Goal: Task Accomplishment & Management: Use online tool/utility

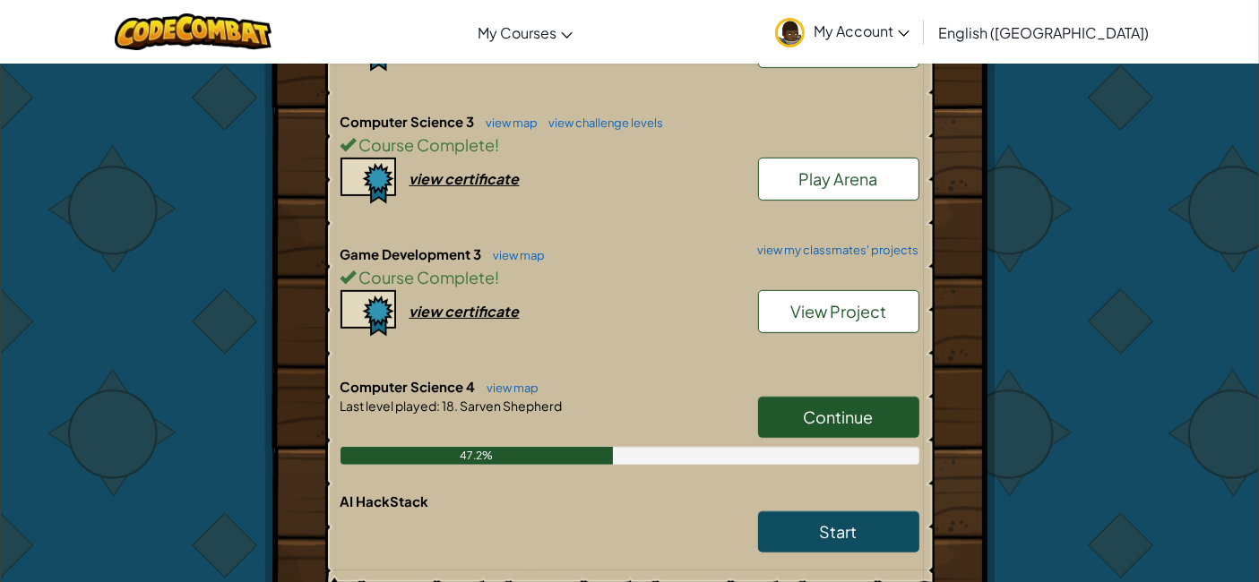
scroll to position [696, 0]
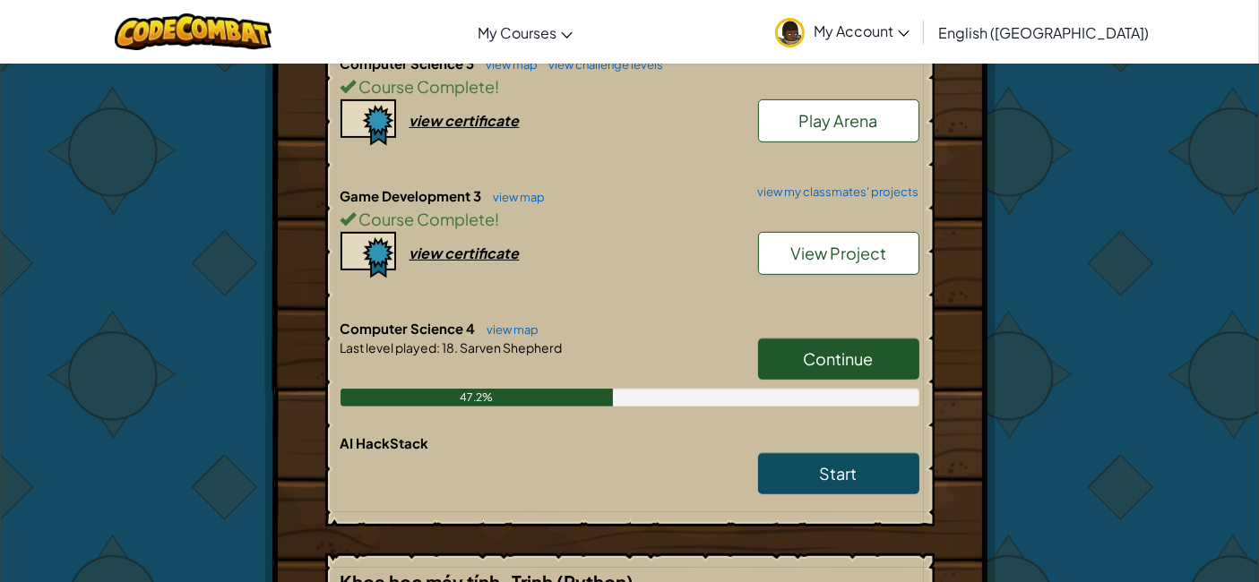
click at [825, 349] on span "Continue" at bounding box center [839, 359] width 70 height 21
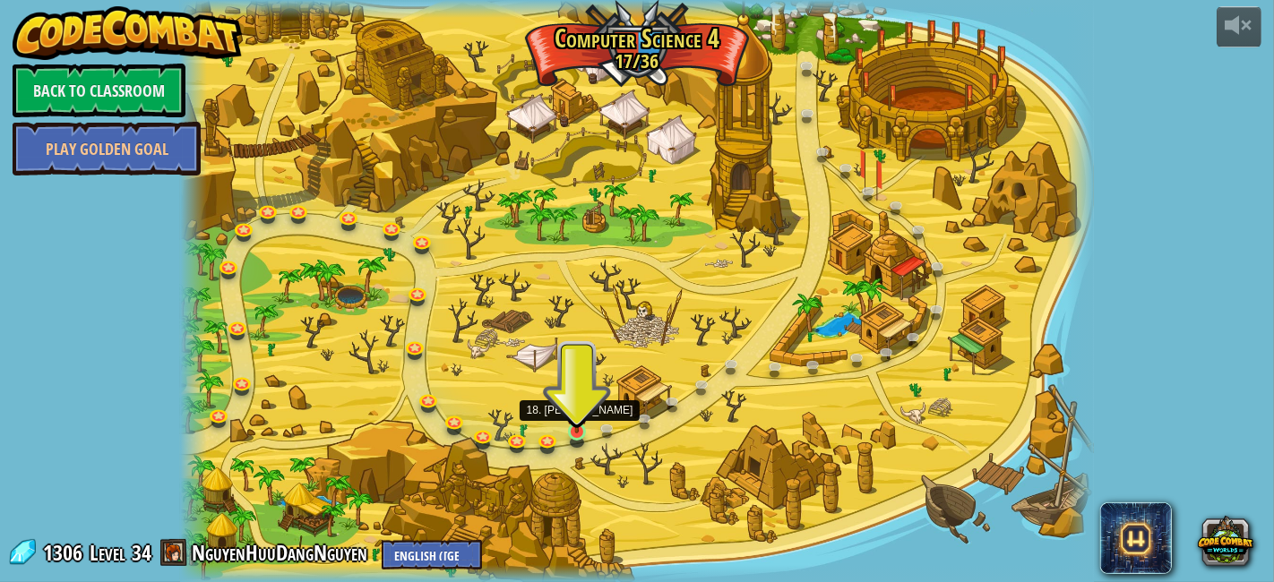
click at [578, 431] on img at bounding box center [577, 409] width 22 height 50
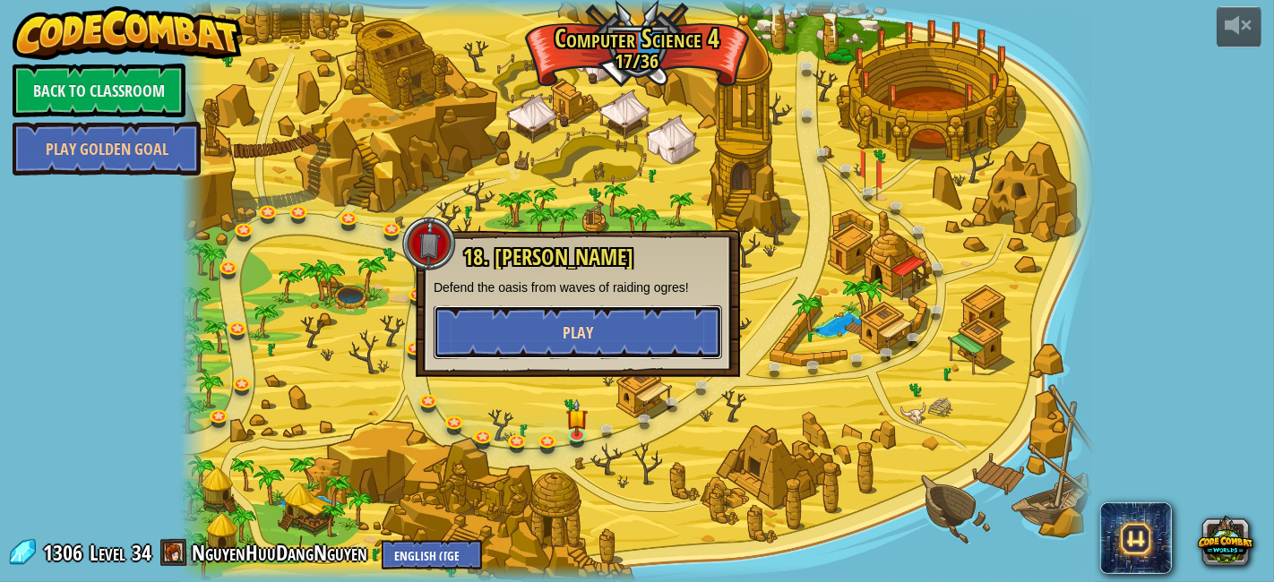
click at [635, 329] on button "Play" at bounding box center [578, 333] width 289 height 54
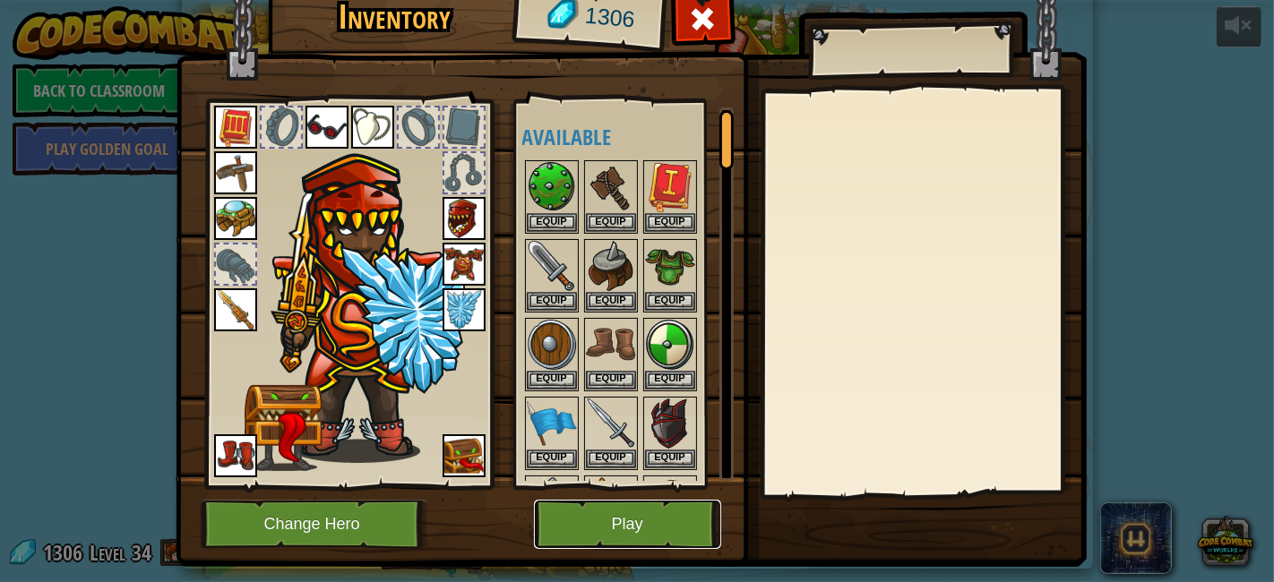
click at [650, 511] on button "Play" at bounding box center [627, 524] width 187 height 49
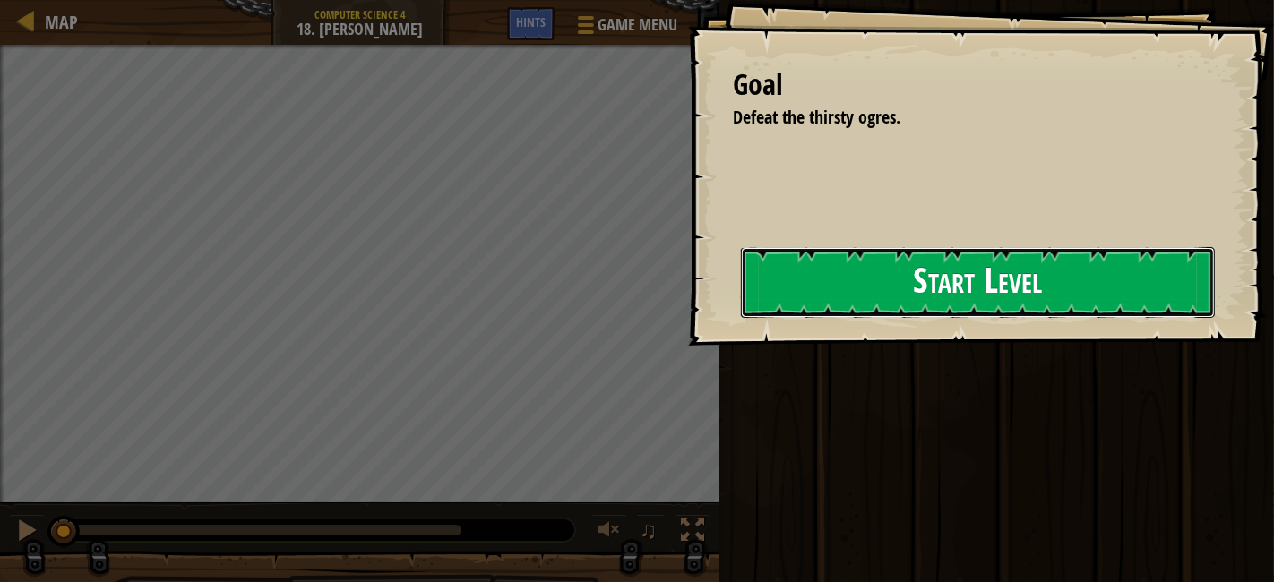
drag, startPoint x: 965, startPoint y: 306, endPoint x: 980, endPoint y: 282, distance: 27.8
click at [965, 306] on button "Start Level" at bounding box center [978, 282] width 474 height 71
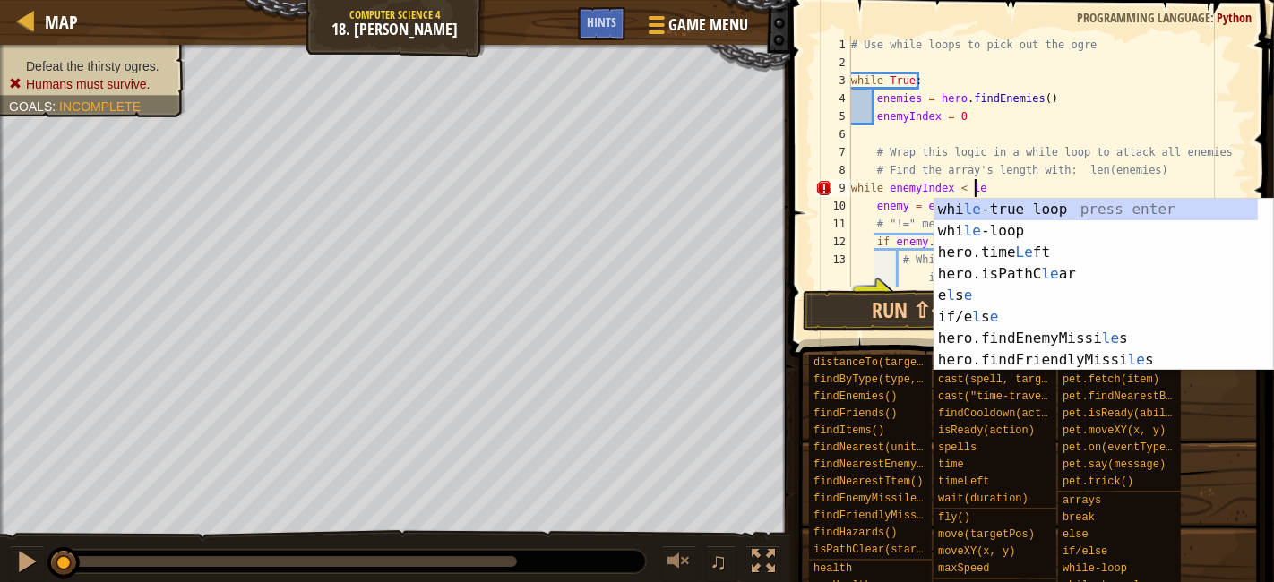
scroll to position [7, 10]
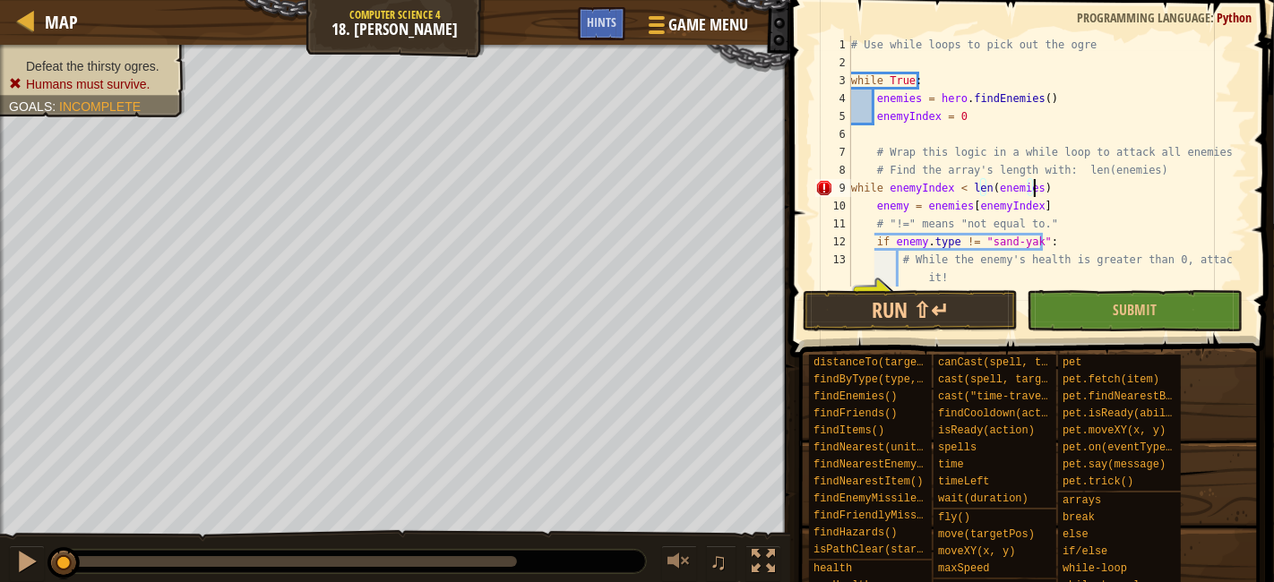
type textarea "while enemyIndex < len(enemies):"
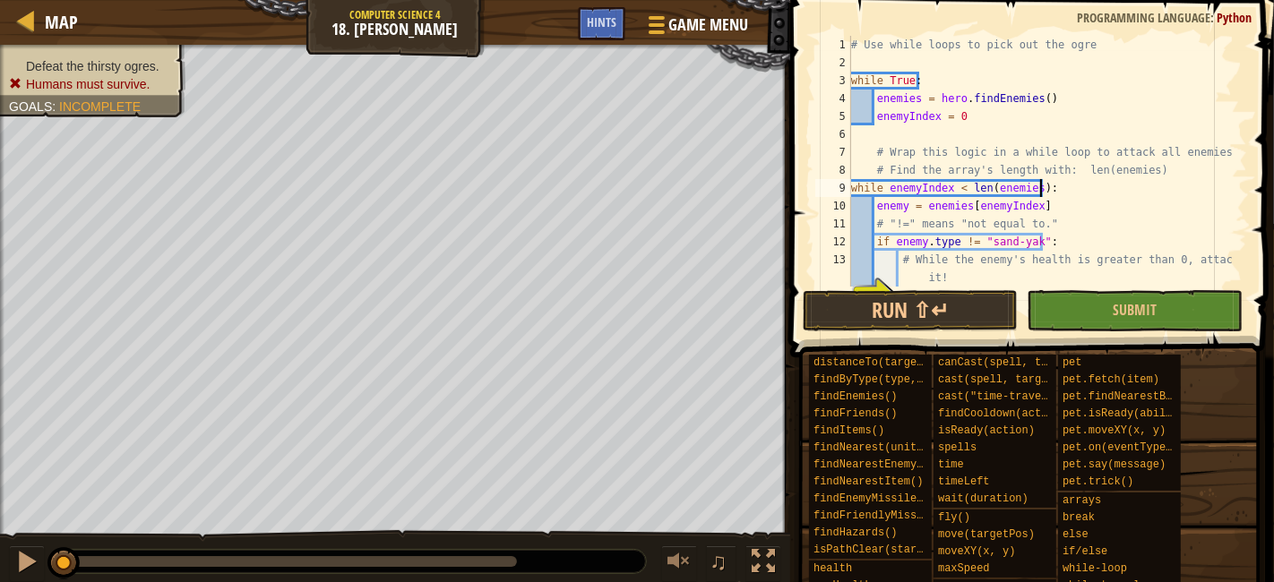
scroll to position [108, 0]
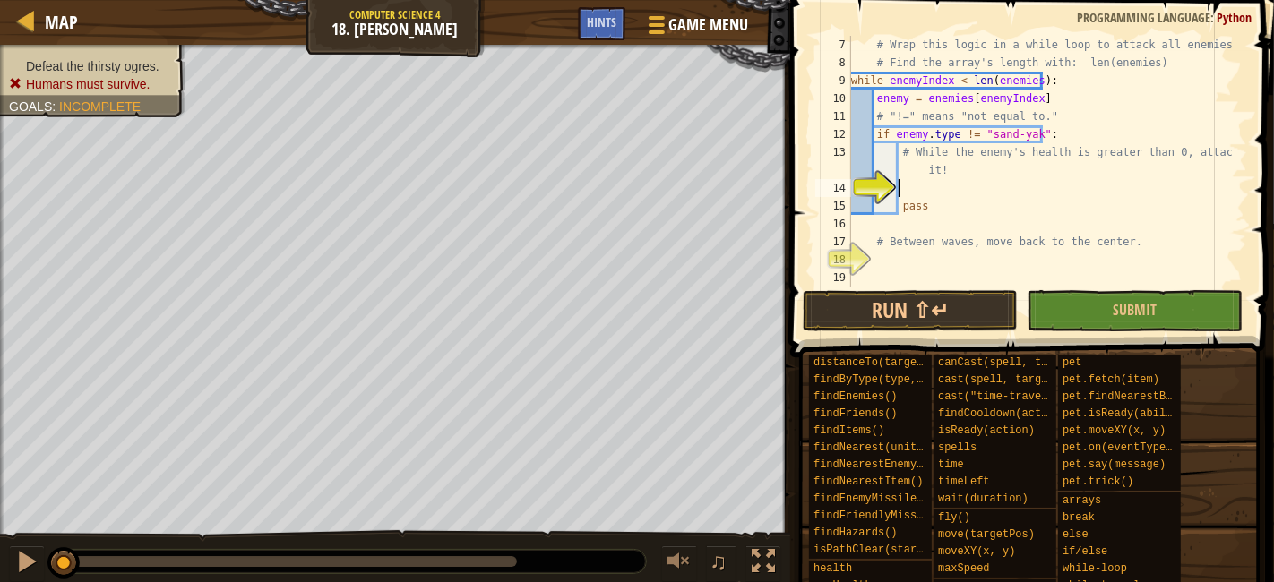
click at [978, 193] on div "# Wrap this logic in a while loop to attack all enemies. # Find the array's len…" at bounding box center [1040, 179] width 384 height 287
type textarea "while enemy.health > 0:"
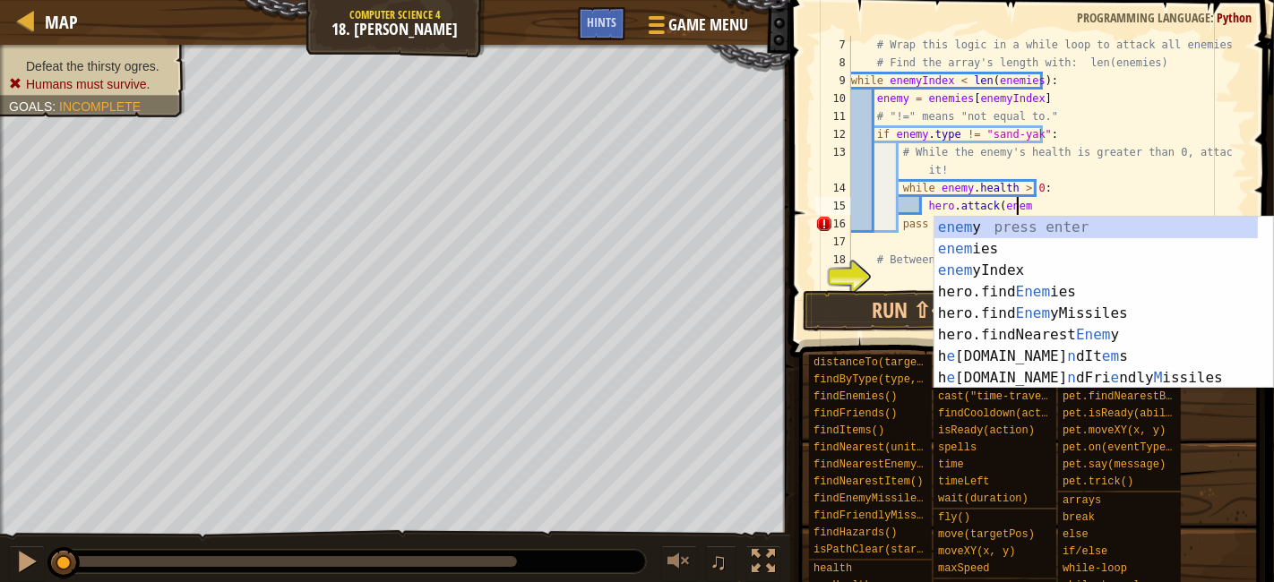
scroll to position [7, 13]
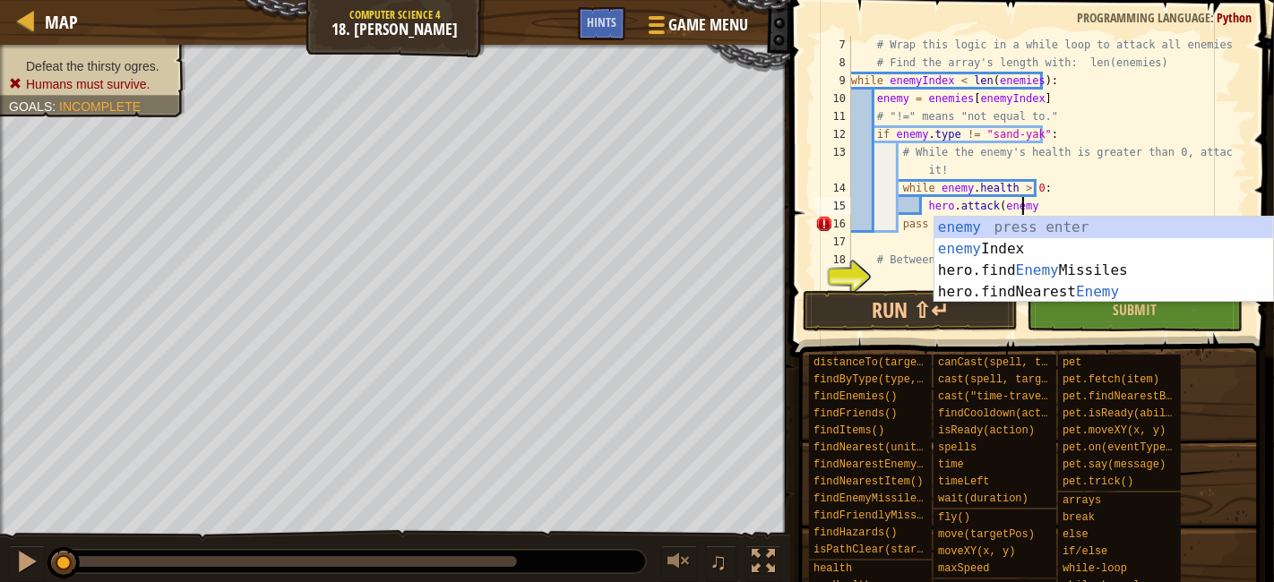
type textarea "hero.attack(enemy)"
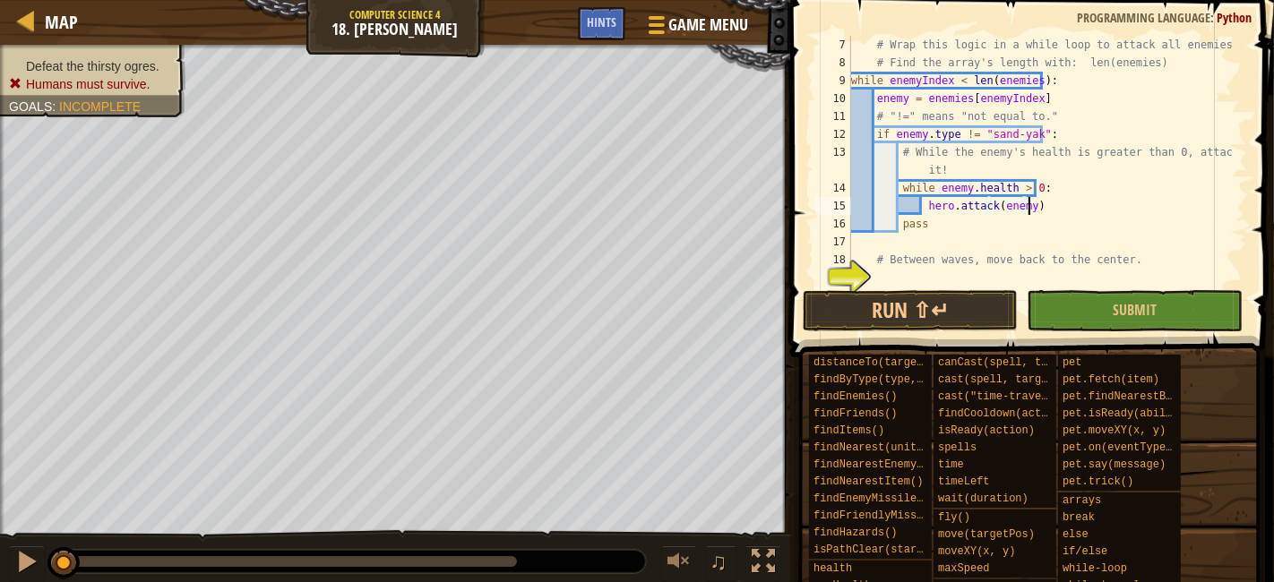
click at [962, 276] on div "# Wrap this logic in a while loop to attack all enemies. # Find the array's len…" at bounding box center [1040, 179] width 384 height 287
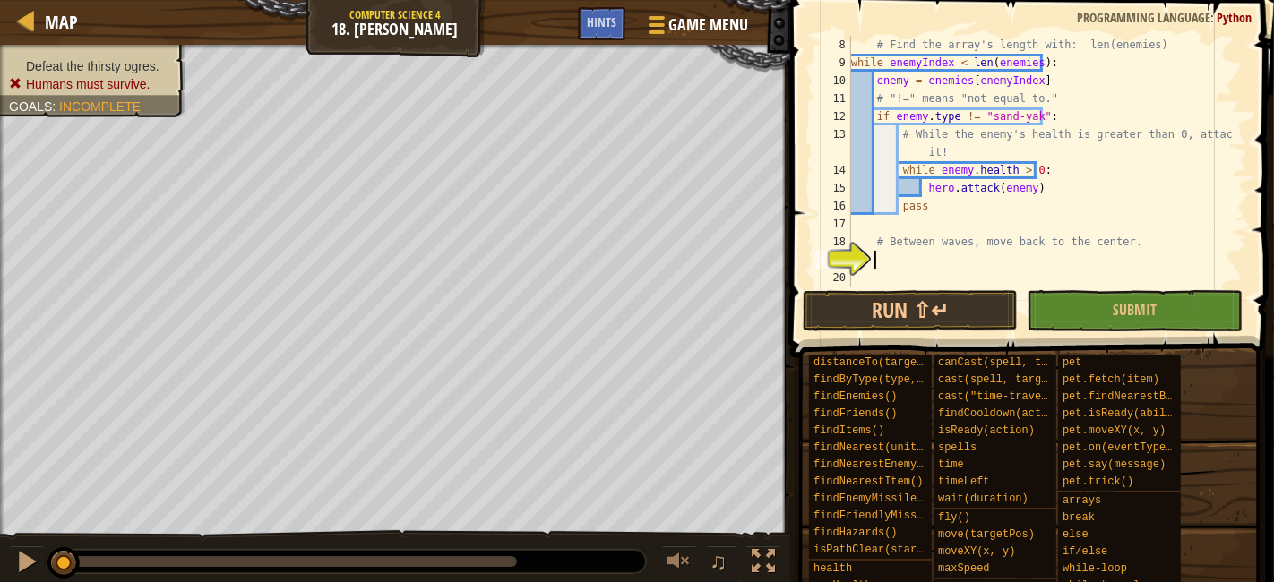
scroll to position [125, 0]
click at [459, 364] on div "copy 40, 32" at bounding box center [472, 365] width 151 height 36
click at [977, 270] on div "# Find the array's length with: len(enemies) while enemyIndex < len ( enemies )…" at bounding box center [1040, 179] width 384 height 287
drag, startPoint x: 906, startPoint y: 260, endPoint x: 854, endPoint y: 260, distance: 52.0
click at [854, 260] on div "8 9 10 11 12 13 14 15 16 17 18 19 20 # Find the array's length with: len(enemie…" at bounding box center [1029, 161] width 435 height 251
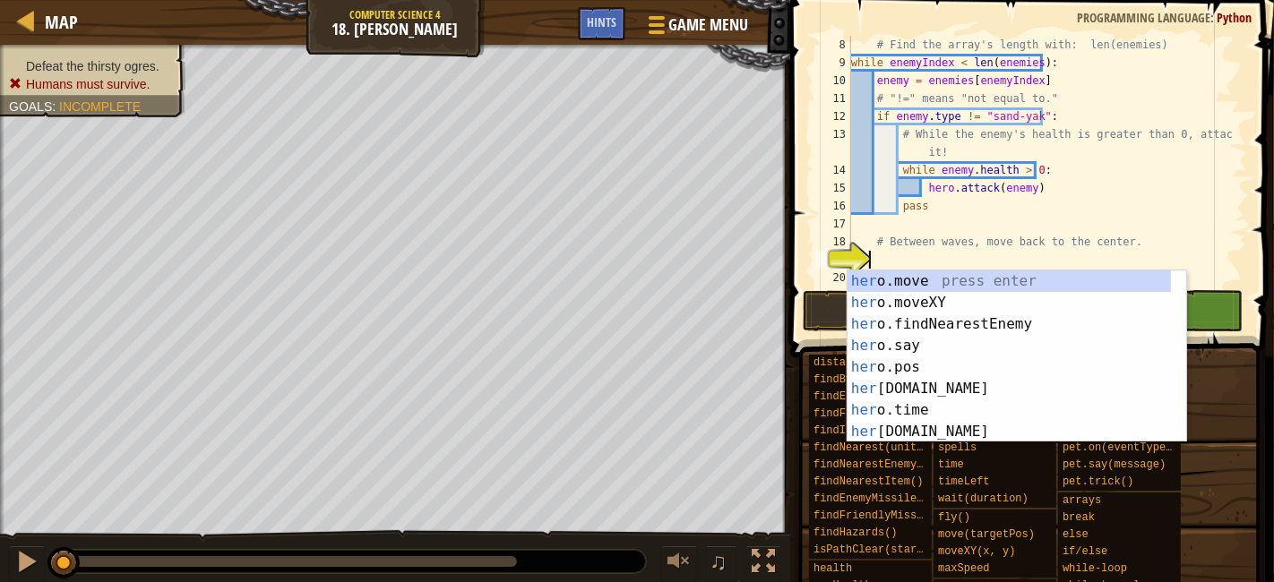
scroll to position [7, 0]
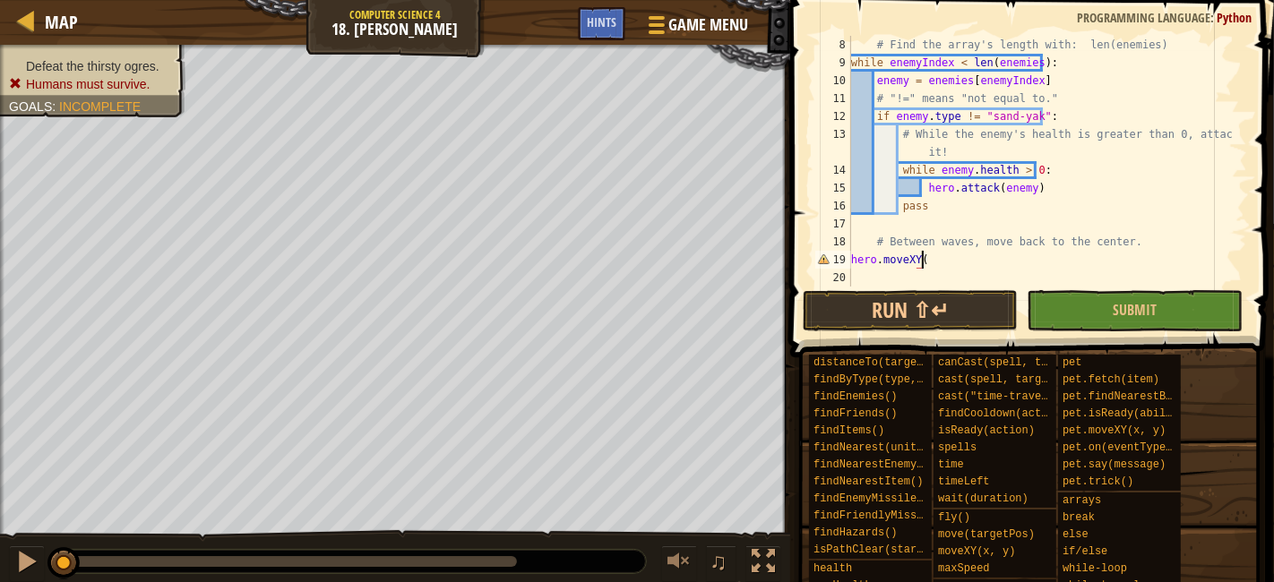
paste textarea "40, 32"
click at [1177, 315] on button "Submit" at bounding box center [1134, 310] width 215 height 41
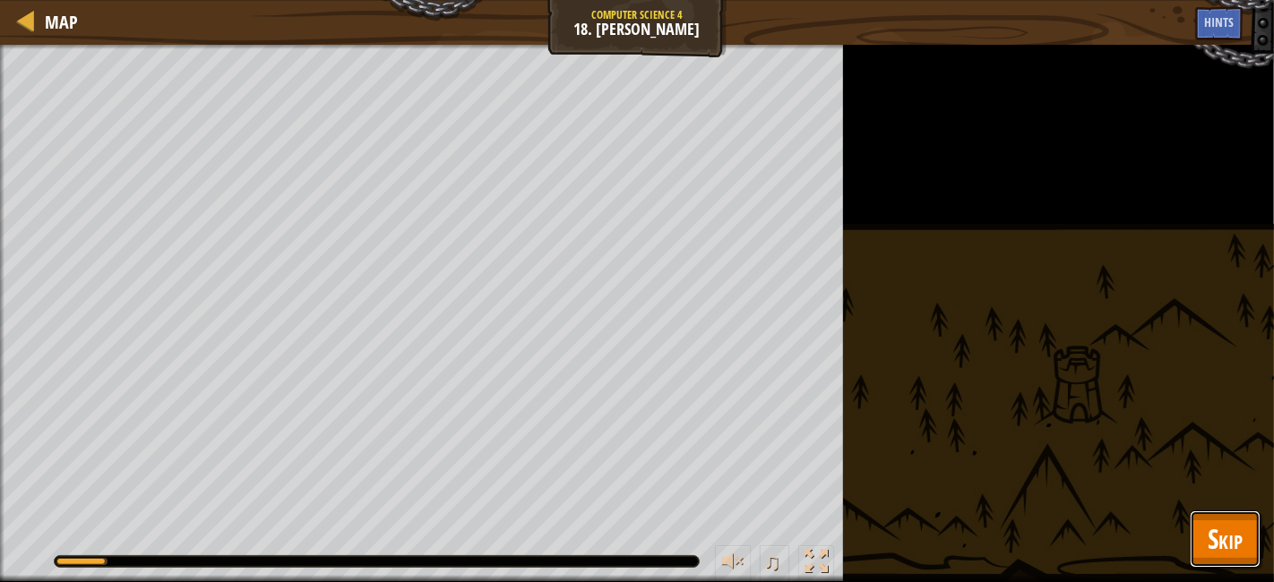
click at [1223, 527] on span "Skip" at bounding box center [1225, 539] width 35 height 37
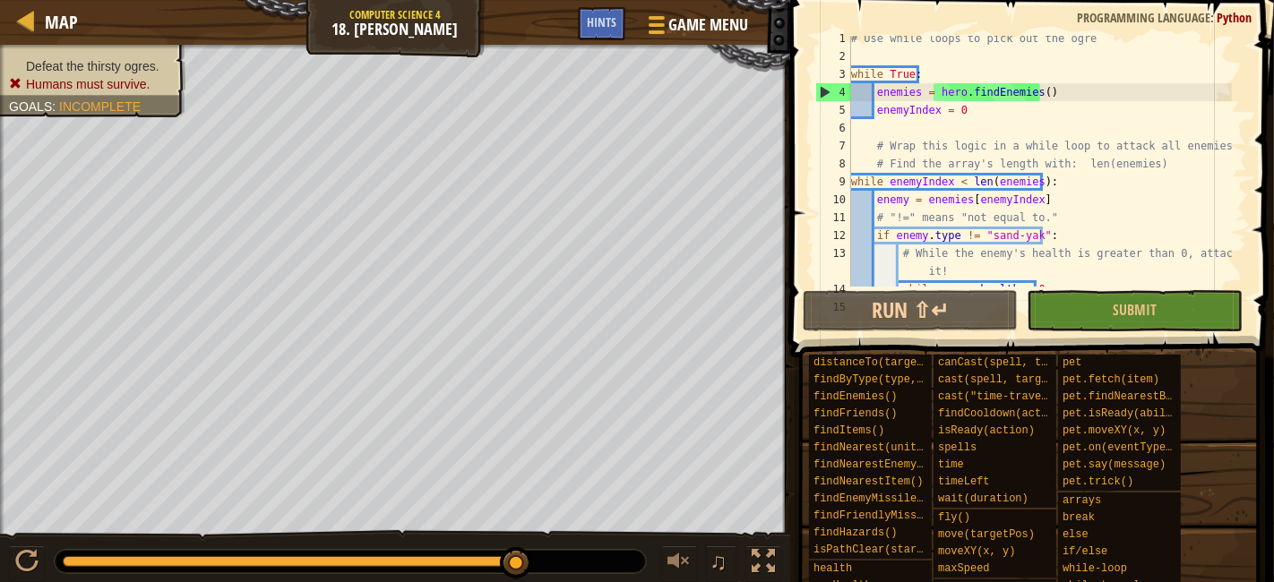
scroll to position [5, 0]
click at [1097, 332] on span at bounding box center [1034, 153] width 498 height 410
click at [1137, 307] on span "Submit" at bounding box center [1135, 310] width 44 height 20
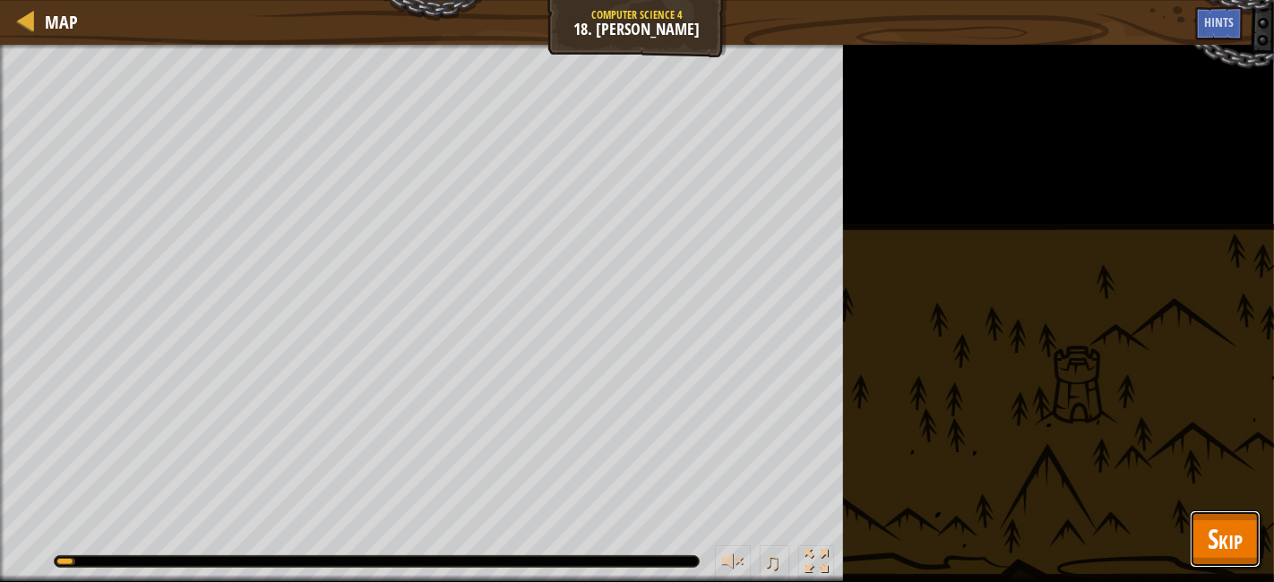
click at [1221, 537] on span "Skip" at bounding box center [1225, 539] width 35 height 37
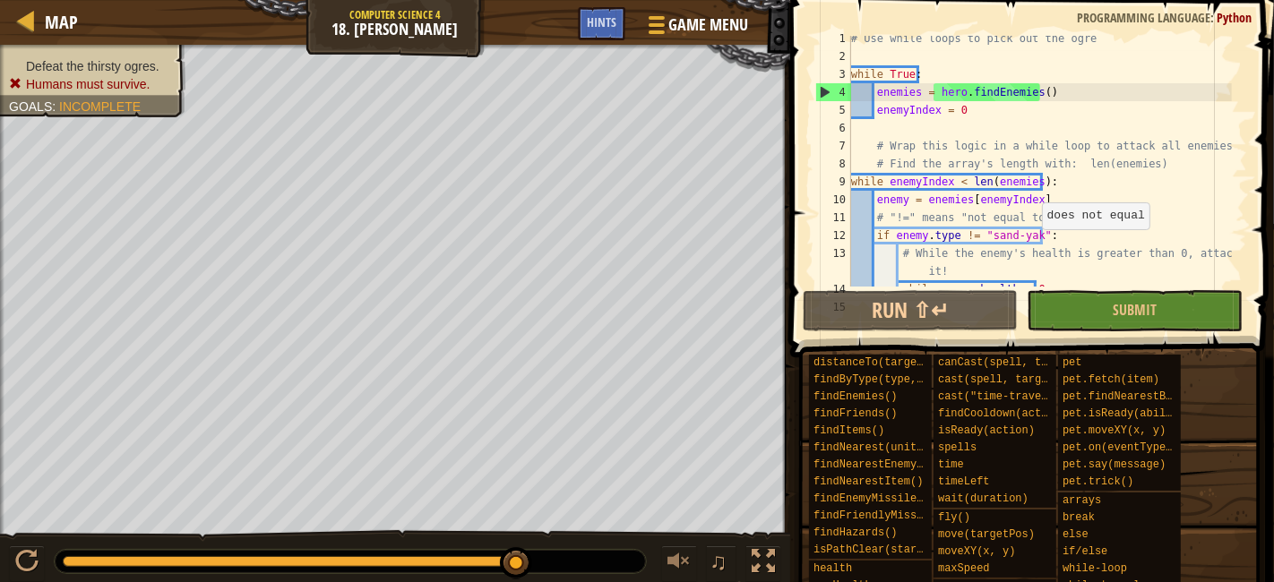
scroll to position [125, 0]
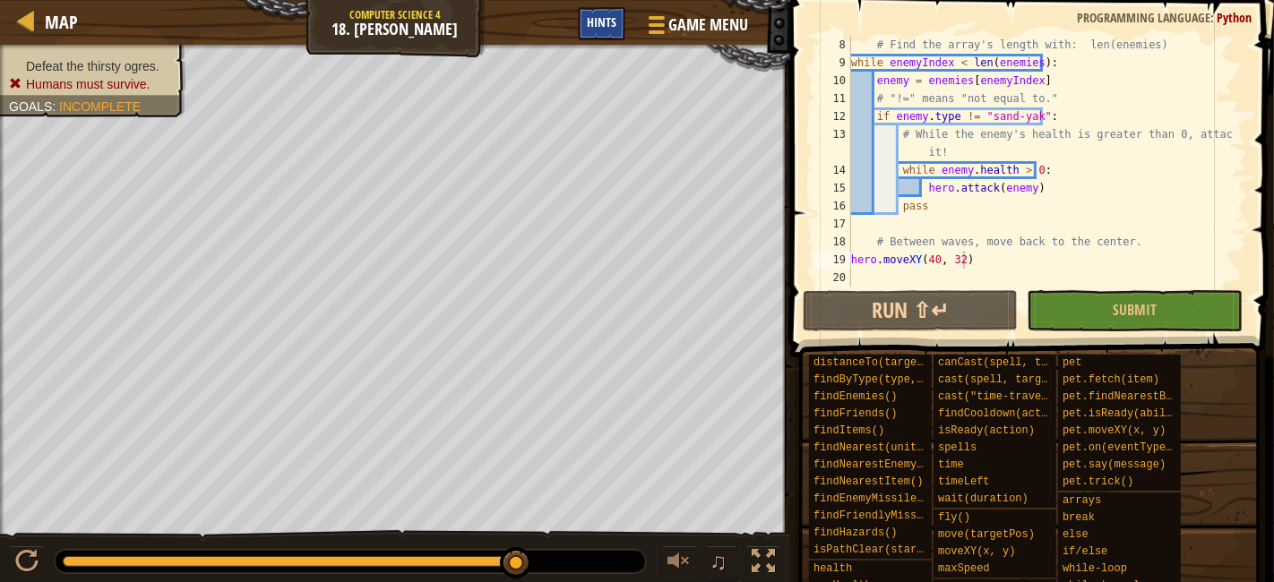
click at [614, 15] on span "Hints" at bounding box center [602, 21] width 30 height 17
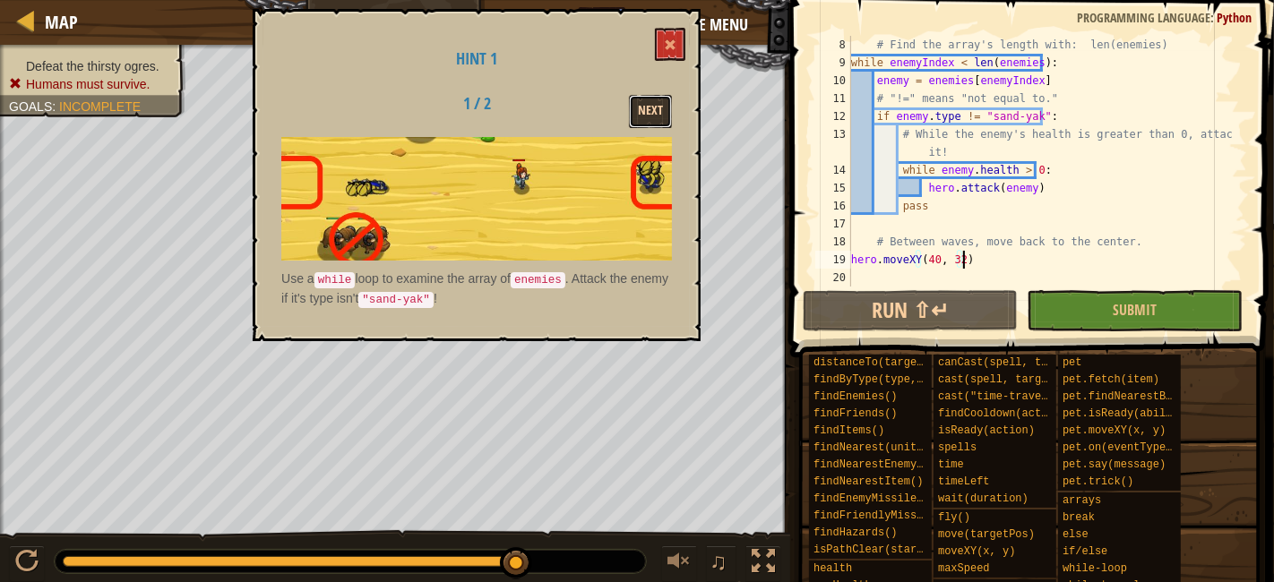
click at [661, 116] on button "Next" at bounding box center [650, 111] width 43 height 33
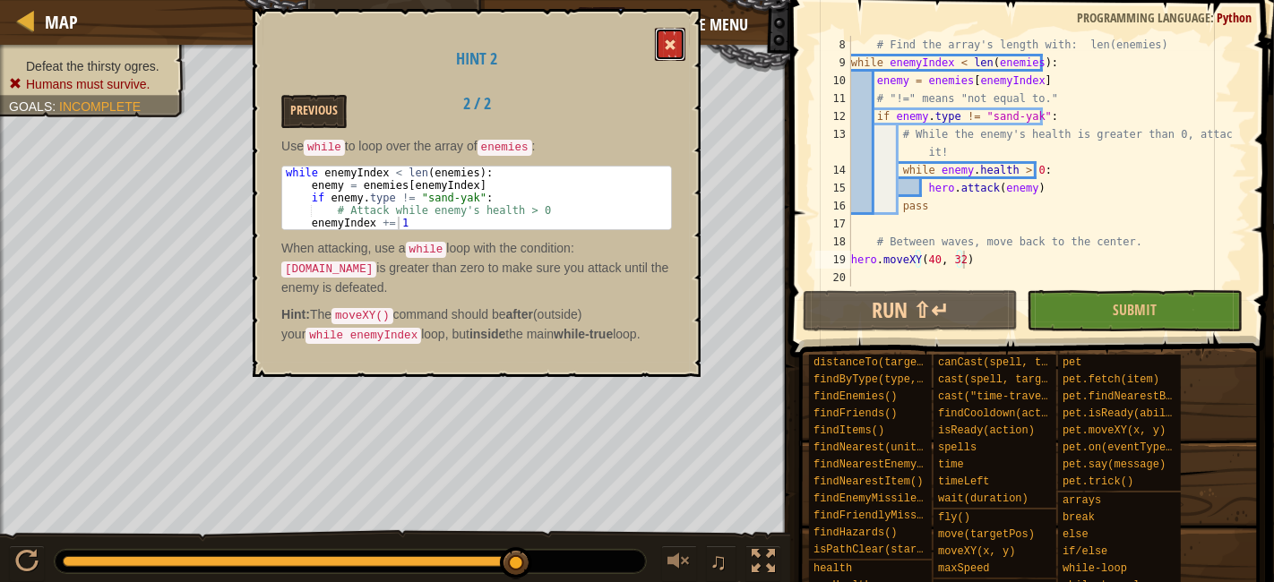
click at [678, 47] on button at bounding box center [670, 44] width 30 height 33
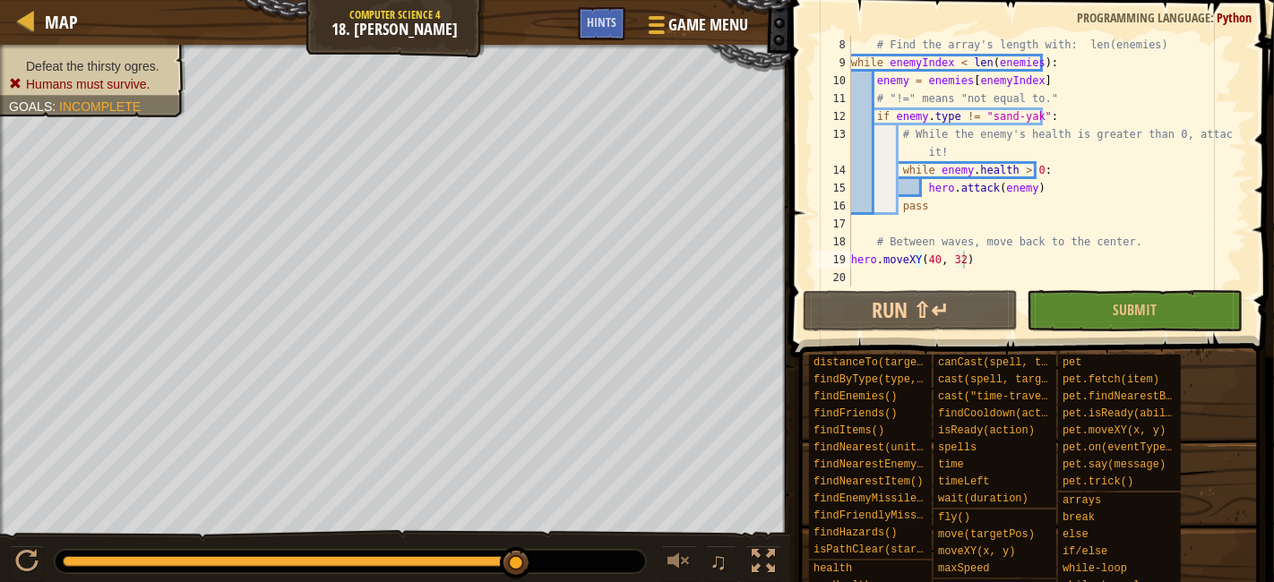
type textarea "pass"
click at [937, 201] on div "# Find the array's length with: len(enemies) while enemyIndex < len ( enemies )…" at bounding box center [1040, 179] width 384 height 287
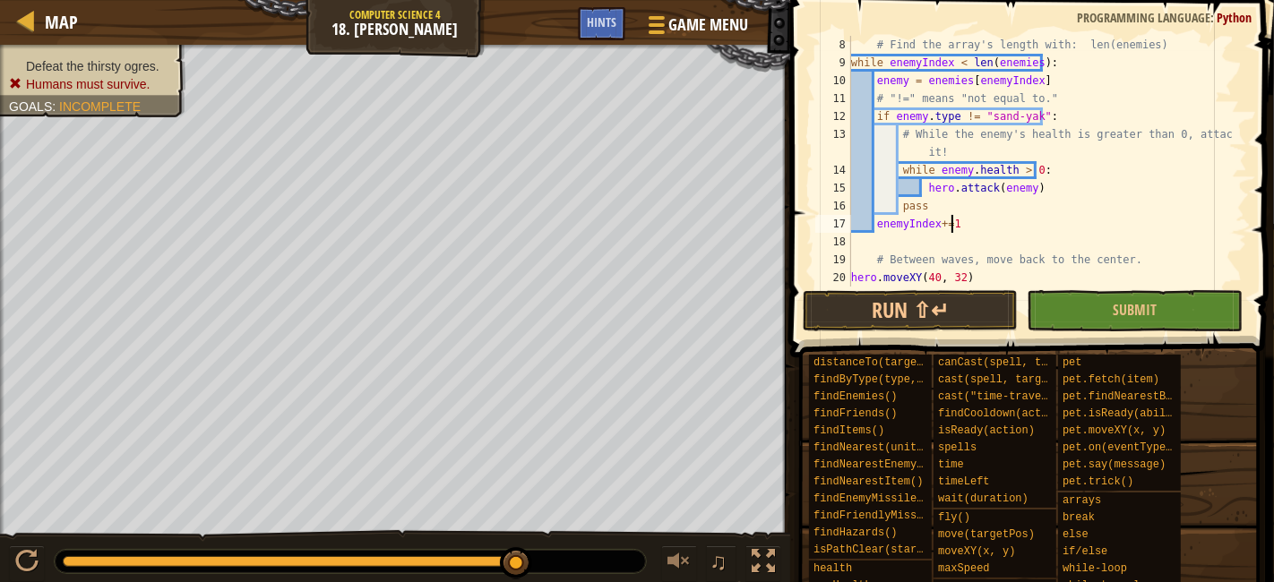
scroll to position [7, 7]
type textarea "enemyIndex+=1"
click at [1116, 292] on button "Submit" at bounding box center [1134, 310] width 215 height 41
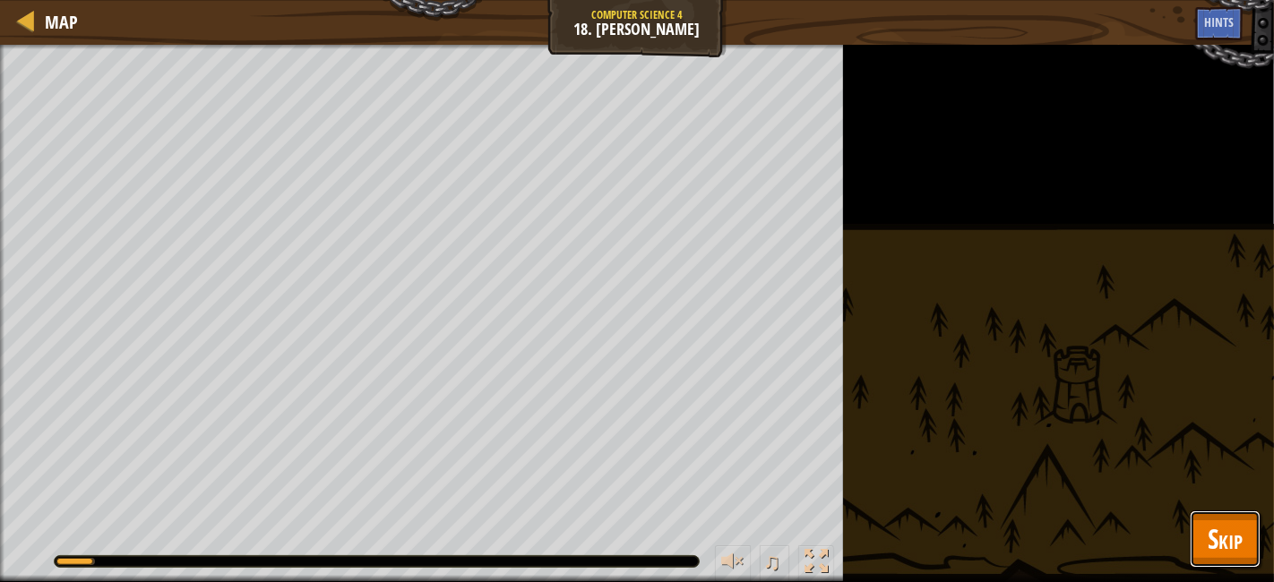
click at [1225, 522] on span "Skip" at bounding box center [1225, 539] width 35 height 37
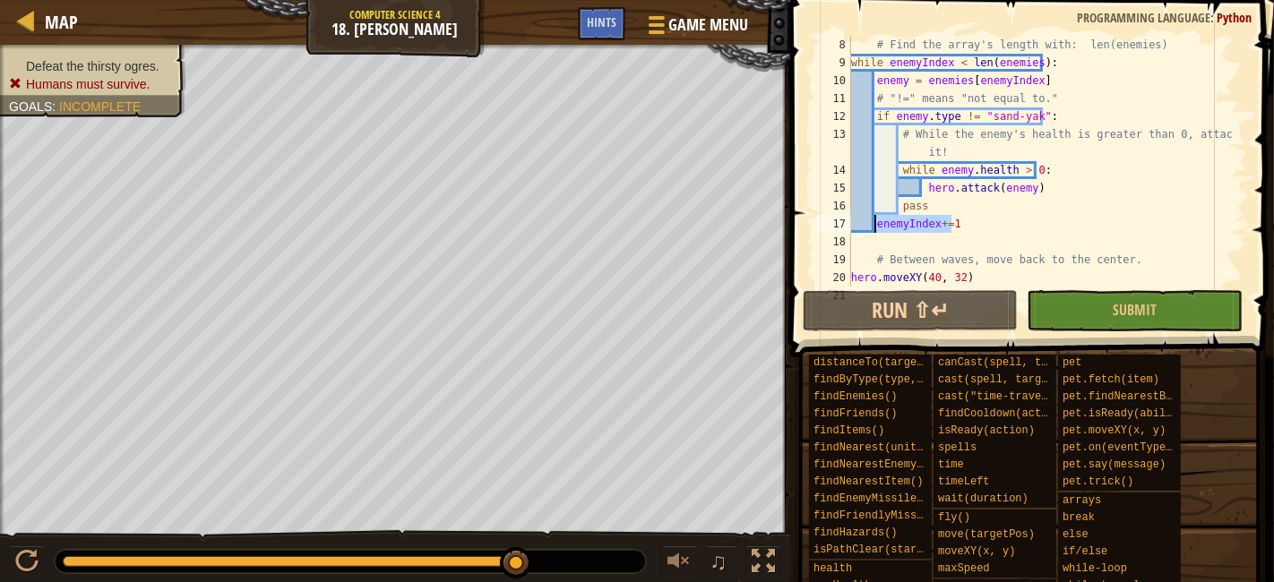
drag, startPoint x: 975, startPoint y: 226, endPoint x: 877, endPoint y: 228, distance: 97.7
click at [877, 228] on div "# Find the array's length with: len(enemies) while enemyIndex < len ( enemies )…" at bounding box center [1040, 179] width 384 height 287
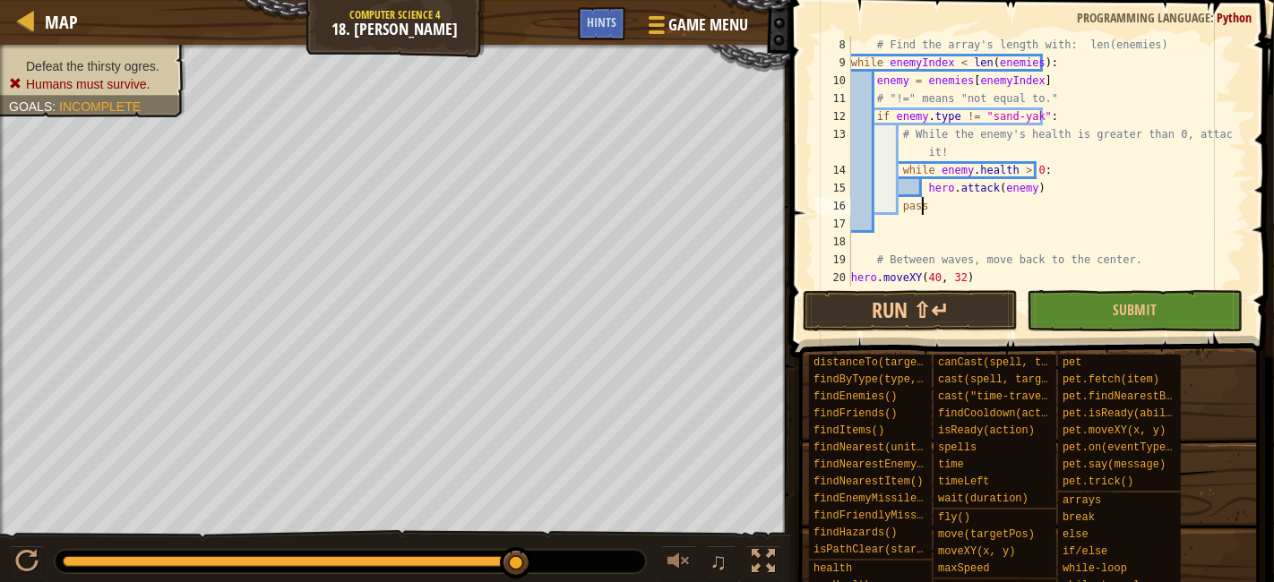
click at [947, 201] on div "# Find the array's length with: len(enemies) while enemyIndex < len ( enemies )…" at bounding box center [1040, 179] width 384 height 287
click at [1038, 188] on div "# Find the array's length with: len(enemies) while enemyIndex < len ( enemies )…" at bounding box center [1040, 179] width 384 height 287
type textarea "hero.attack(enemy)"
paste textarea "enemyIndex+=1"
type textarea "enemyIndex+=1"
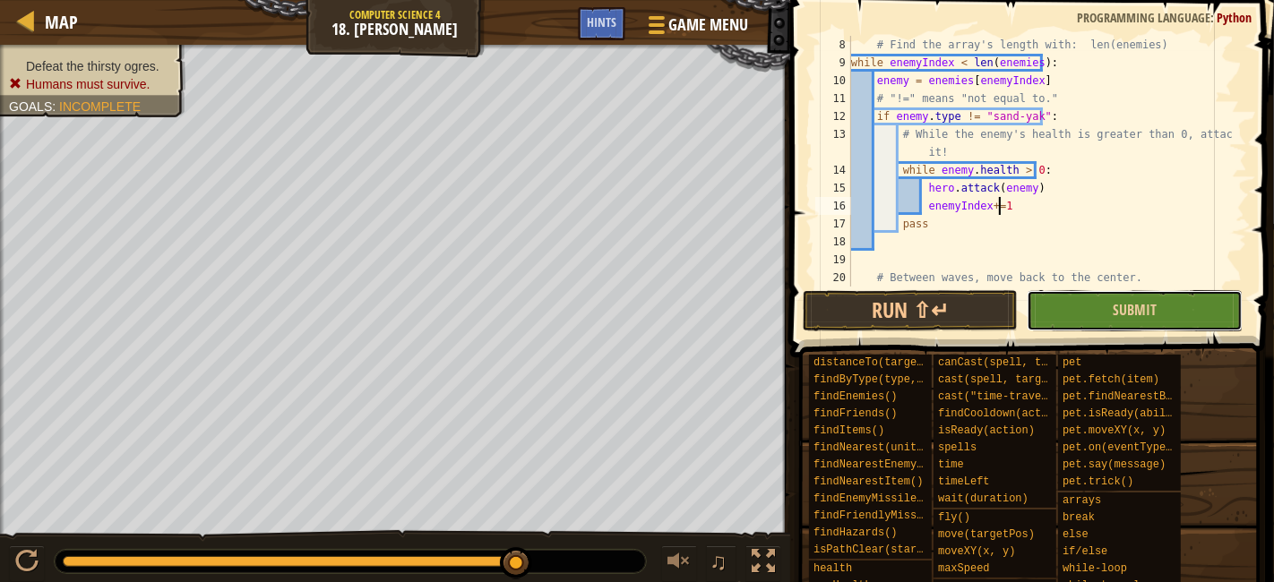
click at [1088, 307] on button "Submit" at bounding box center [1134, 310] width 215 height 41
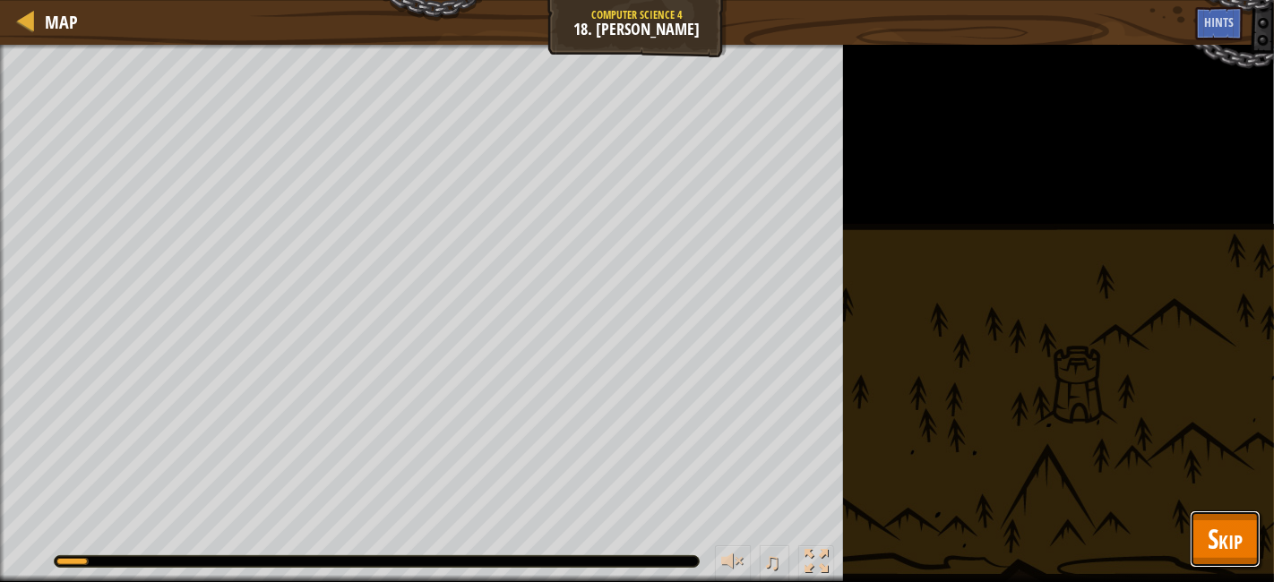
click at [1241, 530] on span "Skip" at bounding box center [1225, 539] width 35 height 37
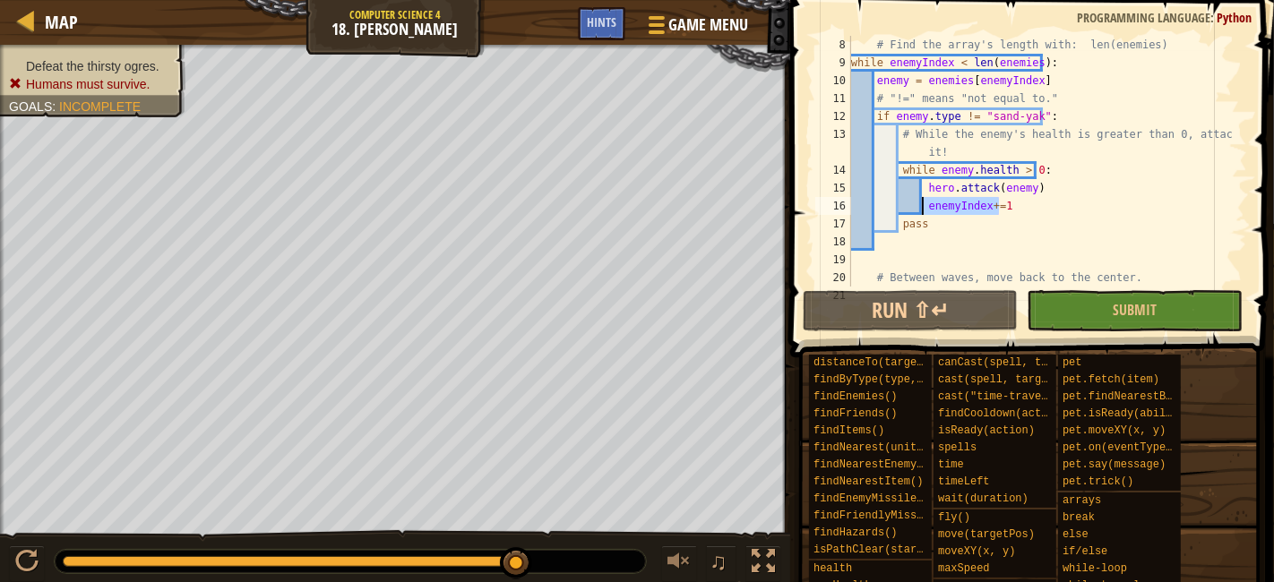
drag, startPoint x: 1013, startPoint y: 206, endPoint x: 925, endPoint y: 211, distance: 87.9
click at [925, 211] on div "# Find the array's length with: len(enemies) while enemyIndex < len ( enemies )…" at bounding box center [1040, 179] width 384 height 287
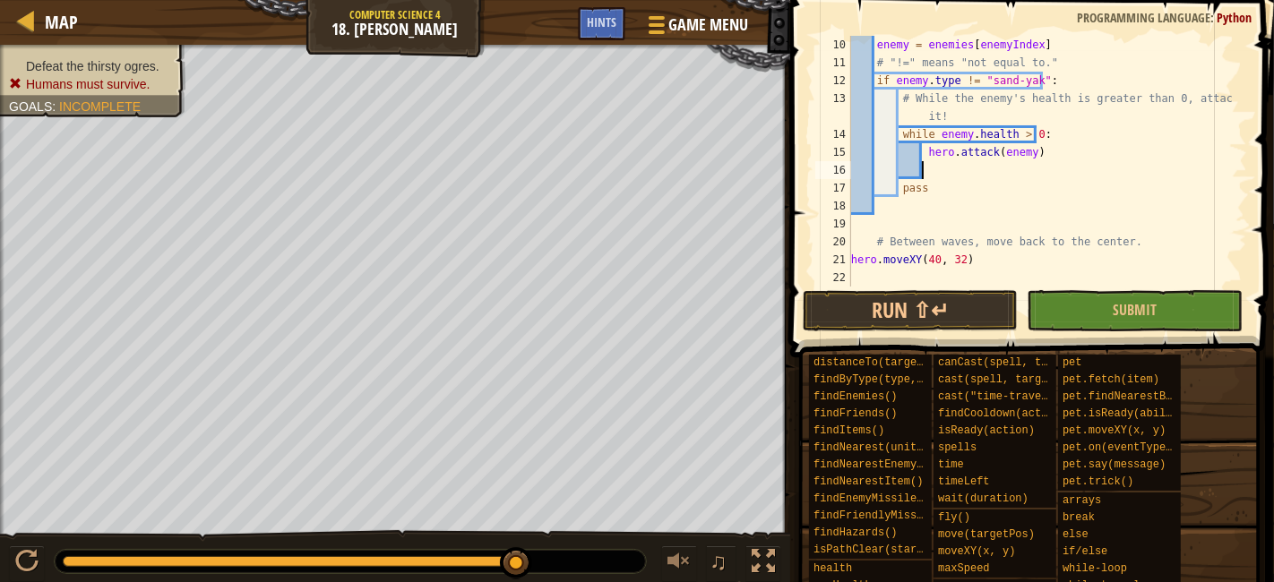
scroll to position [161, 0]
click at [901, 226] on div "enemy = enemies [ enemyIndex ] # "!=" means "not equal to." if enemy . type != …" at bounding box center [1040, 179] width 384 height 287
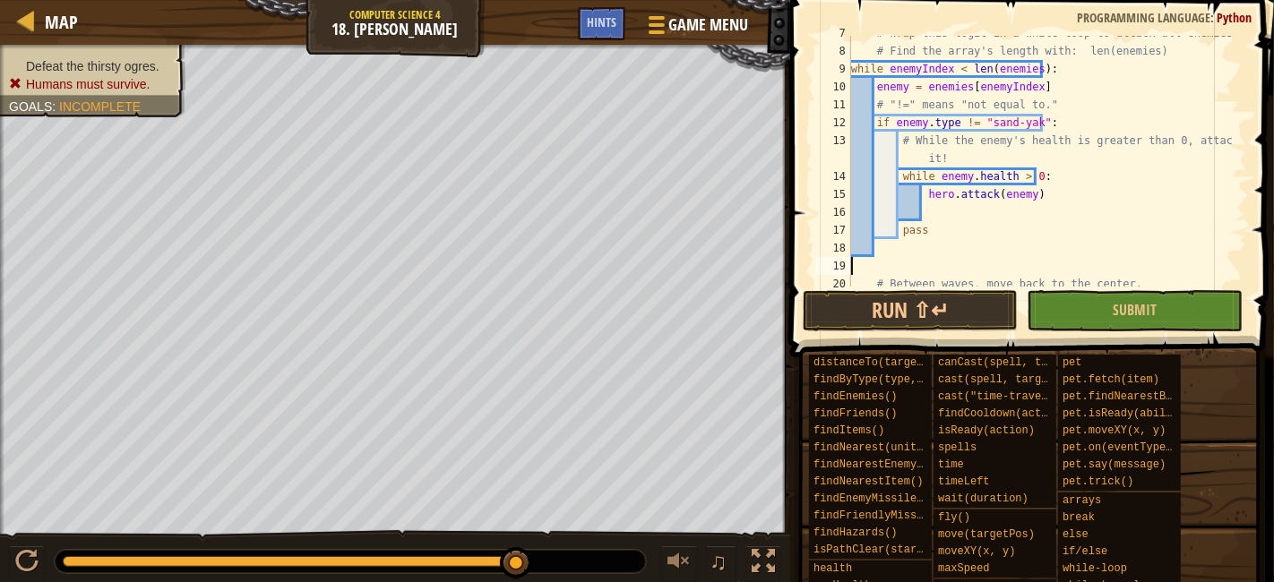
scroll to position [119, 0]
click at [929, 245] on div "# Wrap this logic in a while loop to attack all enemies. # Find the array's len…" at bounding box center [1040, 167] width 384 height 287
paste textarea "enemyIndex+=1"
click at [1004, 312] on button "Run ⇧↵" at bounding box center [910, 310] width 215 height 41
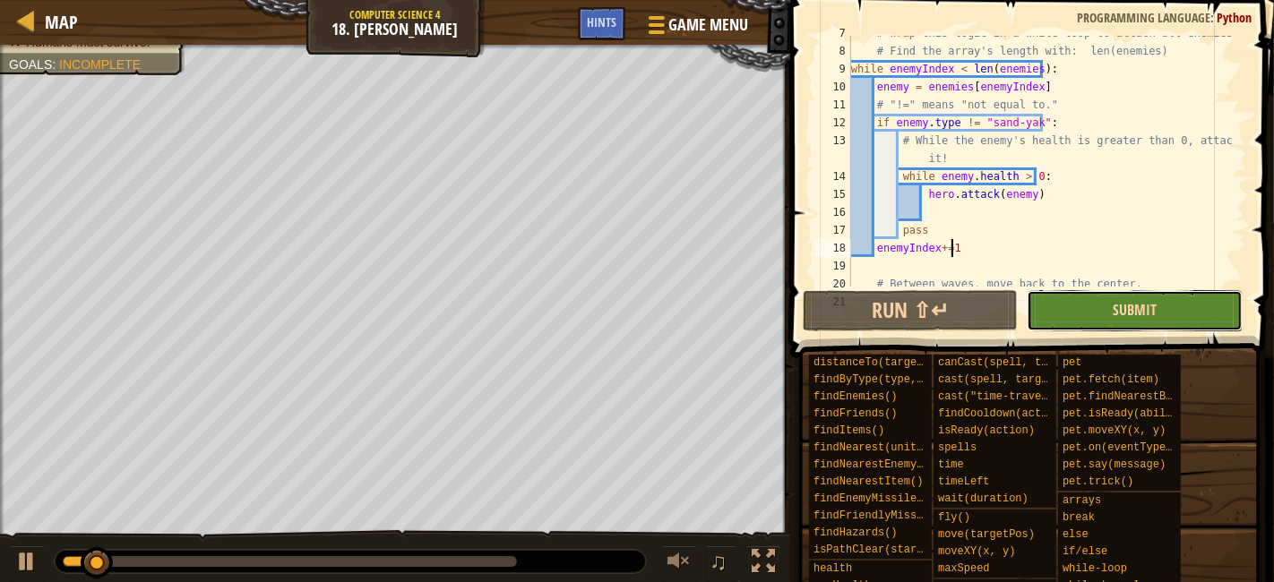
click at [1121, 314] on span "Submit" at bounding box center [1135, 310] width 44 height 20
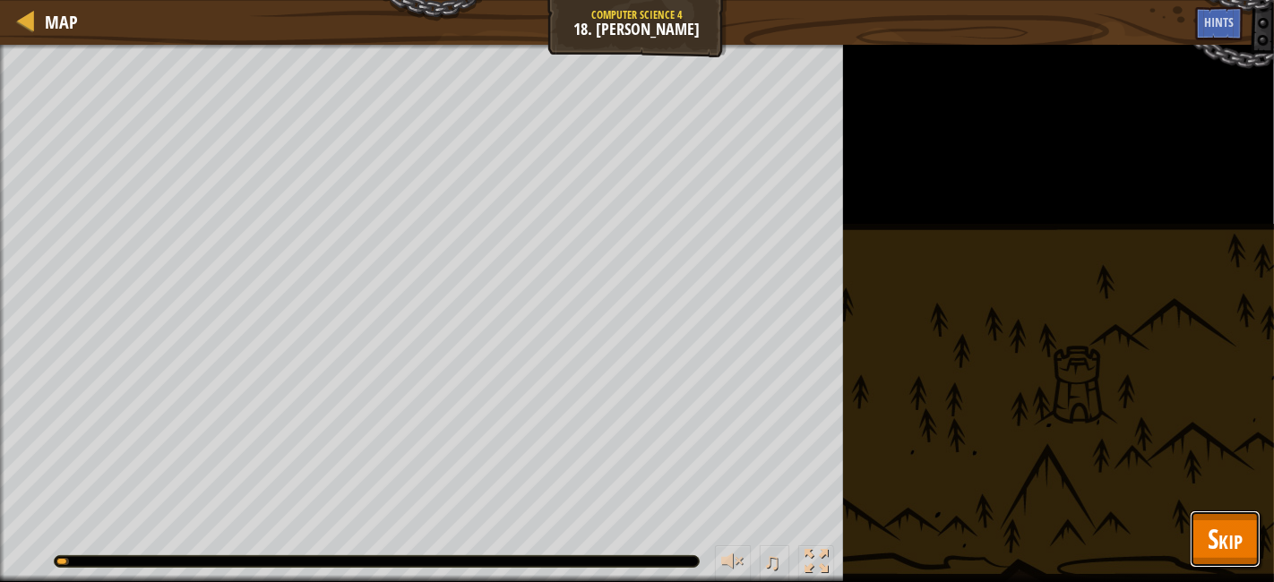
click at [1211, 539] on span "Skip" at bounding box center [1225, 539] width 35 height 37
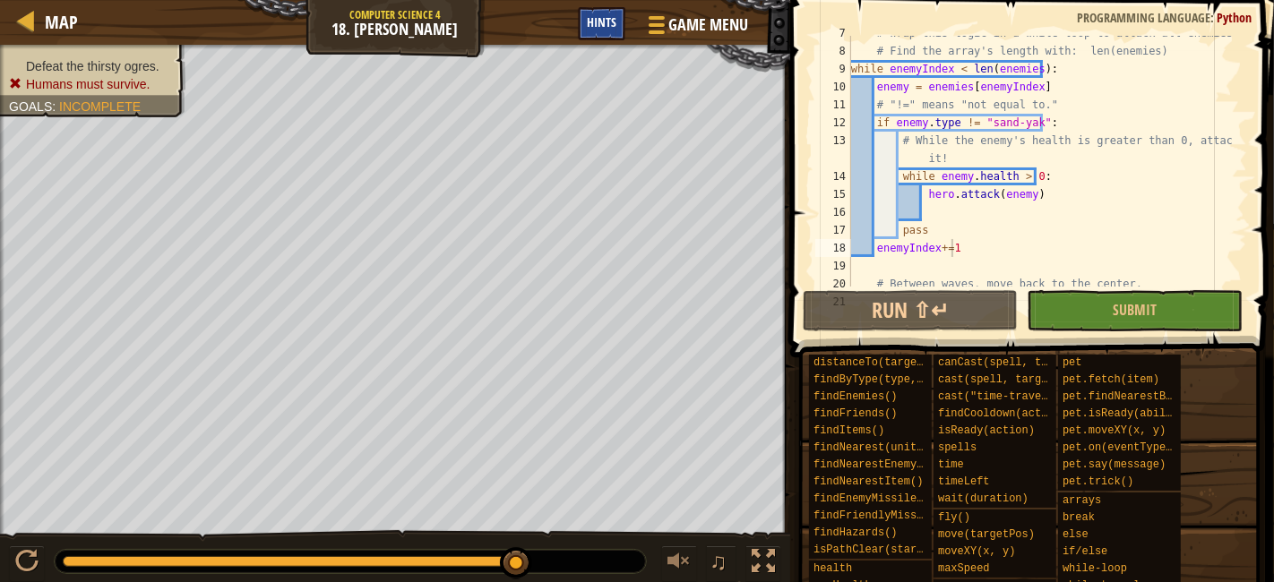
click at [614, 24] on span "Hints" at bounding box center [602, 21] width 30 height 17
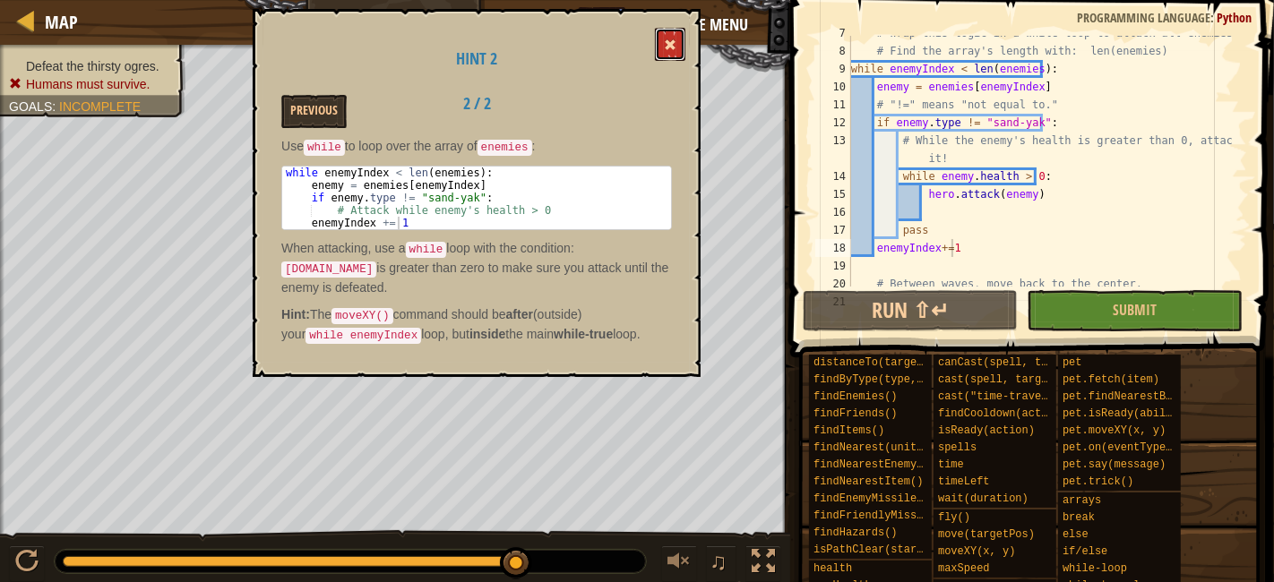
click at [684, 42] on button at bounding box center [670, 44] width 30 height 33
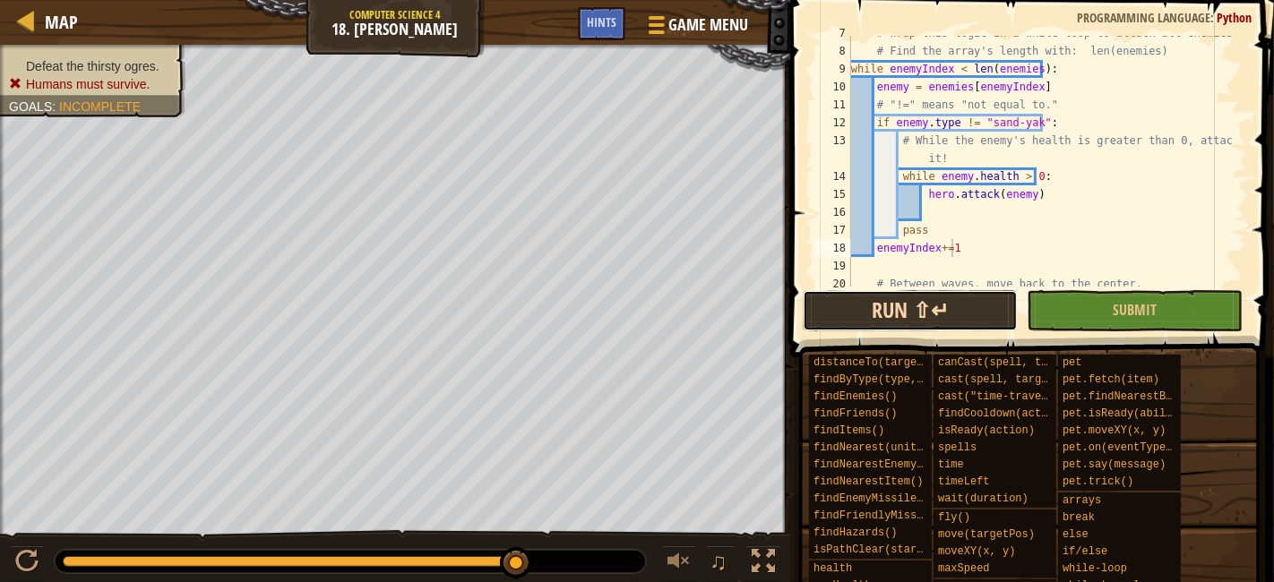
click at [944, 327] on button "Run ⇧↵" at bounding box center [910, 310] width 215 height 41
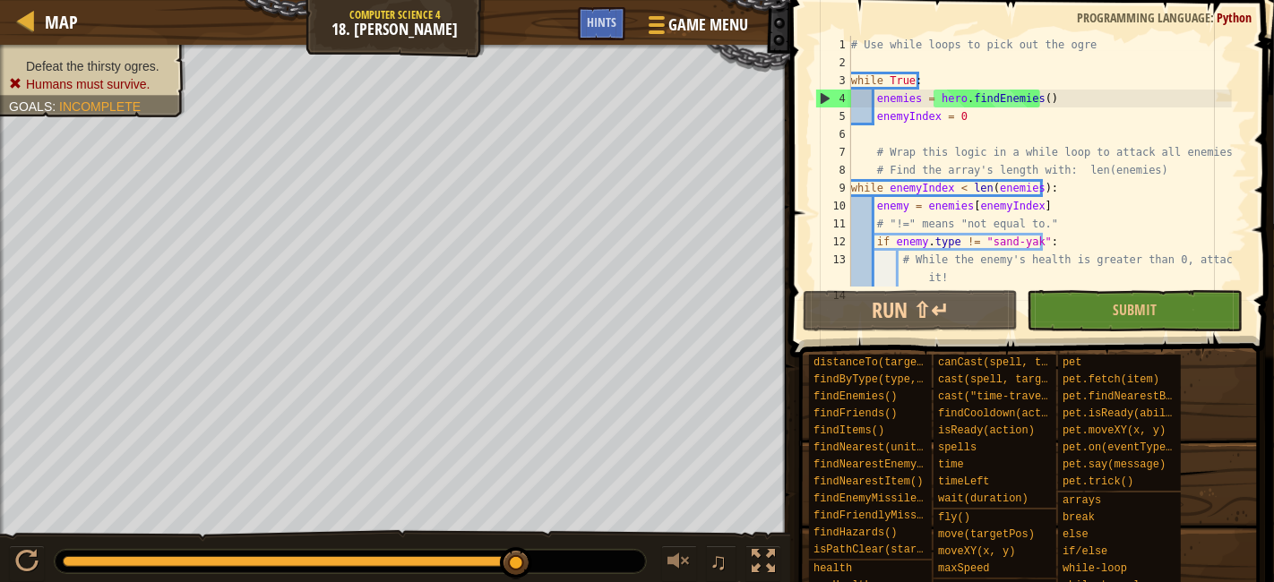
scroll to position [0, 0]
click at [849, 186] on div "9" at bounding box center [833, 188] width 36 height 18
click at [852, 185] on div "# Use while loops to pick out the ogre while True : enemies = hero . findEnemie…" at bounding box center [1040, 179] width 384 height 287
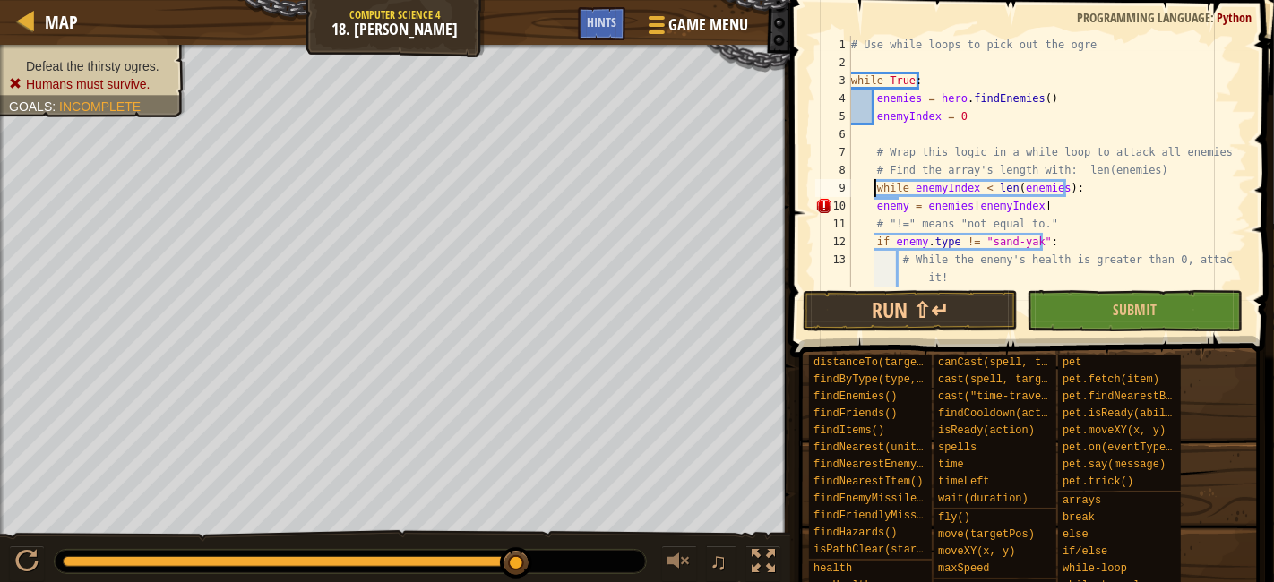
click at [877, 208] on div "# Use while loops to pick out the ogre while True : enemies = hero . findEnemie…" at bounding box center [1040, 179] width 384 height 287
click at [874, 185] on div "# Use while loops to pick out the ogre while True : enemies = hero . findEnemie…" at bounding box center [1040, 179] width 384 height 287
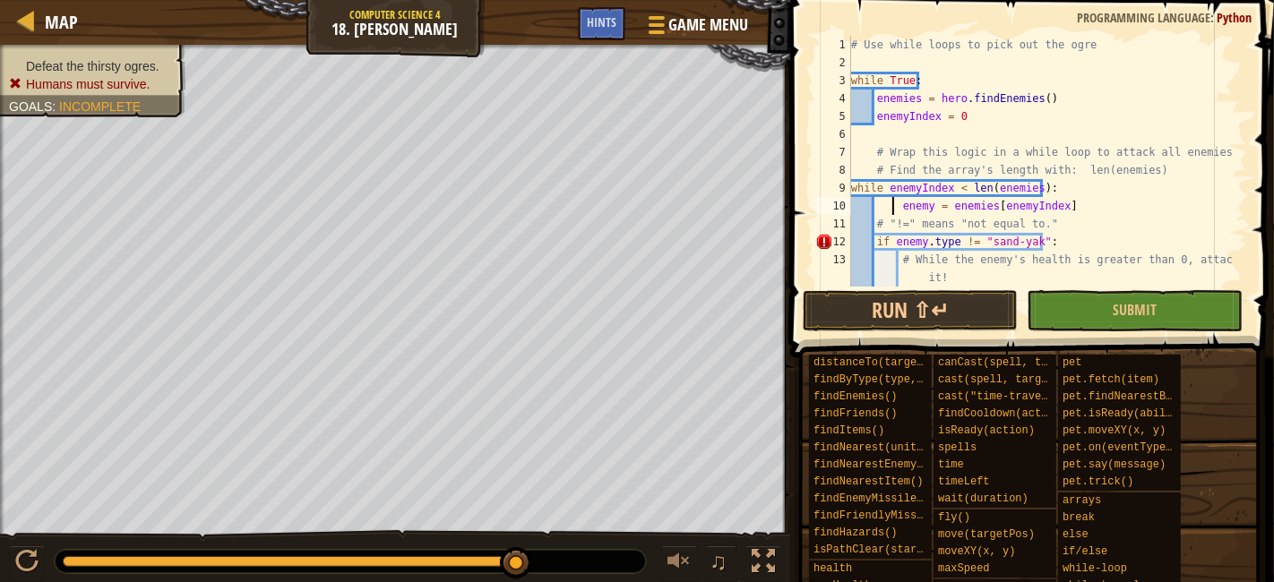
click at [895, 207] on div "# Use while loops to pick out the ogre while True : enemies = hero . findEnemie…" at bounding box center [1040, 179] width 384 height 287
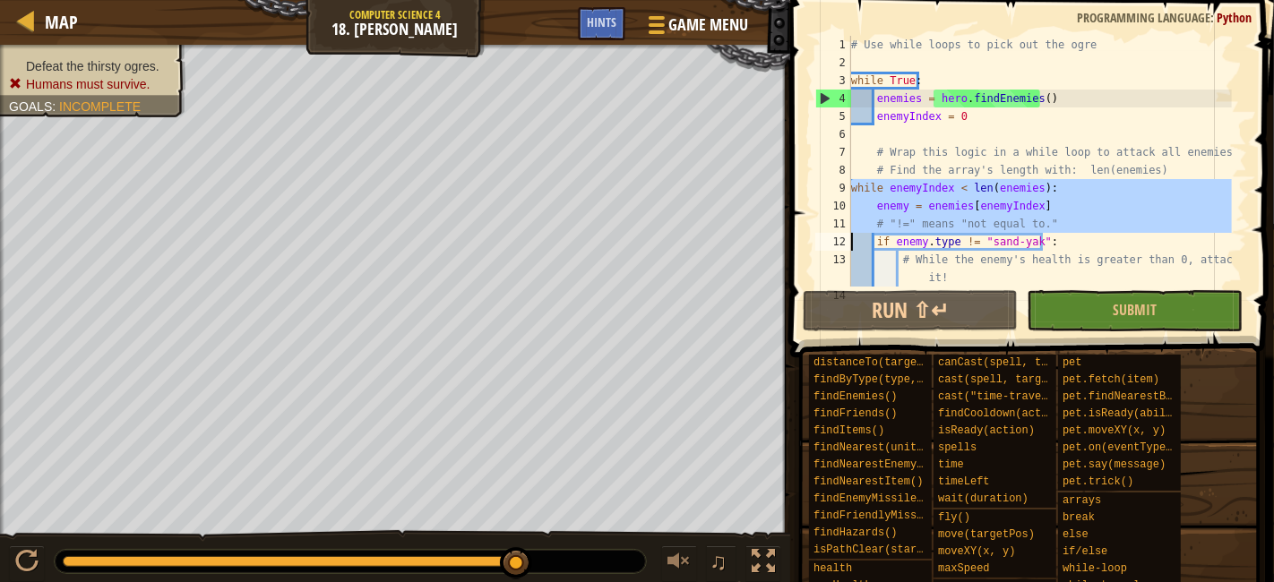
scroll to position [161, 0]
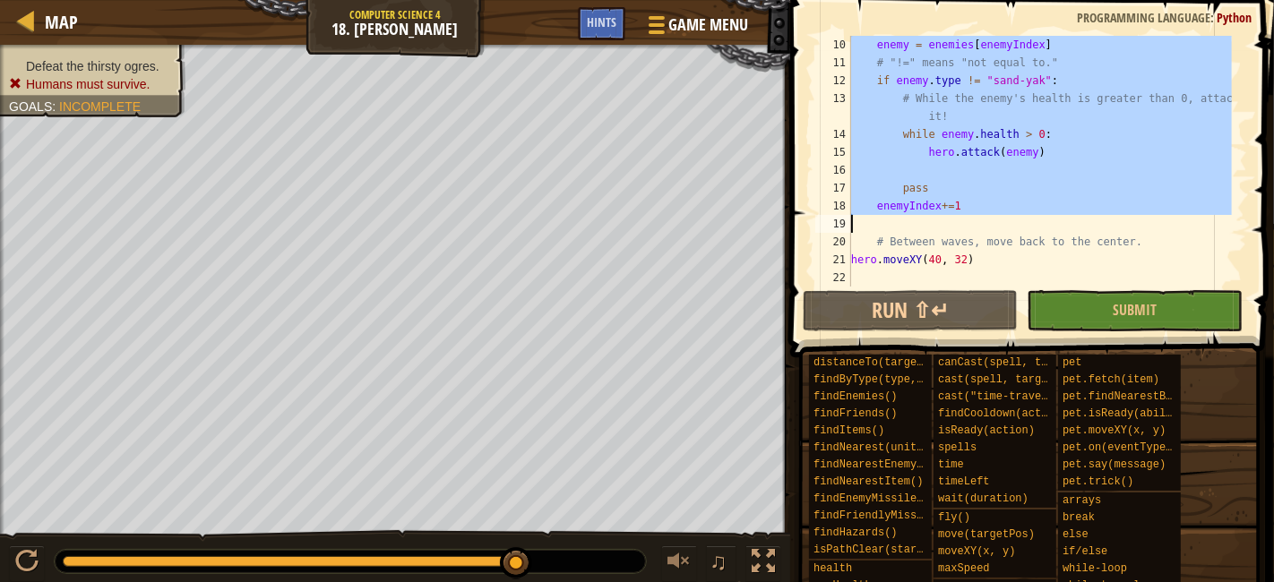
drag, startPoint x: 848, startPoint y: 184, endPoint x: 1039, endPoint y: 203, distance: 192.8
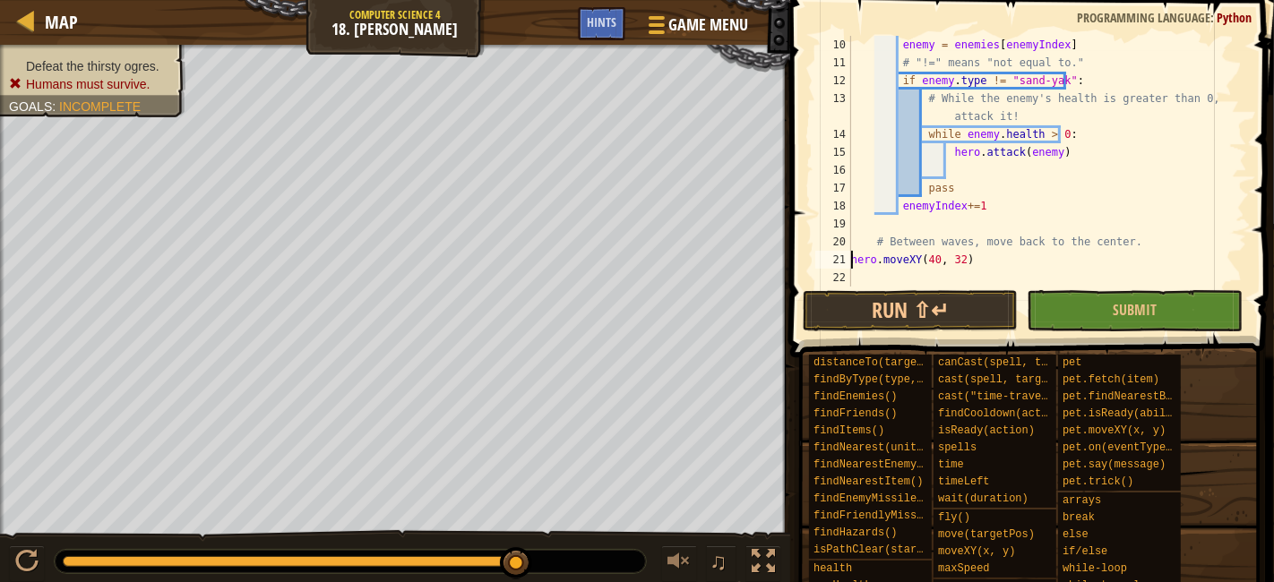
click at [852, 260] on div "enemy = enemies [ enemyIndex ] # "!=" means "not equal to." if enemy . type != …" at bounding box center [1040, 179] width 384 height 287
type textarea "hero.moveXY(40, 32)"
click at [918, 297] on button "Run ⇧↵" at bounding box center [910, 310] width 215 height 41
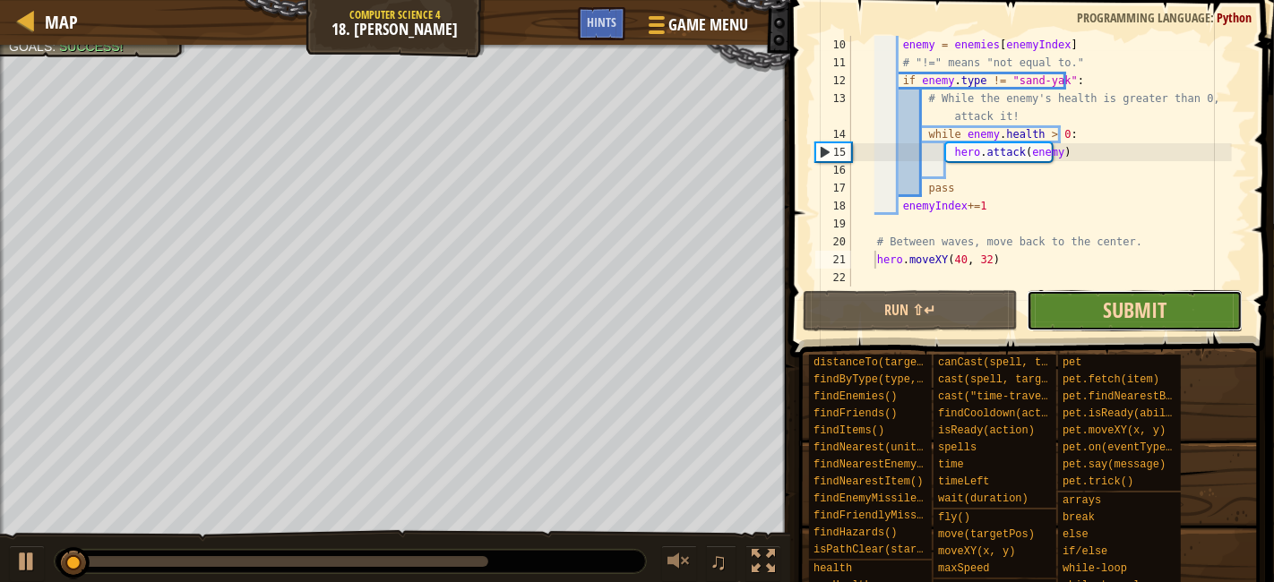
click at [1115, 303] on span "Submit" at bounding box center [1135, 310] width 64 height 29
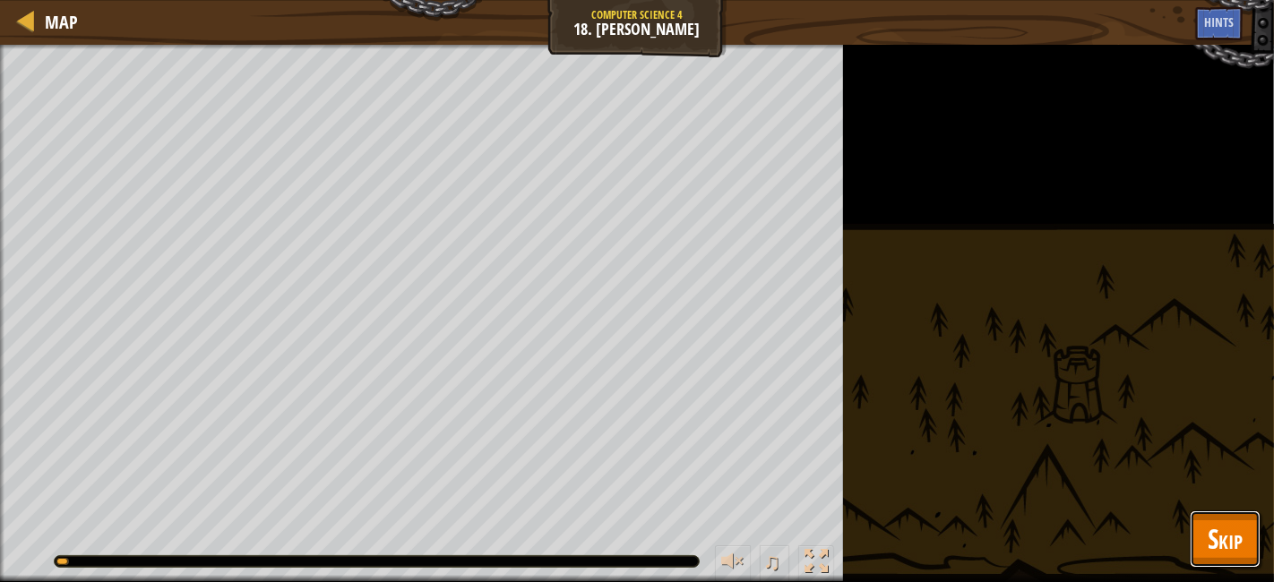
click at [1249, 539] on button "Skip" at bounding box center [1225, 539] width 71 height 57
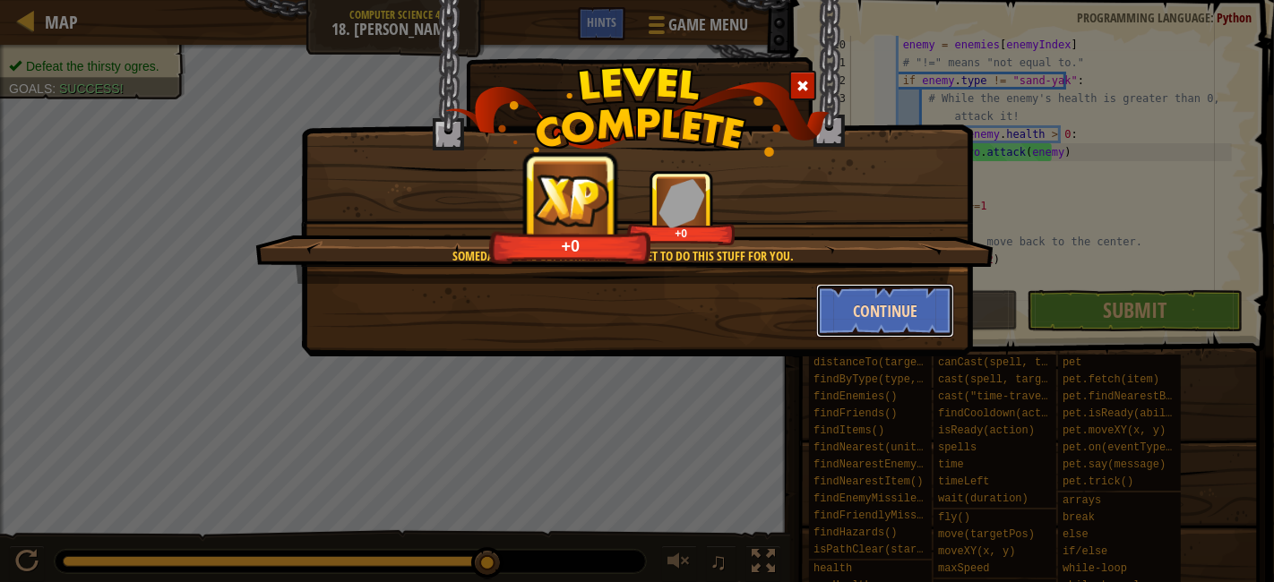
click at [889, 315] on button "Continue" at bounding box center [885, 311] width 139 height 54
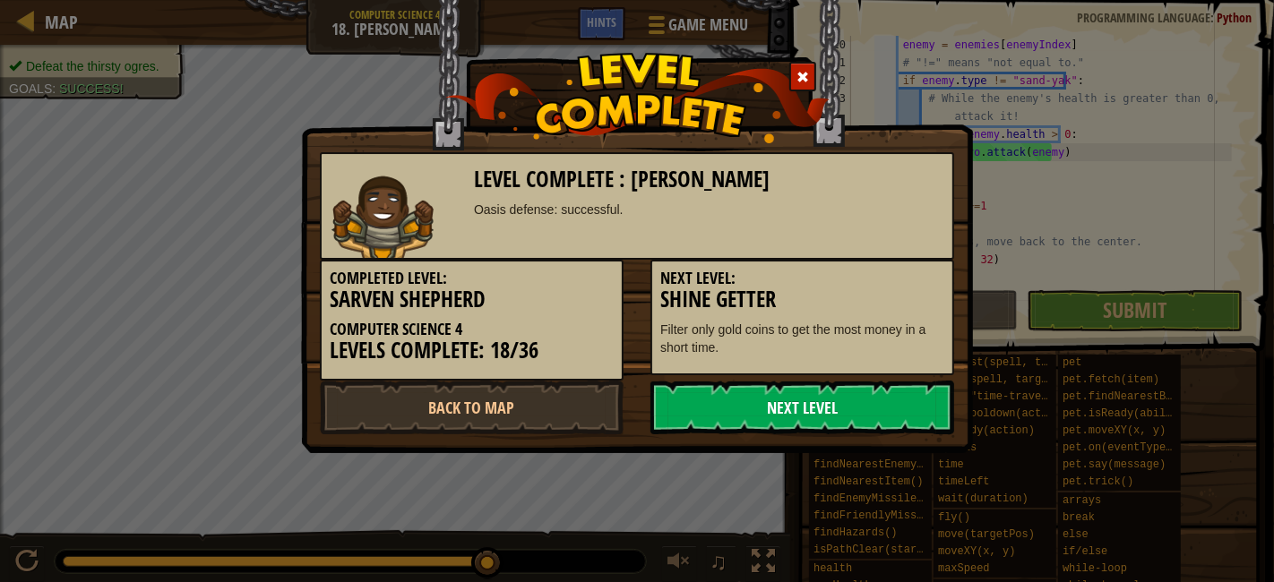
click at [796, 404] on link "Next Level" at bounding box center [803, 408] width 304 height 54
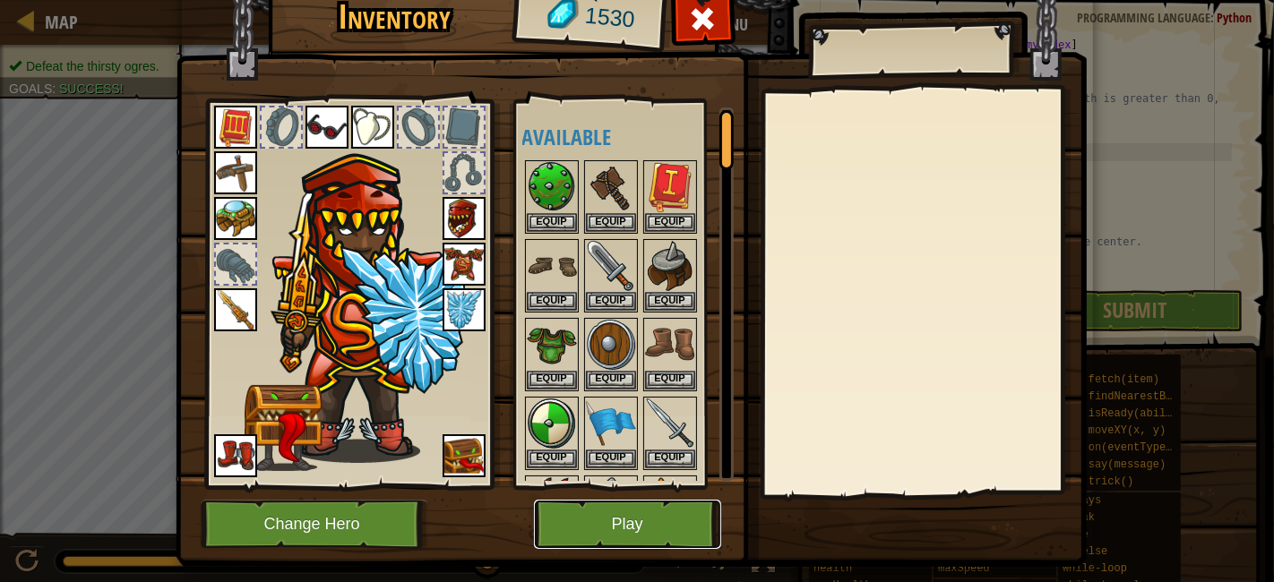
click at [637, 526] on button "Play" at bounding box center [627, 524] width 187 height 49
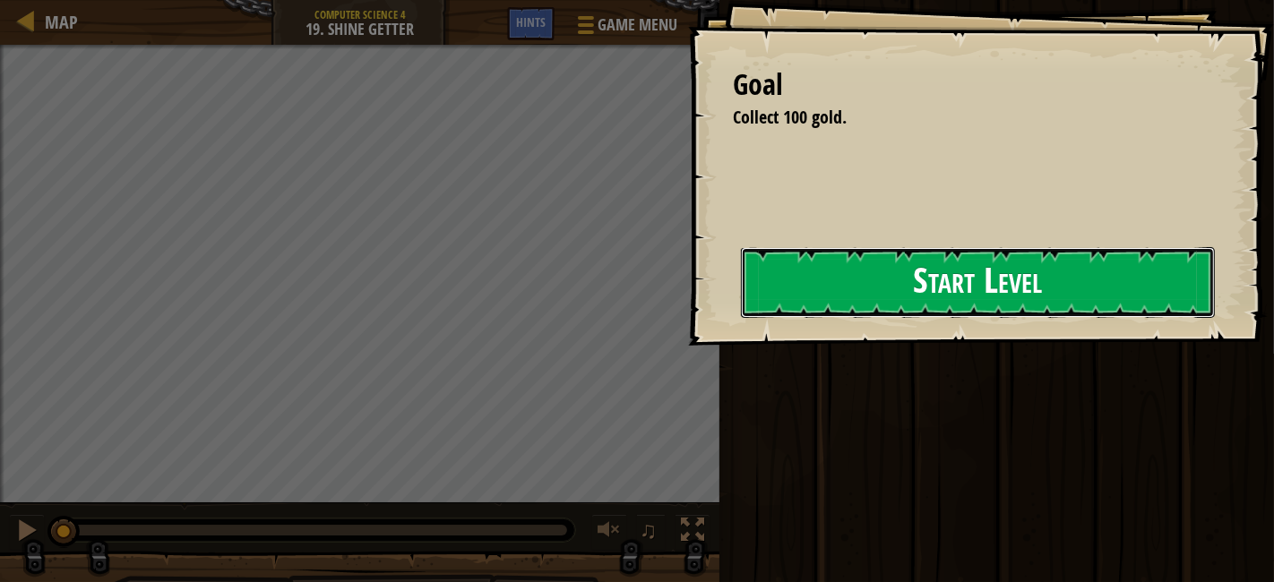
click at [871, 318] on button "Start Level" at bounding box center [978, 282] width 474 height 71
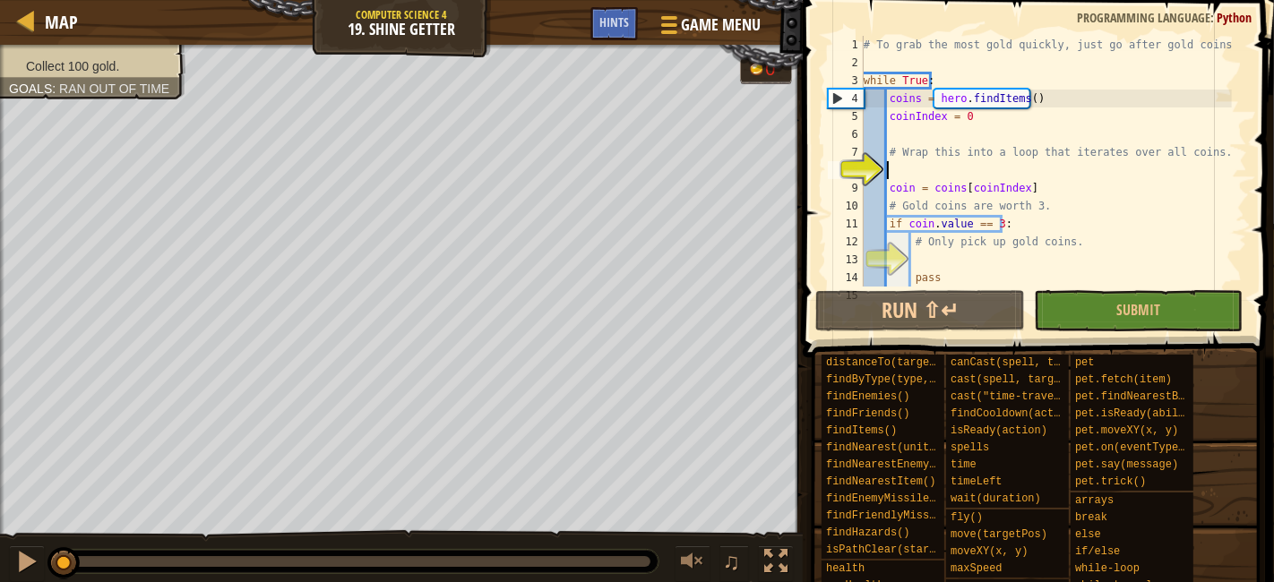
click at [1011, 172] on div "# To grab the most gold quickly, just go after gold coins. while True : coins =…" at bounding box center [1046, 179] width 372 height 287
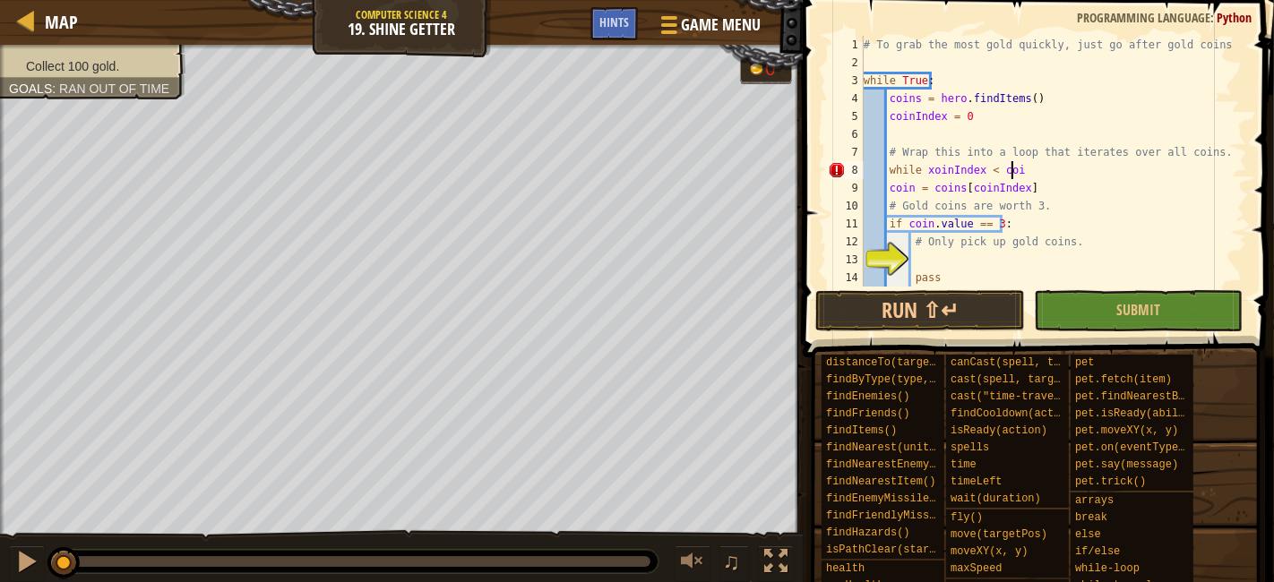
scroll to position [7, 12]
drag, startPoint x: 1028, startPoint y: 177, endPoint x: 1041, endPoint y: 166, distance: 17.8
click at [1041, 166] on div "# To grab the most gold quickly, just go after gold coins. while True : coins =…" at bounding box center [1046, 179] width 372 height 287
click at [890, 183] on div "# To grab the most gold quickly, just go after gold coins. while True : coins =…" at bounding box center [1046, 179] width 372 height 287
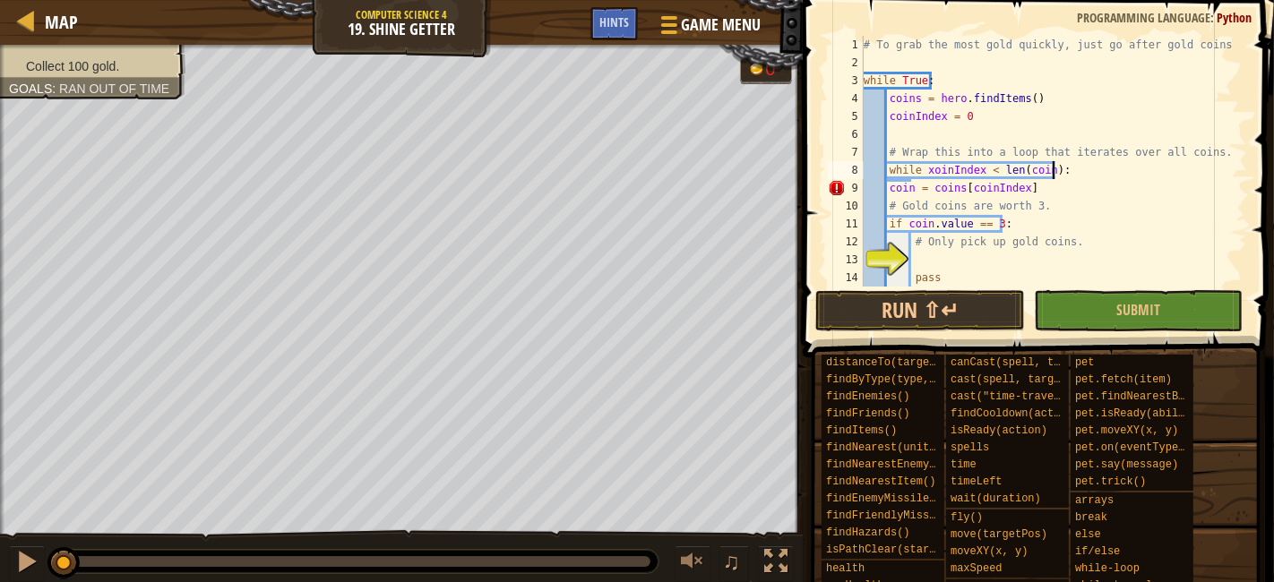
scroll to position [7, 12]
type textarea "coin = coins[coinIndex]"
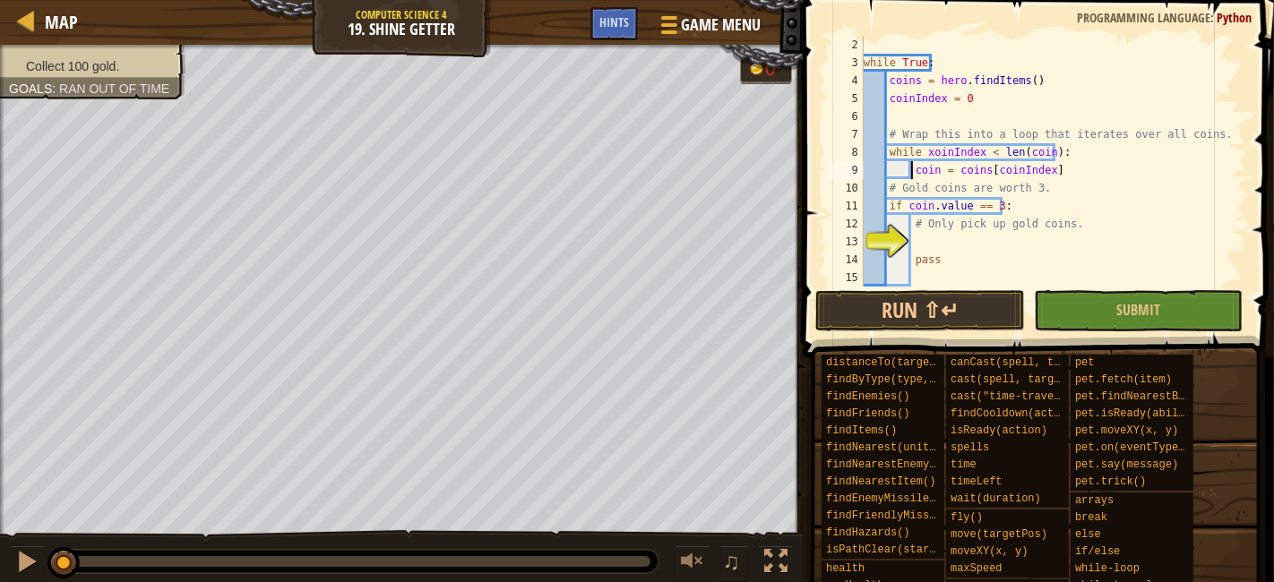
click at [1057, 168] on div "while True : coins = hero . findItems ( ) coinIndex = 0 # Wrap this into a loop…" at bounding box center [1046, 179] width 372 height 287
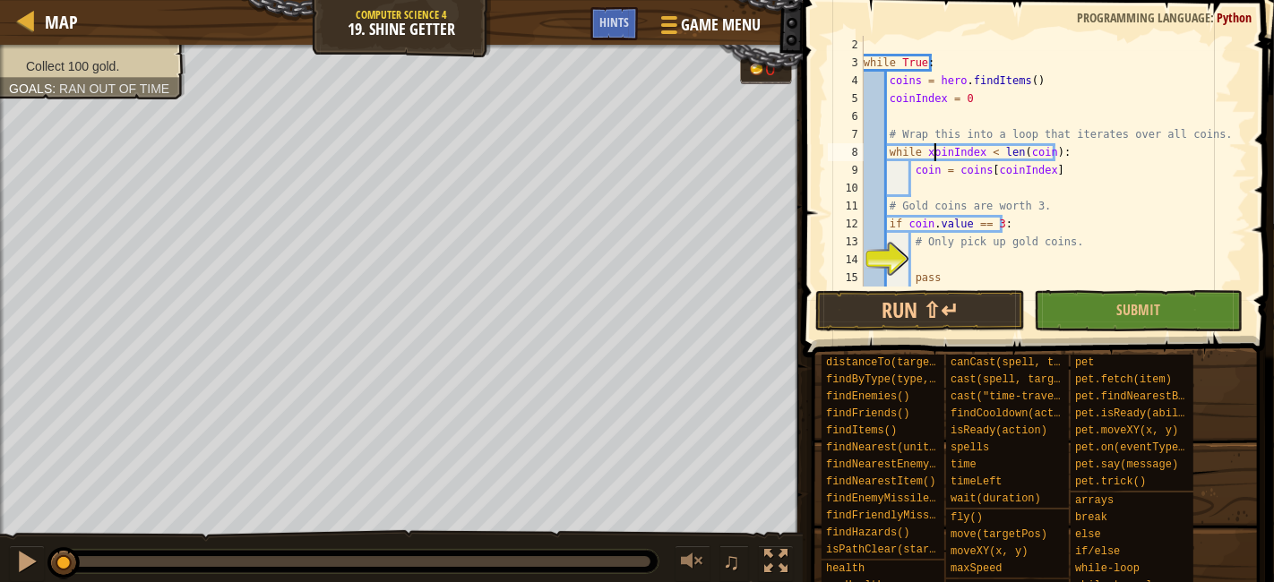
click at [934, 152] on div "while True : coins = hero . findItems ( ) coinIndex = 0 # Wrap this into a loop…" at bounding box center [1046, 179] width 372 height 287
click at [933, 152] on div "while True : coins = hero . findItems ( ) coinIndex = 0 # Wrap this into a loop…" at bounding box center [1046, 179] width 372 height 287
type textarea "while coinIndex < len(coin):"
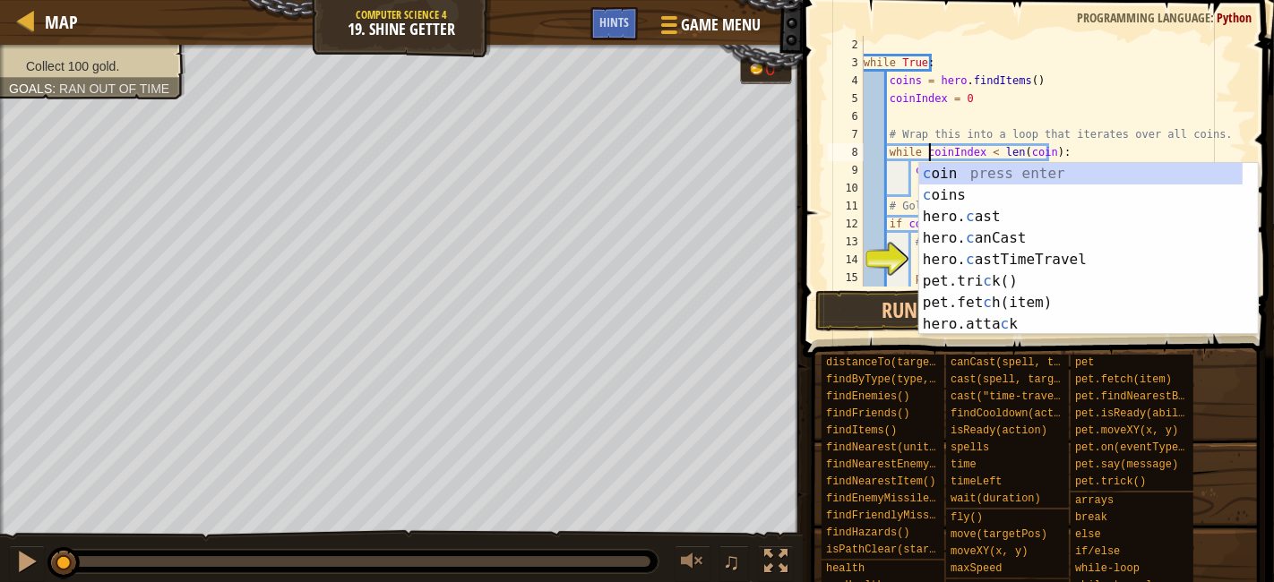
click at [1081, 150] on div "while True : coins = hero . findItems ( ) coinIndex = 0 # Wrap this into a loop…" at bounding box center [1046, 179] width 372 height 287
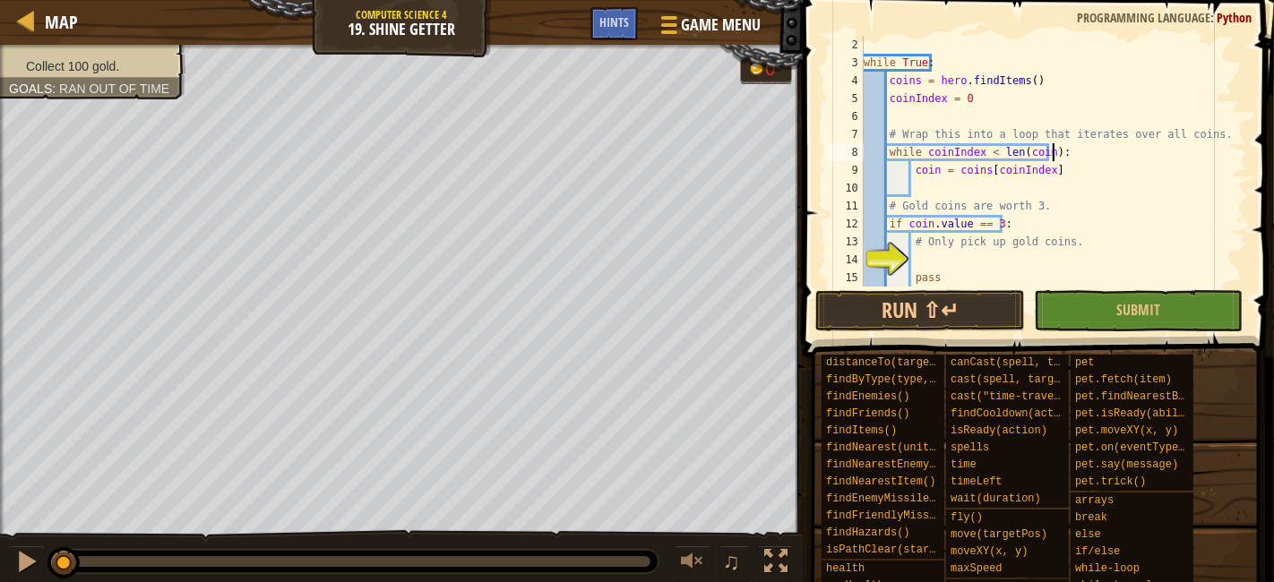
click at [991, 188] on div "while True : coins = hero . findItems ( ) coinIndex = 0 # Wrap this into a loop…" at bounding box center [1046, 179] width 372 height 287
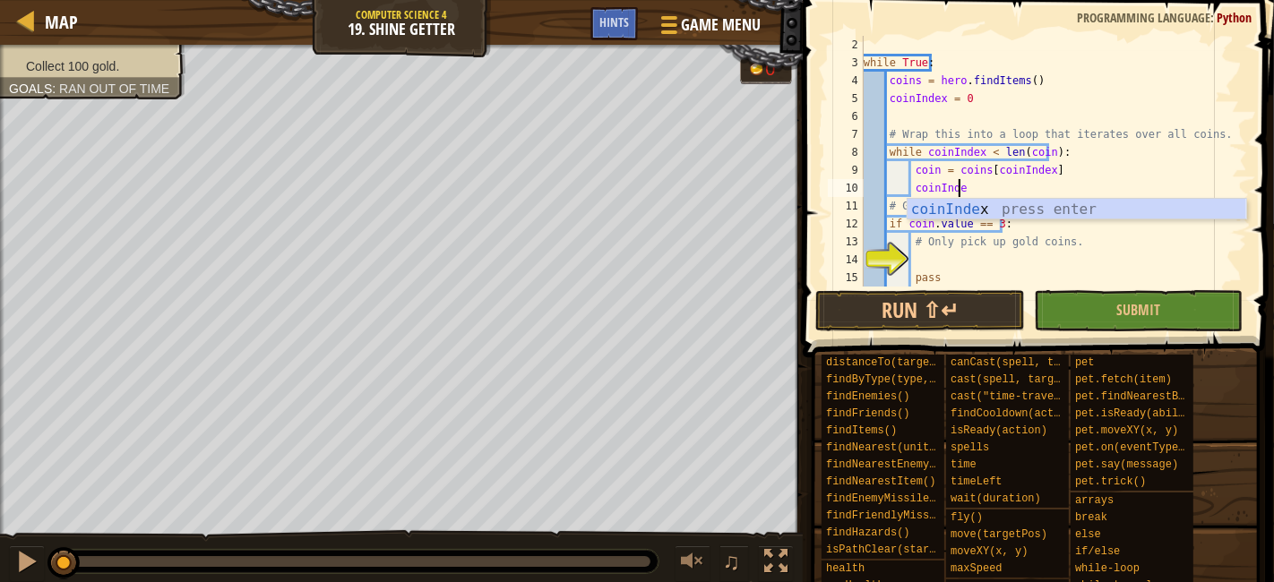
scroll to position [7, 7]
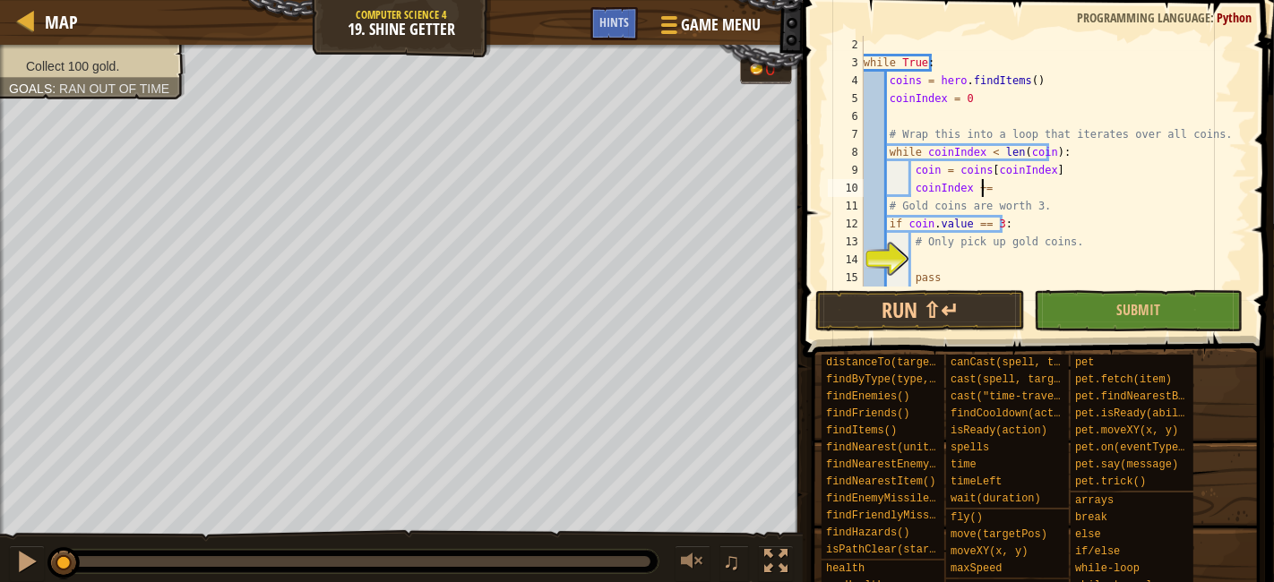
type textarea "coinIndex +=1"
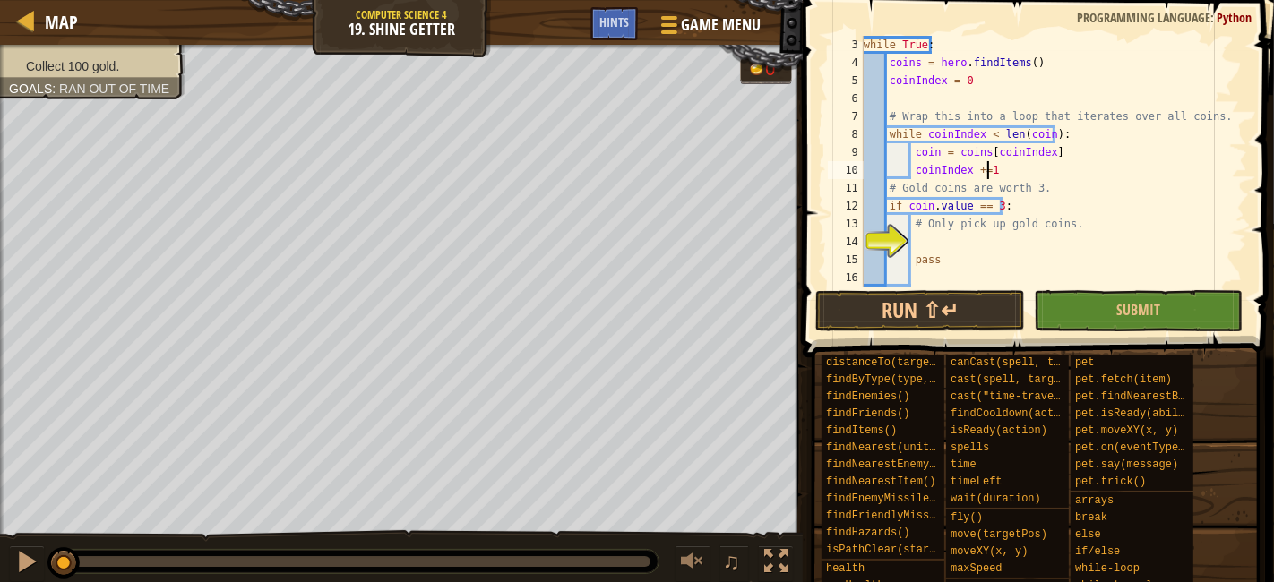
click at [980, 246] on div "while True : coins = hero . findItems ( ) coinIndex = 0 # Wrap this into a loop…" at bounding box center [1046, 179] width 372 height 287
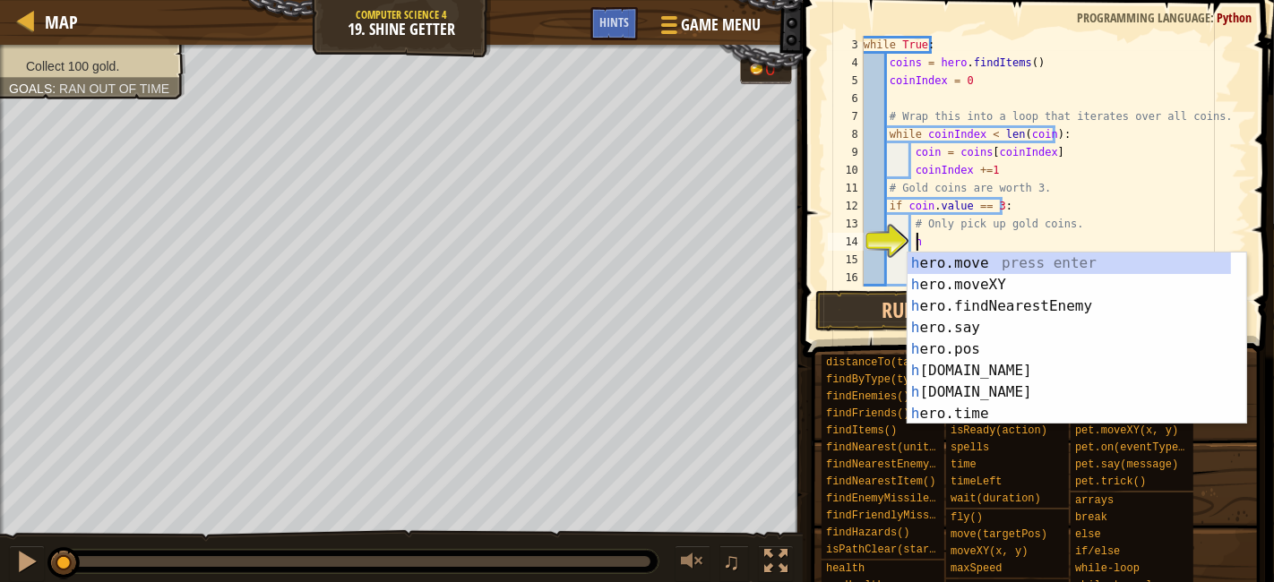
scroll to position [7, 4]
type textarea "her"
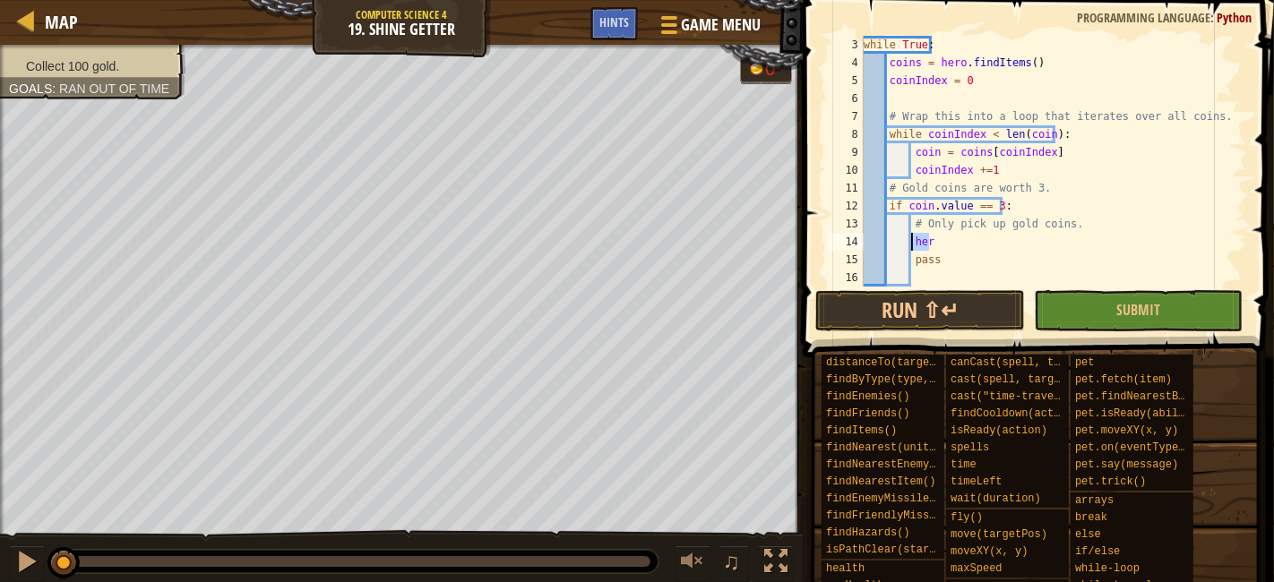
drag, startPoint x: 989, startPoint y: 240, endPoint x: 910, endPoint y: 244, distance: 78.9
click at [910, 244] on div "while True : coins = hero . findItems ( ) coinIndex = 0 # Wrap this into a loop…" at bounding box center [1046, 179] width 372 height 287
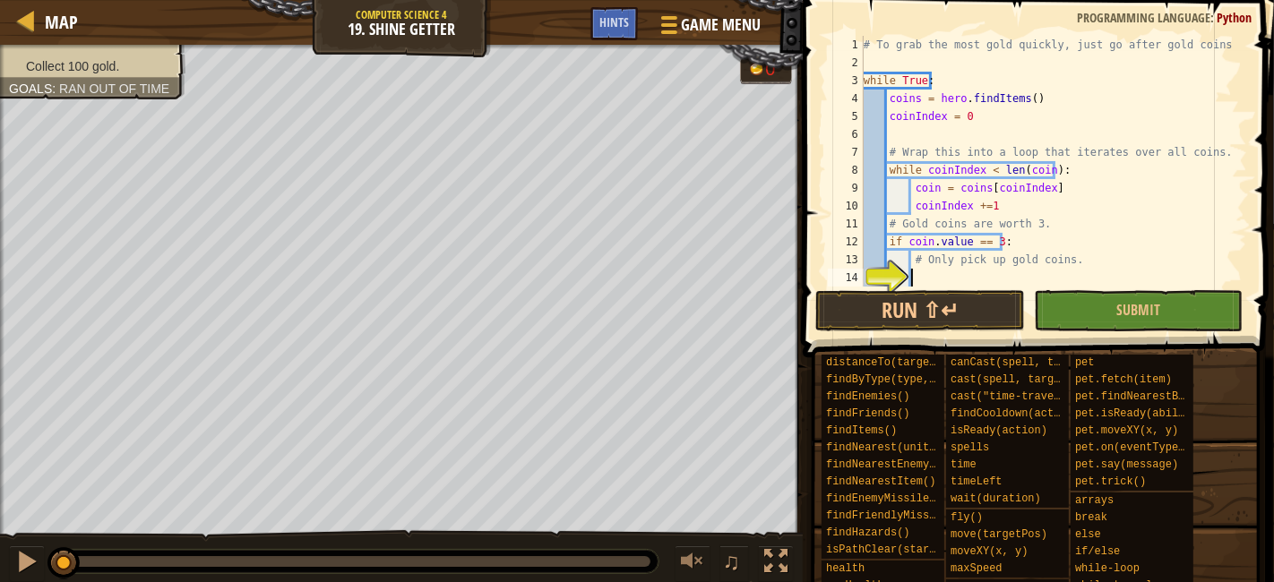
scroll to position [36, 0]
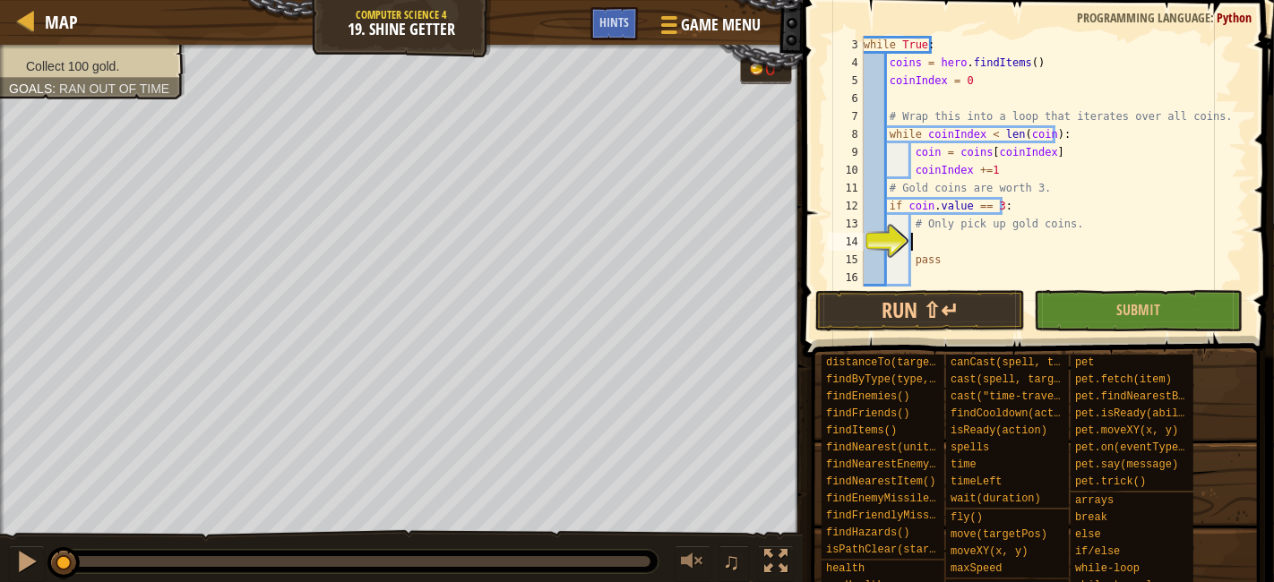
click at [886, 206] on div "while True : coins = hero . findItems ( ) coinIndex = 0 # Wrap this into a loop…" at bounding box center [1046, 179] width 372 height 287
type textarea "if coin.value == 3:"
click at [935, 237] on div "while True : coins = hero . findItems ( ) coinIndex = 0 # Wrap this into a loop…" at bounding box center [1046, 179] width 372 height 287
click at [890, 203] on div "while True : coins = hero . findItems ( ) coinIndex = 0 # Wrap this into a loop…" at bounding box center [1046, 179] width 372 height 287
click at [910, 257] on div "while True : coins = hero . findItems ( ) coinIndex = 0 # Wrap this into a loop…" at bounding box center [1046, 179] width 372 height 287
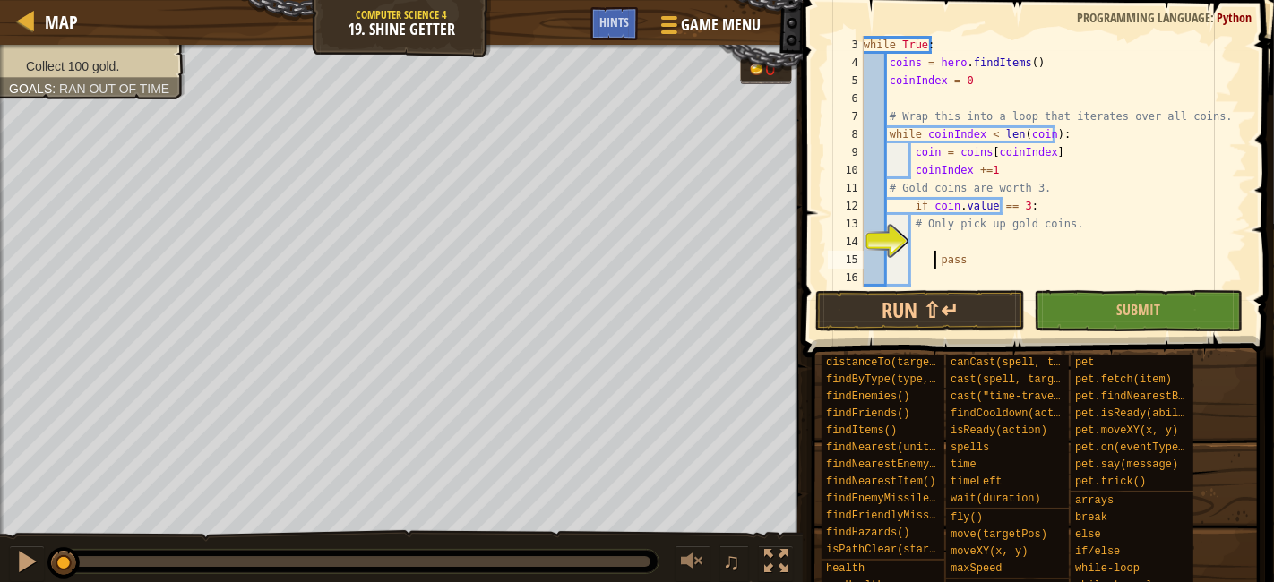
click at [1032, 229] on div "while True : coins = hero . findItems ( ) coinIndex = 0 # Wrap this into a loop…" at bounding box center [1046, 179] width 372 height 287
click at [1075, 218] on div "while True : coins = hero . findItems ( ) coinIndex = 0 # Wrap this into a loop…" at bounding box center [1046, 179] width 372 height 287
click at [1004, 257] on div "while True : coins = hero . findItems ( ) coinIndex = 0 # Wrap this into a loop…" at bounding box center [1046, 179] width 372 height 287
click at [910, 221] on div "while True : coins = hero . findItems ( ) coinIndex = 0 # Wrap this into a loop…" at bounding box center [1046, 179] width 372 height 287
click at [1077, 222] on div "while True : coins = hero . findItems ( ) coinIndex = 0 # Wrap this into a loop…" at bounding box center [1046, 179] width 372 height 287
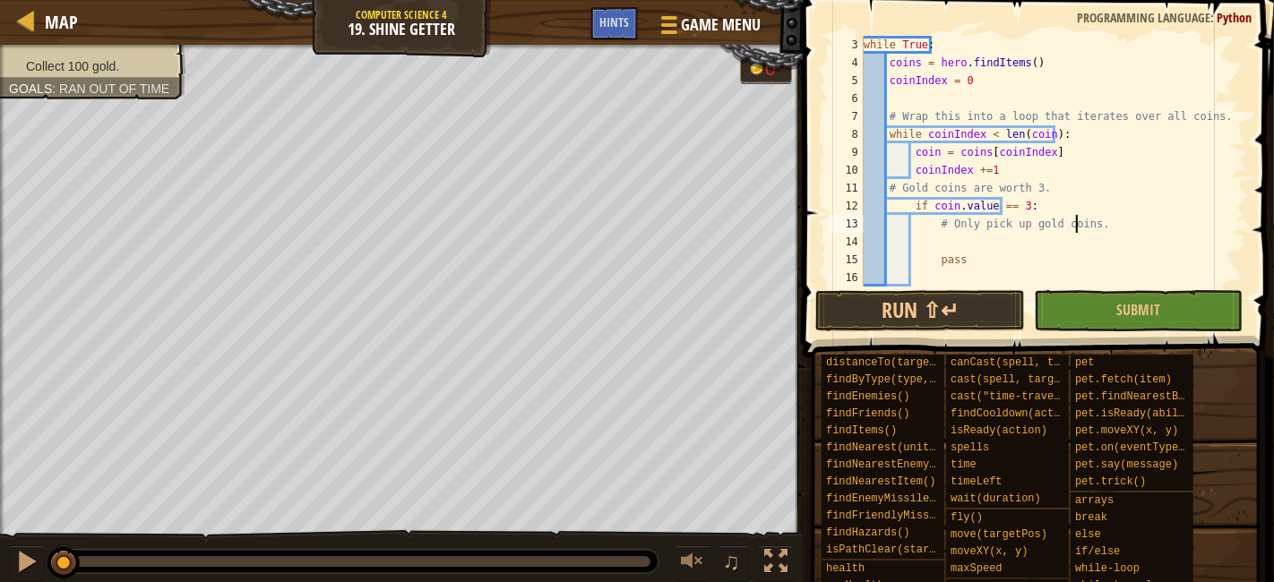
click at [1122, 219] on div "while True : coins = hero . findItems ( ) coinIndex = 0 # Wrap this into a loop…" at bounding box center [1046, 179] width 372 height 287
click at [1037, 189] on div "while True : coins = hero . findItems ( ) coinIndex = 0 # Wrap this into a loop…" at bounding box center [1046, 179] width 372 height 287
click at [1007, 252] on div "while True : coins = hero . findItems ( ) coinIndex = 0 # Wrap this into a loop…" at bounding box center [1046, 179] width 372 height 287
click at [1005, 229] on div "while True : coins = hero . findItems ( ) coinIndex = 0 # Wrap this into a loop…" at bounding box center [1046, 179] width 372 height 287
type textarea "# Only pick up gold coins."
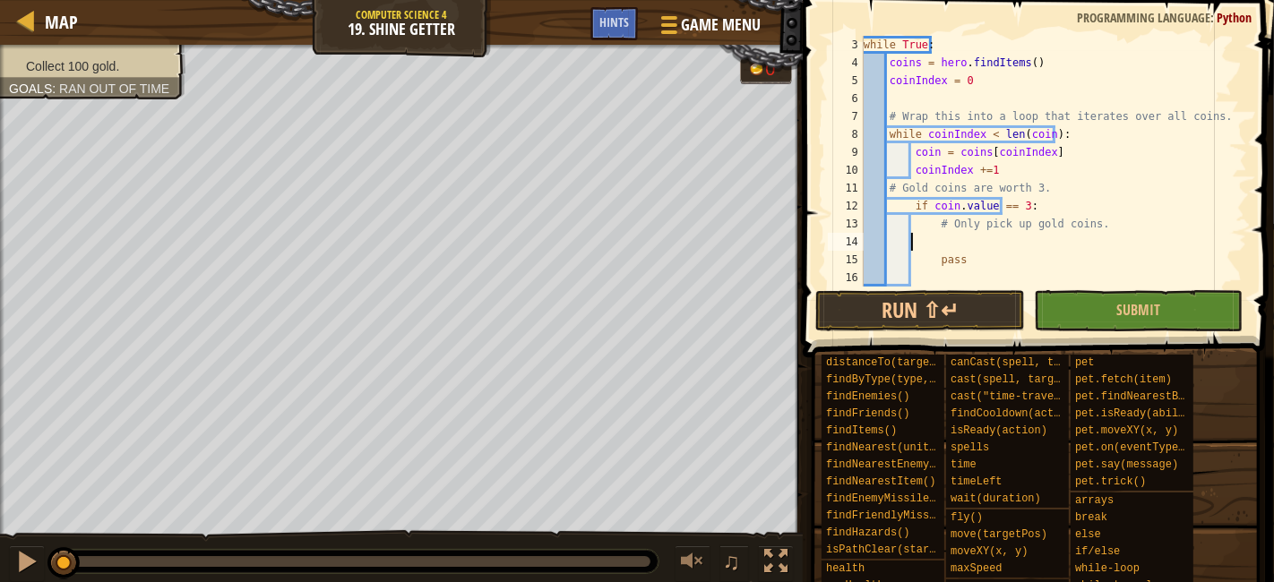
click at [971, 239] on div "while True : coins = hero . findItems ( ) coinIndex = 0 # Wrap this into a loop…" at bounding box center [1046, 179] width 372 height 287
click at [970, 239] on div "while True : coins = hero . findItems ( ) coinIndex = 0 # Wrap this into a loop…" at bounding box center [1046, 179] width 372 height 287
click at [978, 245] on div "while True : coins = hero . findItems ( ) coinIndex = 0 # Wrap this into a loop…" at bounding box center [1046, 179] width 372 height 287
click at [987, 234] on div "while True : coins = hero . findItems ( ) coinIndex = 0 # Wrap this into a loop…" at bounding box center [1046, 179] width 372 height 287
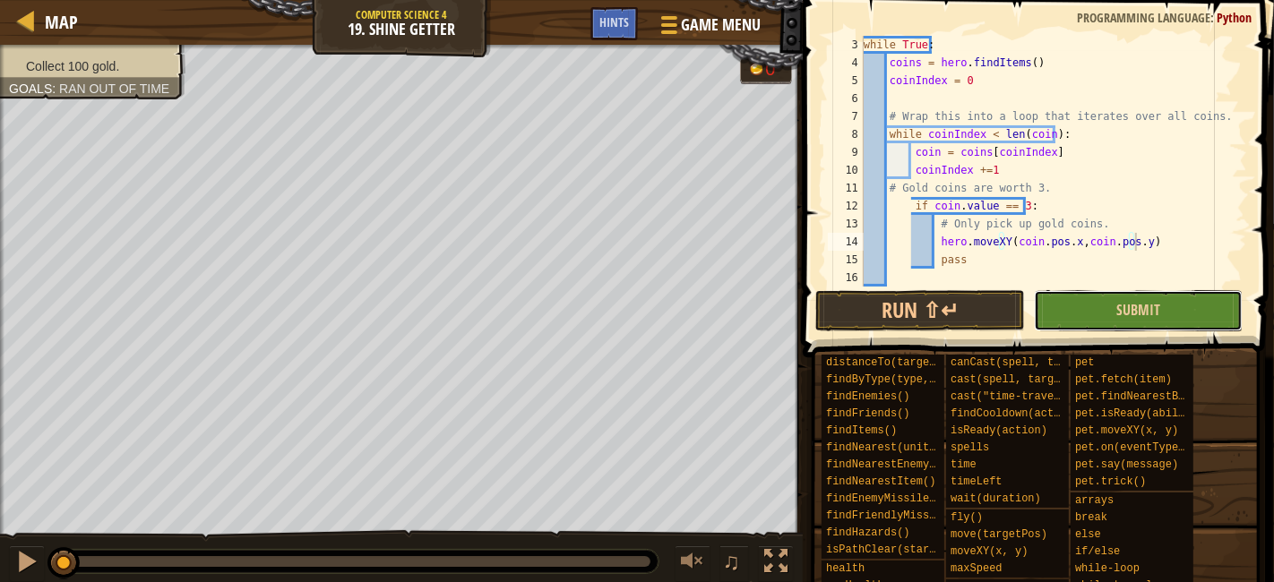
click at [1098, 318] on button "Submit" at bounding box center [1138, 310] width 209 height 41
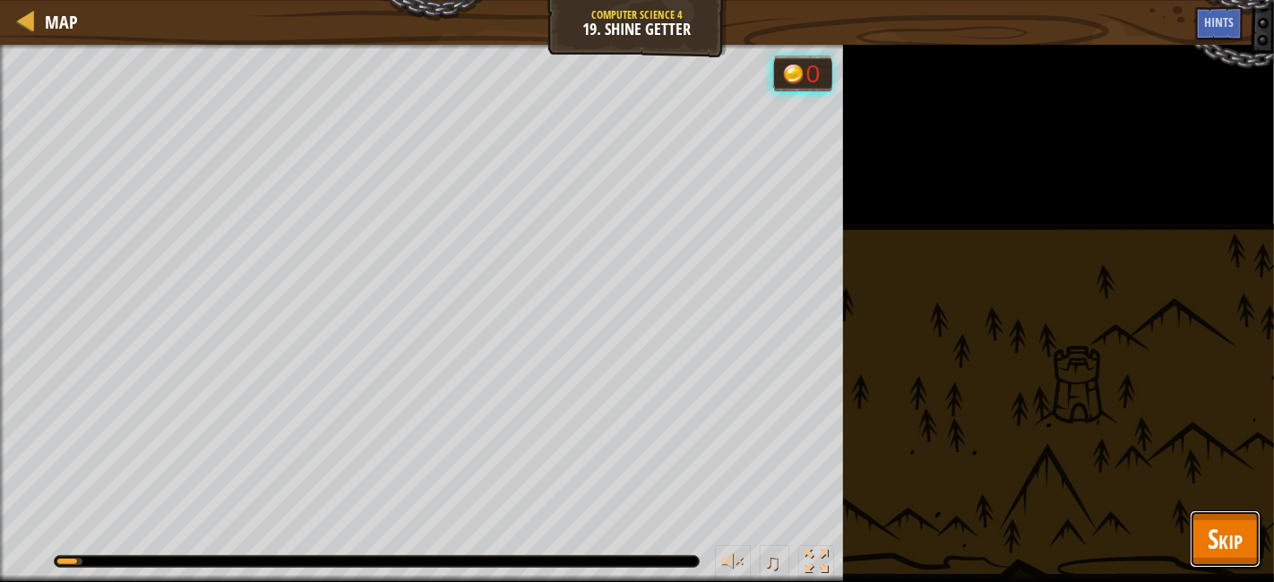
click at [1220, 539] on span "Skip" at bounding box center [1225, 539] width 35 height 37
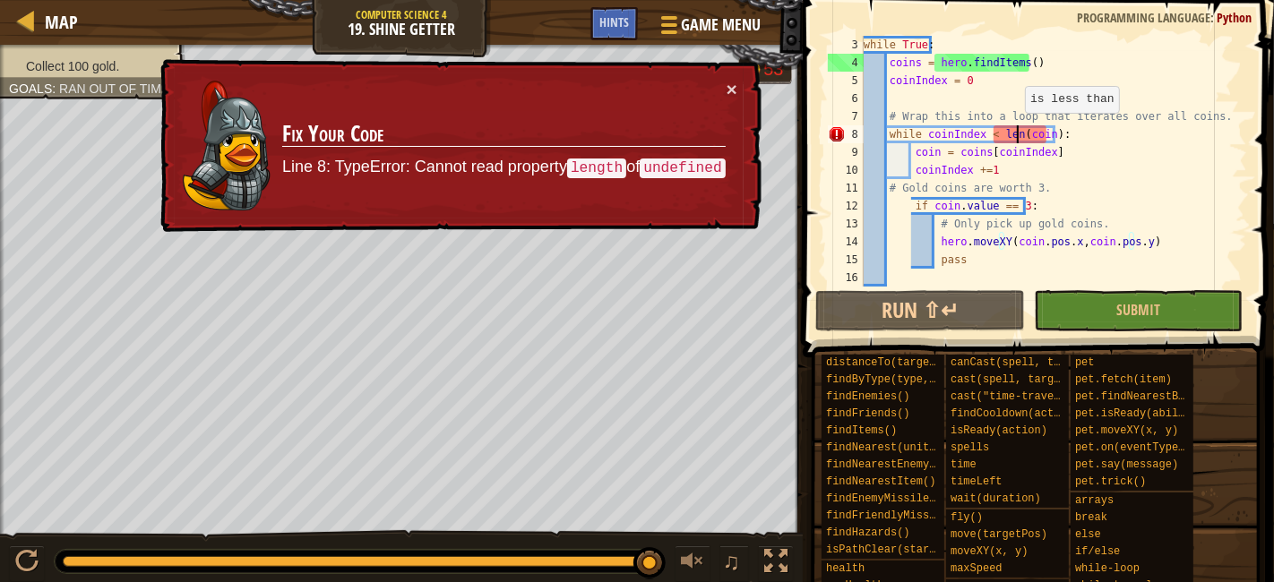
click at [1016, 131] on div "while True : coins = hero . findItems ( ) coinIndex = 0 # Wrap this into a loop…" at bounding box center [1046, 179] width 372 height 287
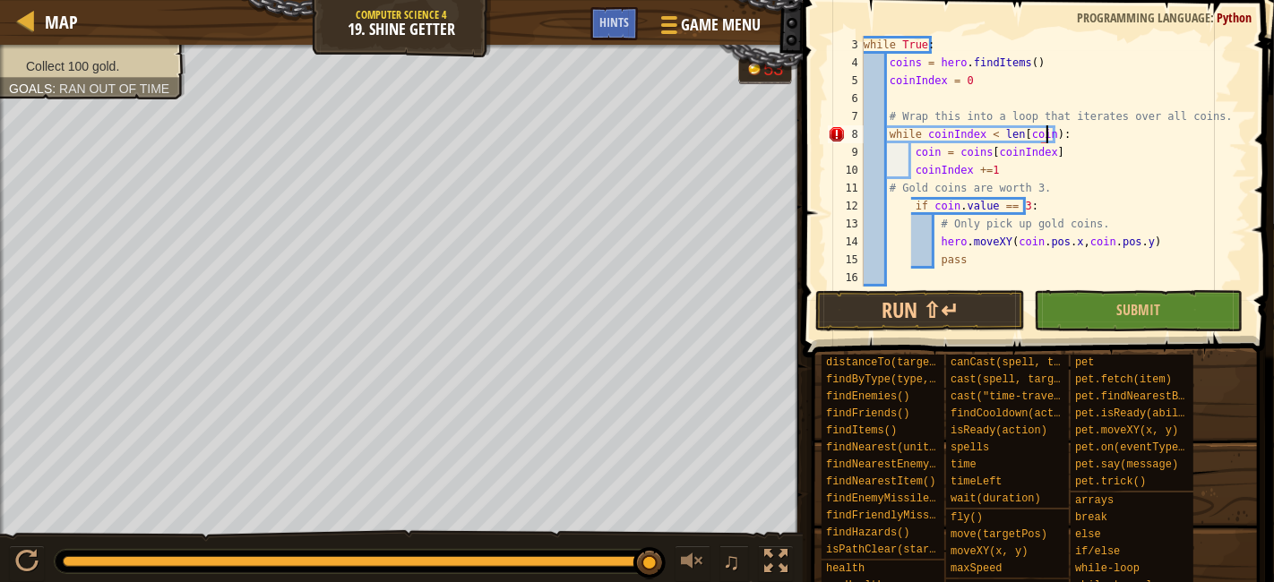
scroll to position [7, 14]
click at [1131, 315] on span "Submit" at bounding box center [1138, 310] width 44 height 20
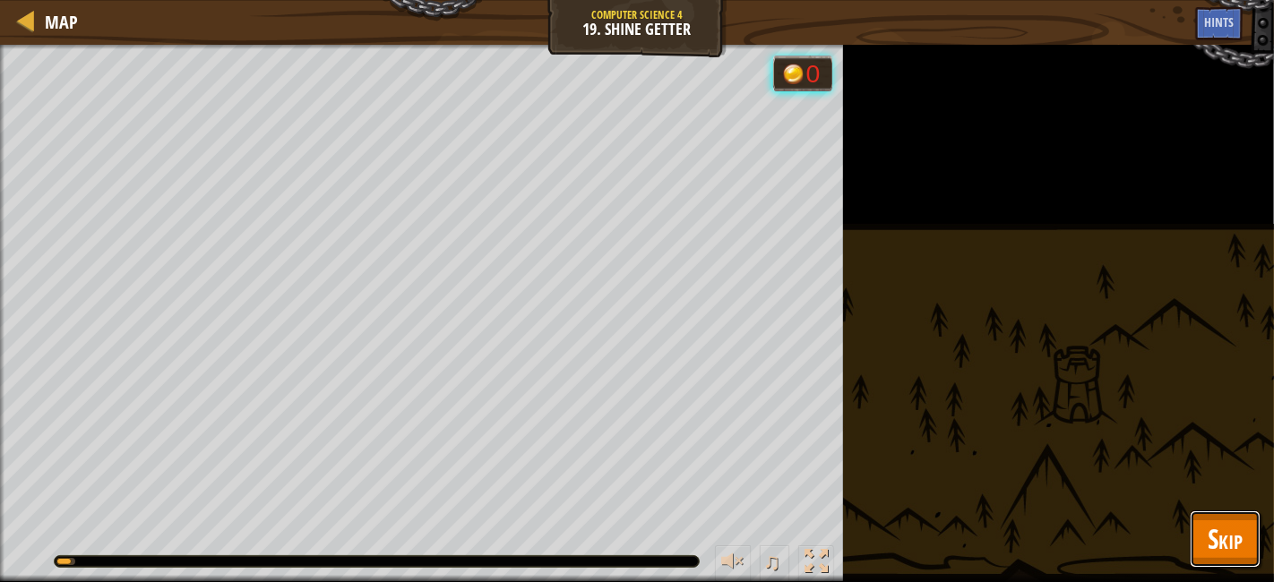
click at [1223, 521] on span "Skip" at bounding box center [1225, 539] width 35 height 37
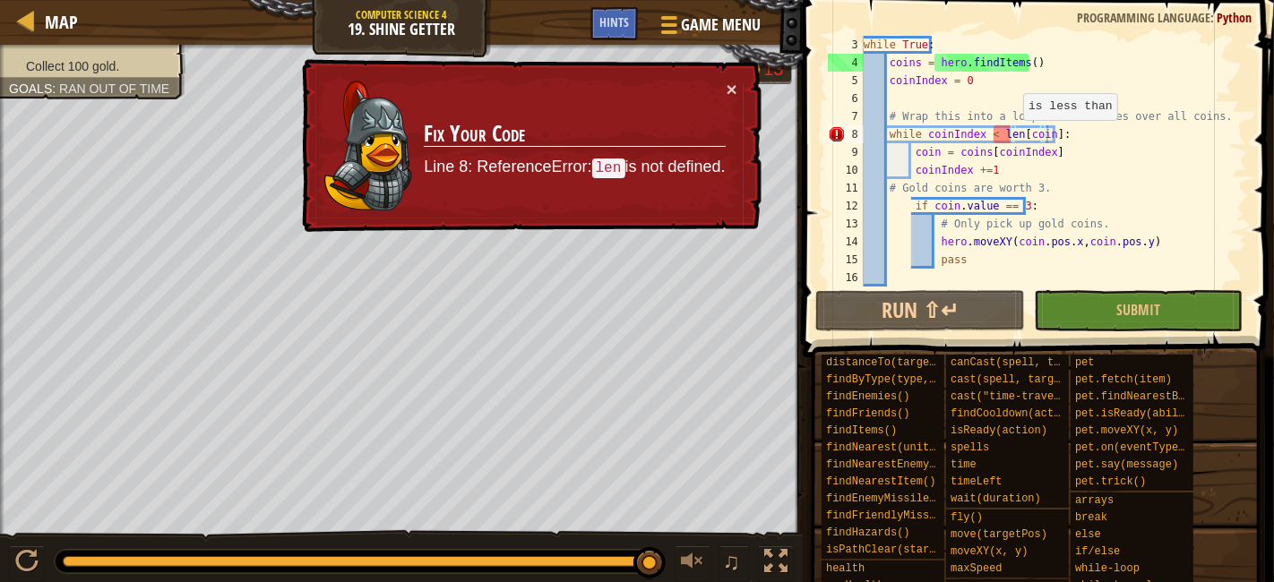
click at [1019, 134] on div "while True : coins = hero . findItems ( ) coinIndex = 0 # Wrap this into a loop…" at bounding box center [1046, 179] width 372 height 287
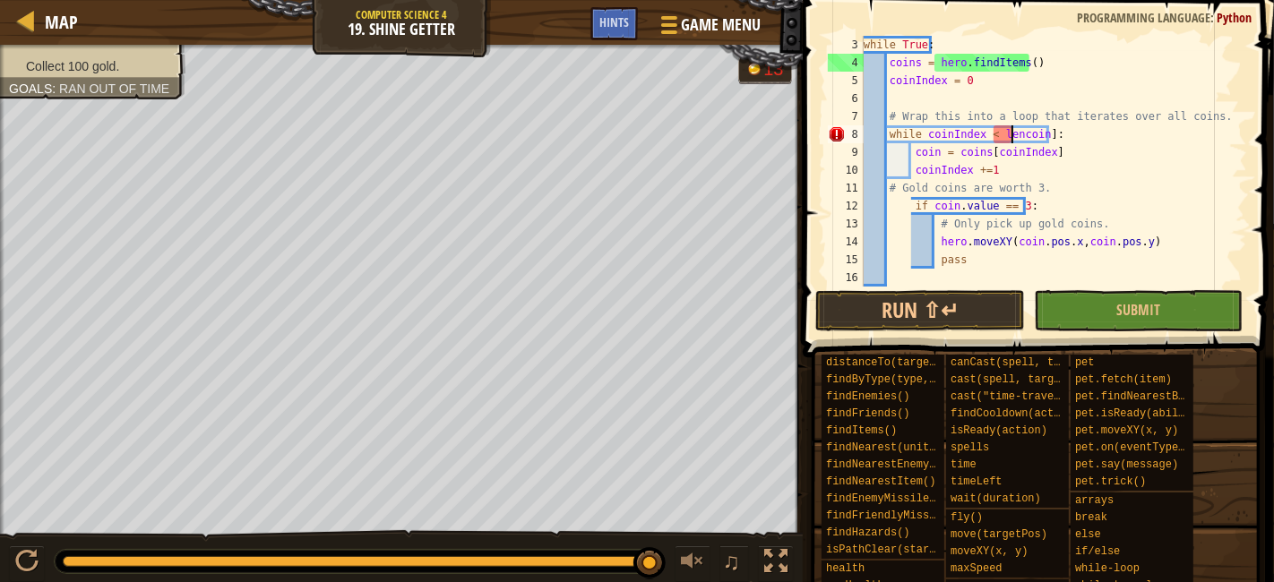
scroll to position [7, 13]
click at [1037, 134] on div "while True : coins = hero . findItems ( ) coinIndex = 0 # Wrap this into a loop…" at bounding box center [1046, 179] width 372 height 287
click at [1043, 132] on div "while True : coins = hero . findItems ( ) coinIndex = 0 # Wrap this into a loop…" at bounding box center [1046, 179] width 372 height 287
click at [1137, 310] on span "Submit" at bounding box center [1138, 310] width 44 height 20
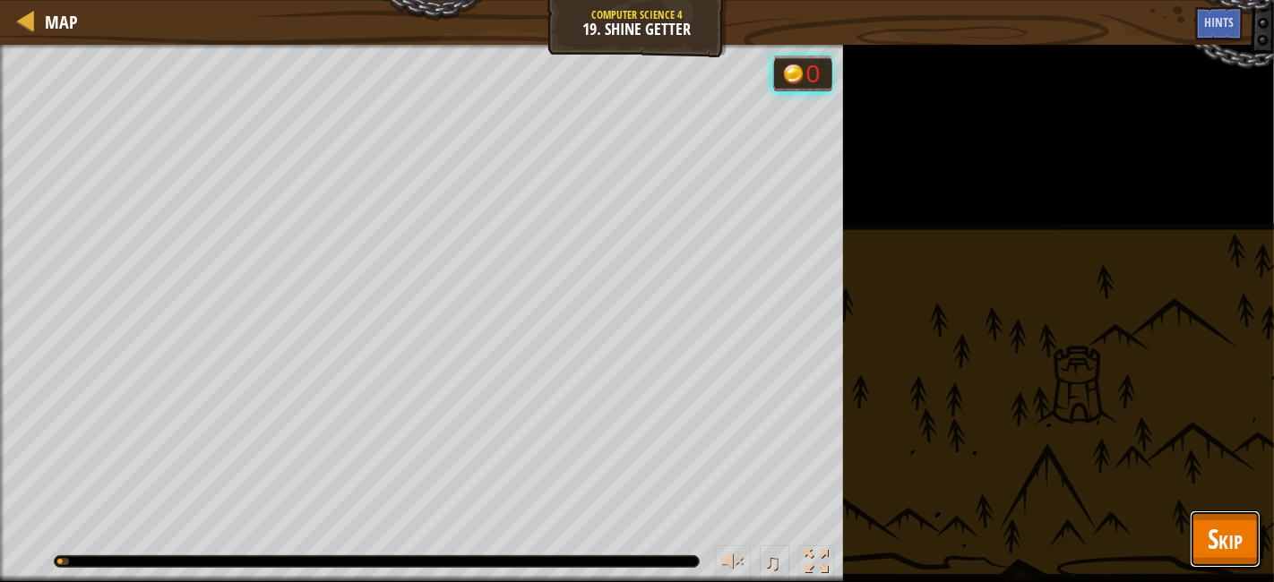
click at [1237, 536] on span "Skip" at bounding box center [1225, 539] width 35 height 37
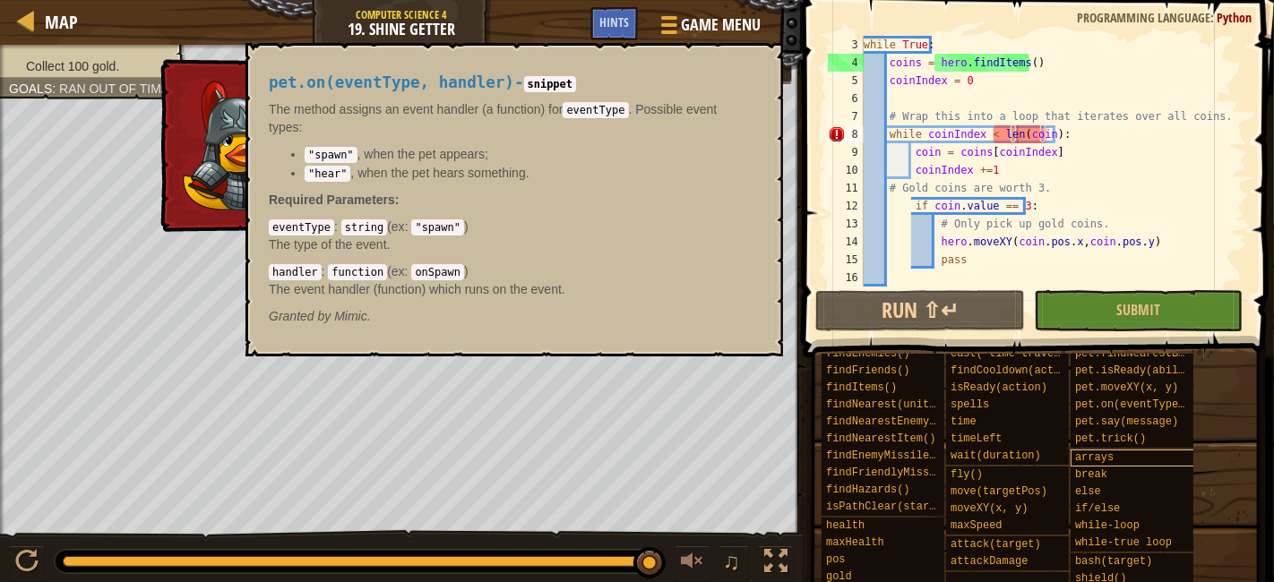
scroll to position [68, 0]
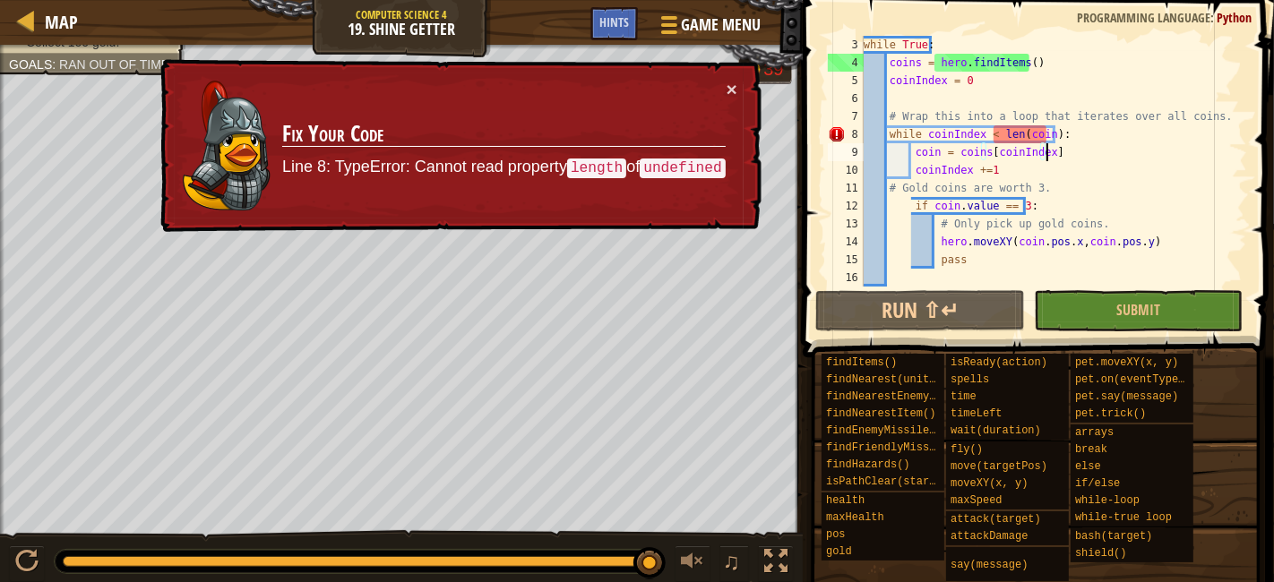
click at [1057, 153] on div "while True : coins = hero . findItems ( ) coinIndex = 0 # Wrap this into a loop…" at bounding box center [1046, 179] width 372 height 287
click at [1056, 158] on div "while True : coins = hero . findItems ( ) coinIndex = 0 # Wrap this into a loop…" at bounding box center [1046, 179] width 372 height 287
click at [1107, 222] on div "while True : coins = hero . findItems ( ) coinIndex = 0 # Wrap this into a loop…" at bounding box center [1046, 179] width 372 height 287
click at [1011, 132] on div "while True : coins = hero . findItems ( ) coinIndex = 0 # Wrap this into a loop…" at bounding box center [1046, 179] width 372 height 287
drag, startPoint x: 1047, startPoint y: 131, endPoint x: 996, endPoint y: 135, distance: 51.3
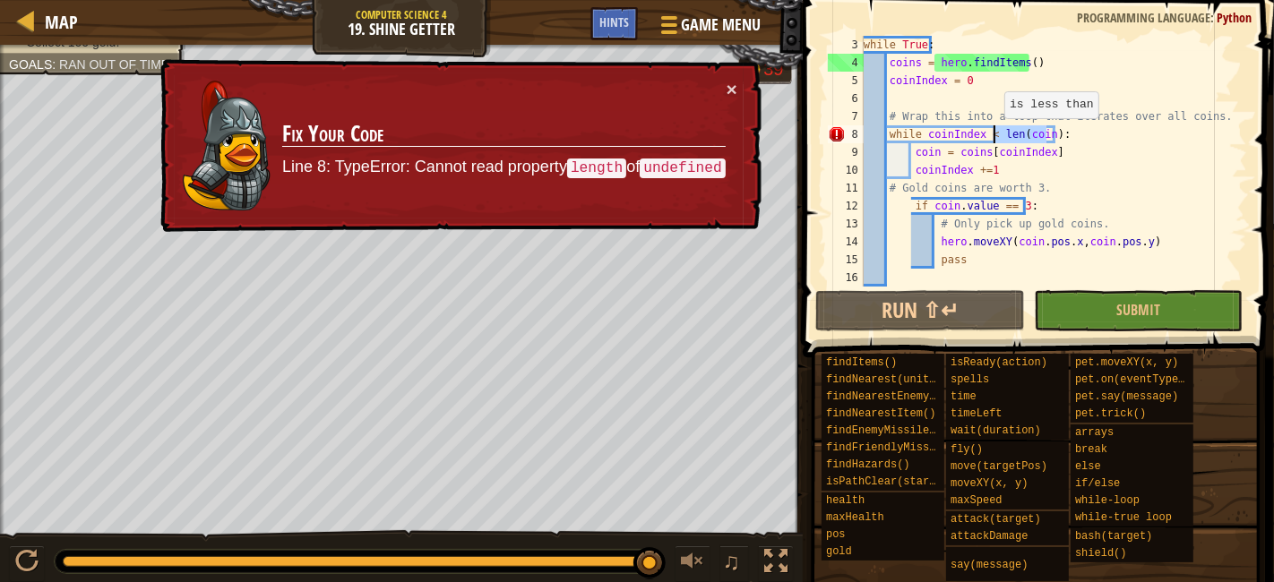
click at [996, 135] on div "while True : coins = hero . findItems ( ) coinIndex = 0 # Wrap this into a loop…" at bounding box center [1046, 179] width 372 height 287
click at [1046, 134] on div "while True : coins = hero . findItems ( ) coinIndex = 0 # Wrap this into a loop…" at bounding box center [1046, 161] width 372 height 251
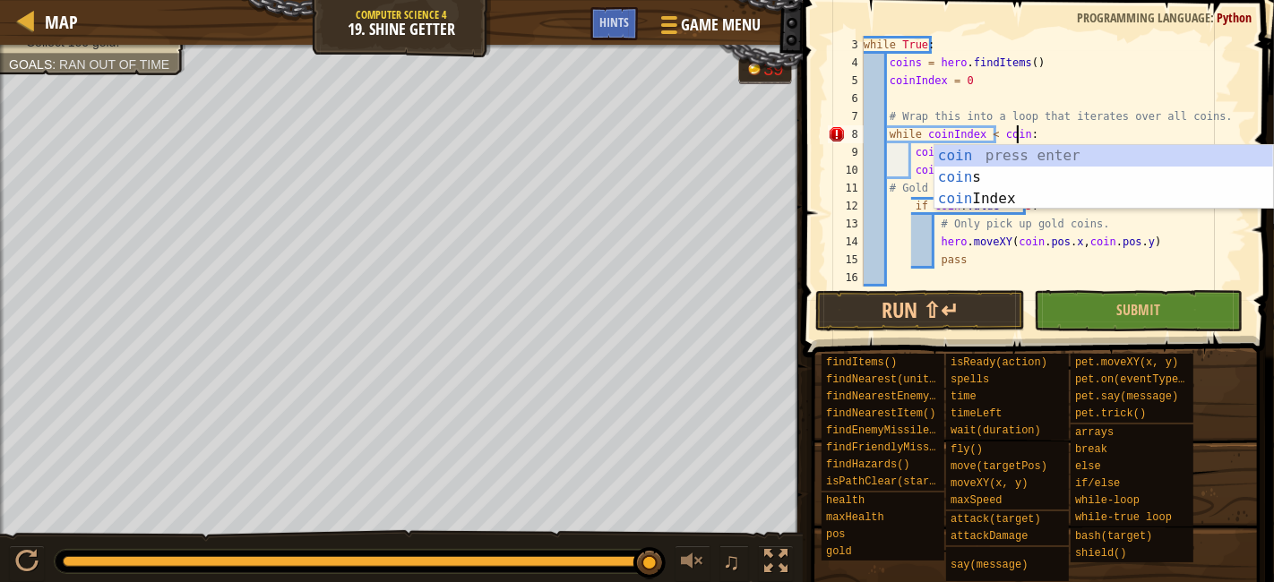
scroll to position [7, 13]
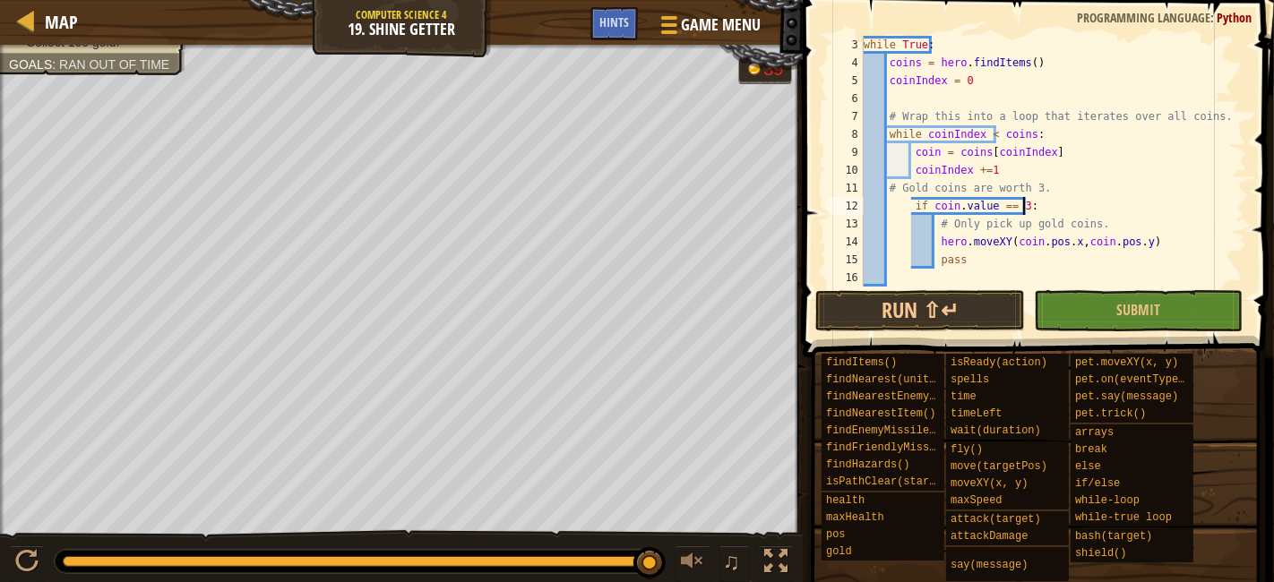
click at [1092, 200] on div "while True : coins = hero . findItems ( ) coinIndex = 0 # Wrap this into a loop…" at bounding box center [1046, 179] width 372 height 287
click at [1029, 239] on div "while True : coins = hero . findItems ( ) coinIndex = 0 # Wrap this into a loop…" at bounding box center [1046, 179] width 372 height 287
click at [1098, 241] on div "while True : coins = hero . findItems ( ) coinIndex = 0 # Wrap this into a loop…" at bounding box center [1046, 179] width 372 height 287
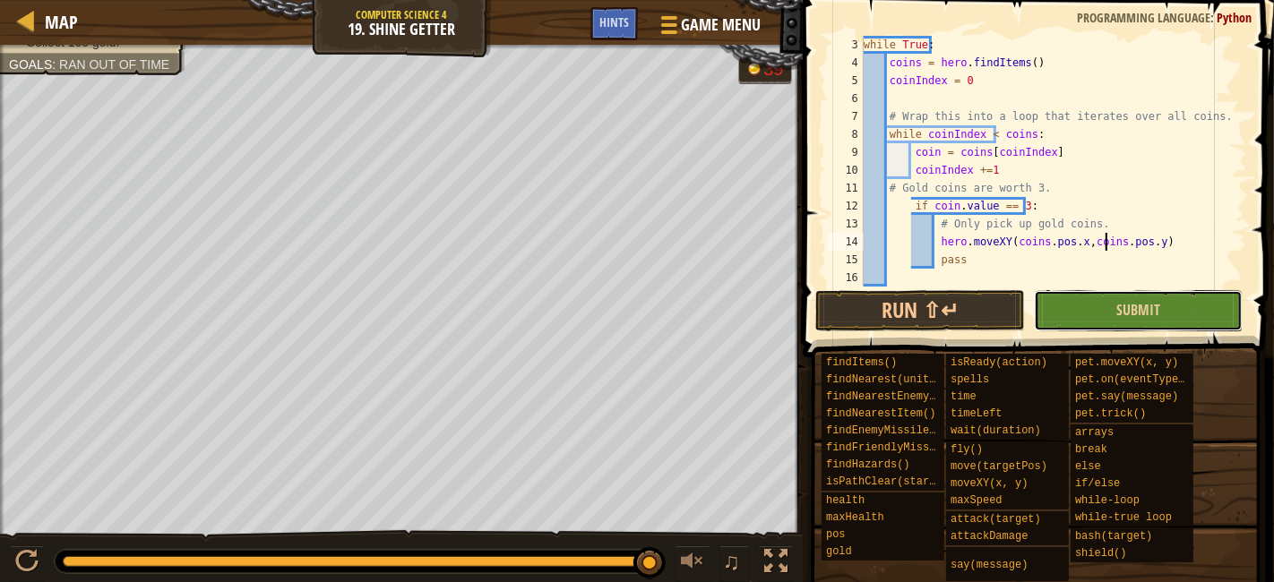
click at [1184, 318] on button "Submit" at bounding box center [1138, 310] width 209 height 41
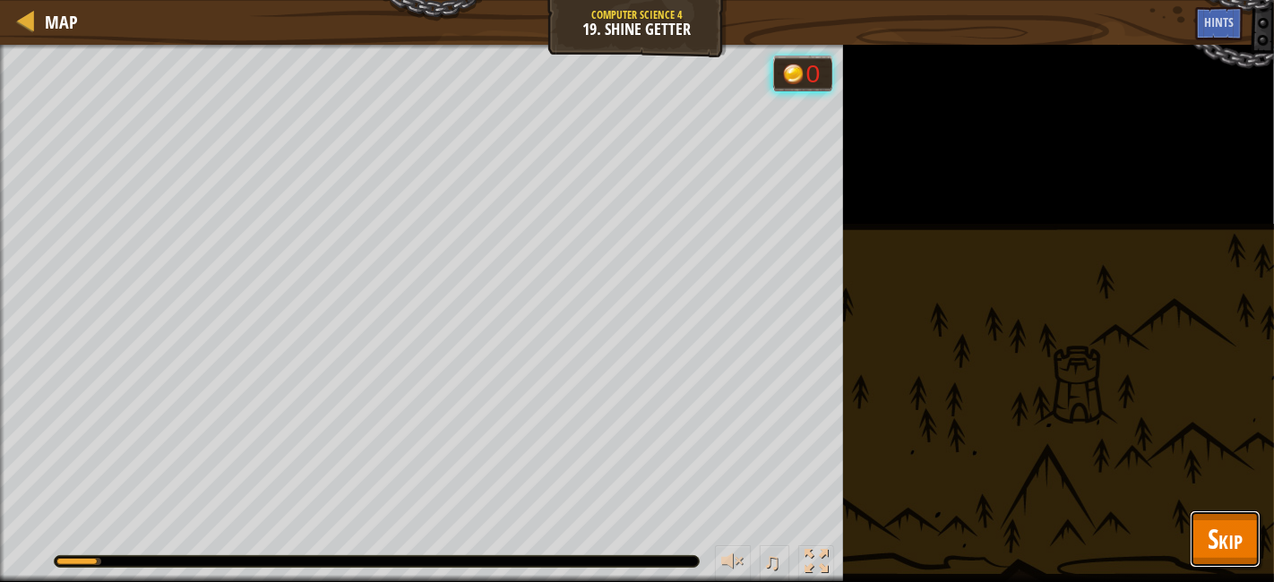
click at [1222, 522] on span "Skip" at bounding box center [1225, 539] width 35 height 37
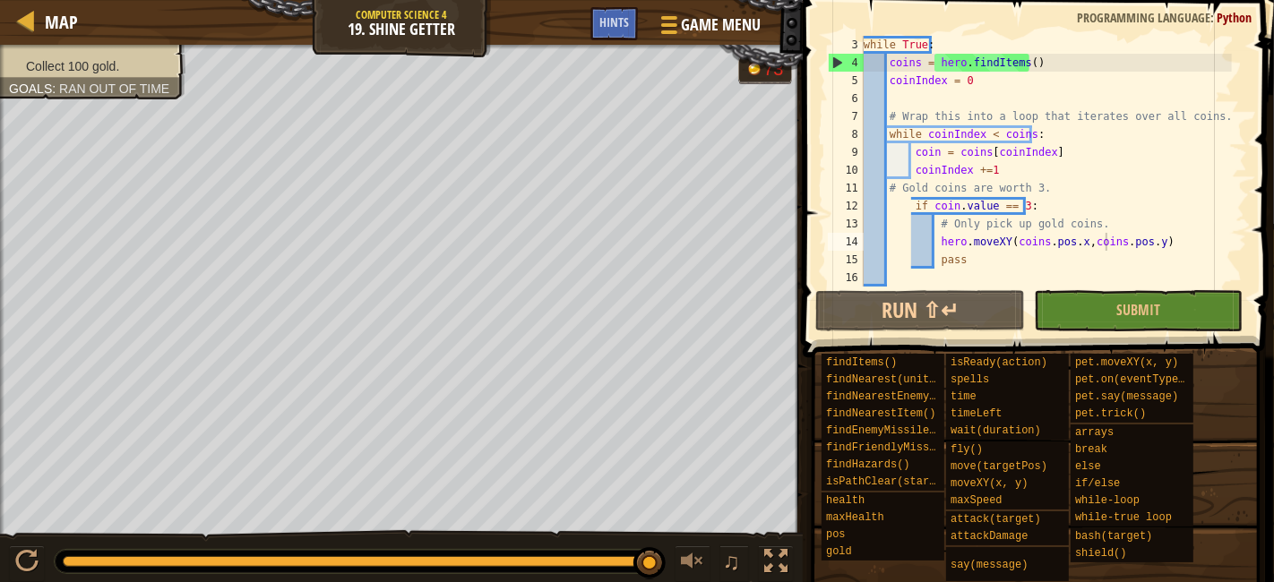
scroll to position [7, 13]
click at [1037, 64] on div "while True : coins = hero . findItems ( ) coinIndex = 0 # Wrap this into a loop…" at bounding box center [1046, 179] width 372 height 287
click at [985, 82] on div "while True : coins = hero . findItems ( ) coinIndex = 0 # Wrap this into a loop…" at bounding box center [1046, 179] width 372 height 287
click at [1036, 237] on div "while True : coins = hero . findItems ( ) coinIndex = 0 # Wrap this into a loop…" at bounding box center [1046, 179] width 372 height 287
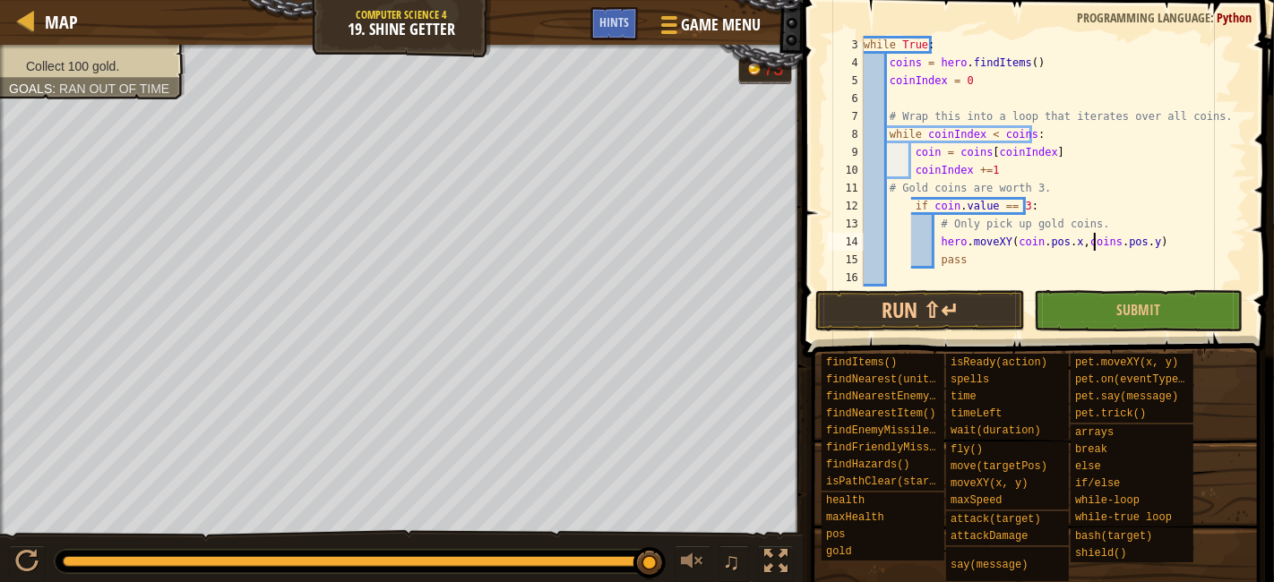
click at [1097, 236] on div "while True : coins = hero . findItems ( ) coinIndex = 0 # Wrap this into a loop…" at bounding box center [1046, 179] width 372 height 287
click at [1101, 244] on div "while True : coins = hero . findItems ( ) coinIndex = 0 # Wrap this into a loop…" at bounding box center [1046, 179] width 372 height 287
click at [1125, 219] on div "while True : coins = hero . findItems ( ) coinIndex = 0 # Wrap this into a loop…" at bounding box center [1046, 179] width 372 height 287
click at [1022, 134] on div "while True : coins = hero . findItems ( ) coinIndex = 0 # Wrap this into a loop…" at bounding box center [1046, 179] width 372 height 287
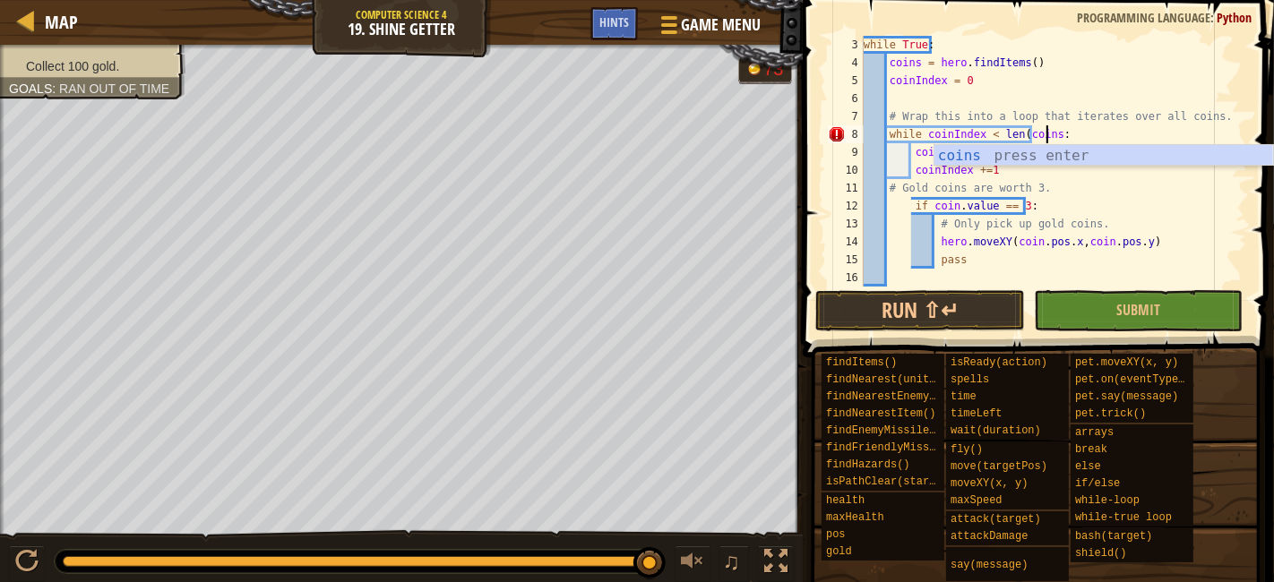
scroll to position [7, 14]
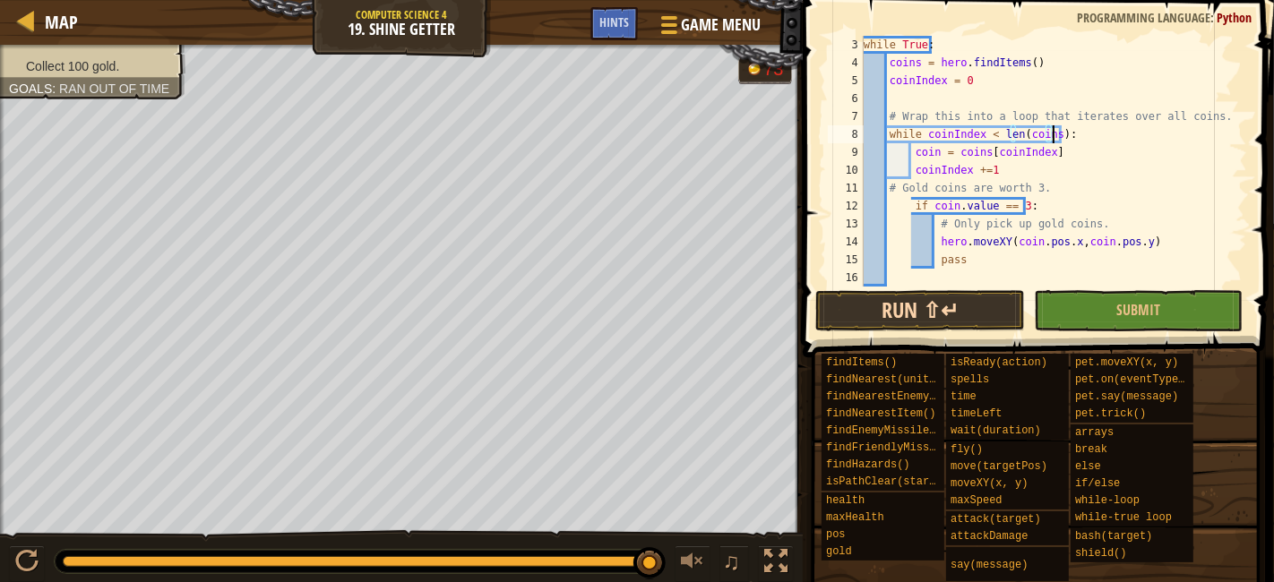
type textarea "while coinIndex < len(coins):"
click at [987, 315] on button "Run ⇧↵" at bounding box center [919, 310] width 209 height 41
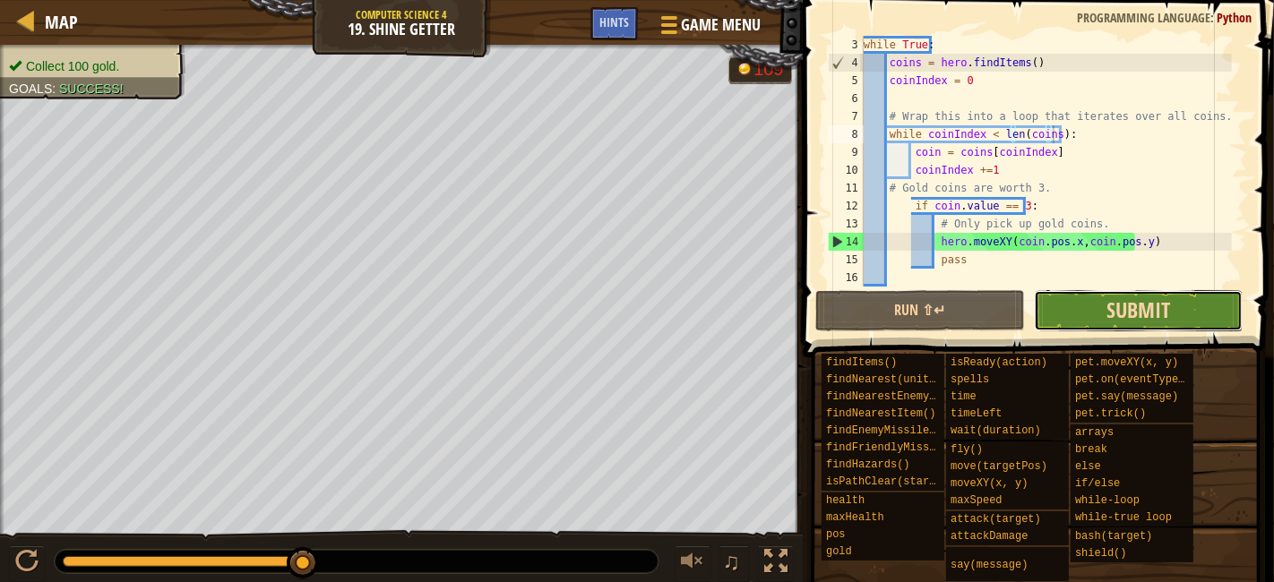
click at [1159, 321] on span "Submit" at bounding box center [1139, 310] width 64 height 29
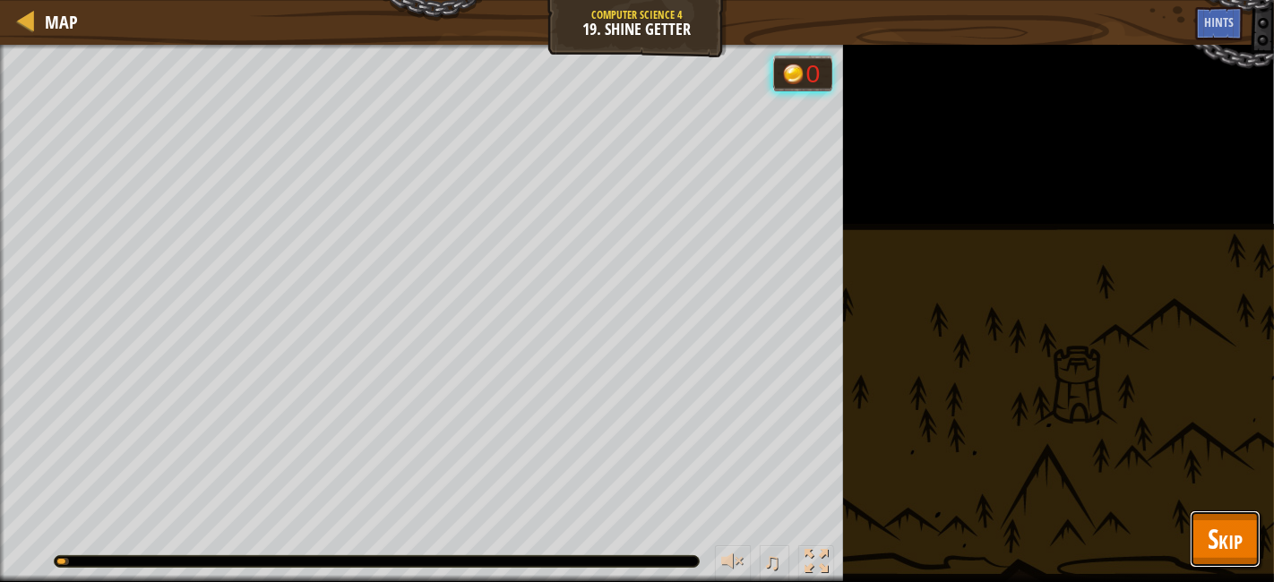
click at [1254, 529] on button "Skip" at bounding box center [1225, 539] width 71 height 57
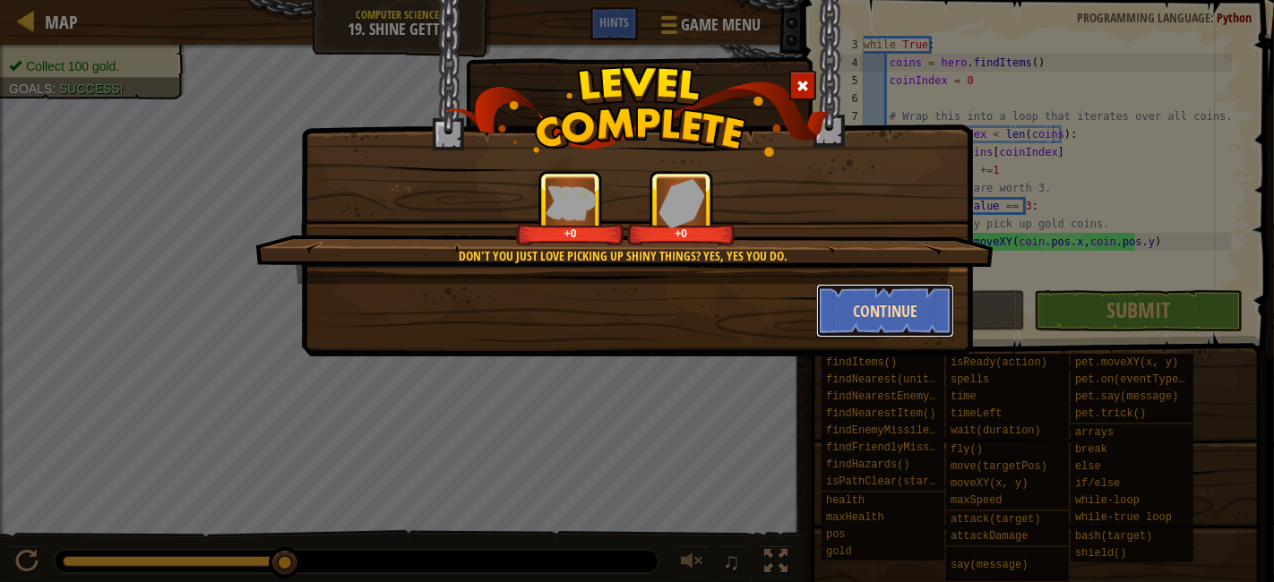
click at [904, 309] on button "Continue" at bounding box center [885, 311] width 139 height 54
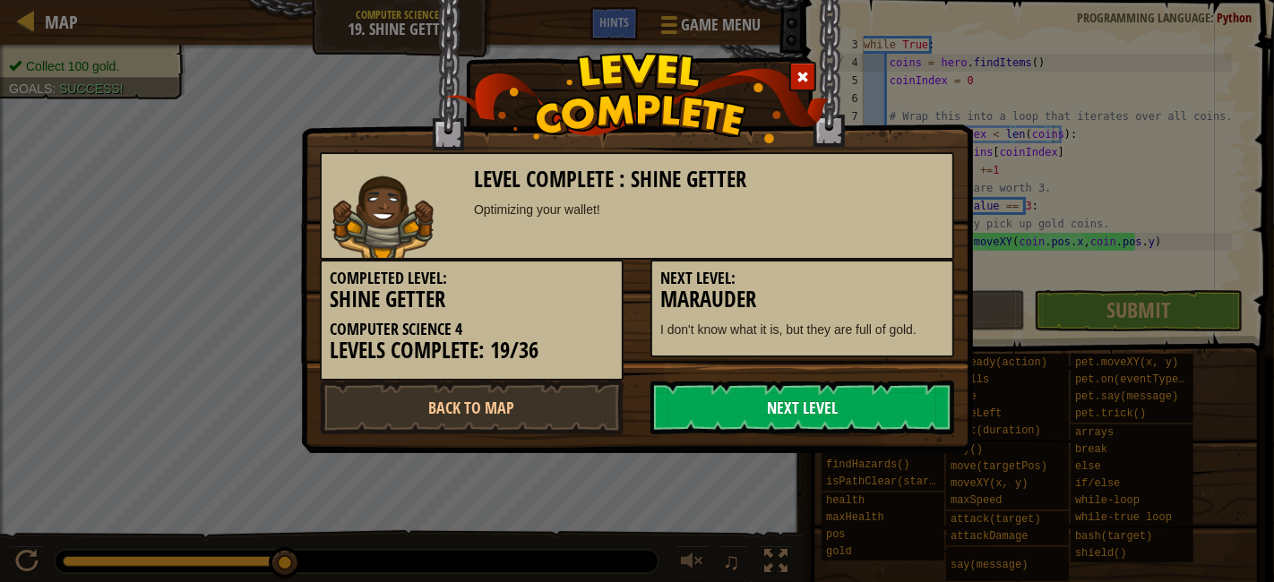
click at [778, 409] on link "Next Level" at bounding box center [803, 408] width 304 height 54
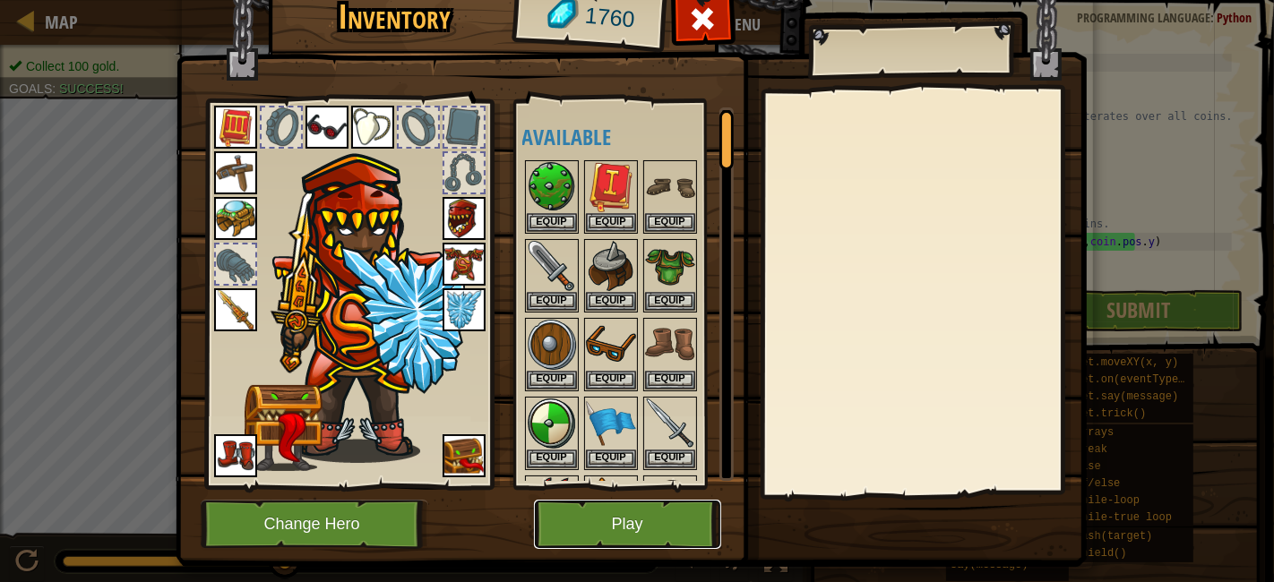
click at [617, 508] on button "Play" at bounding box center [627, 524] width 187 height 49
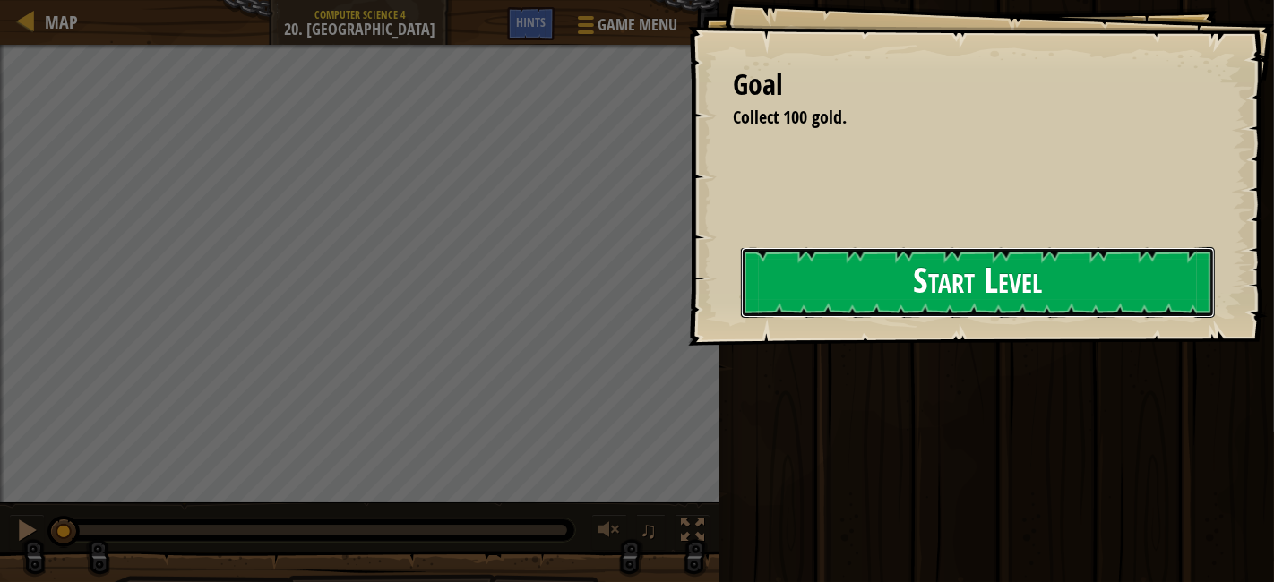
click at [741, 306] on button "Start Level" at bounding box center [978, 282] width 474 height 71
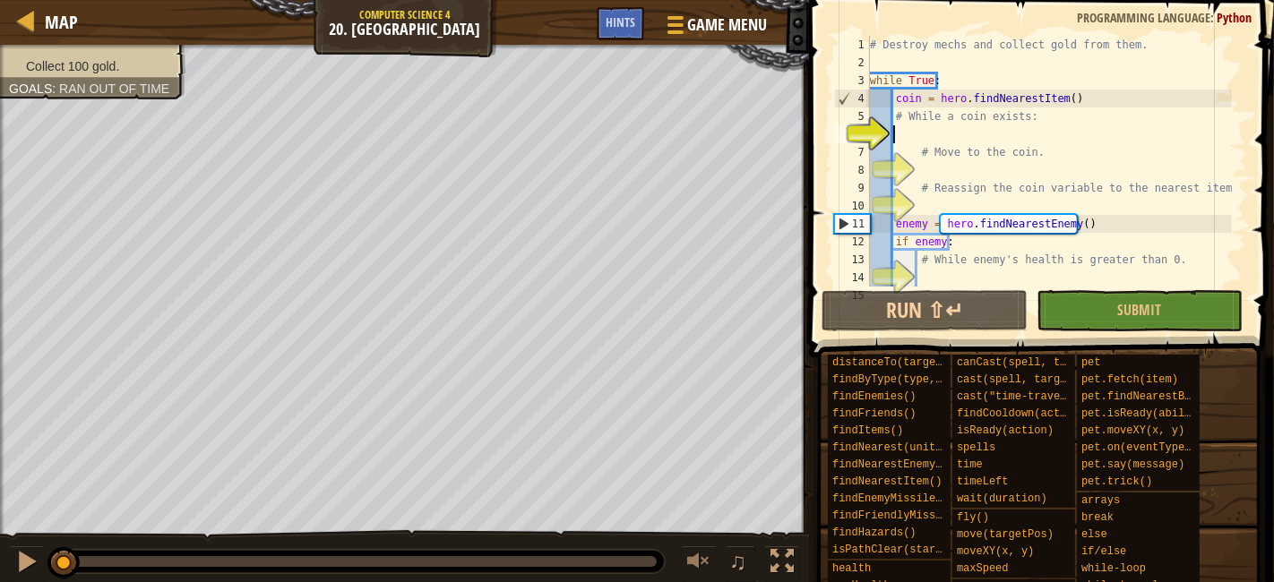
click at [953, 130] on div "# Destroy mechs and collect gold from them. while True : coin = hero . findNear…" at bounding box center [1049, 179] width 366 height 287
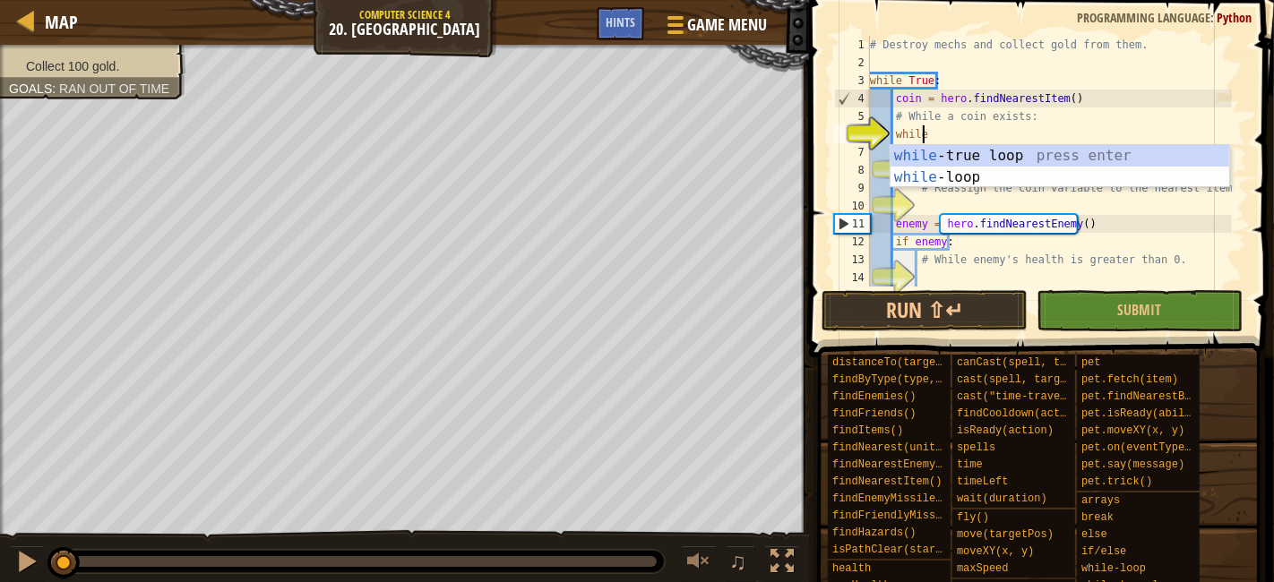
scroll to position [7, 3]
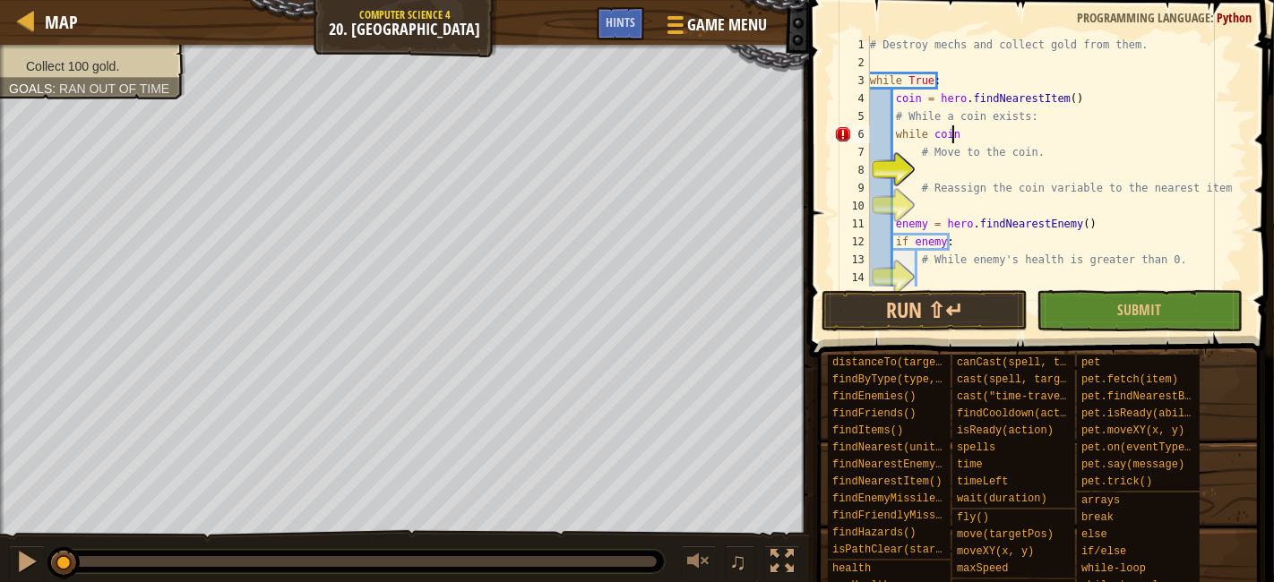
type textarea "while coin:"
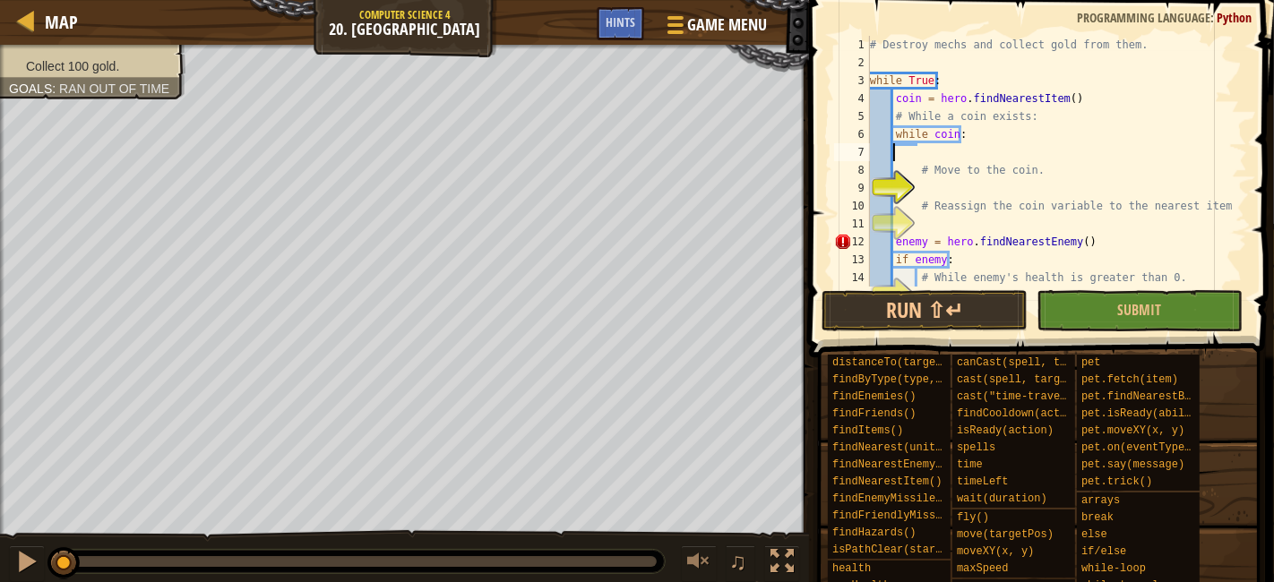
scroll to position [7, 0]
click at [1115, 175] on div "# Destroy mechs and collect gold from them. while True : coin = hero . findNear…" at bounding box center [1049, 179] width 366 height 287
type textarea "# Move to the coin."
click at [1087, 194] on div "# Destroy mechs and collect gold from them. while True : coin = hero . findNear…" at bounding box center [1049, 179] width 366 height 287
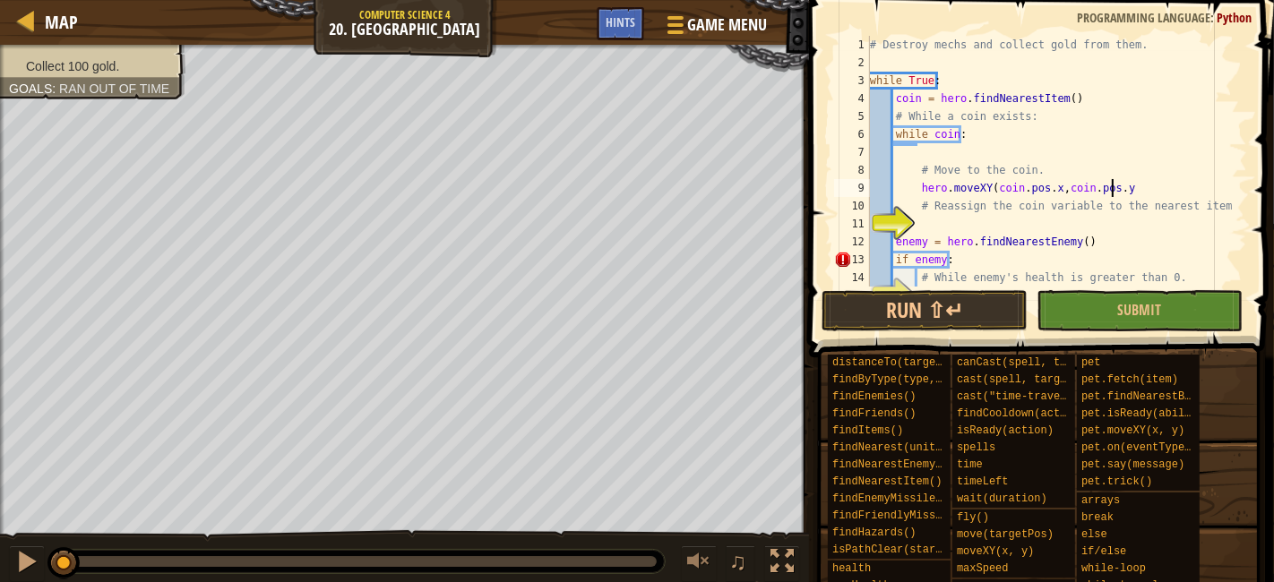
type textarea "hero.moveXY(coin.pos.x,coin.pos.y)"
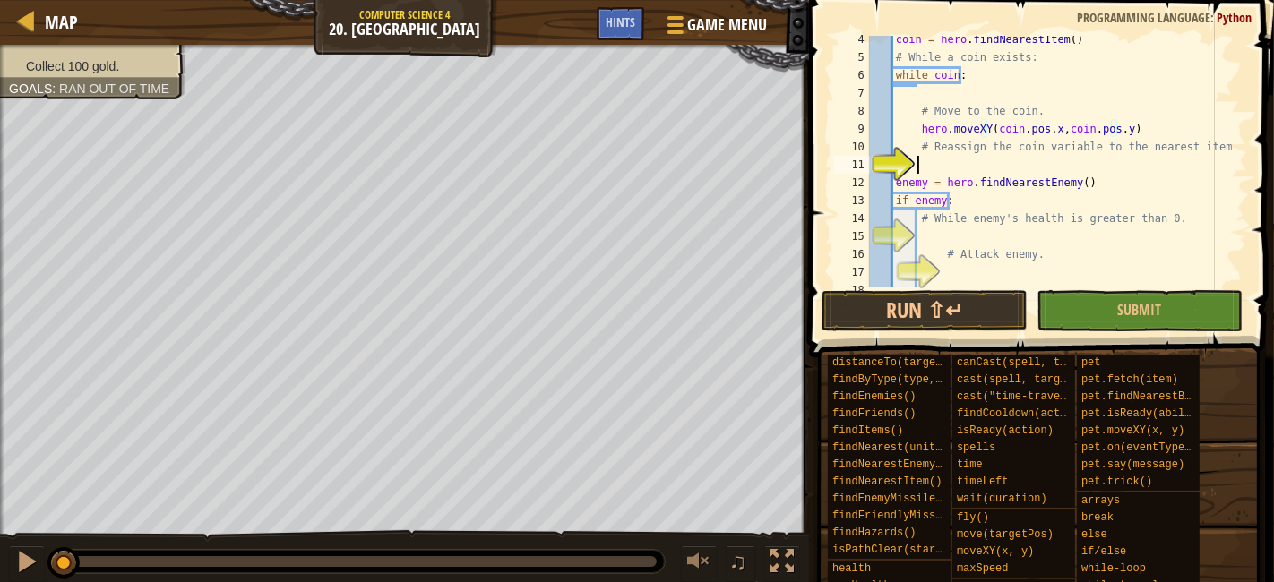
click at [1039, 168] on div "coin = hero . findNearestItem ( ) # While a coin exists: while coin : # Move to…" at bounding box center [1049, 173] width 366 height 287
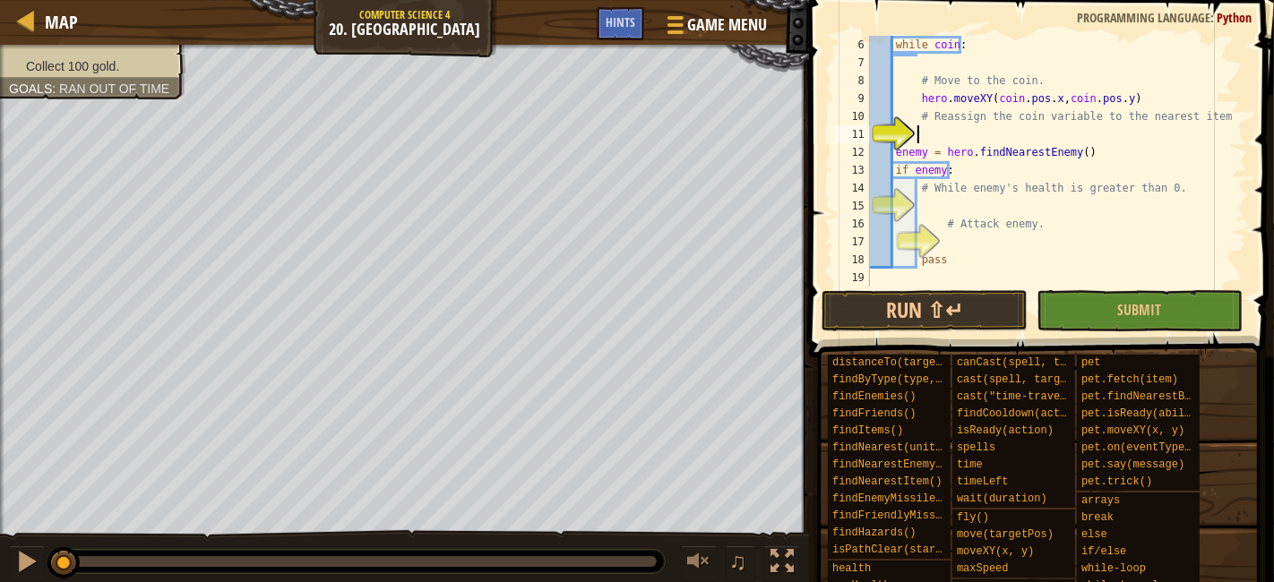
click at [984, 211] on div "while coin : # Move to the coin. hero . moveXY ( coin . pos . x , coin . pos . …" at bounding box center [1049, 179] width 366 height 287
type textarea "whle enemy.health > 0:"
click at [1090, 239] on div "while coin : # Move to the coin. hero . moveXY ( coin . pos . x , coin . pos . …" at bounding box center [1049, 179] width 366 height 287
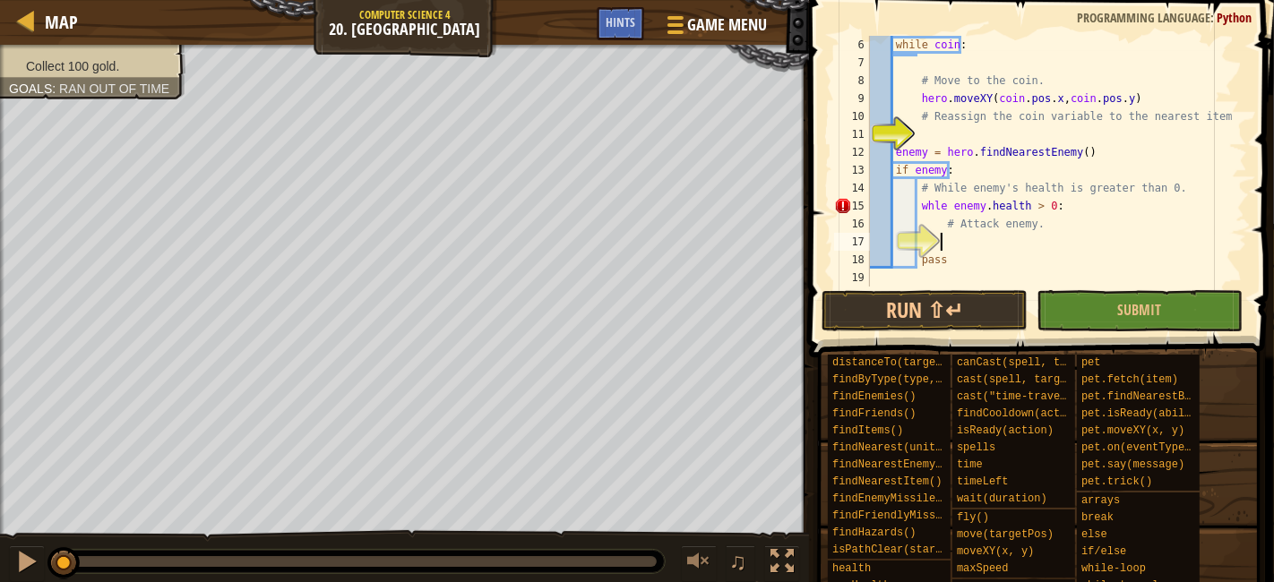
click at [928, 209] on div "while coin : # Move to the coin. hero . moveXY ( coin . pos . x , coin . pos . …" at bounding box center [1049, 179] width 366 height 287
click at [1126, 194] on div "while coin : # Move to the coin. hero . moveXY ( coin . pos . x , coin . pos . …" at bounding box center [1049, 179] width 366 height 287
type textarea "# While enemy's health is greater than 0."
click at [1045, 242] on div "while coin : # Move to the coin. hero . moveXY ( coin . pos . x , coin . pos . …" at bounding box center [1049, 179] width 366 height 287
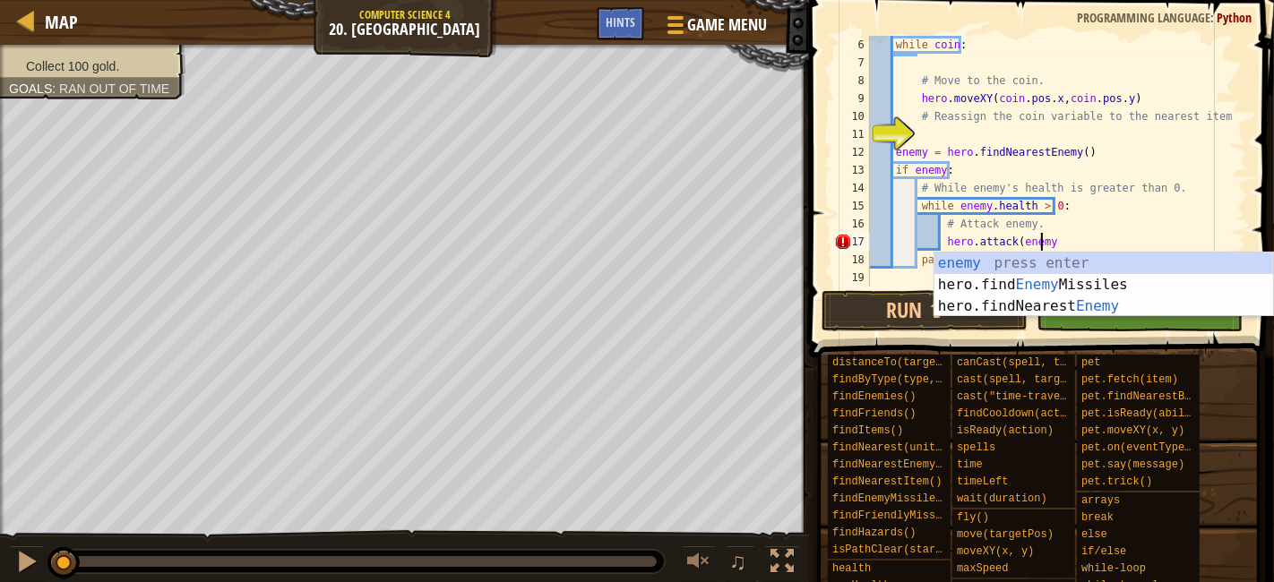
scroll to position [7, 13]
type textarea "hero.attack(enemy)"
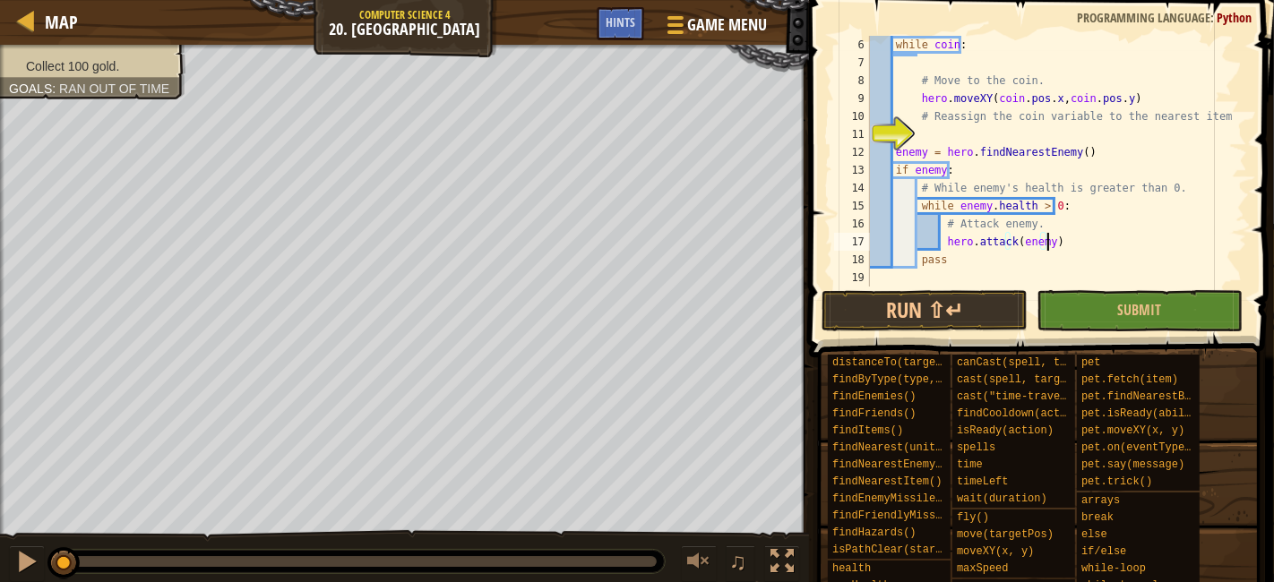
click at [1109, 126] on div "while coin : # Move to the coin. hero . moveXY ( coin . pos . x , coin . pos . …" at bounding box center [1049, 179] width 366 height 287
click at [1079, 315] on button "Submit" at bounding box center [1140, 310] width 206 height 41
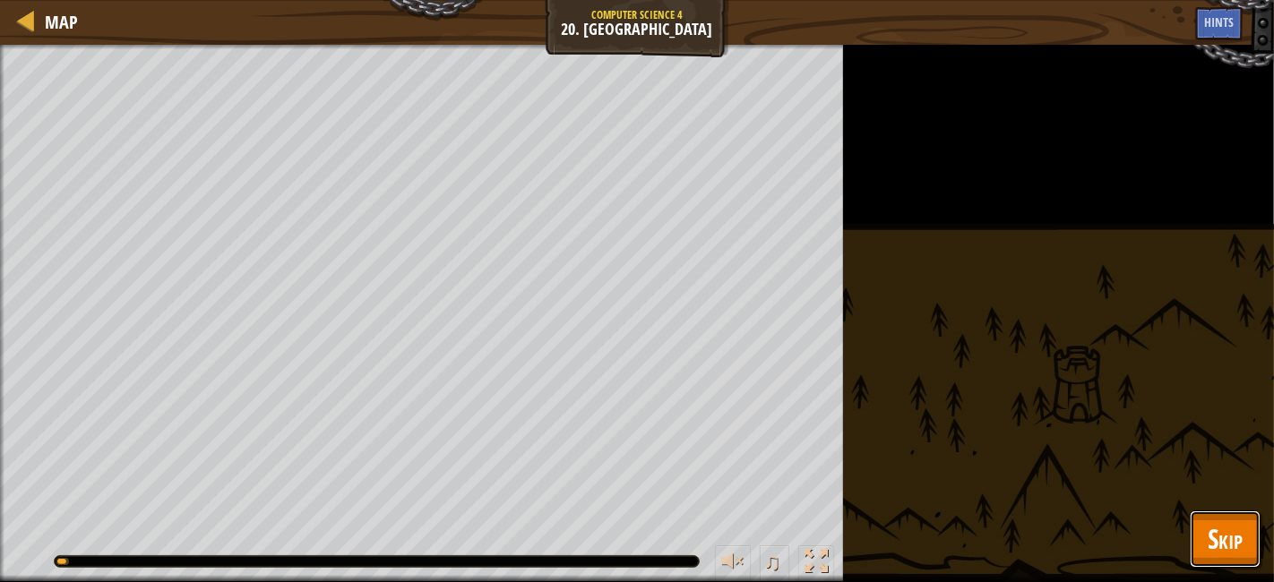
click at [1213, 530] on span "Skip" at bounding box center [1225, 539] width 35 height 37
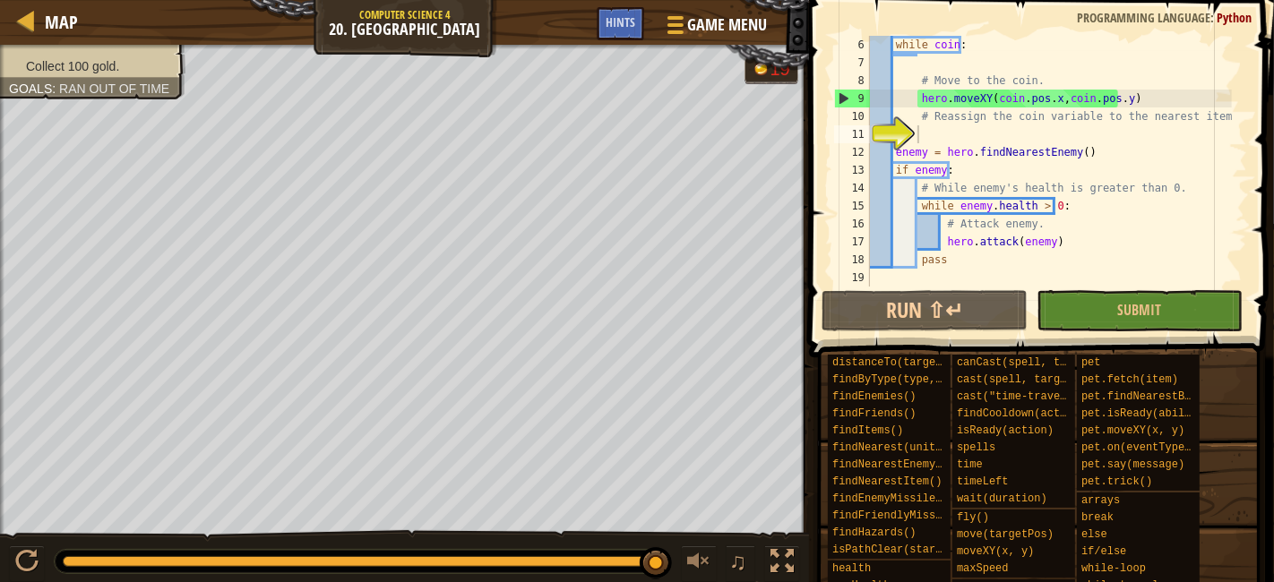
click at [1005, 133] on div "while coin : # Move to the coin. hero . moveXY ( coin . pos . x , coin . pos . …" at bounding box center [1049, 179] width 366 height 287
drag, startPoint x: 918, startPoint y: 118, endPoint x: 1142, endPoint y: 114, distance: 223.2
click at [1142, 114] on div "while coin : # Move to the coin. hero . moveXY ( coin . pos . x , coin . pos . …" at bounding box center [1049, 179] width 366 height 287
type textarea "# Reassign the coin variable to the nearest item."
click at [1198, 114] on div "while coin : # Move to the coin. hero . moveXY ( coin . pos . x , coin . pos . …" at bounding box center [1049, 179] width 366 height 287
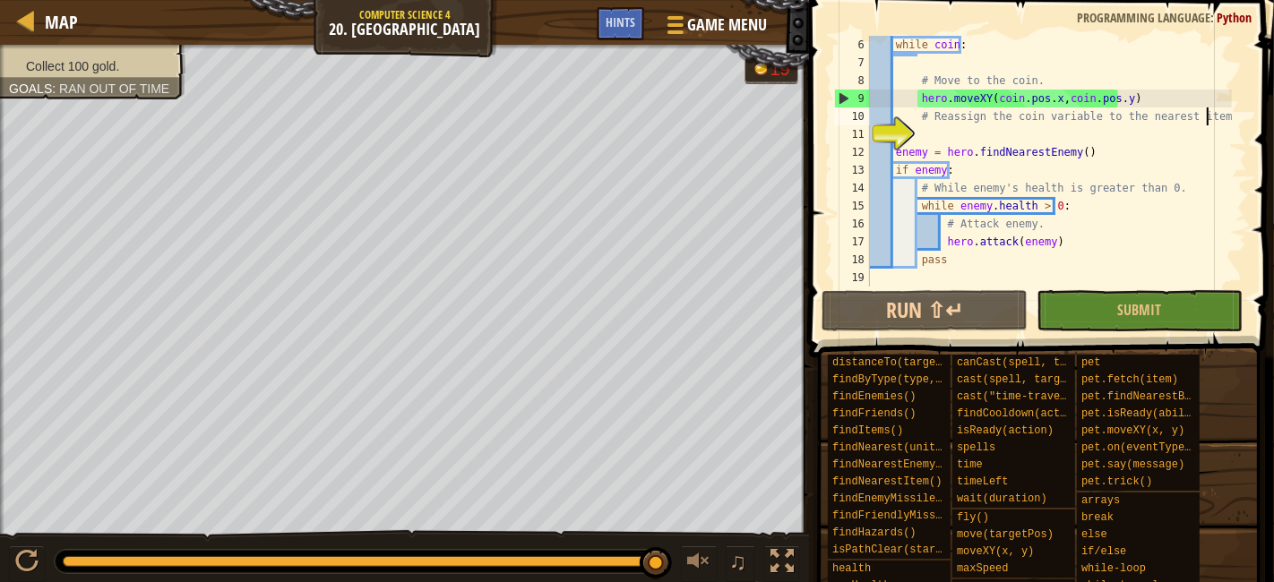
click at [1205, 114] on div "while coin : # Move to the coin. hero . moveXY ( coin . pos . x , coin . pos . …" at bounding box center [1049, 179] width 366 height 287
click at [942, 117] on div "while coin : # Move to the coin. hero . moveXY ( coin . pos . x , coin . pos . …" at bounding box center [1049, 179] width 366 height 287
drag, startPoint x: 918, startPoint y: 115, endPoint x: 1179, endPoint y: 124, distance: 260.9
click at [1118, 118] on div "while coin : # Move to the coin. hero . moveXY ( coin . pos . x , coin . pos . …" at bounding box center [1049, 179] width 366 height 287
click at [1198, 125] on div "while coin : # Move to the coin. hero . moveXY ( coin . pos . x , coin . pos . …" at bounding box center [1049, 179] width 366 height 287
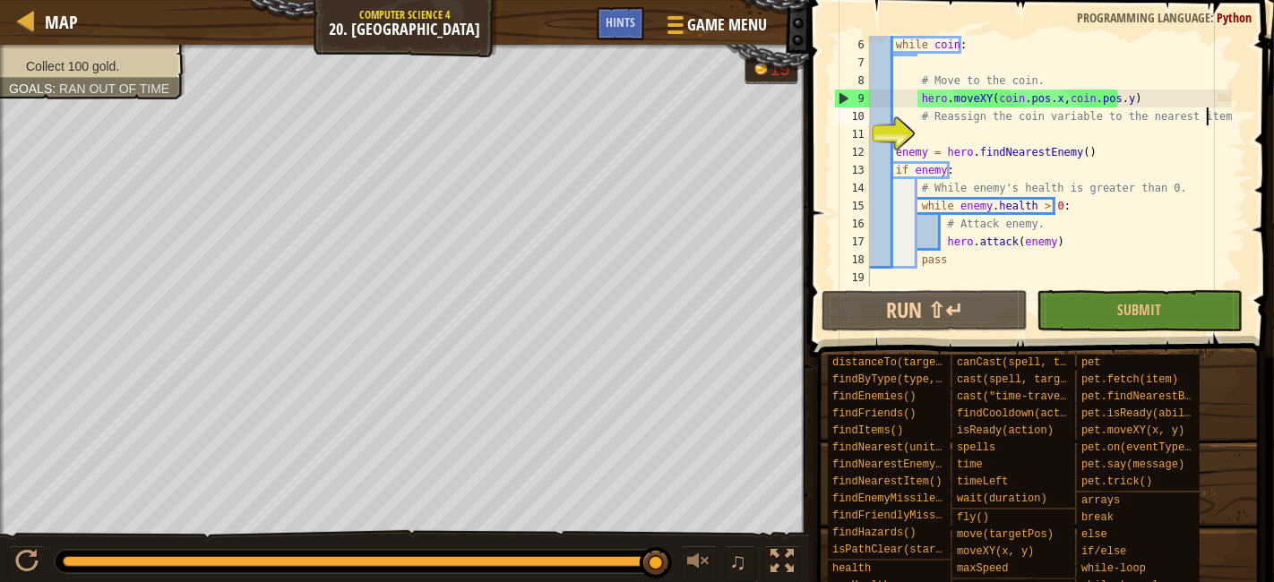
click at [1220, 115] on div "while coin : # Move to the coin. hero . moveXY ( coin . pos . x , coin . pos . …" at bounding box center [1049, 179] width 366 height 287
click at [1202, 134] on div "while coin : # Move to the coin. hero . moveXY ( coin . pos . x , coin . pos . …" at bounding box center [1049, 179] width 366 height 287
click at [965, 149] on div "while coin : # Move to the coin. hero . moveXY ( coin . pos . x , coin . pos . …" at bounding box center [1049, 179] width 366 height 287
type textarea "enemy = hero.findNearestEnemy()"
click at [970, 133] on div "while coin : # Move to the coin. hero . moveXY ( coin . pos . x , coin . pos . …" at bounding box center [1049, 179] width 366 height 287
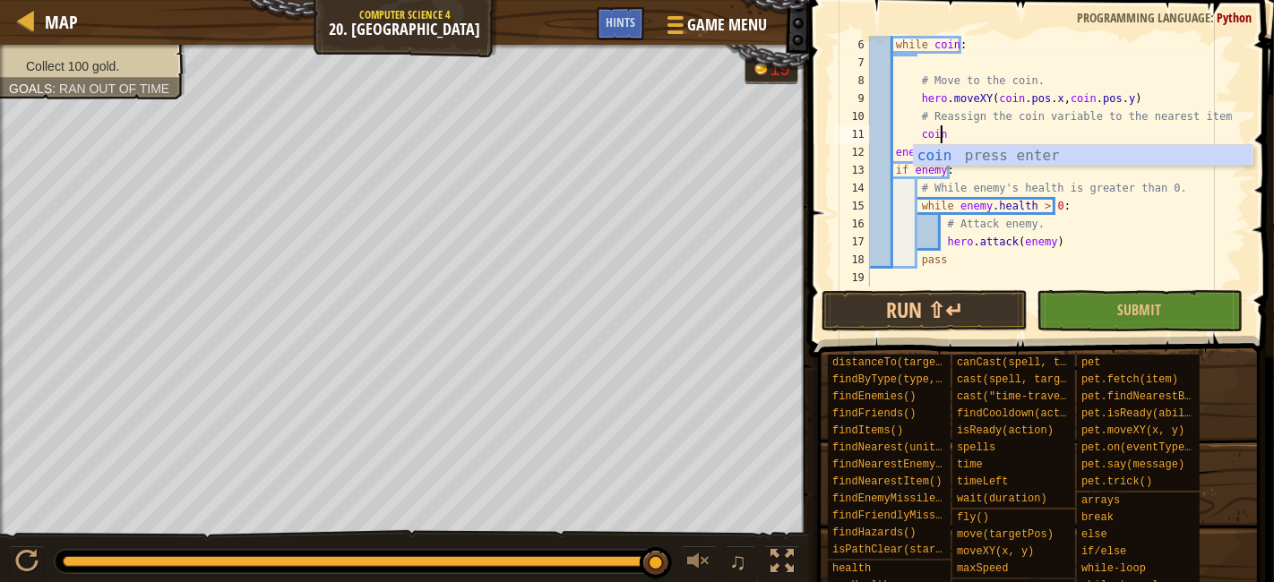
scroll to position [0, 0]
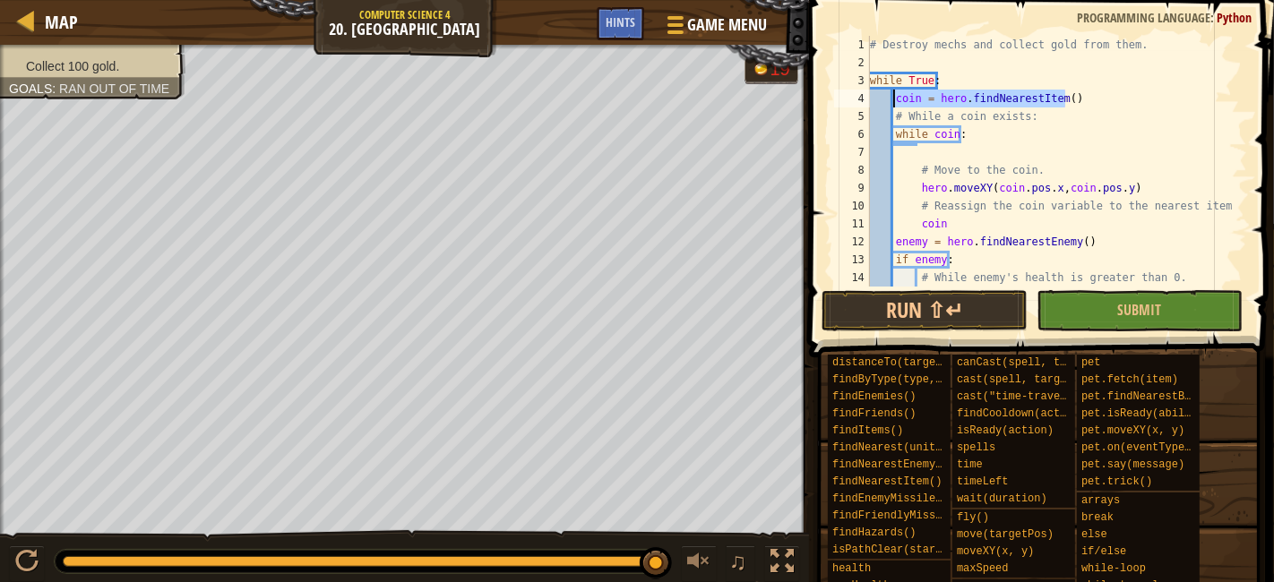
drag, startPoint x: 1075, startPoint y: 100, endPoint x: 893, endPoint y: 98, distance: 181.9
click at [893, 98] on div "# Destroy mechs and collect gold from them. while True : coin = hero . findNear…" at bounding box center [1049, 179] width 366 height 287
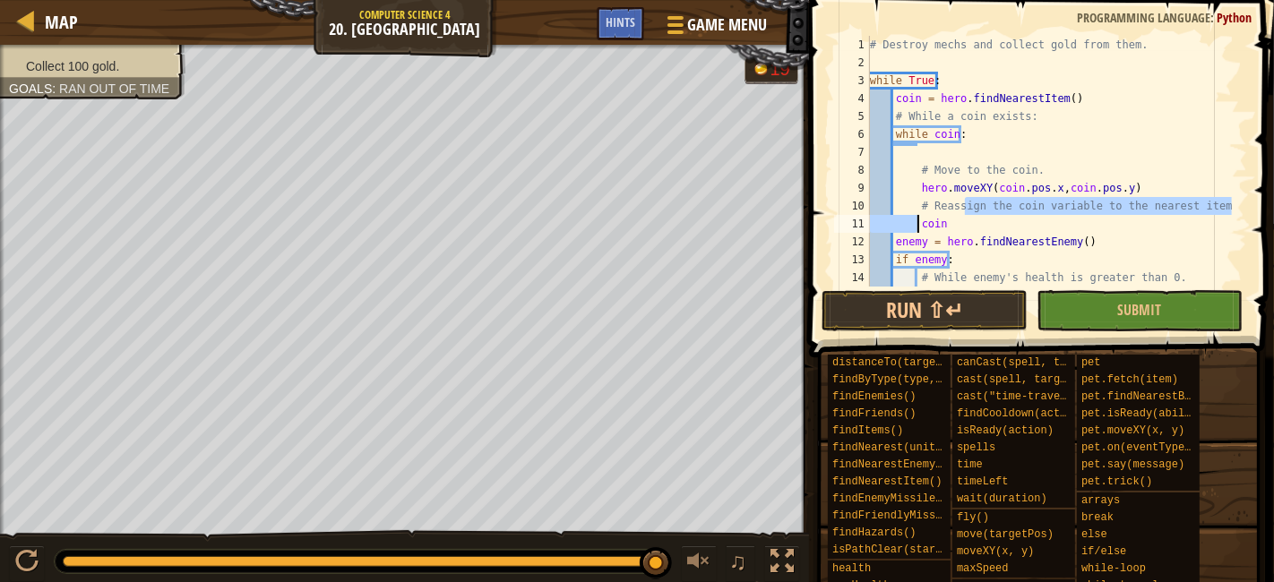
drag, startPoint x: 963, startPoint y: 214, endPoint x: 919, endPoint y: 223, distance: 44.8
click at [919, 223] on div "# Destroy mechs and collect gold from them. while True : coin = hero . findNear…" at bounding box center [1049, 179] width 366 height 287
click at [975, 222] on div "# Destroy mechs and collect gold from them. while True : coin = hero . findNear…" at bounding box center [1049, 179] width 366 height 287
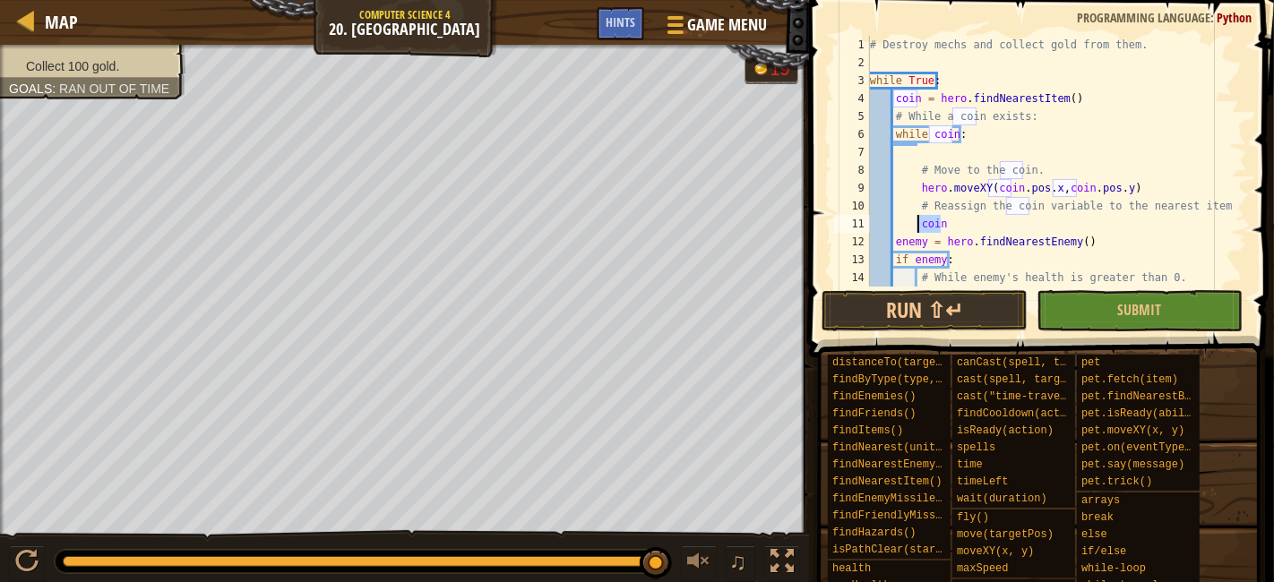
drag, startPoint x: 954, startPoint y: 222, endPoint x: 921, endPoint y: 221, distance: 33.2
click at [921, 221] on div "# Destroy mechs and collect gold from them. while True : coin = hero . findNear…" at bounding box center [1049, 179] width 366 height 287
paste textarea "coin = hero.findNearestItem()"
click at [926, 218] on div "# Destroy mechs and collect gold from them. while True : coin = hero . findNear…" at bounding box center [1049, 179] width 366 height 287
type textarea "coin = hero.findNearestItem()"
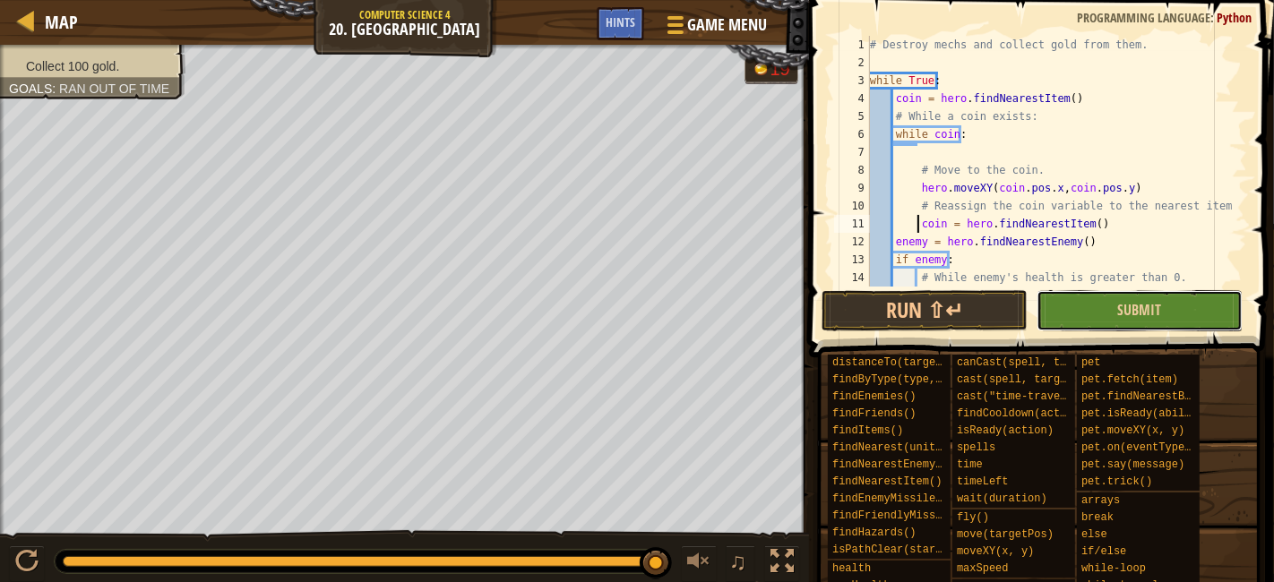
click at [1103, 301] on button "Submit" at bounding box center [1140, 310] width 206 height 41
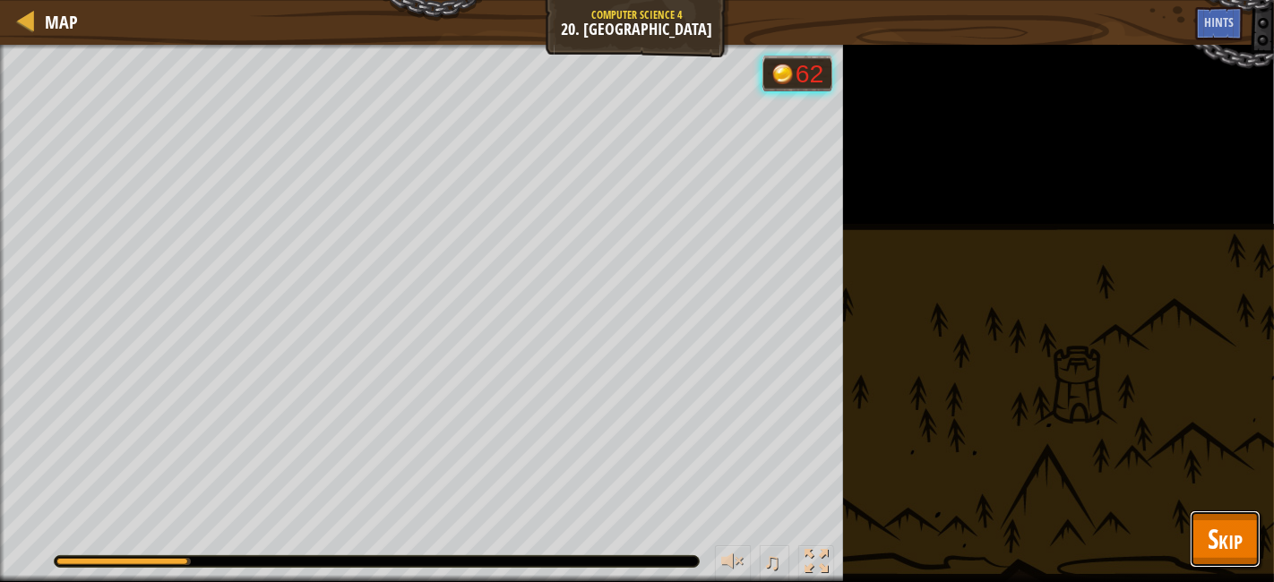
click at [1219, 544] on span "Skip" at bounding box center [1225, 539] width 35 height 37
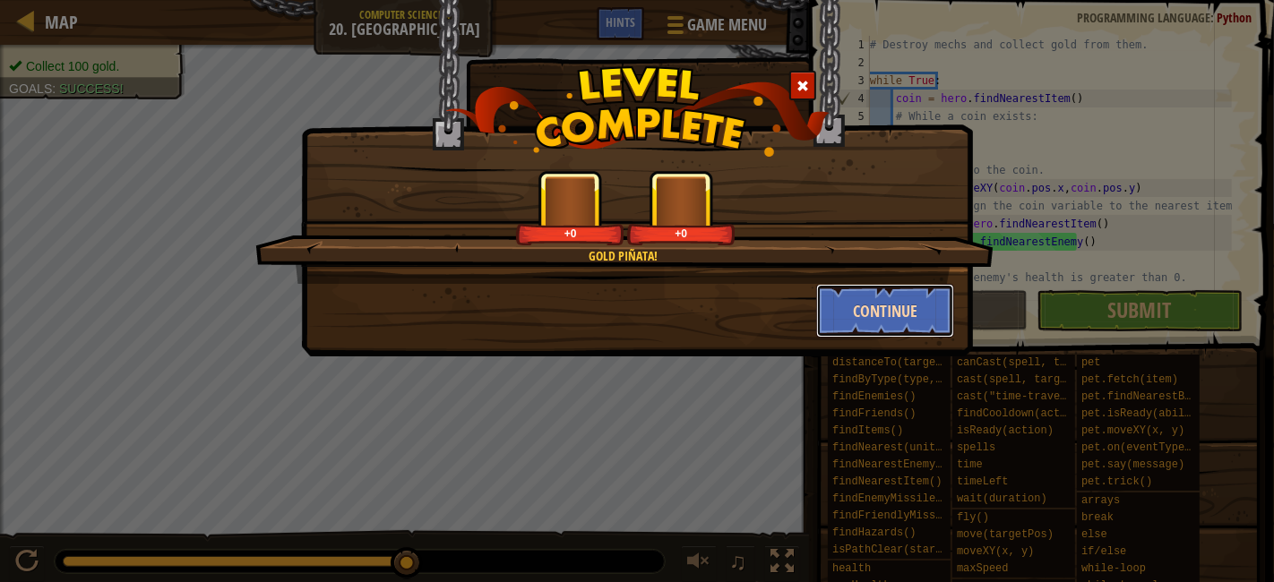
click at [891, 332] on button "Continue" at bounding box center [885, 311] width 139 height 54
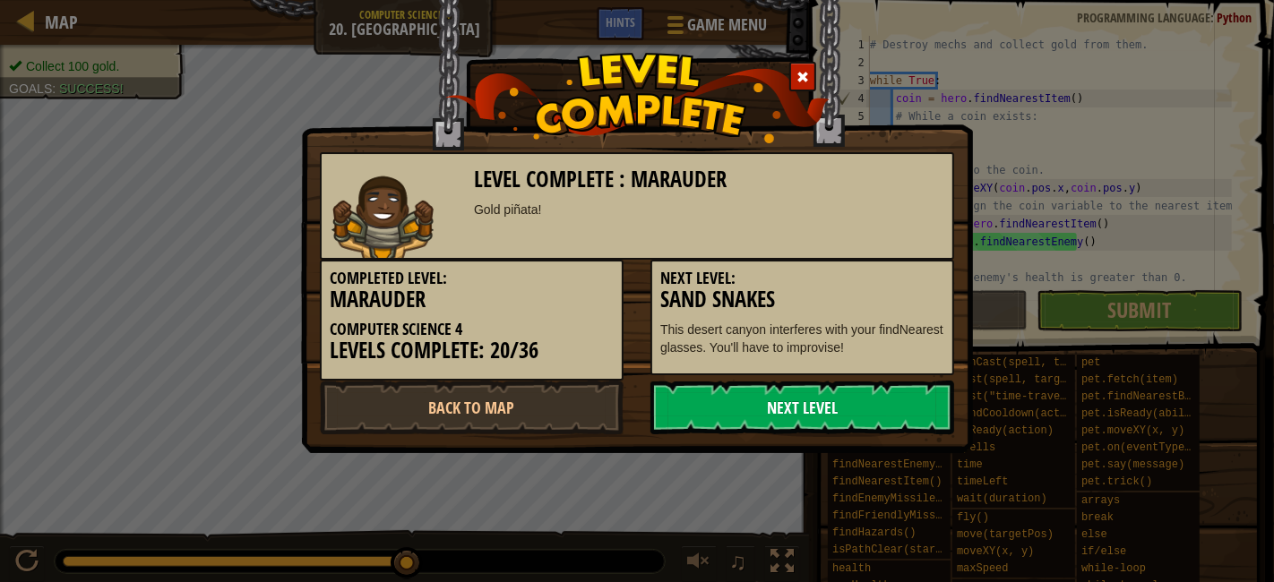
click at [787, 422] on link "Next Level" at bounding box center [803, 408] width 304 height 54
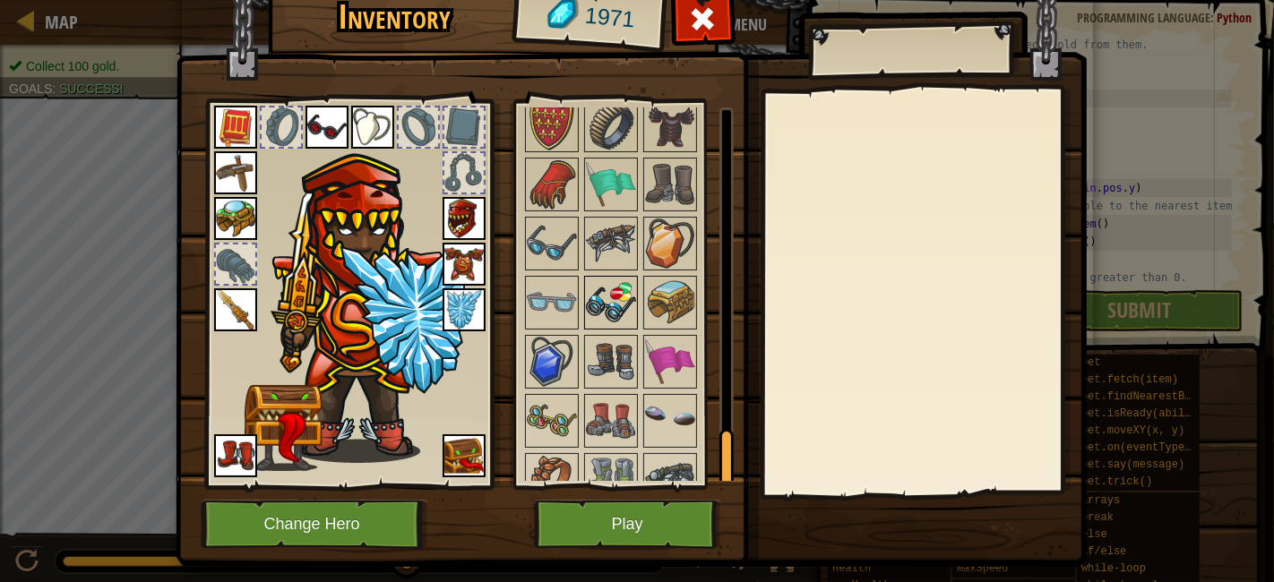
scroll to position [2151, 0]
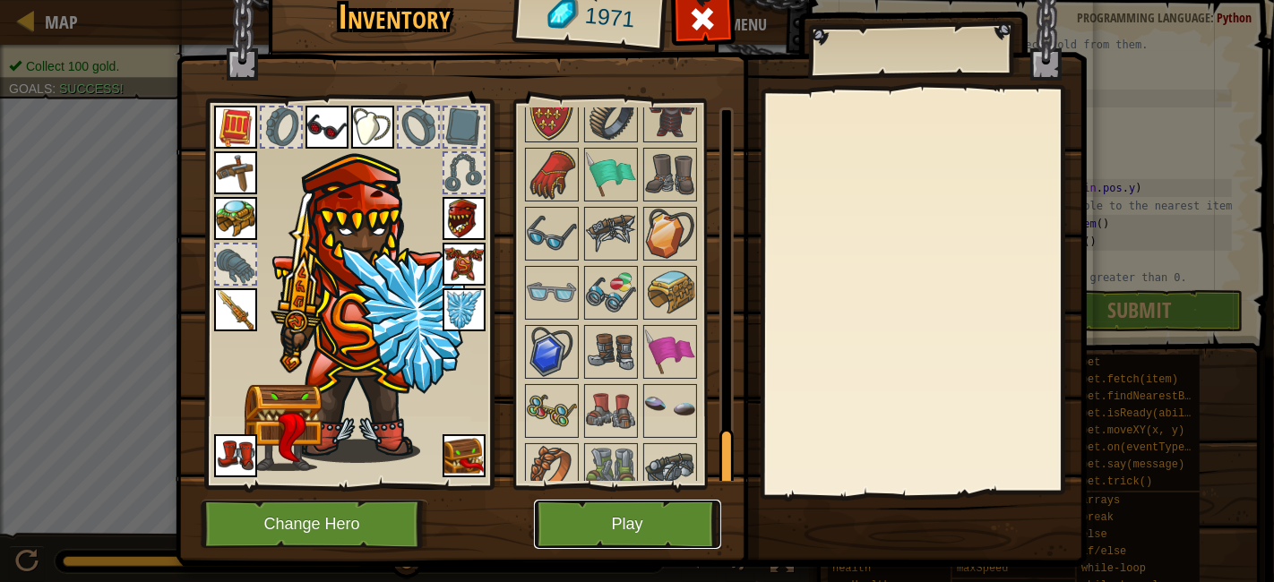
click at [629, 512] on button "Play" at bounding box center [627, 524] width 187 height 49
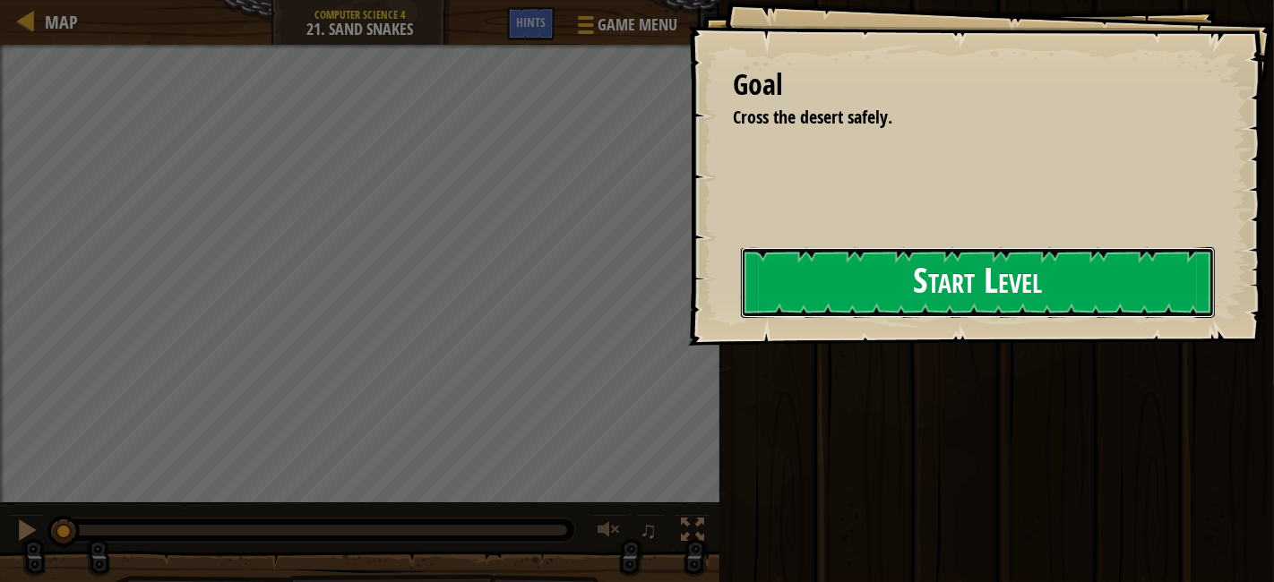
click at [761, 314] on button "Start Level" at bounding box center [978, 282] width 474 height 71
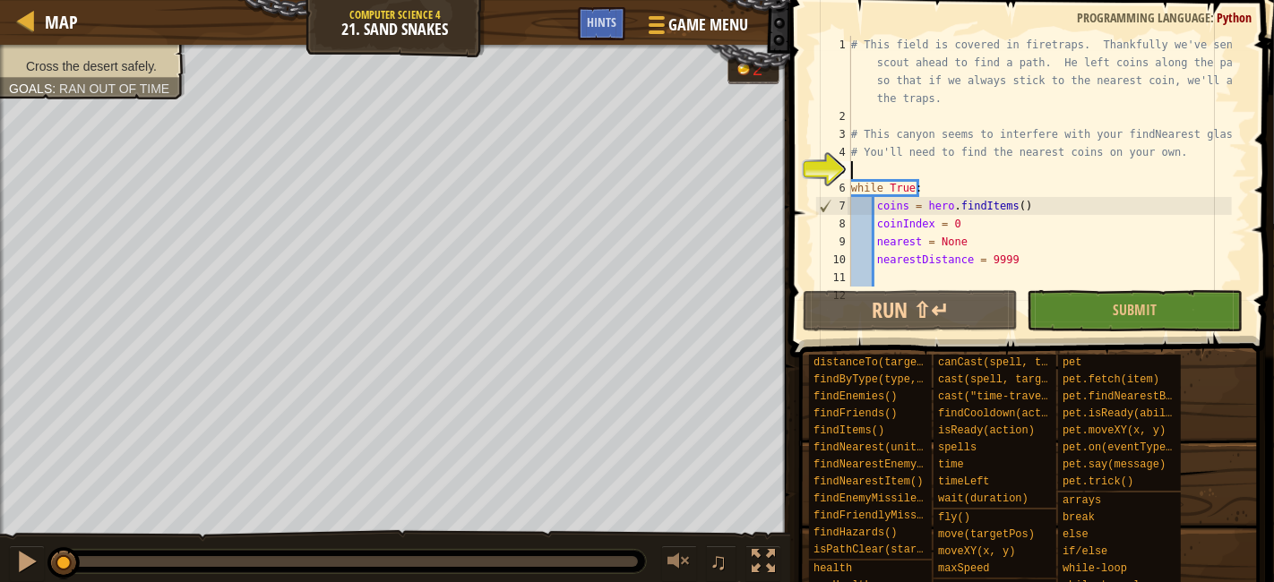
scroll to position [287, 0]
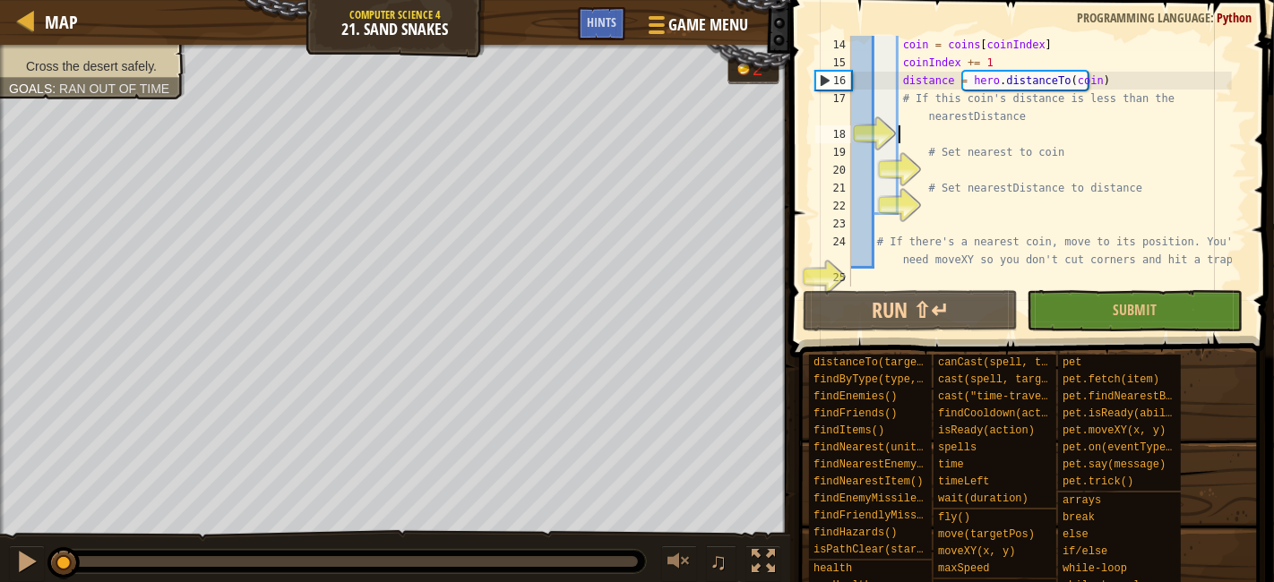
click at [1000, 128] on div "coin = coins [ coinIndex ] coinIndex += 1 distance = hero . distanceTo ( coin )…" at bounding box center [1040, 179] width 384 height 287
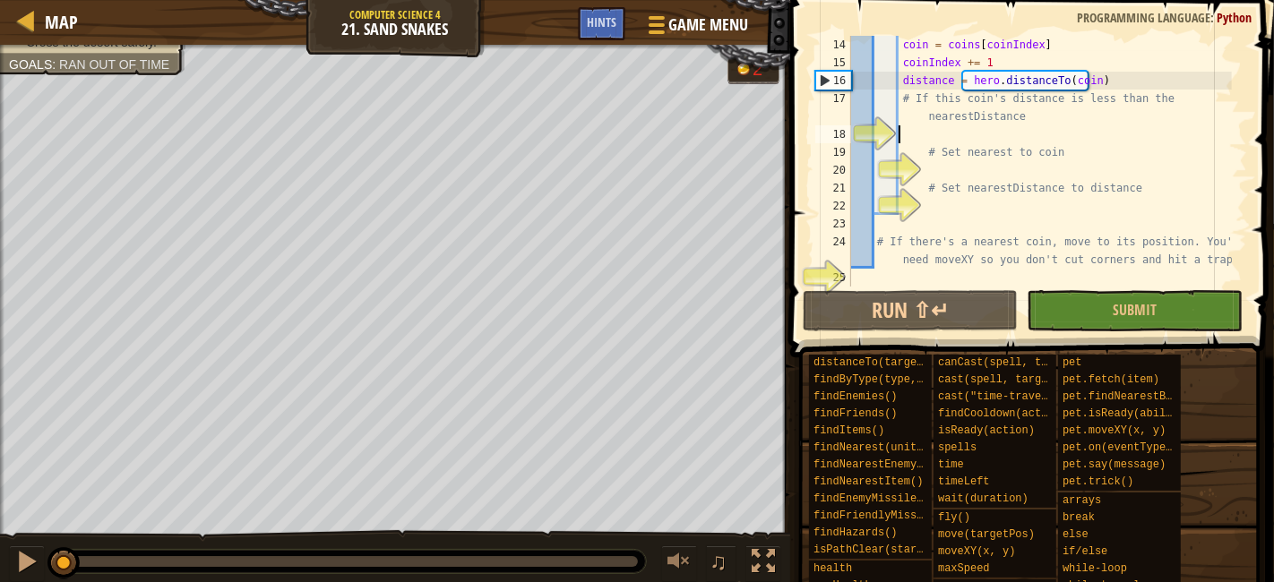
click at [968, 129] on div "coin = coins [ coinIndex ] coinIndex += 1 distance = hero . distanceTo ( coin )…" at bounding box center [1040, 179] width 384 height 287
click at [954, 142] on div "coin = coins [ coinIndex ] coinIndex += 1 distance = hero . distanceTo ( coin )…" at bounding box center [1040, 179] width 384 height 287
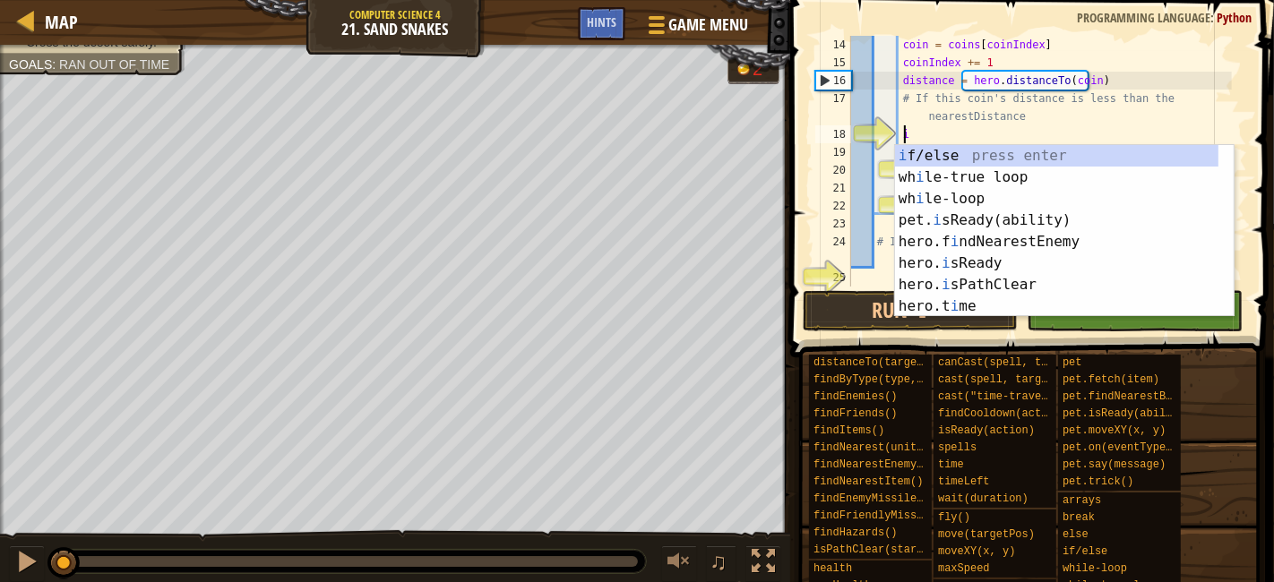
scroll to position [7, 4]
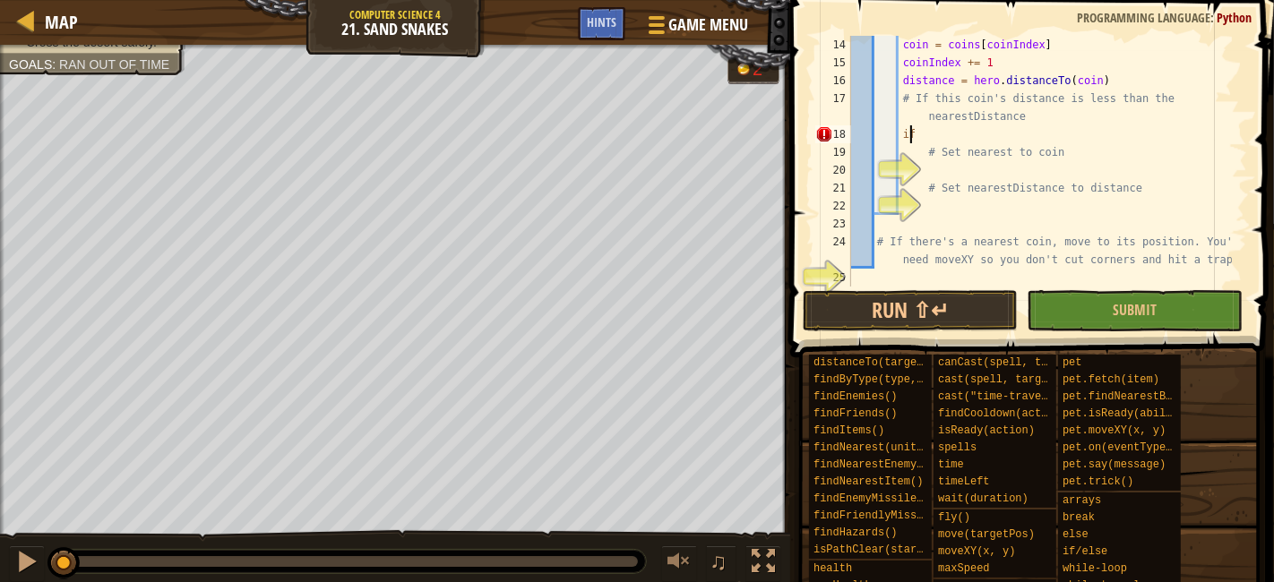
click at [954, 142] on div "coin = coins [ coinIndex ] coinIndex += 1 distance = hero . distanceTo ( coin )…" at bounding box center [1040, 179] width 384 height 287
click at [965, 133] on div "coin = coins [ coinIndex ] coinIndex += 1 distance = hero . distanceTo ( coin )…" at bounding box center [1040, 179] width 384 height 287
click at [924, 135] on div "coin = coins [ coinIndex ] coinIndex += 1 distance = hero . distanceTo ( coin )…" at bounding box center [1040, 179] width 384 height 287
drag, startPoint x: 997, startPoint y: 144, endPoint x: 1081, endPoint y: 135, distance: 83.8
click at [1041, 150] on div "coin = coins [ coinIndex ] coinIndex += 1 distance = hero . distanceTo ( coin )…" at bounding box center [1040, 179] width 384 height 287
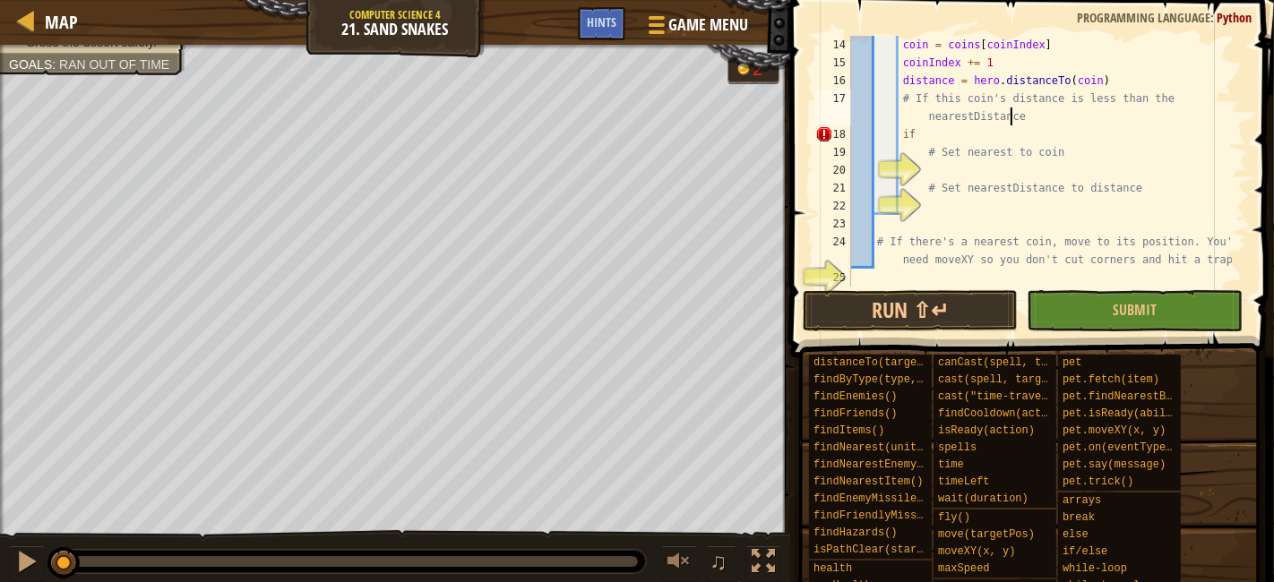
drag, startPoint x: 1067, startPoint y: 114, endPoint x: 1045, endPoint y: 116, distance: 22.5
click at [1053, 116] on div "coin = coins [ coinIndex ] coinIndex += 1 distance = hero . distanceTo ( coin )…" at bounding box center [1040, 179] width 384 height 287
click at [1045, 116] on div "coin = coins [ coinIndex ] coinIndex += 1 distance = hero . distanceTo ( coin )…" at bounding box center [1040, 179] width 384 height 287
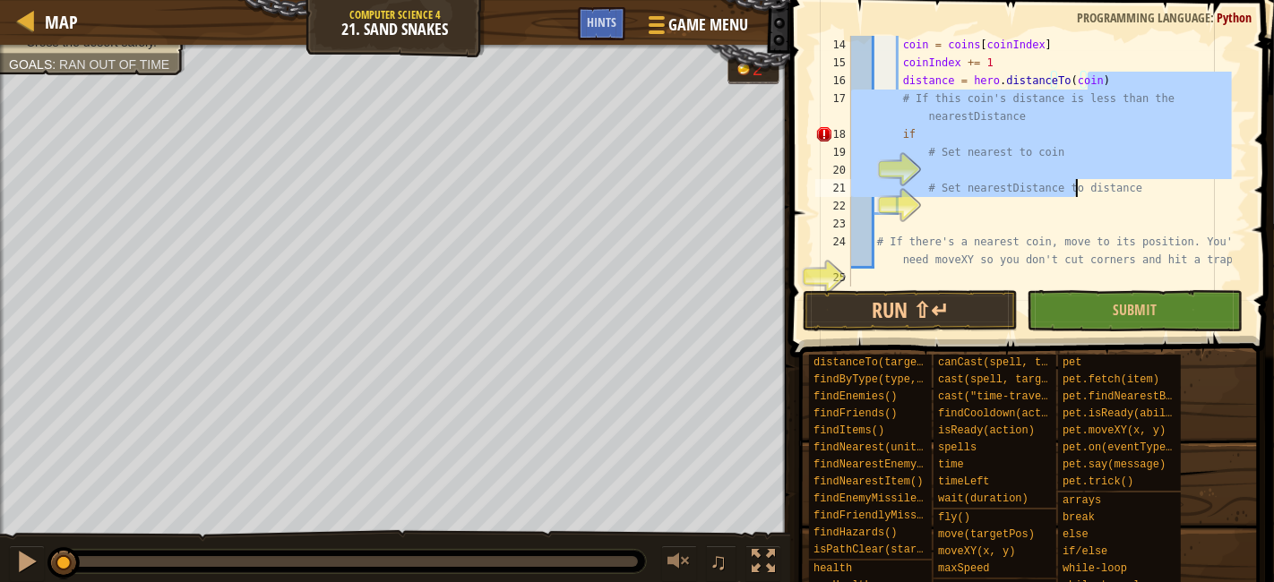
drag, startPoint x: 1129, startPoint y: 89, endPoint x: 1069, endPoint y: 182, distance: 110.9
click at [1069, 194] on div "coin = coins [ coinIndex ] coinIndex += 1 distance = hero . distanceTo ( coin )…" at bounding box center [1040, 179] width 384 height 287
type textarea "# Set nearestDistance to distance"
type textarea "# Set nearest to coin"
type textarea "# Set nearestDistance to"
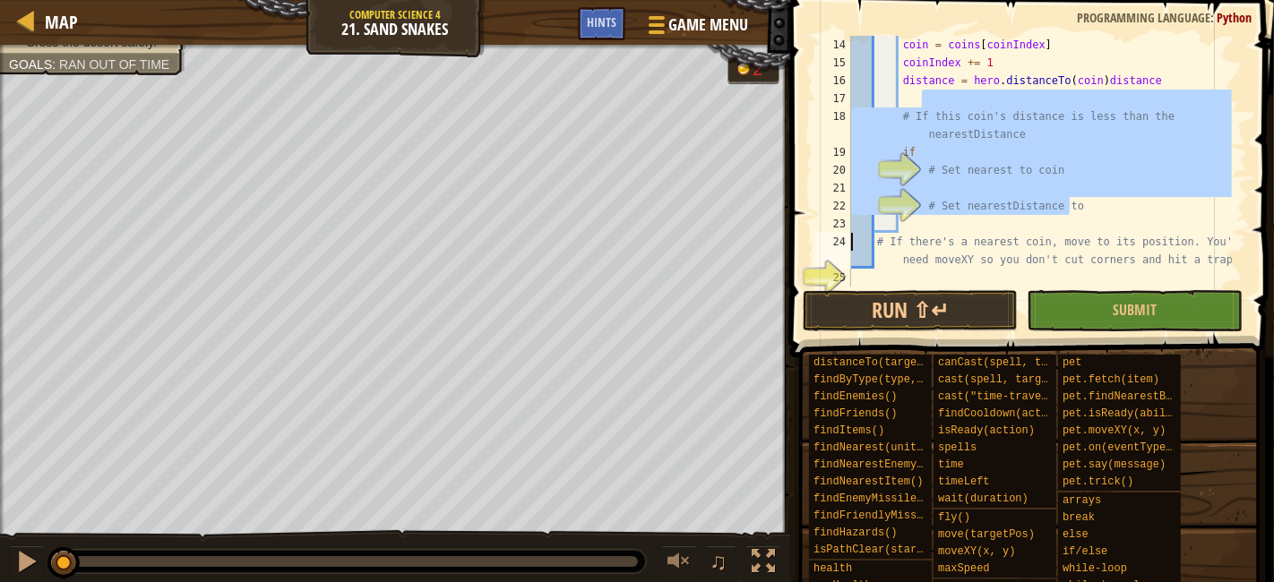
type textarea "# Set nearestDistance to"
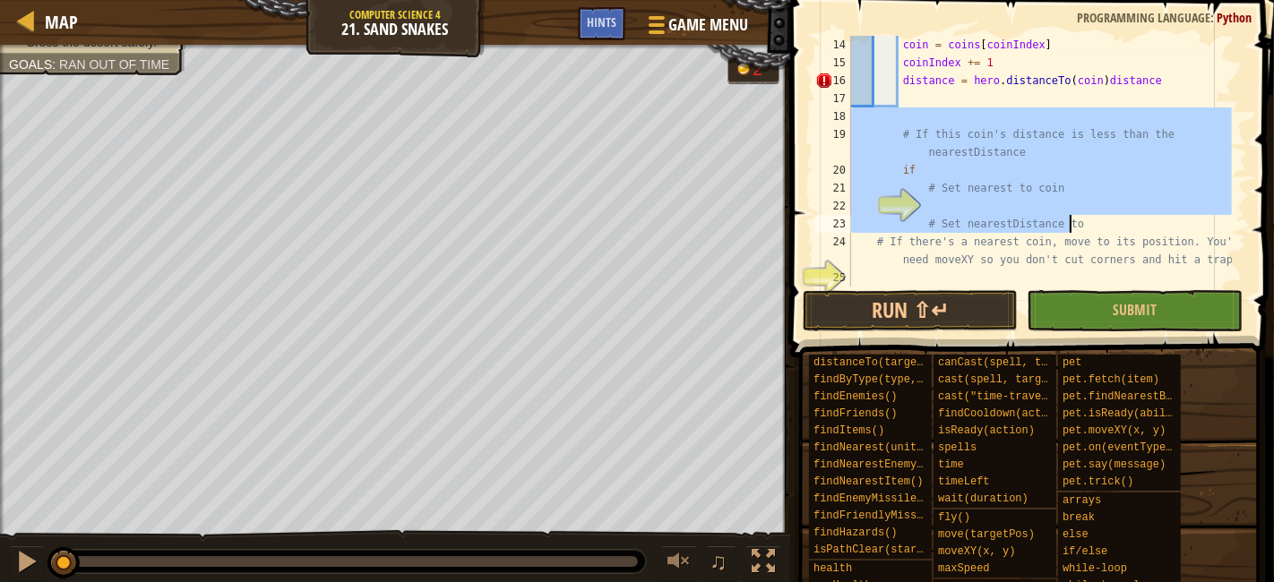
click at [1066, 142] on div "coin = coins [ coinIndex ] coinIndex += 1 distance = hero . distanceTo ( coin )…" at bounding box center [1040, 161] width 384 height 251
type textarea "# If this coin's distance is less than the nearestDistance"
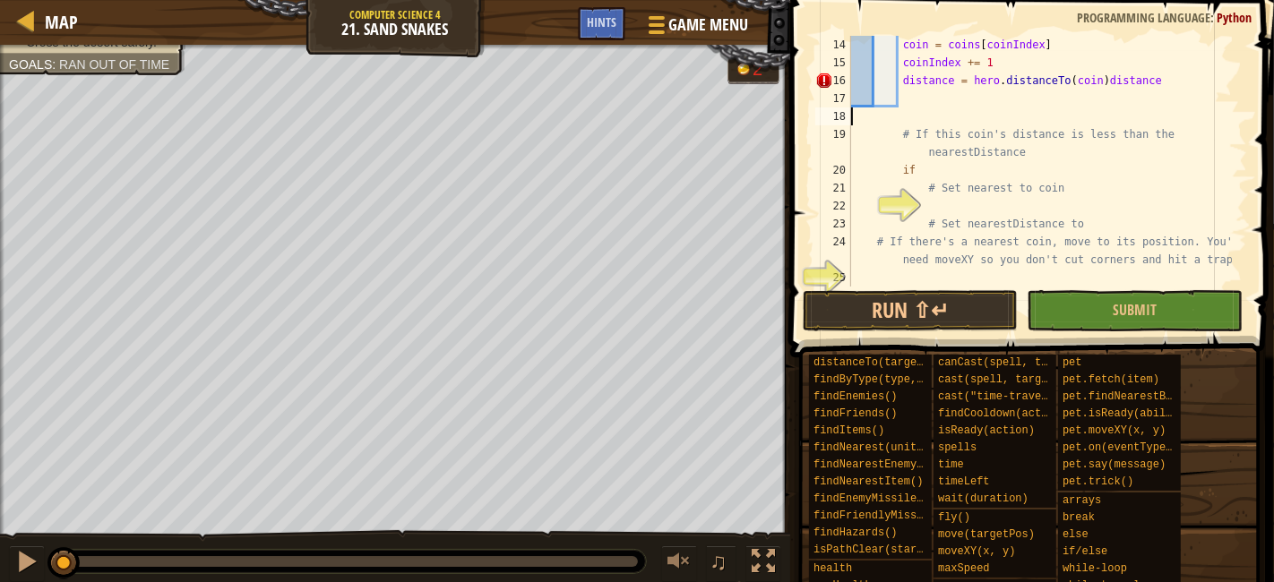
click at [1080, 122] on div "coin = coins [ coinIndex ] coinIndex += 1 distance = hero . distanceTo ( coin )…" at bounding box center [1040, 179] width 384 height 287
click at [968, 119] on div "coin = coins [ coinIndex ] coinIndex += 1 distance = hero . distanceTo ( coin )…" at bounding box center [1040, 179] width 384 height 287
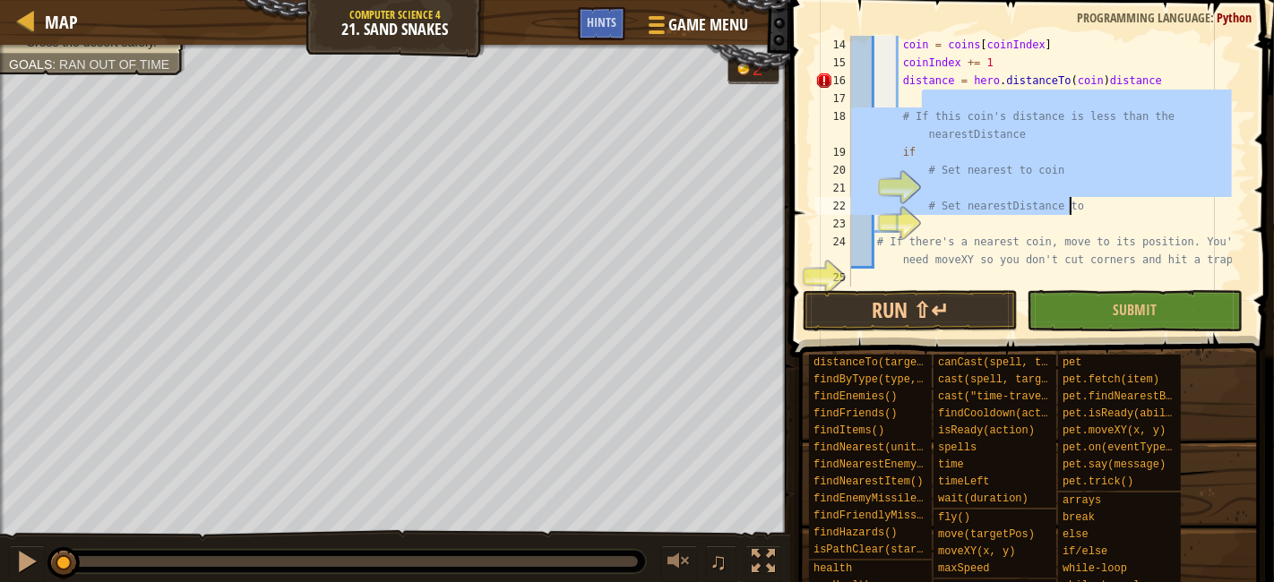
type textarea "# Set nearestDistance to distance"
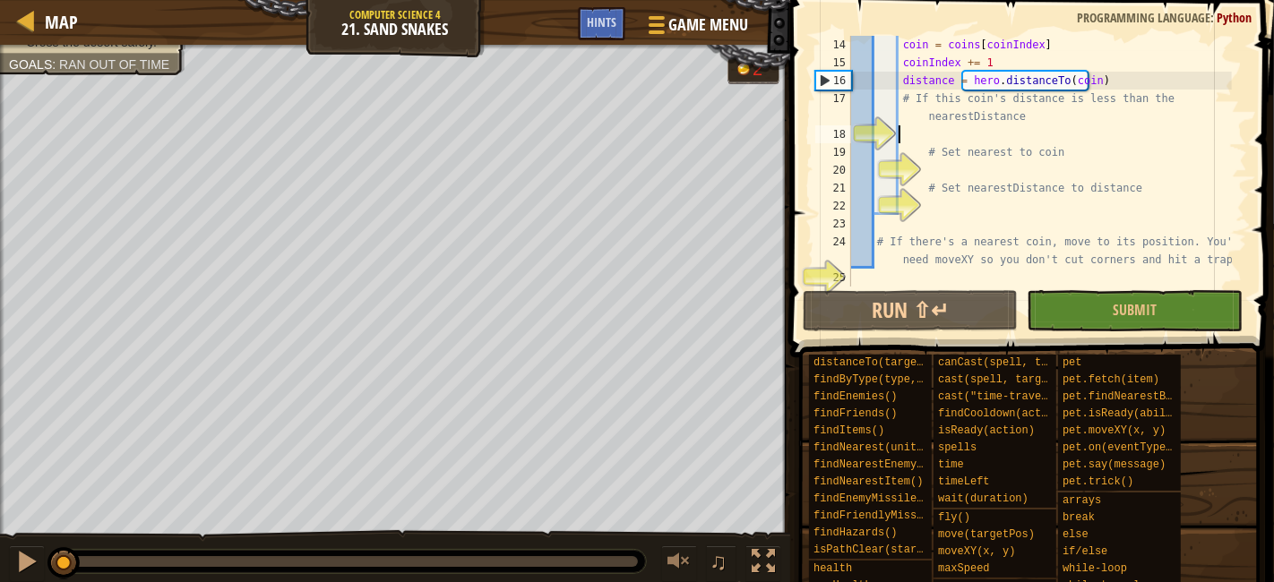
click at [953, 130] on div "coin = coins [ coinIndex ] coinIndex += 1 distance = hero . distanceTo ( coin )…" at bounding box center [1040, 179] width 384 height 287
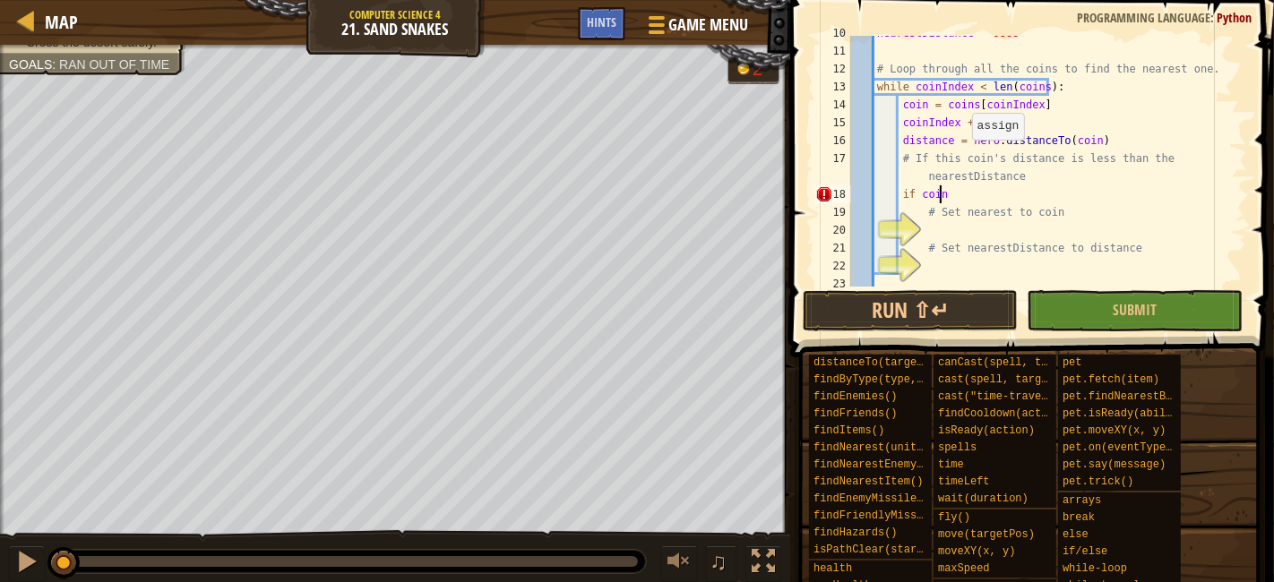
scroll to position [287, 0]
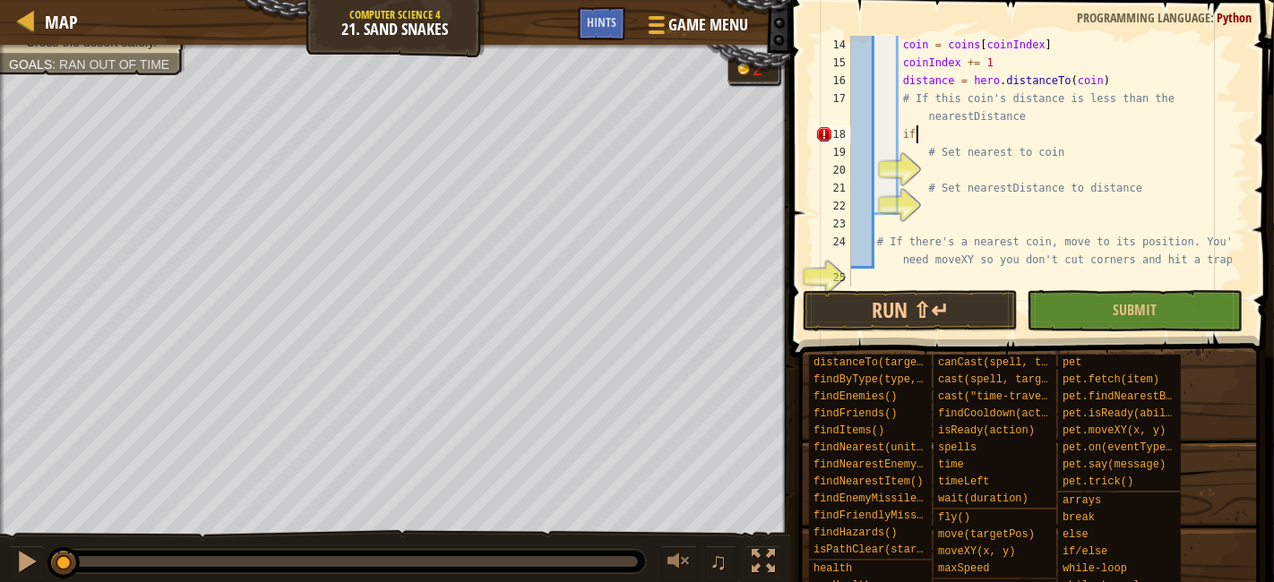
type textarea "if"
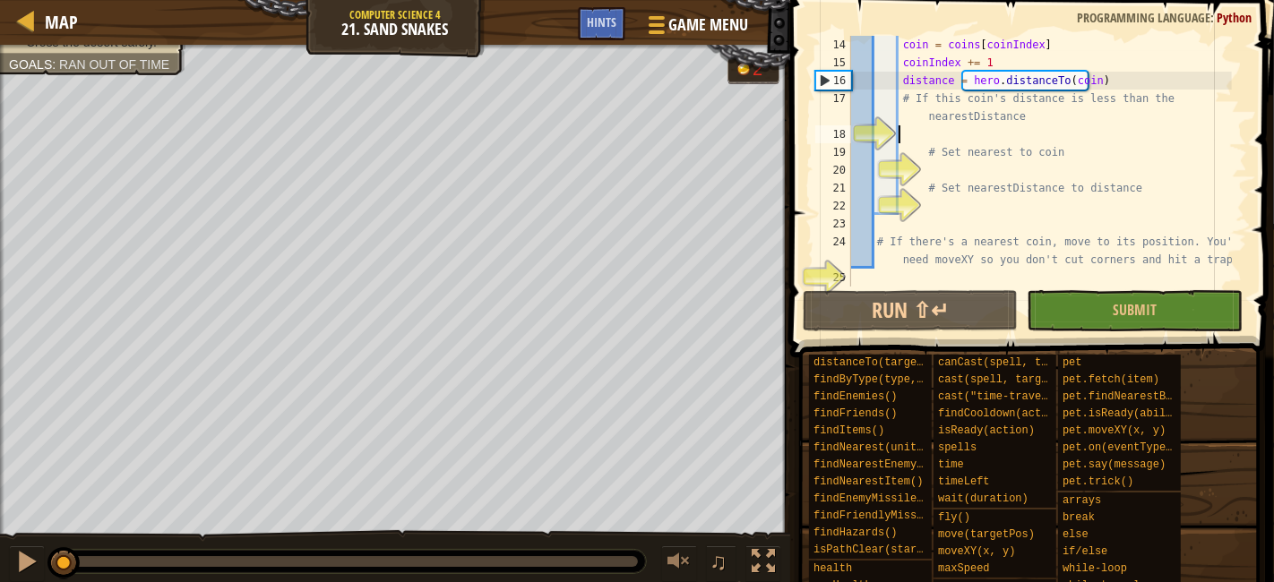
click at [1047, 134] on div "coin = coins [ coinIndex ] coinIndex += 1 distance = hero . distanceTo ( coin )…" at bounding box center [1040, 179] width 384 height 287
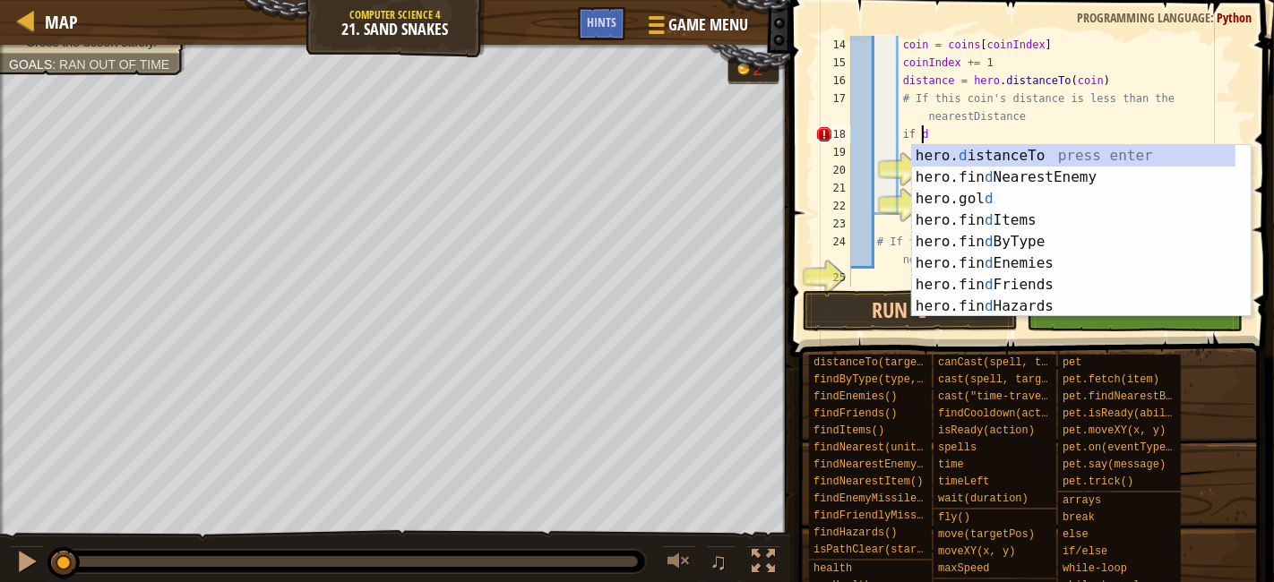
scroll to position [8, 4]
type textarea "if dis"
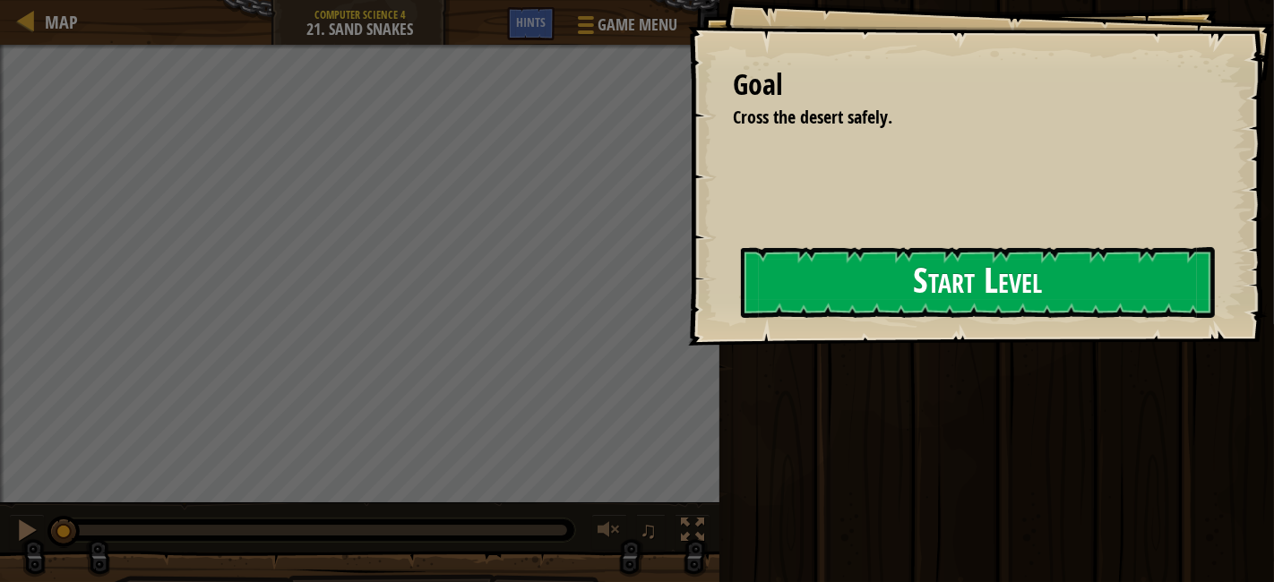
click at [925, 300] on button "Start Level" at bounding box center [978, 282] width 474 height 71
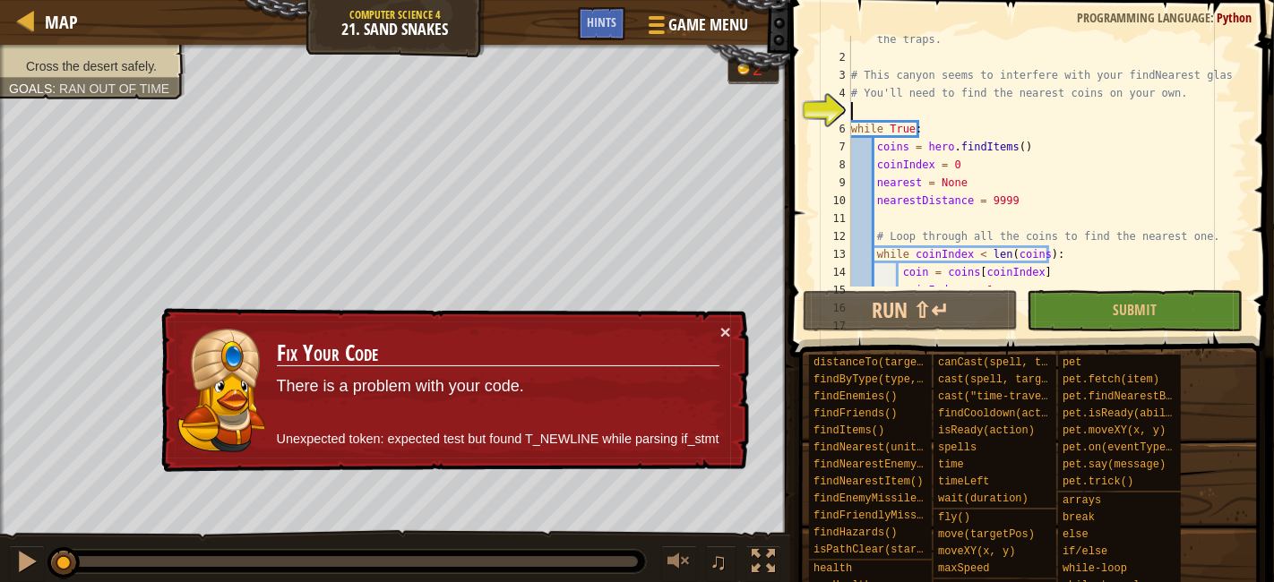
scroll to position [287, 0]
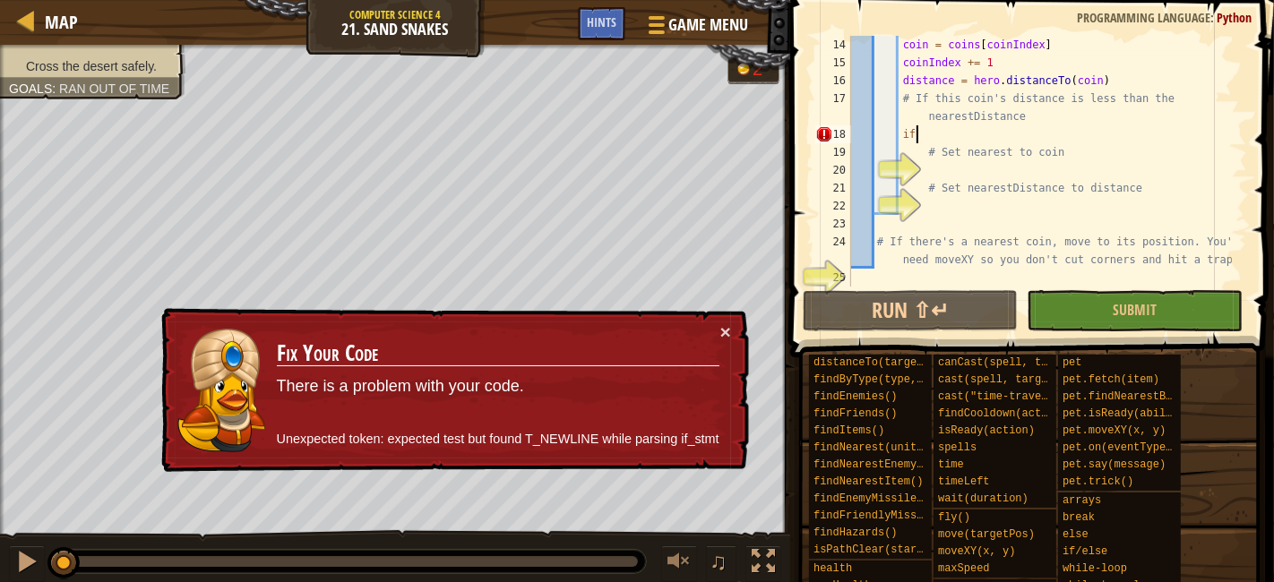
click at [962, 139] on div "coin = coins [ coinIndex ] coinIndex += 1 distance = hero . distanceTo ( coin )…" at bounding box center [1040, 179] width 384 height 287
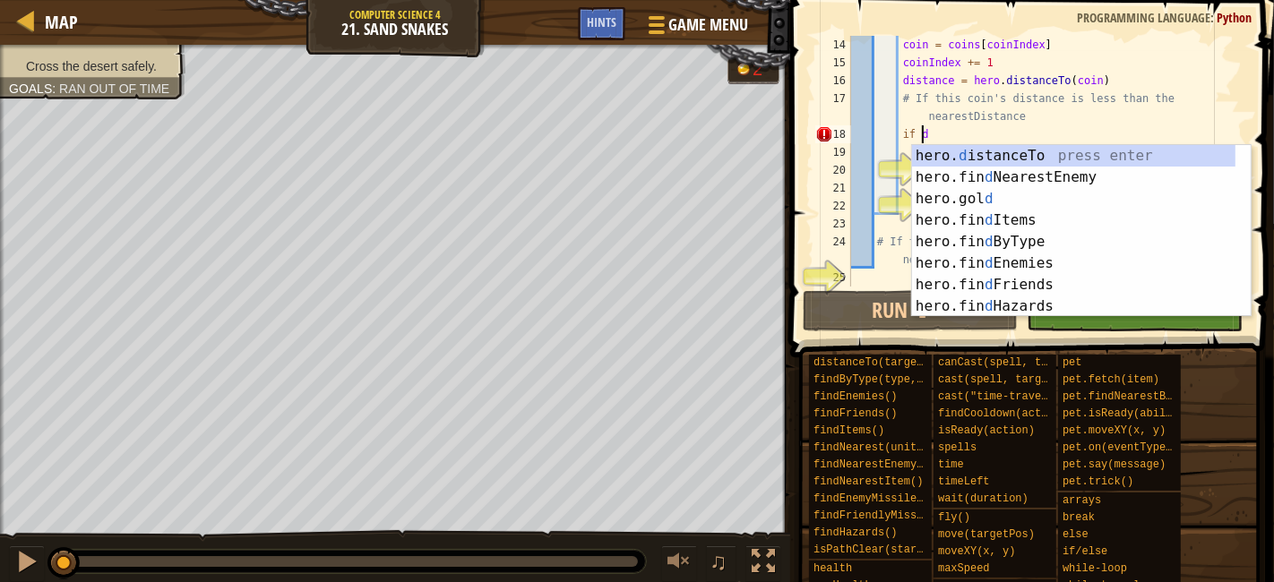
scroll to position [7, 4]
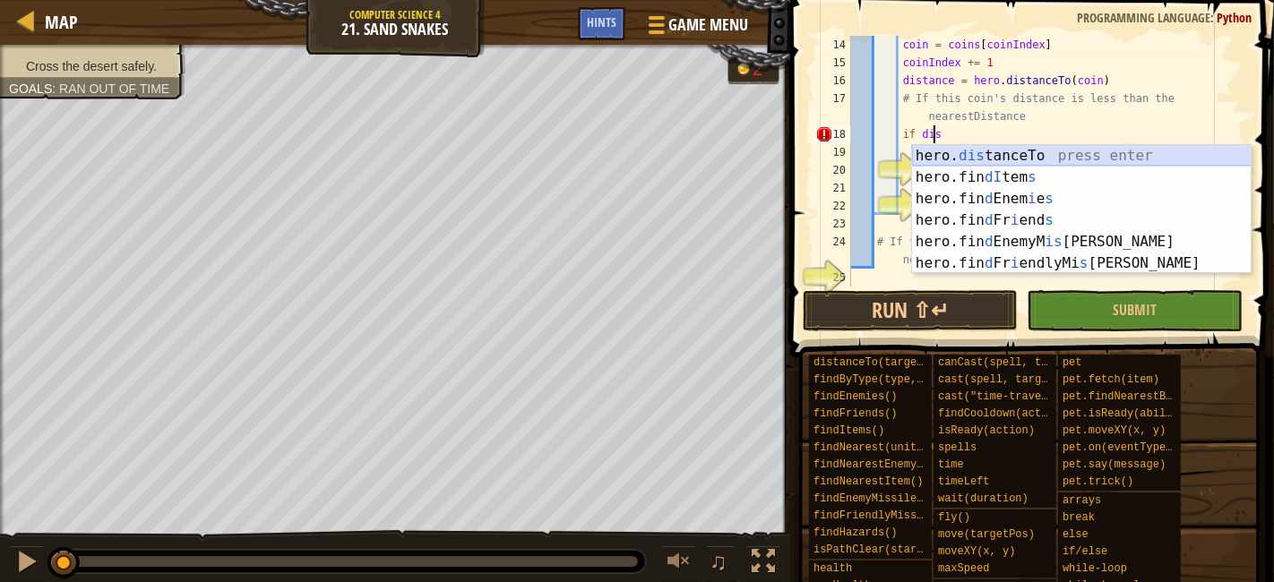
click at [1051, 153] on div "hero. dis tanceTo press enter hero.fin dI tem s press enter hero.fin d Enem i e…" at bounding box center [1082, 231] width 340 height 172
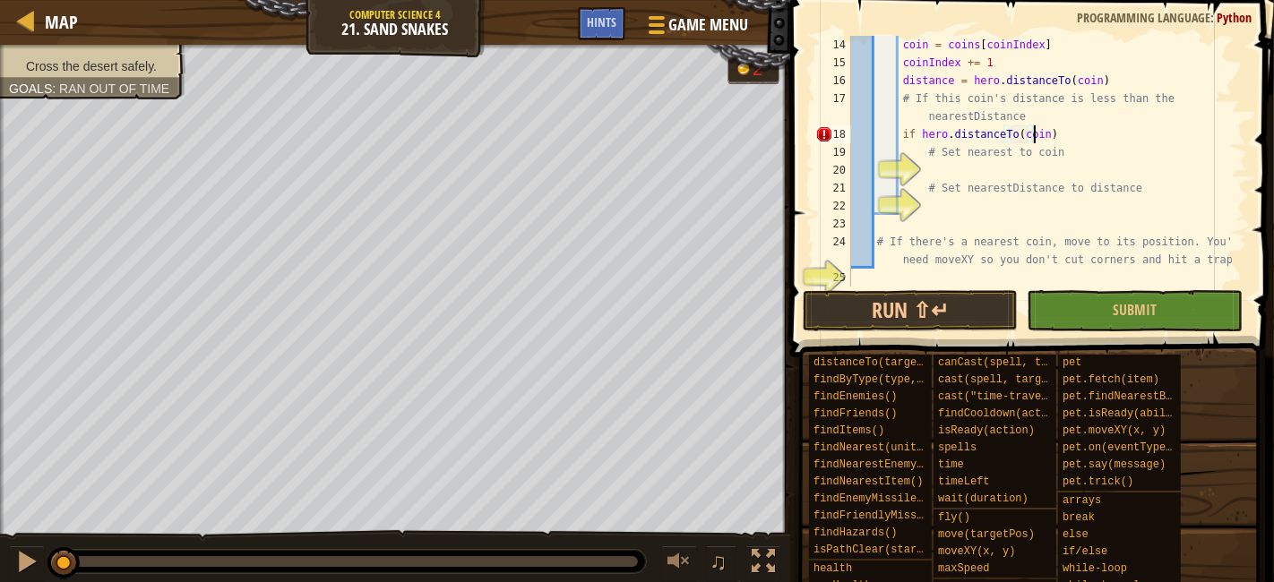
scroll to position [7, 14]
click at [1077, 139] on div "coin = coins [ coinIndex ] coinIndex += 1 distance = hero . distanceTo ( coin )…" at bounding box center [1040, 179] width 384 height 287
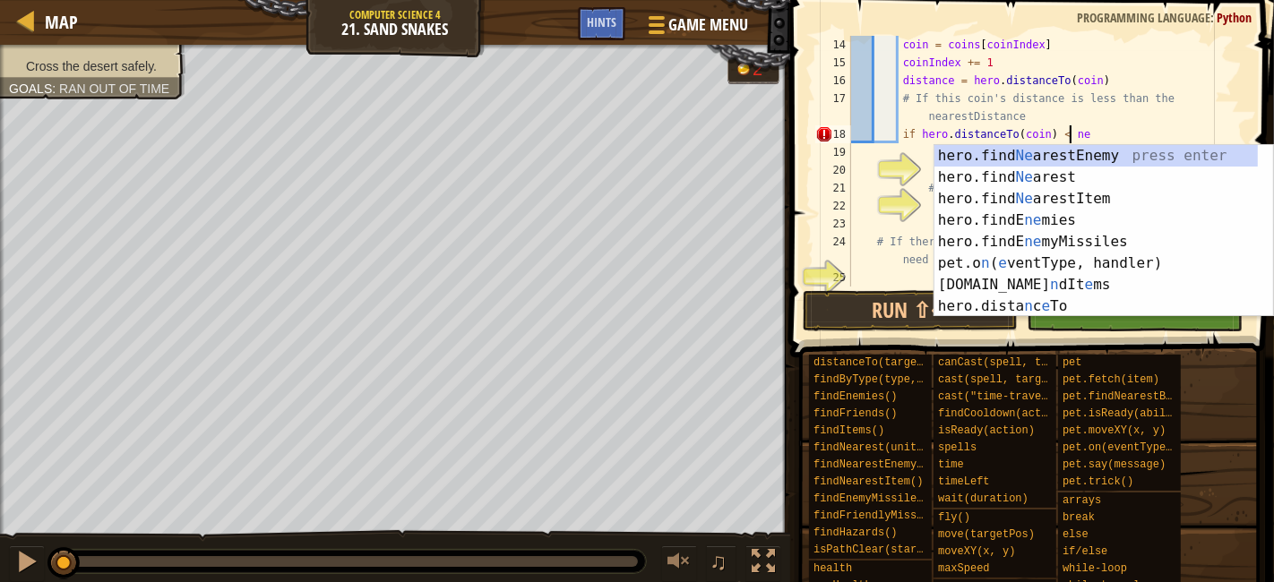
scroll to position [7, 17]
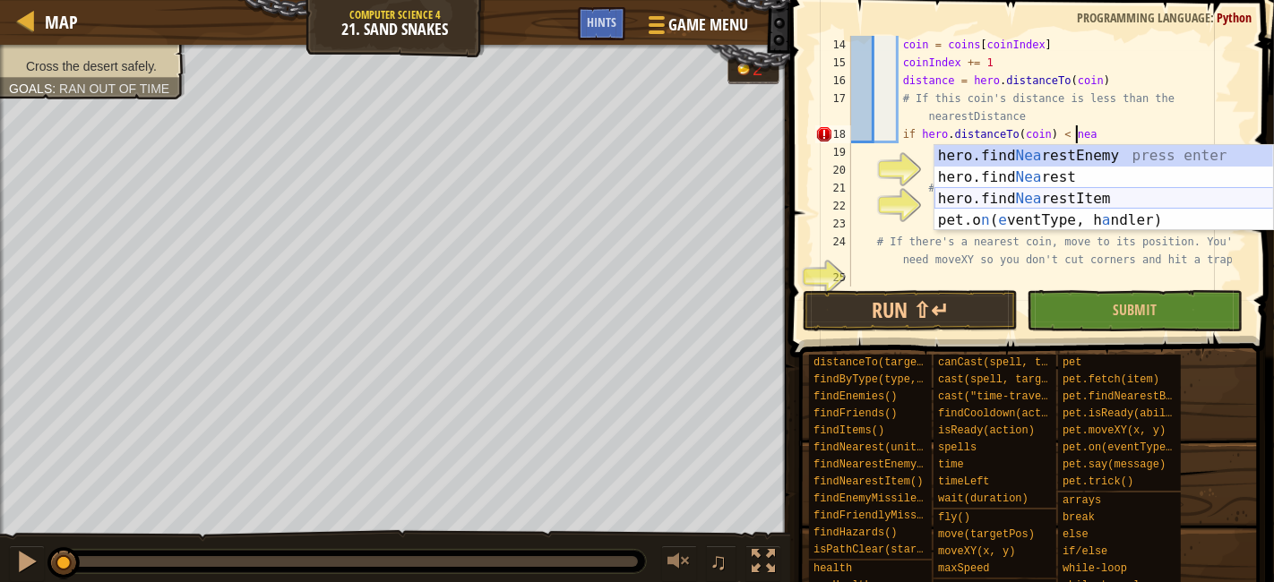
click at [1093, 201] on div "hero.find Nea restEnemy press enter hero.find Nea rest press enter hero.find Ne…" at bounding box center [1105, 209] width 340 height 129
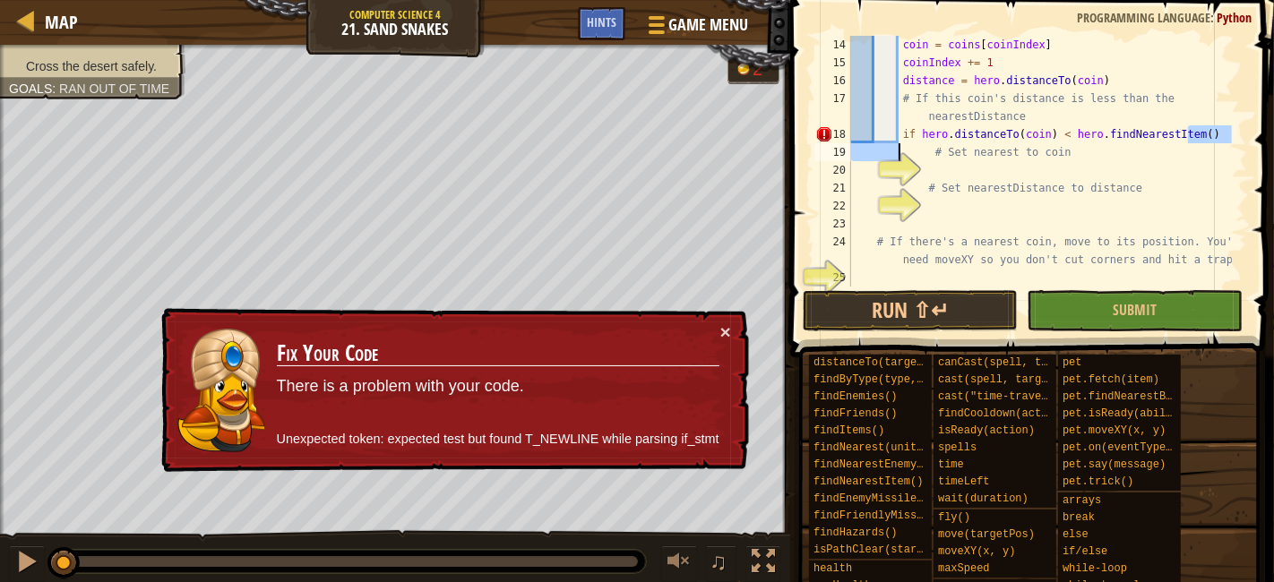
drag, startPoint x: 1090, startPoint y: 138, endPoint x: 906, endPoint y: 142, distance: 184.6
click at [904, 143] on div "coin = coins [ coinIndex ] coinIndex += 1 distance = hero . distanceTo ( coin )…" at bounding box center [1040, 179] width 384 height 287
click at [906, 142] on div "coin = coins [ coinIndex ] coinIndex += 1 distance = hero . distanceTo ( coin )…" at bounding box center [1040, 179] width 384 height 287
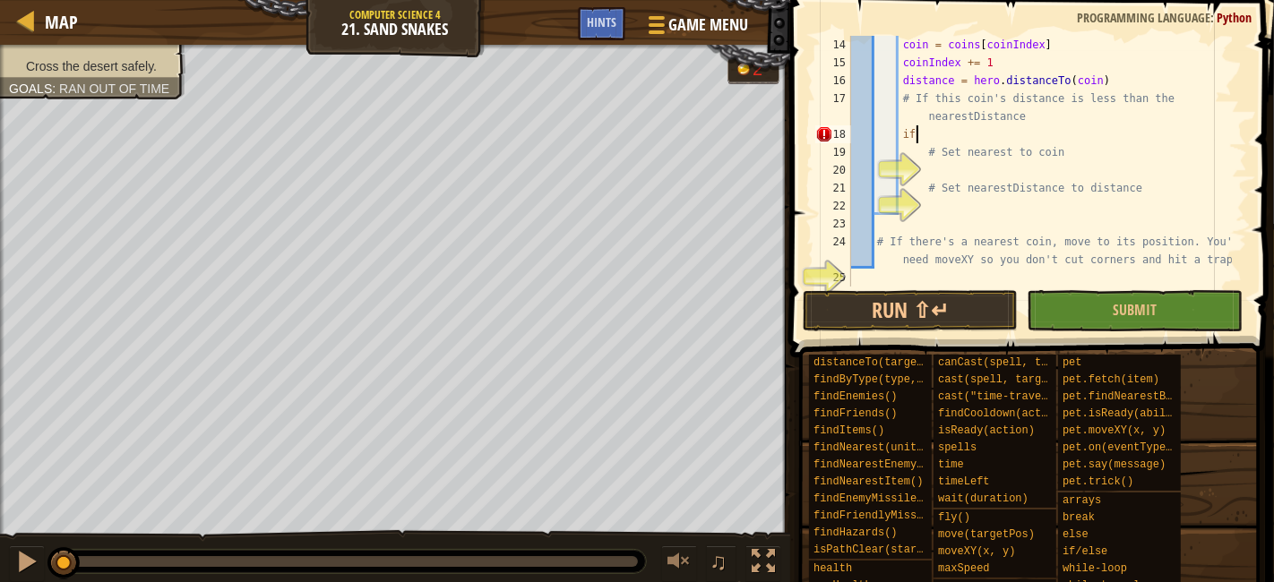
scroll to position [7, 4]
type textarea "if"
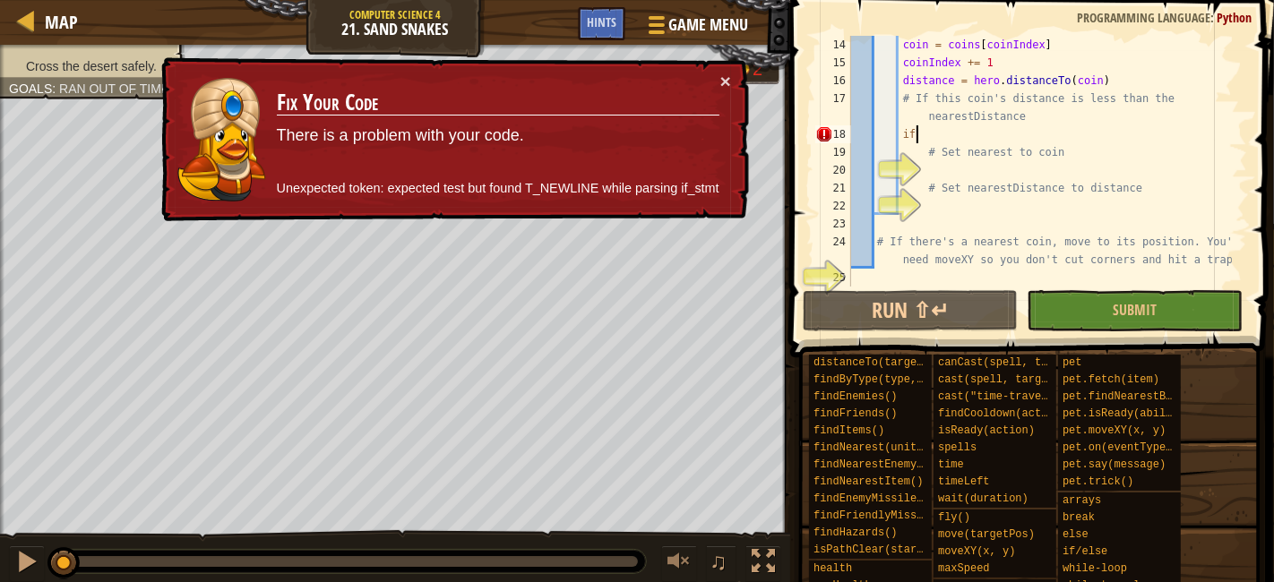
drag, startPoint x: 944, startPoint y: 135, endPoint x: 843, endPoint y: 181, distance: 111.1
click at [858, 139] on div "coin = coins [ coinIndex ] coinIndex += 1 distance = hero . distanceTo ( coin )…" at bounding box center [1040, 179] width 384 height 287
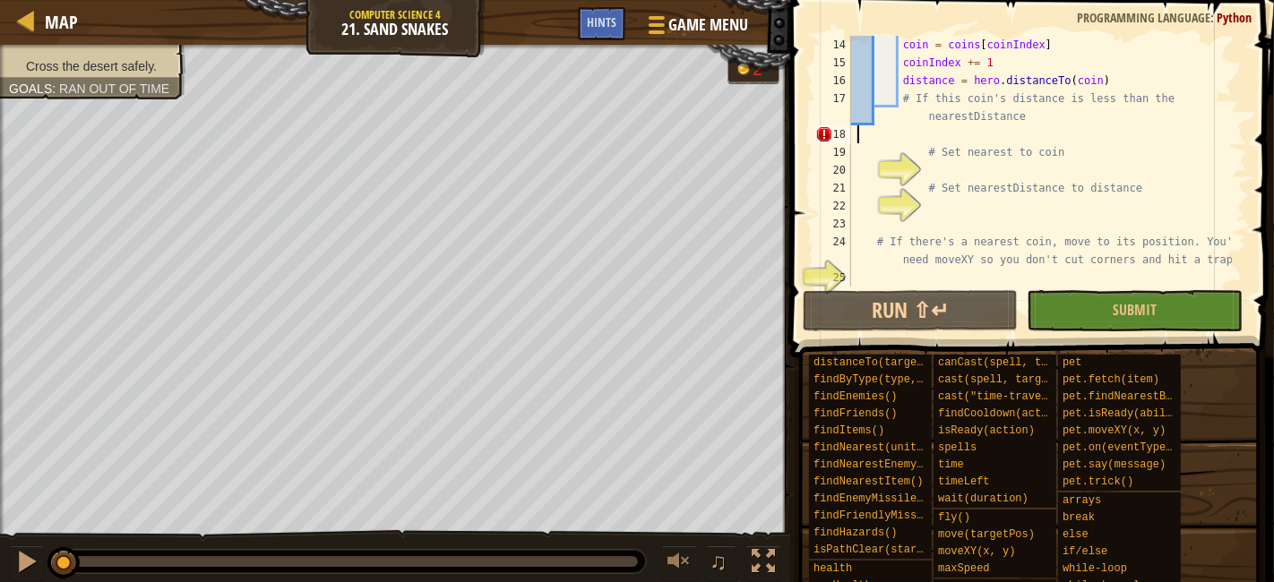
scroll to position [7, 0]
click at [904, 126] on div "coin = coins [ coinIndex ] coinIndex += 1 distance = hero . distanceTo ( coin )…" at bounding box center [1040, 179] width 384 height 287
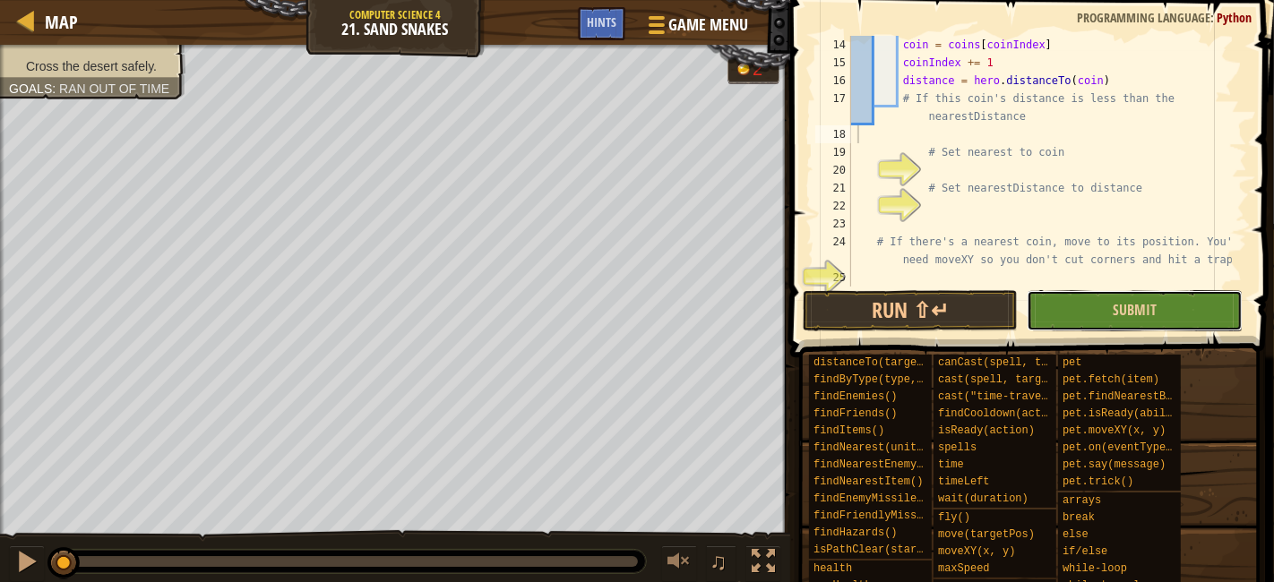
click at [1156, 300] on button "Submit" at bounding box center [1134, 310] width 215 height 41
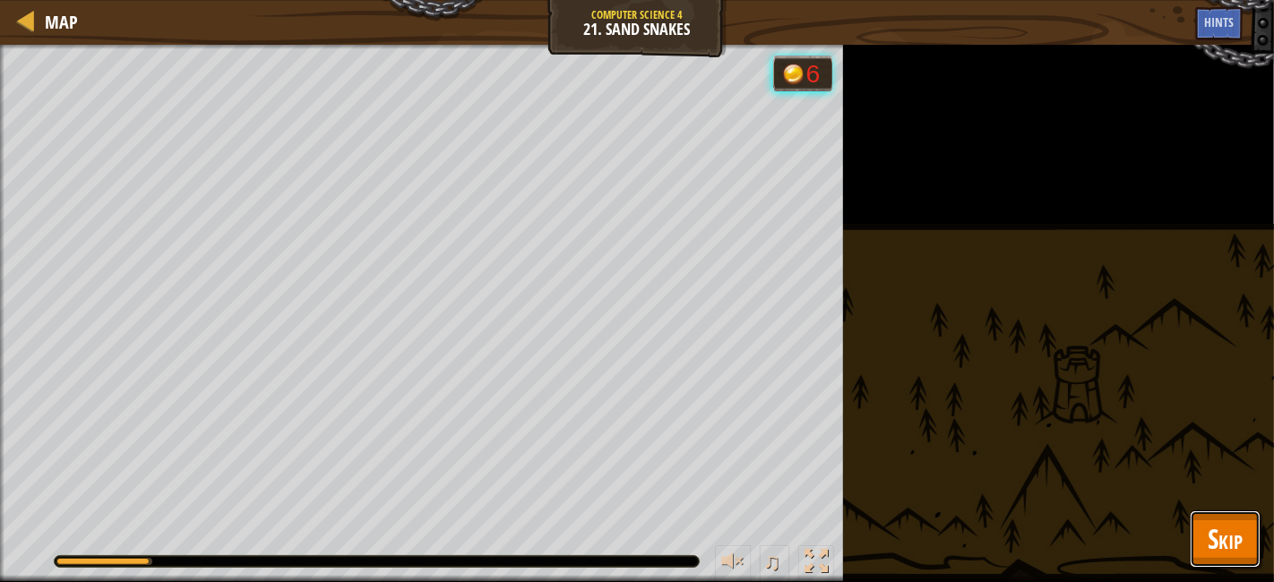
click at [1213, 547] on span "Skip" at bounding box center [1225, 539] width 35 height 37
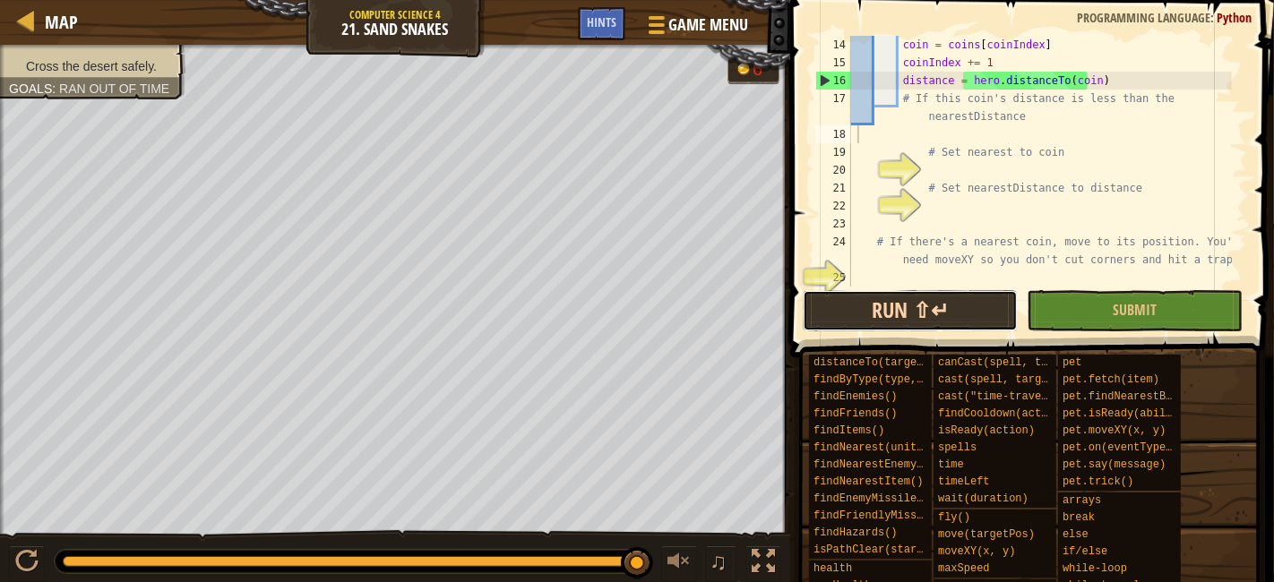
click at [892, 320] on button "Run ⇧↵" at bounding box center [910, 310] width 215 height 41
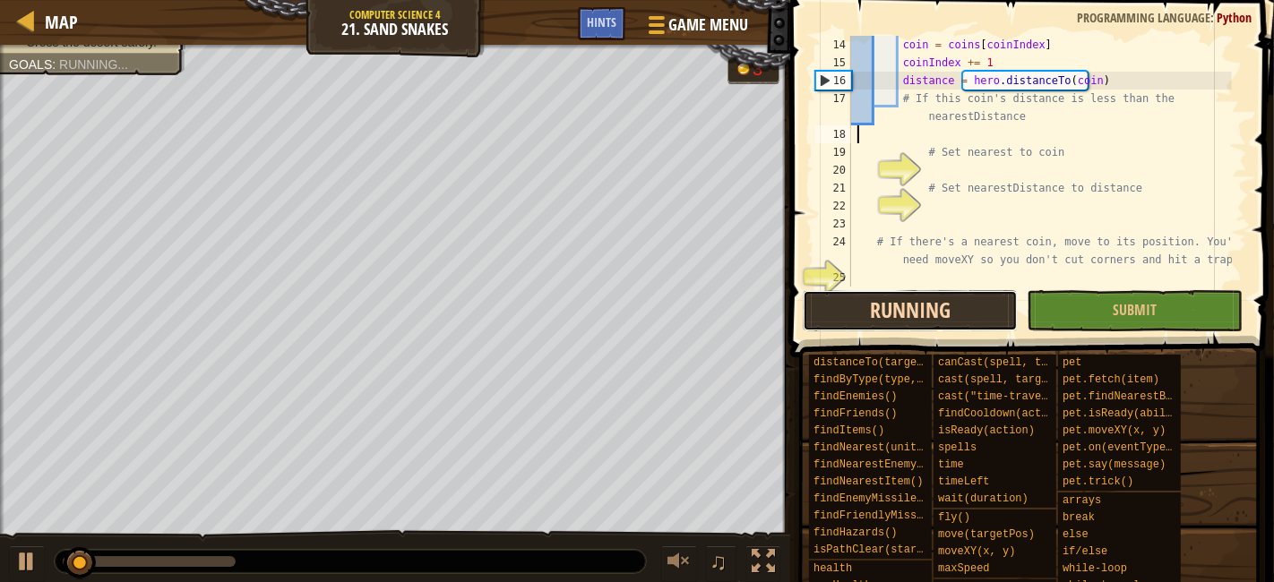
click at [912, 297] on button "Running" at bounding box center [910, 310] width 215 height 41
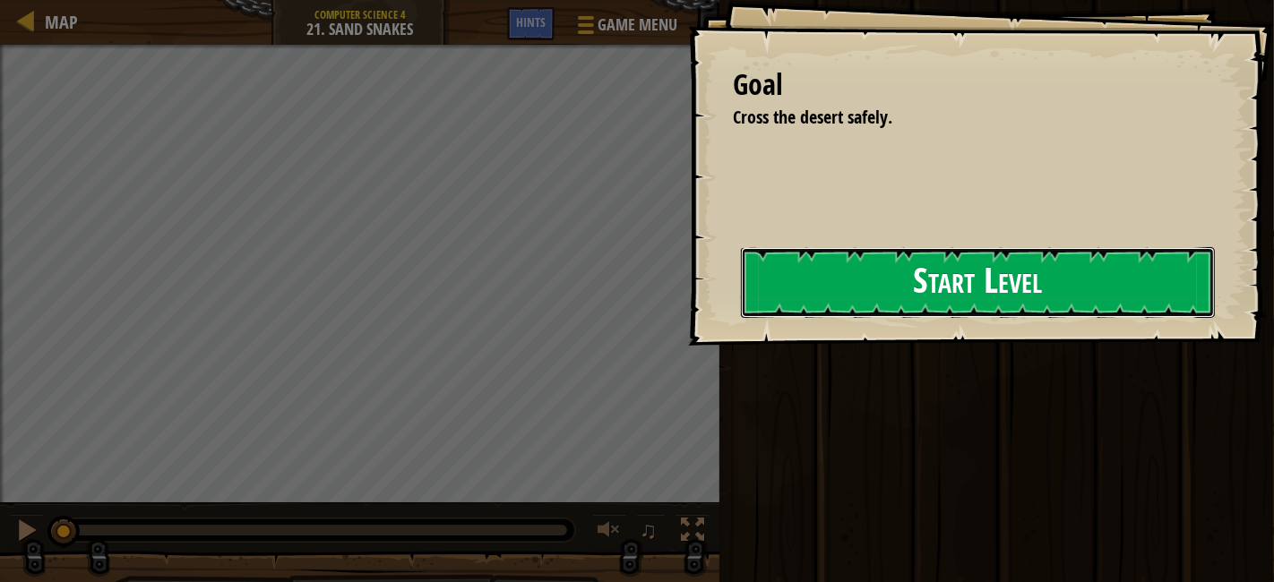
click at [864, 285] on button "Start Level" at bounding box center [978, 282] width 474 height 71
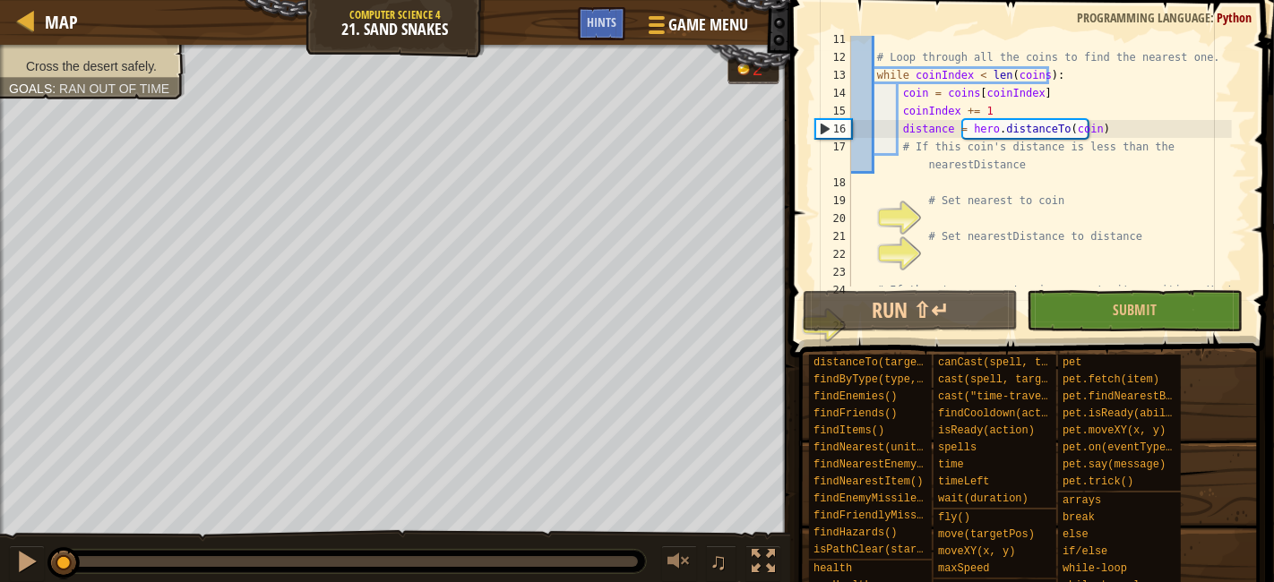
scroll to position [287, 0]
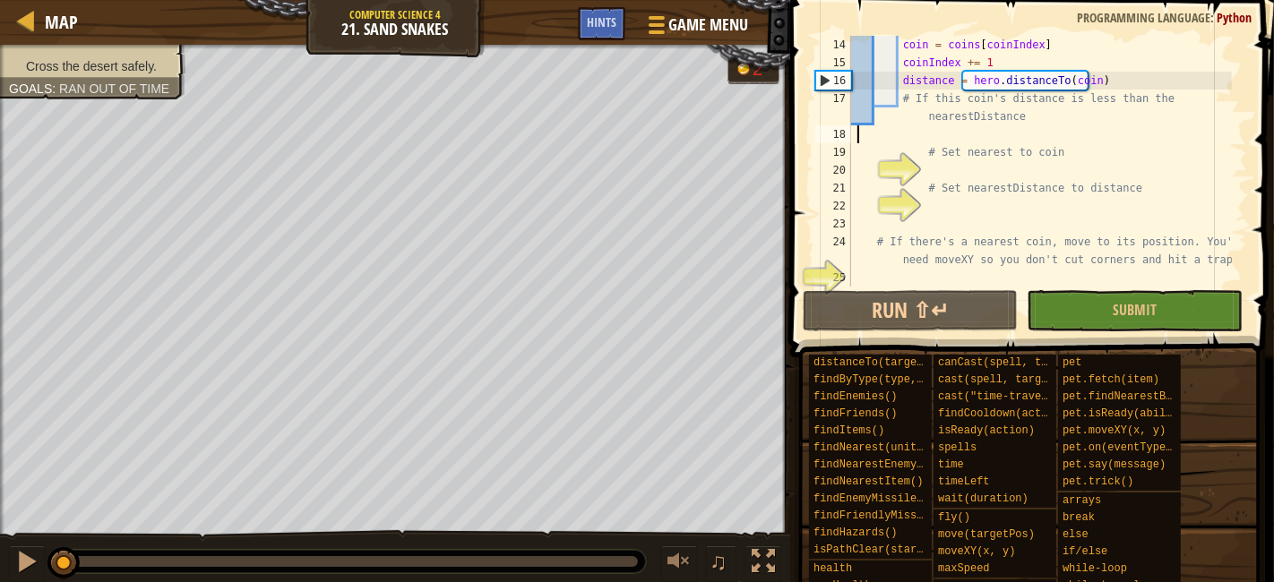
click at [965, 136] on div "coin = coins [ coinIndex ] coinIndex += 1 distance = hero . distanceTo ( coin )…" at bounding box center [1040, 179] width 384 height 287
click at [963, 160] on div "coin = coins [ coinIndex ] coinIndex += 1 distance = hero . distanceTo ( coin )…" at bounding box center [1040, 179] width 384 height 287
click at [979, 121] on div "coin = coins [ coinIndex ] coinIndex += 1 distance = hero . distanceTo ( coin )…" at bounding box center [1040, 179] width 384 height 287
type textarea "# If this coin's distance is less than the nearestDistance"
click at [993, 142] on div "coin = coins [ coinIndex ] coinIndex += 1 distance = hero . distanceTo ( coin )…" at bounding box center [1040, 179] width 384 height 287
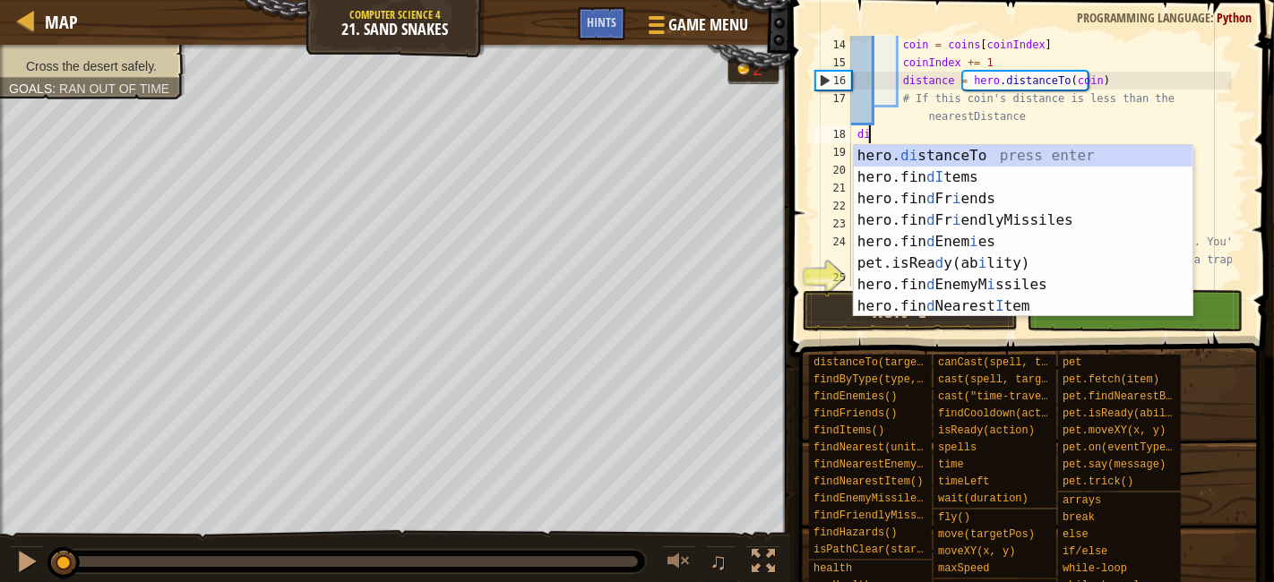
scroll to position [7, 0]
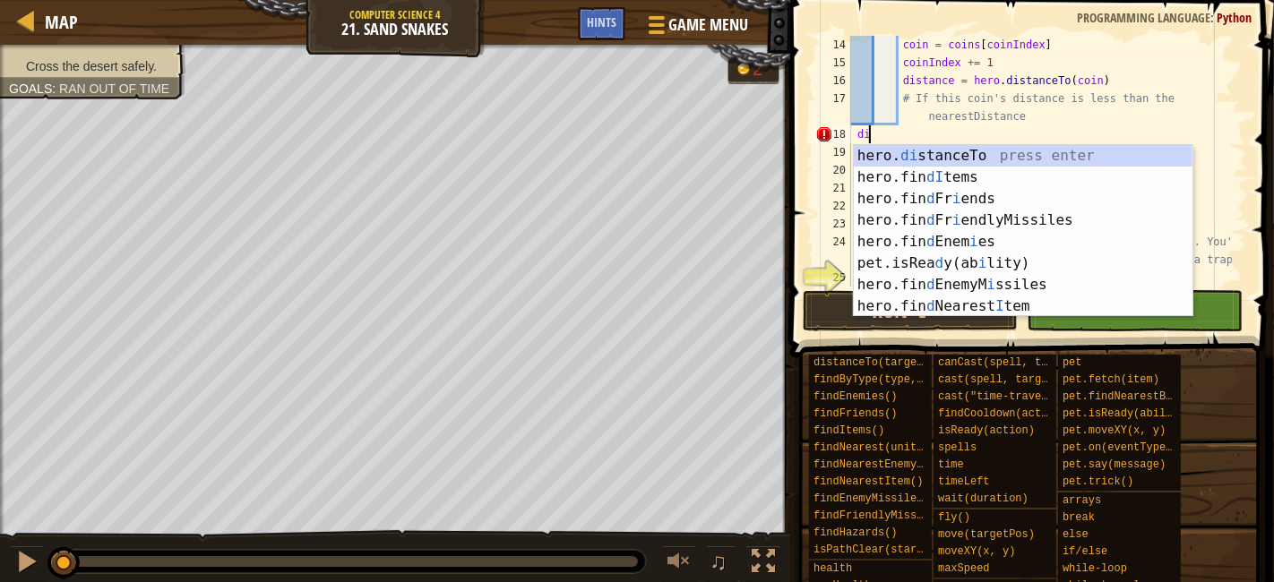
type textarea "d"
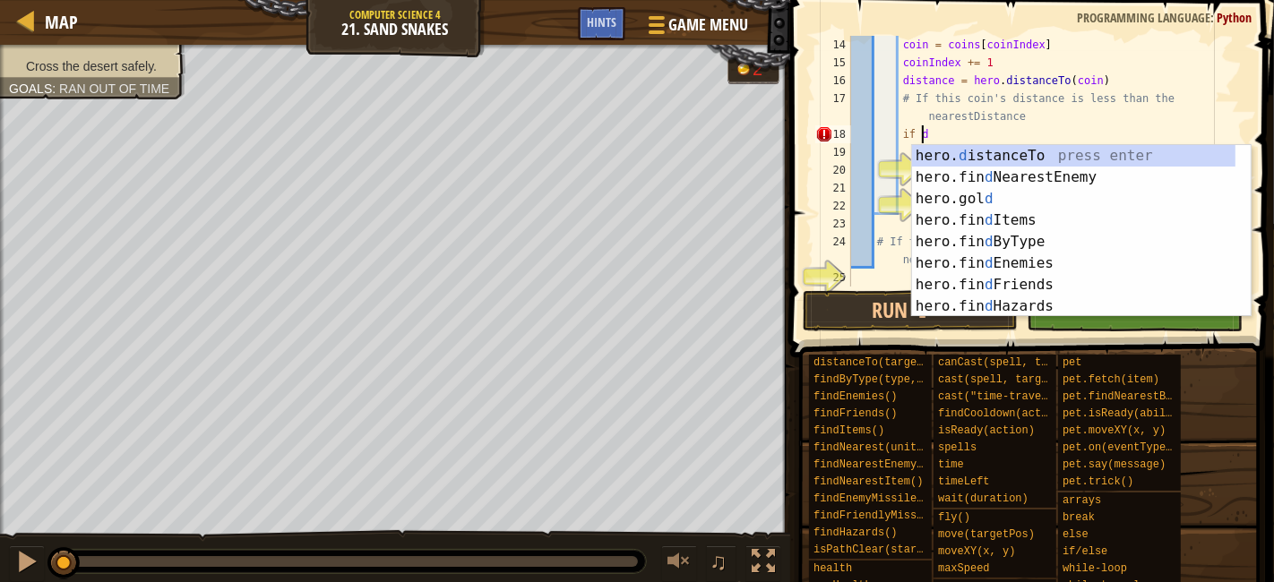
scroll to position [7, 4]
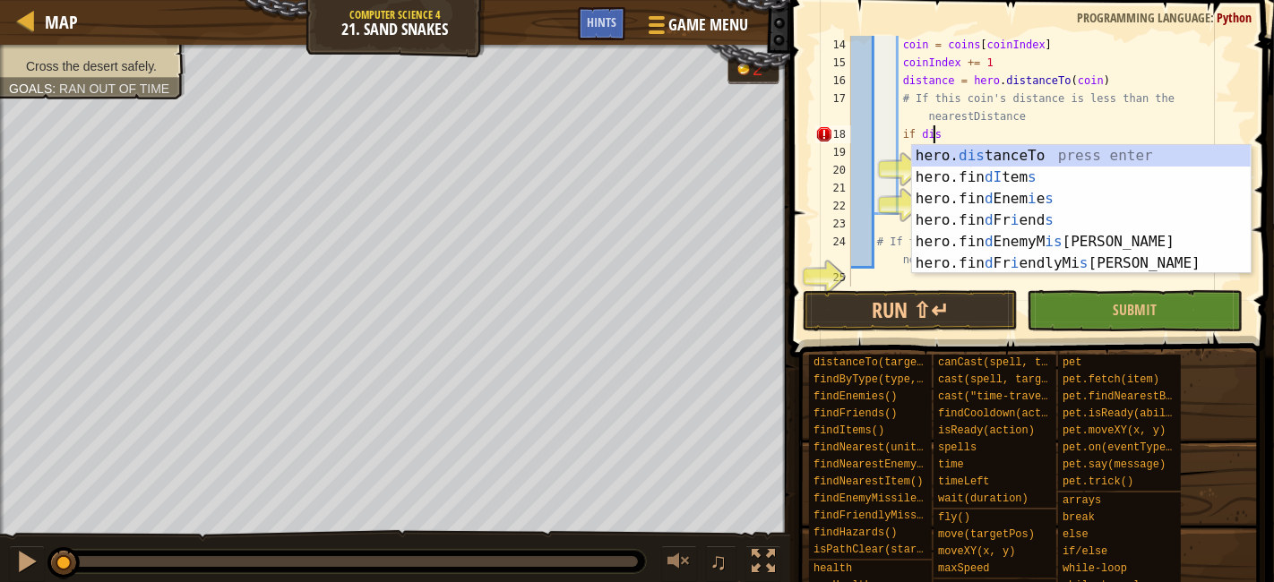
click at [1047, 159] on div "hero. dis tanceTo press enter hero.fin dI tem s press enter hero.fin d Enem i e…" at bounding box center [1082, 231] width 340 height 172
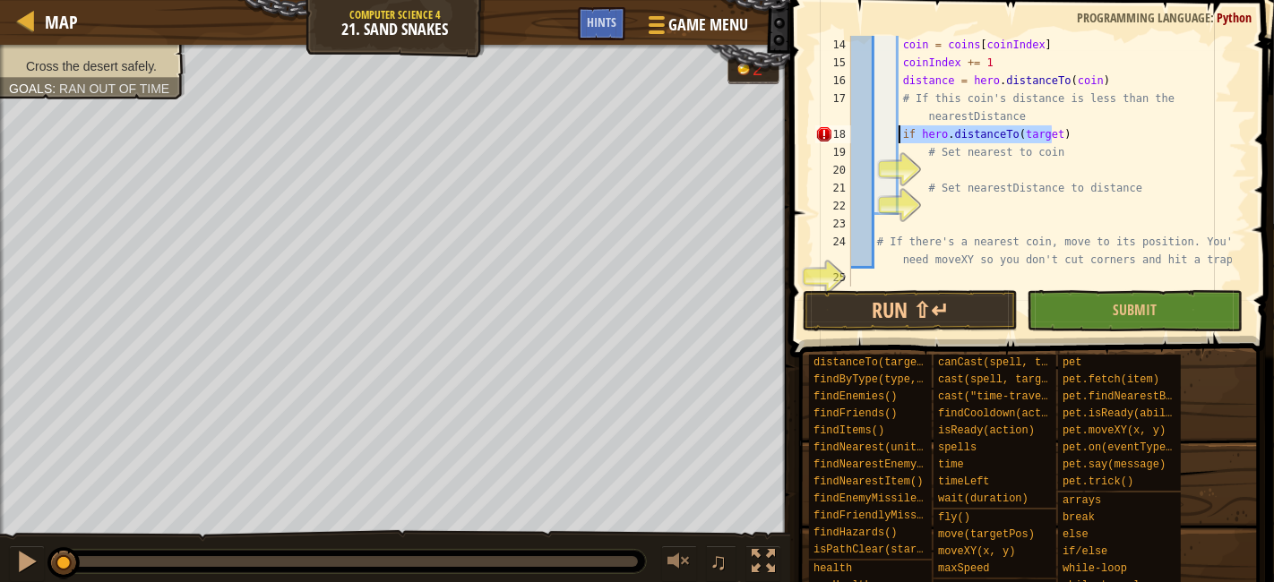
drag, startPoint x: 1073, startPoint y: 135, endPoint x: 899, endPoint y: 142, distance: 174.0
click at [899, 142] on div "coin = coins [ coinIndex ] coinIndex += 1 distance = hero . distanceTo ( coin )…" at bounding box center [1040, 179] width 384 height 287
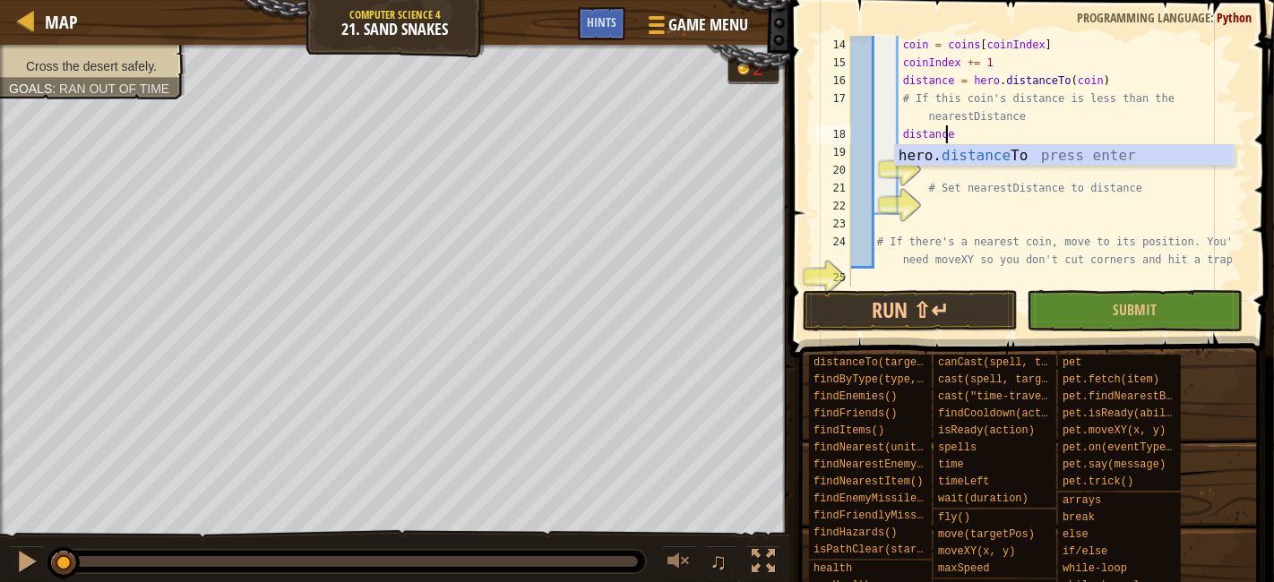
scroll to position [7, 6]
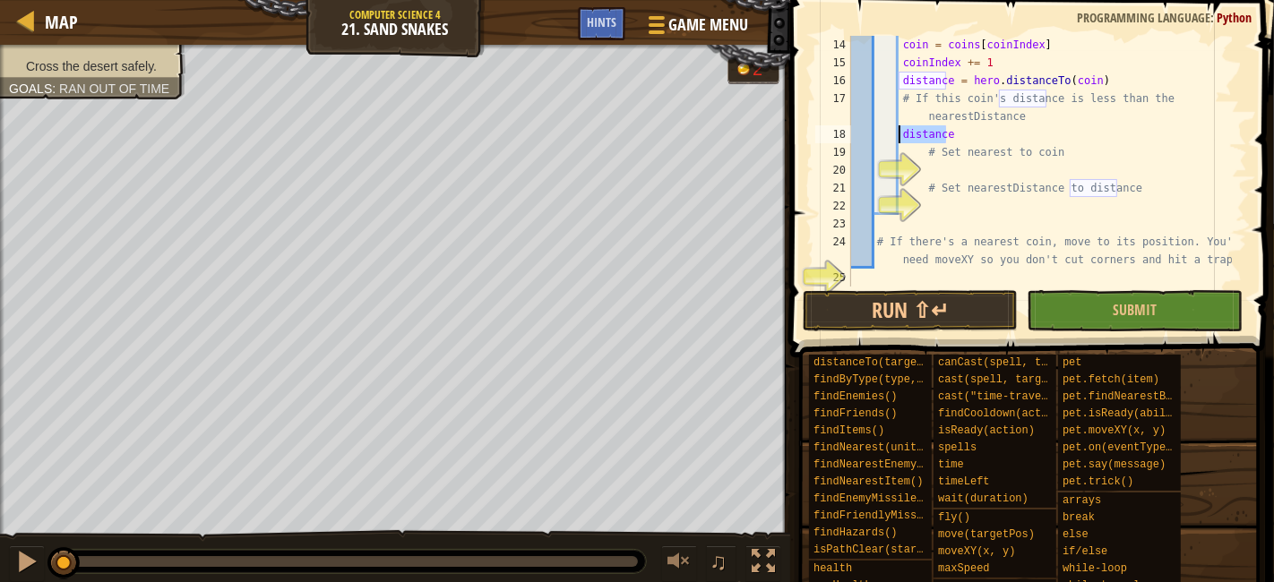
drag, startPoint x: 971, startPoint y: 142, endPoint x: 901, endPoint y: 133, distance: 71.5
click at [901, 133] on div "coin = coins [ coinIndex ] coinIndex += 1 distance = hero . distanceTo ( coin )…" at bounding box center [1040, 179] width 384 height 287
click at [971, 139] on div "coin = coins [ coinIndex ] coinIndex += 1 distance = hero . distanceTo ( coin )…" at bounding box center [1040, 161] width 384 height 251
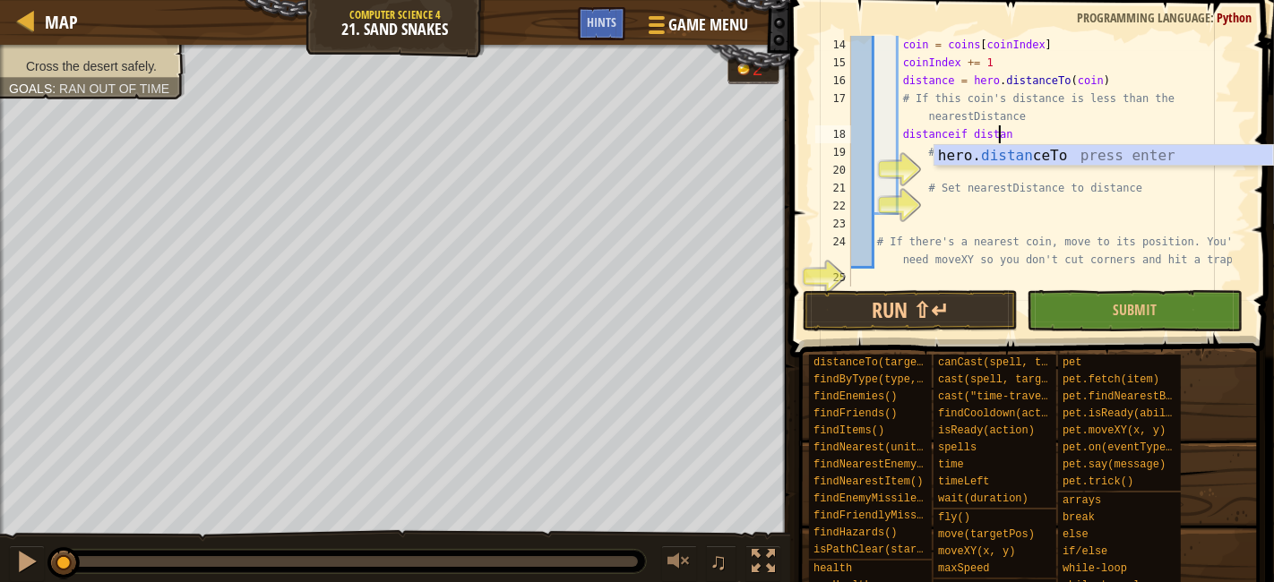
scroll to position [7, 12]
type textarea "d"
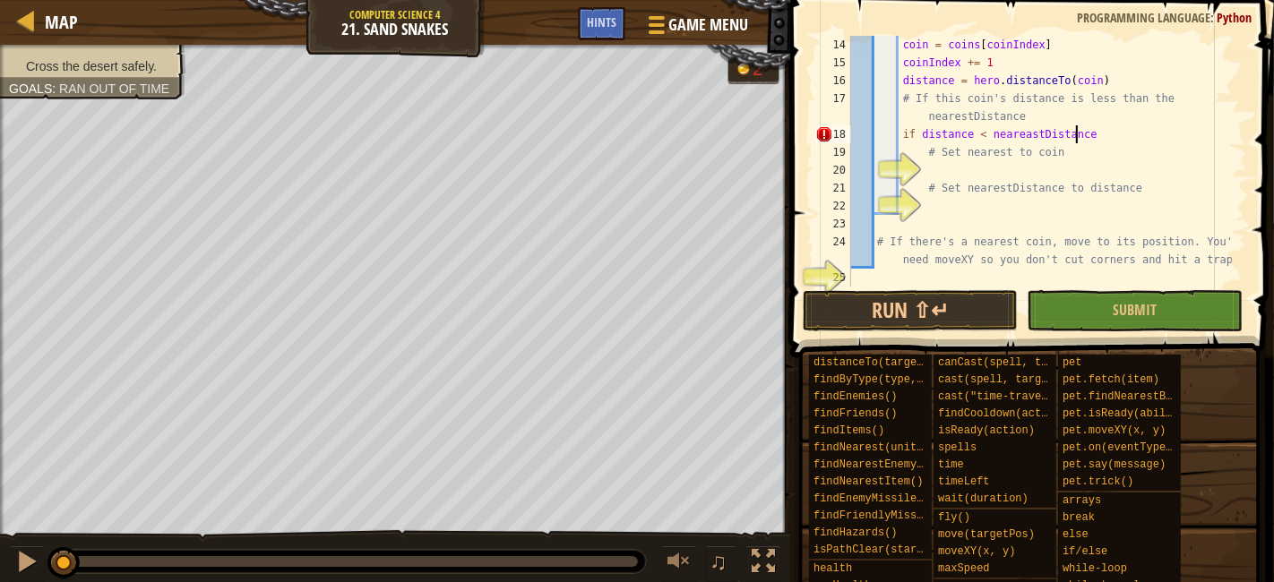
scroll to position [7, 18]
click at [979, 187] on div "coin = coins [ coinIndex ] coinIndex += 1 distance = hero . distanceTo ( coin )…" at bounding box center [1040, 179] width 384 height 287
type textarea "# Set nearestDistance to distance"
click at [1001, 175] on div "coin = coins [ coinIndex ] coinIndex += 1 distance = hero . distanceTo ( coin )…" at bounding box center [1040, 179] width 384 height 287
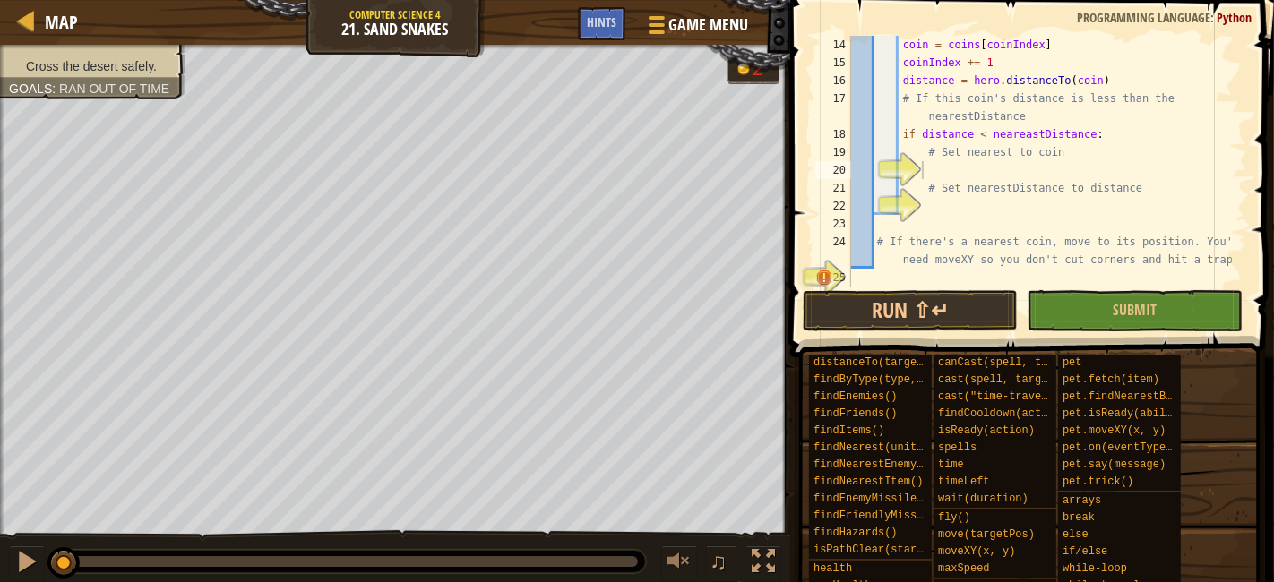
click at [1012, 171] on div "coin = coins [ coinIndex ] coinIndex += 1 distance = hero . distanceTo ( coin )…" at bounding box center [1040, 179] width 384 height 287
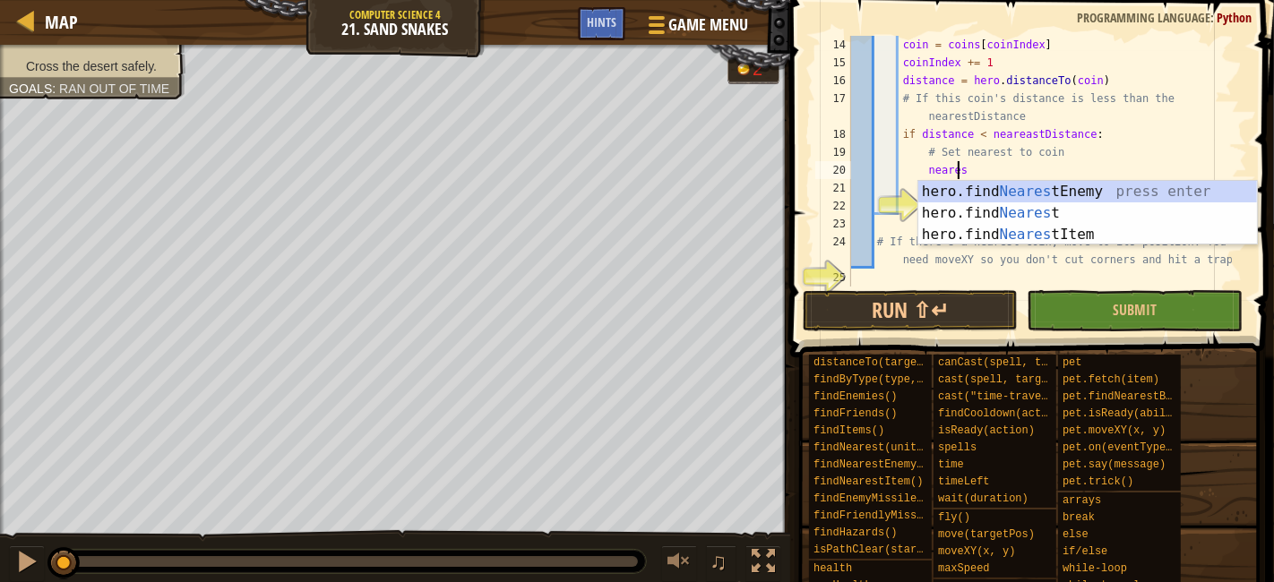
scroll to position [7, 7]
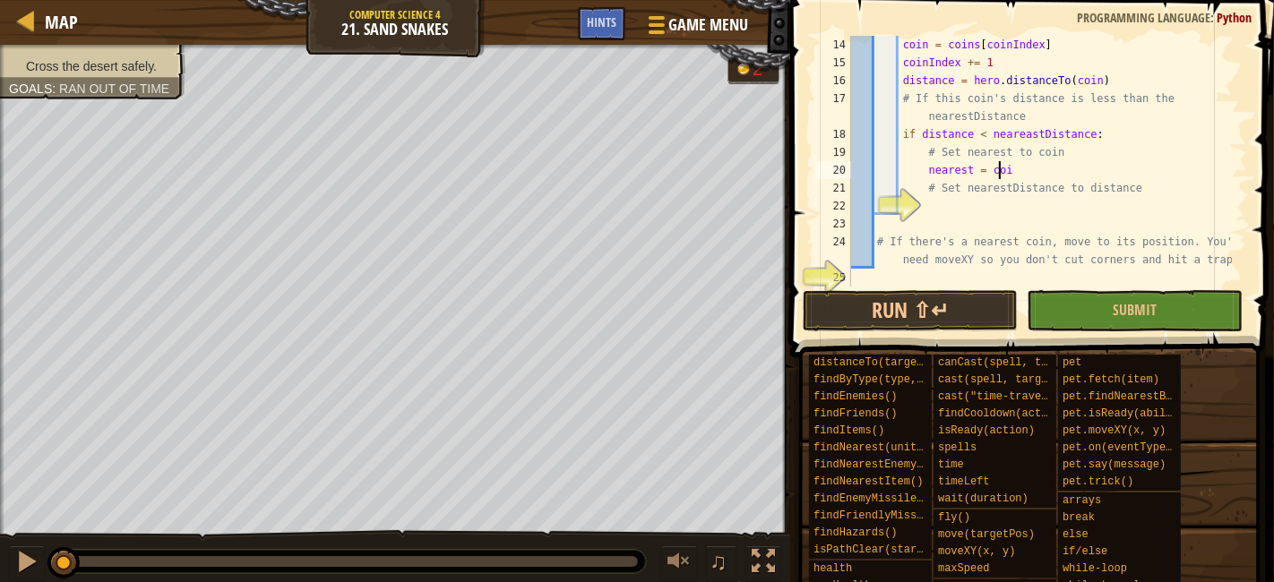
type textarea "nearest = coin"
click at [1095, 220] on div "coin = coins [ coinIndex ] coinIndex += 1 distance = hero . distanceTo ( coin )…" at bounding box center [1040, 179] width 384 height 287
click at [1119, 214] on div "coin = coins [ coinIndex ] coinIndex += 1 distance = hero . distanceTo ( coin )…" at bounding box center [1040, 179] width 384 height 287
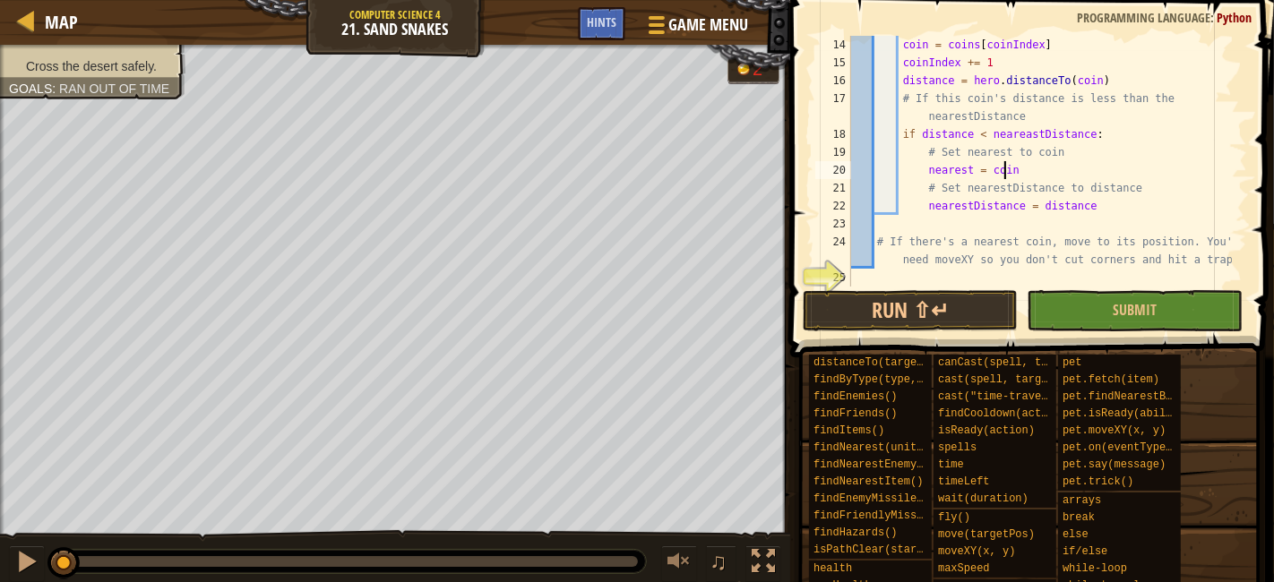
click at [1152, 176] on div "coin = coins [ coinIndex ] coinIndex += 1 distance = hero . distanceTo ( coin )…" at bounding box center [1040, 179] width 384 height 287
type textarea "nearest = coin"
click at [1016, 225] on div "coin = coins [ coinIndex ] coinIndex += 1 distance = hero . distanceTo ( coin )…" at bounding box center [1040, 179] width 384 height 287
click at [912, 277] on div "coin = coins [ coinIndex ] coinIndex += 1 distance = hero . distanceTo ( coin )…" at bounding box center [1040, 179] width 384 height 287
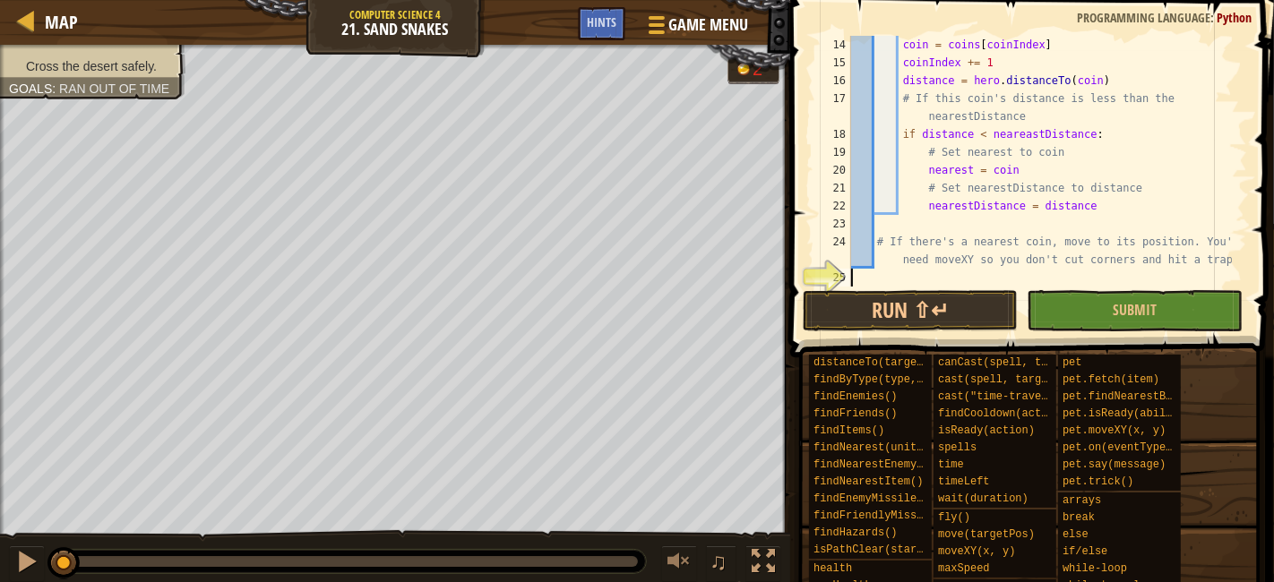
scroll to position [7, 0]
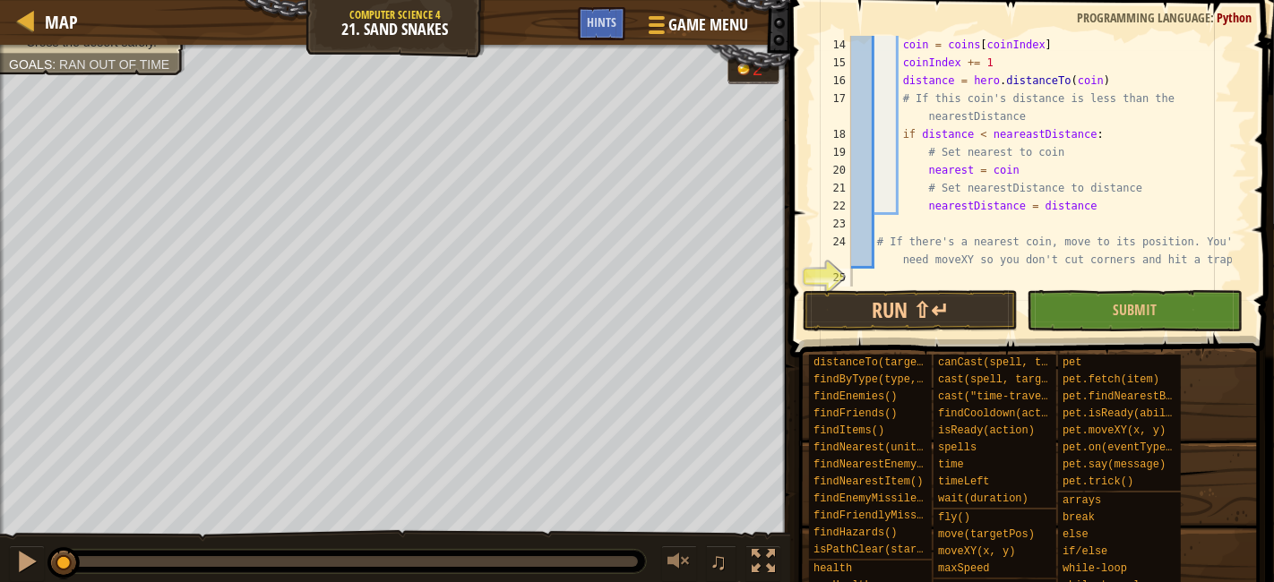
click at [892, 276] on div "coin = coins [ coinIndex ] coinIndex += 1 distance = hero . distanceTo ( coin )…" at bounding box center [1040, 179] width 384 height 287
type textarea "i"
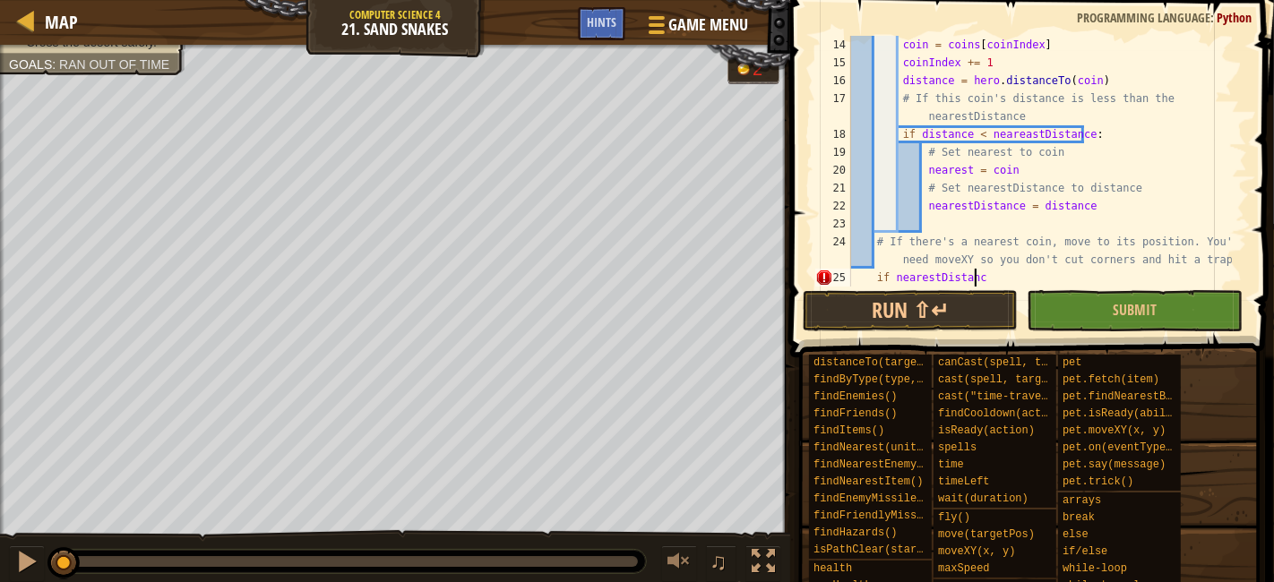
scroll to position [7, 10]
type textarea "if nearestDistance:"
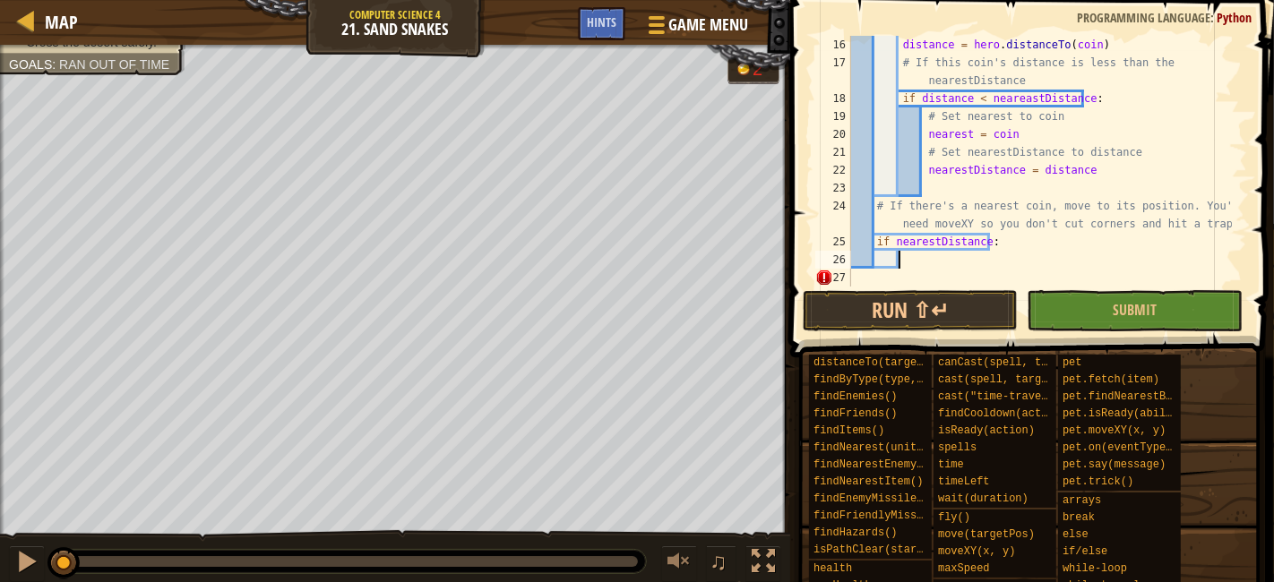
scroll to position [323, 0]
click at [962, 263] on div "distance = hero . distanceTo ( coin ) # If this coin's distance is less than th…" at bounding box center [1040, 179] width 384 height 287
drag, startPoint x: 978, startPoint y: 243, endPoint x: 933, endPoint y: 243, distance: 44.8
click at [933, 243] on div "distance = hero . distanceTo ( coin ) # If this coin's distance is less than th…" at bounding box center [1040, 179] width 384 height 287
type textarea "if nearest:"
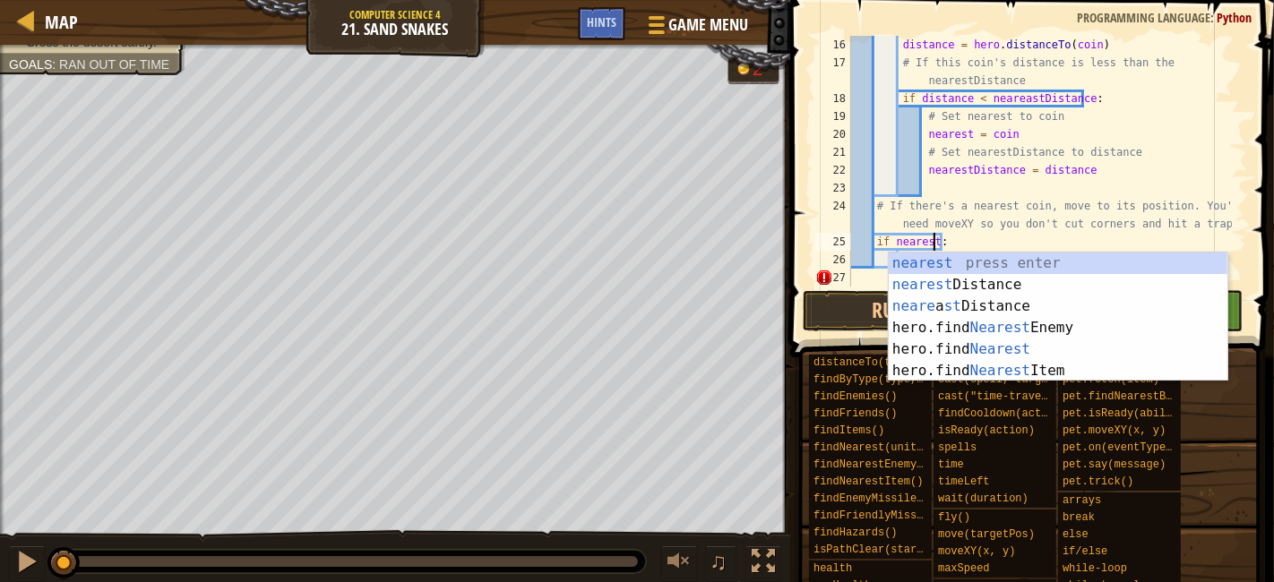
click at [969, 244] on div "distance = hero . distanceTo ( coin ) # If this coin's distance is less than th…" at bounding box center [1040, 179] width 384 height 287
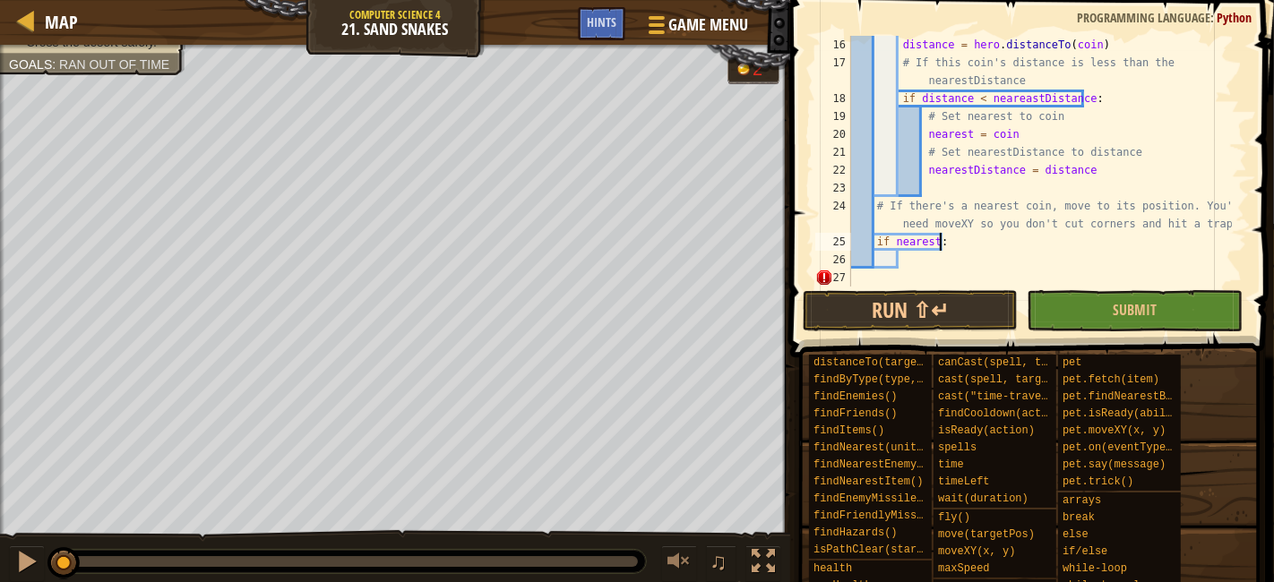
click at [950, 260] on div "distance = hero . distanceTo ( coin ) # If this coin's distance is less than th…" at bounding box center [1040, 179] width 384 height 287
click at [1144, 310] on span "Submit" at bounding box center [1135, 310] width 44 height 20
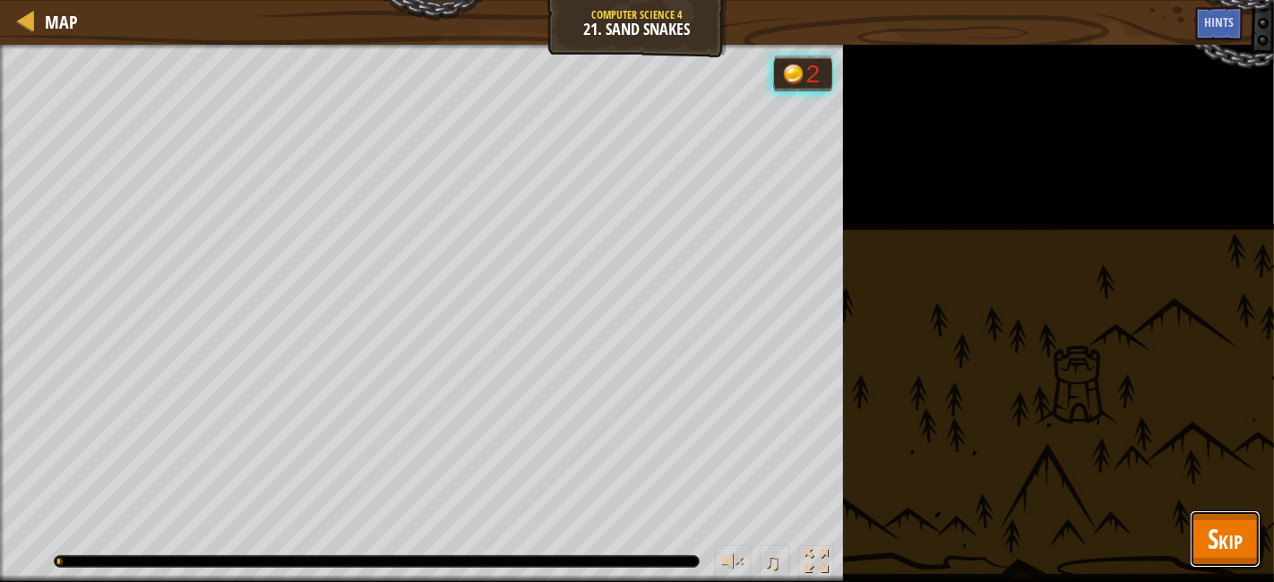
click at [1212, 529] on span "Skip" at bounding box center [1225, 539] width 35 height 37
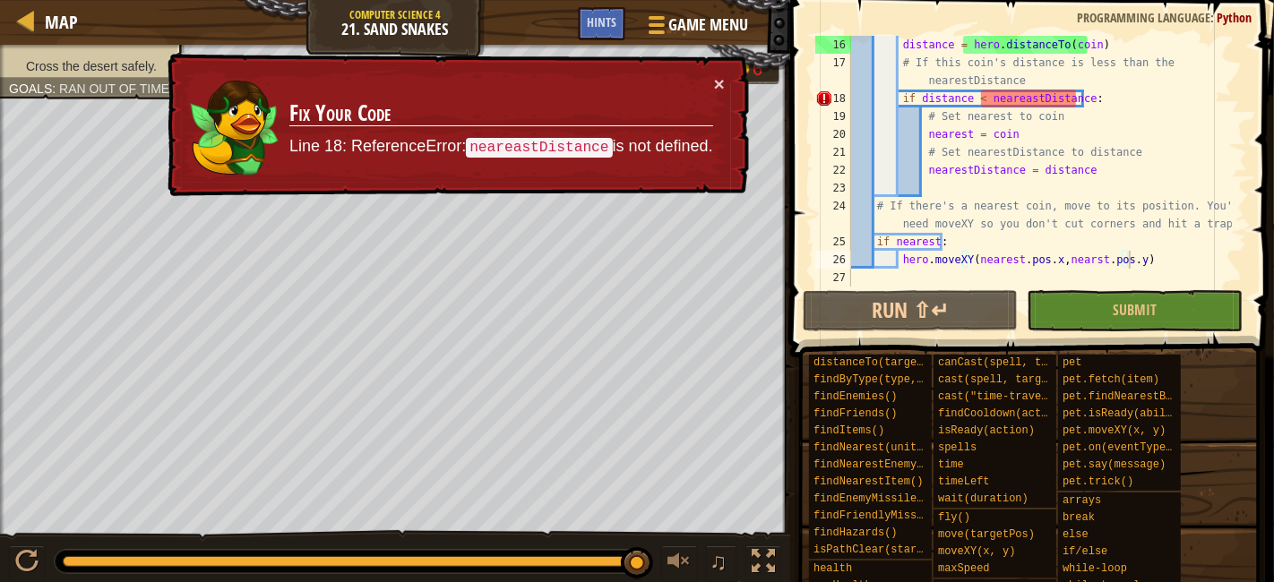
click at [1014, 99] on div "distance = hero . distanceTo ( coin ) # If this coin's distance is less than th…" at bounding box center [1040, 179] width 384 height 287
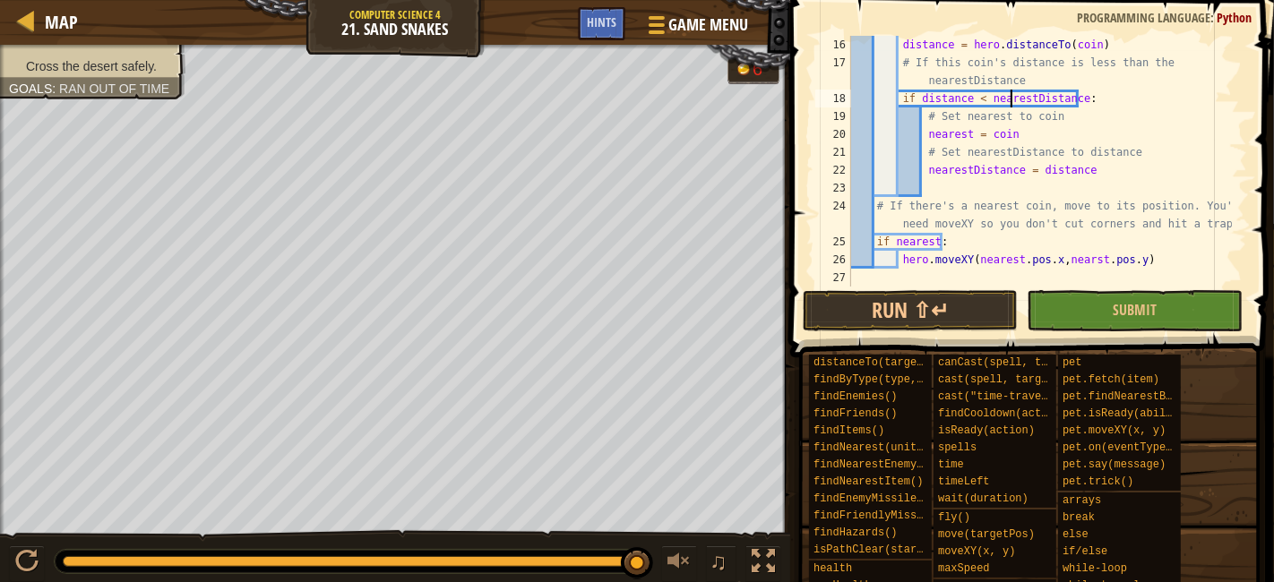
click at [1160, 332] on span at bounding box center [1034, 153] width 498 height 410
click at [1169, 301] on button "Submit" at bounding box center [1134, 310] width 215 height 41
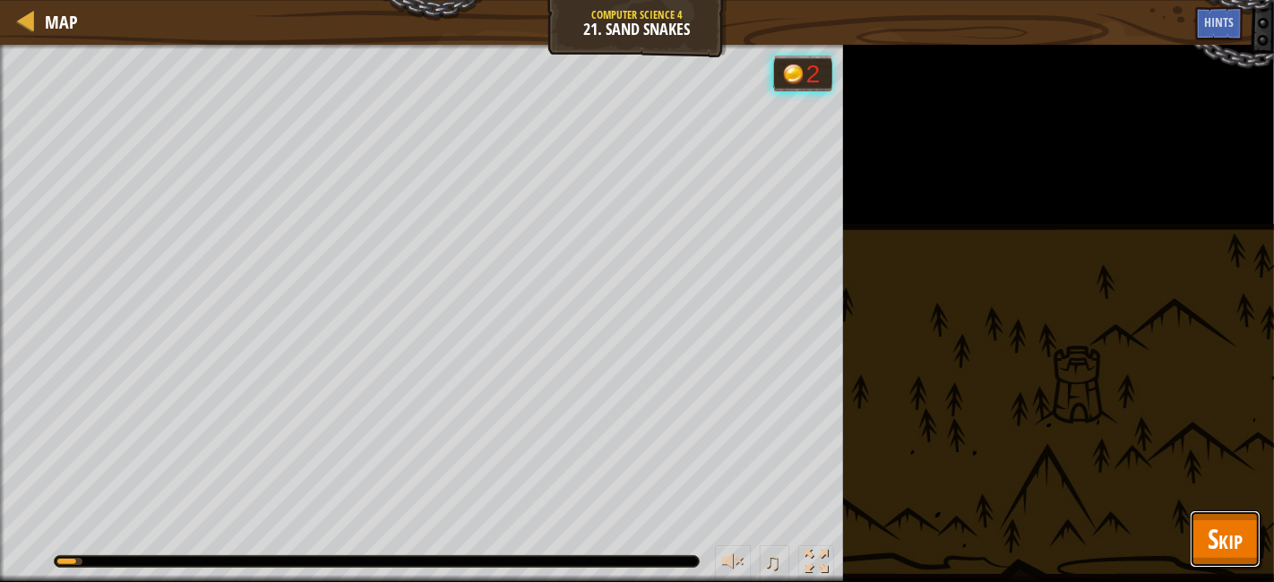
click at [1223, 532] on span "Skip" at bounding box center [1225, 539] width 35 height 37
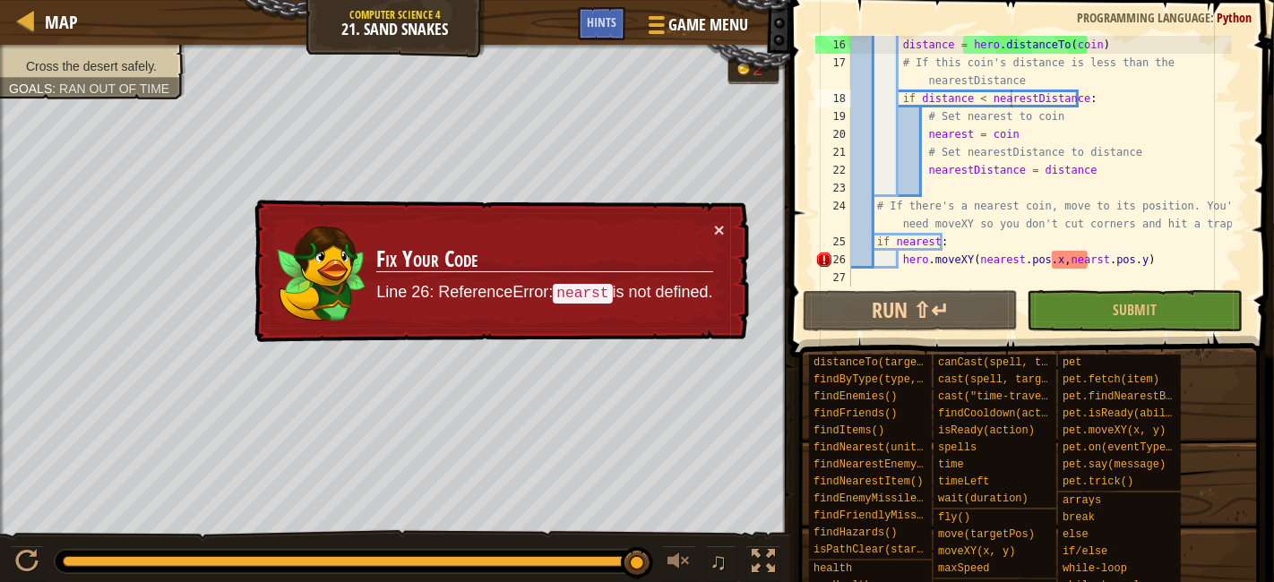
click at [1073, 264] on div "distance = hero . distanceTo ( coin ) # If this coin's distance is less than th…" at bounding box center [1040, 179] width 384 height 287
click at [1074, 262] on div "distance = hero . distanceTo ( coin ) # If this coin's distance is less than th…" at bounding box center [1040, 179] width 384 height 287
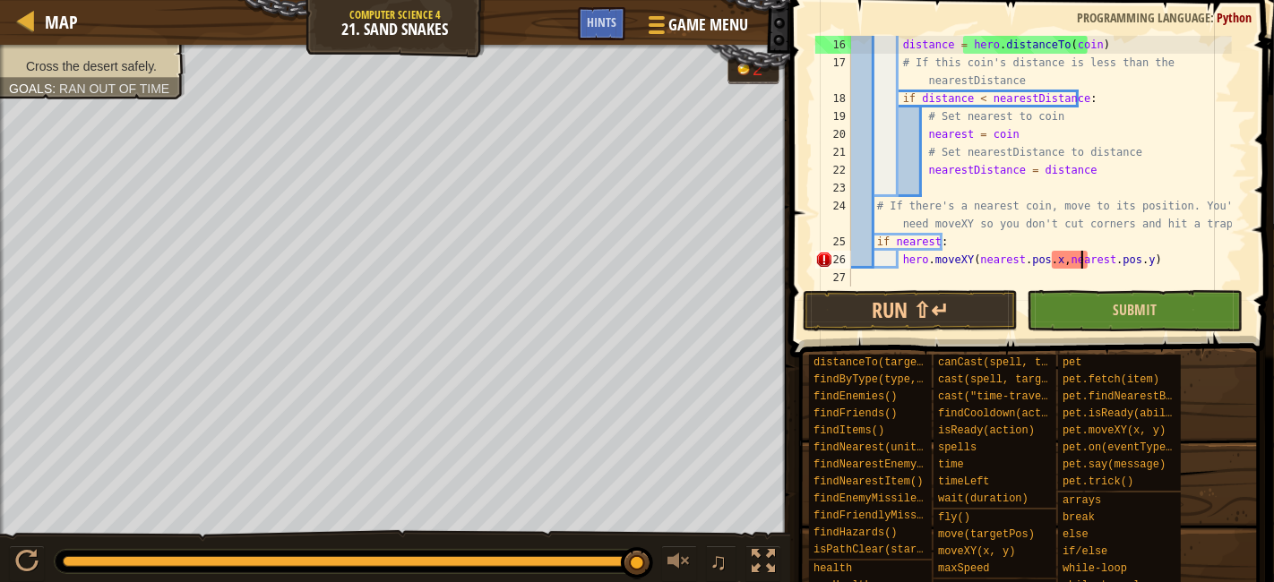
scroll to position [7, 18]
type textarea "hero.moveXY(nearest.pos.x,nearest.pos.y)"
click at [1142, 320] on button "Submit" at bounding box center [1134, 310] width 215 height 41
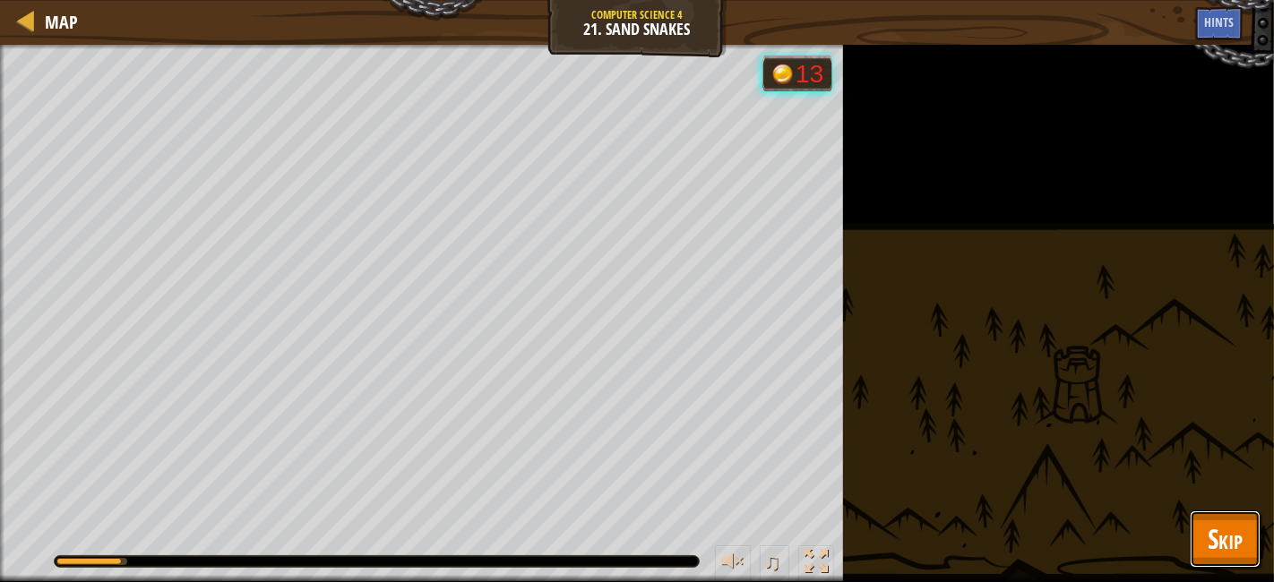
click at [1220, 529] on span "Skip" at bounding box center [1225, 539] width 35 height 37
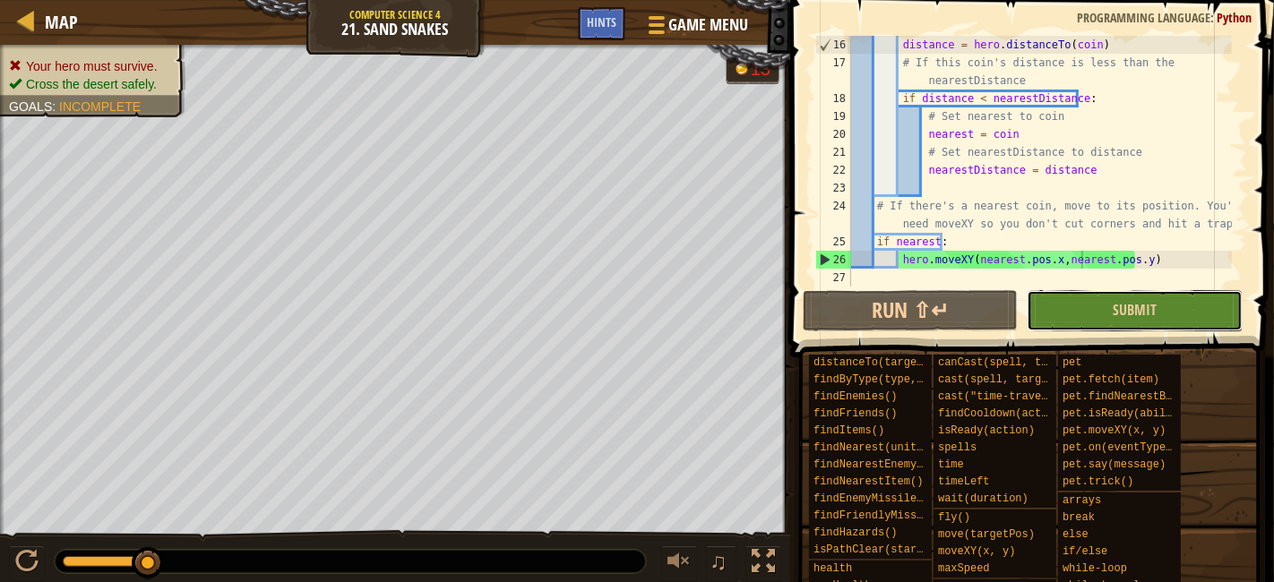
click at [1129, 328] on button "Submit" at bounding box center [1134, 310] width 215 height 41
click at [45, 27] on span "Map" at bounding box center [61, 22] width 33 height 24
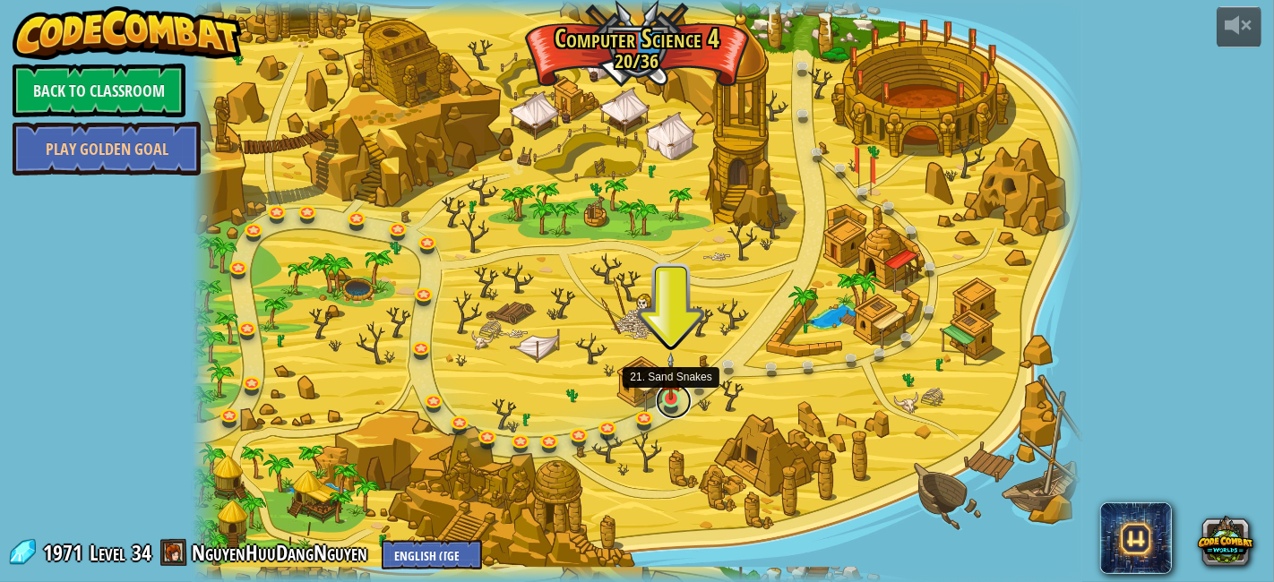
click at [668, 405] on link at bounding box center [674, 402] width 36 height 36
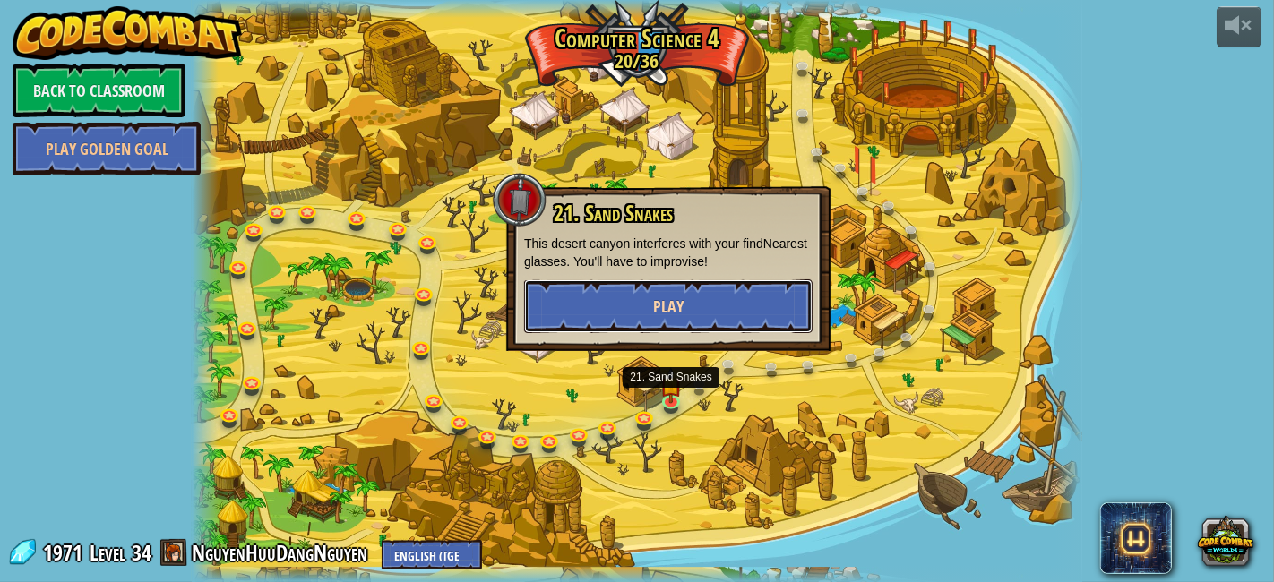
click at [722, 328] on button "Play" at bounding box center [668, 307] width 289 height 54
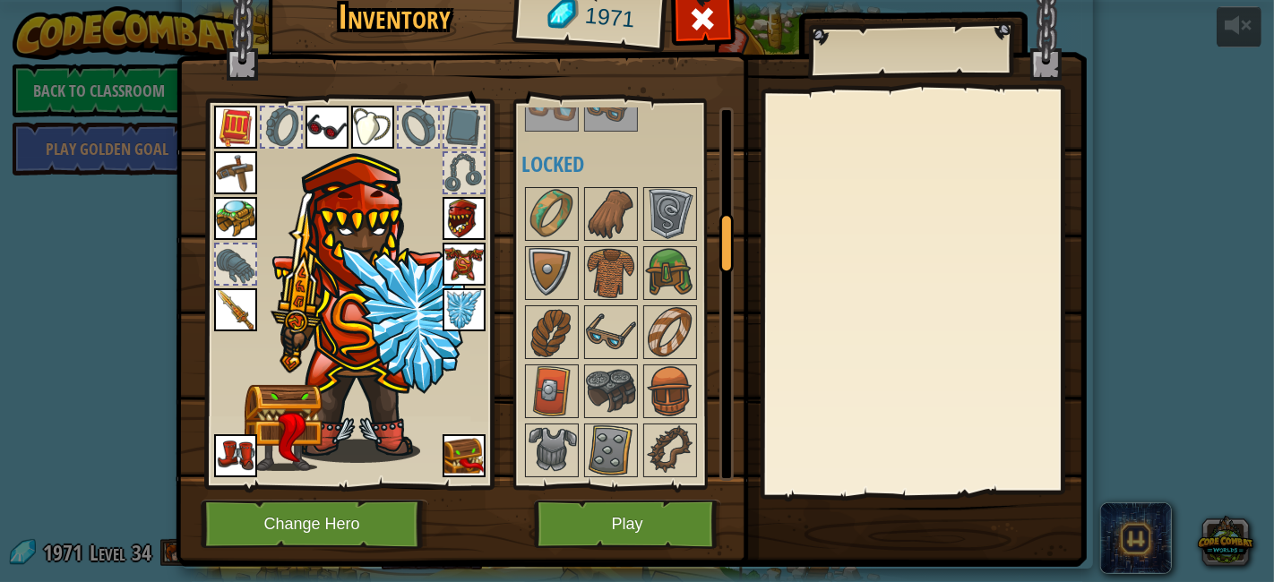
scroll to position [696, 0]
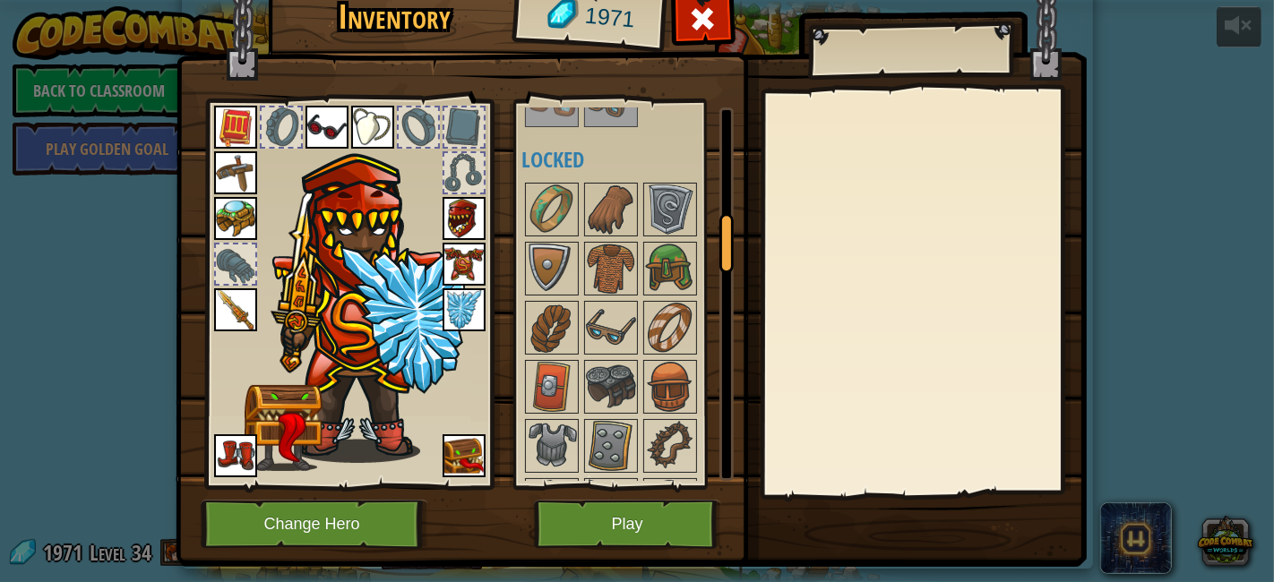
click at [460, 452] on img at bounding box center [464, 456] width 43 height 43
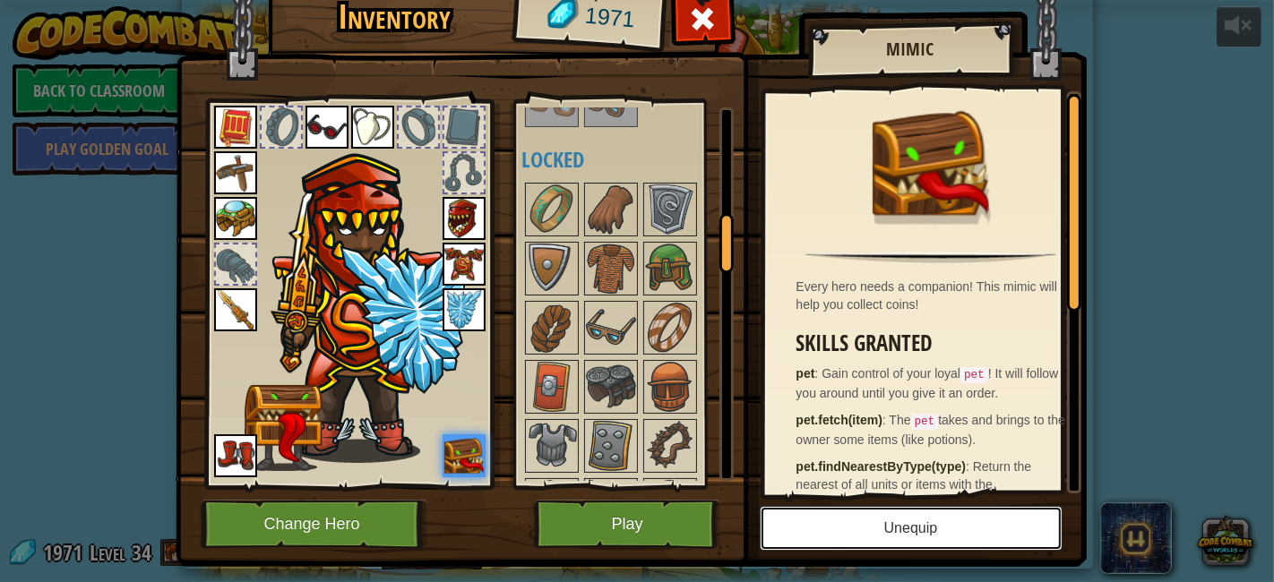
click at [946, 533] on button "Unequip" at bounding box center [911, 528] width 303 height 45
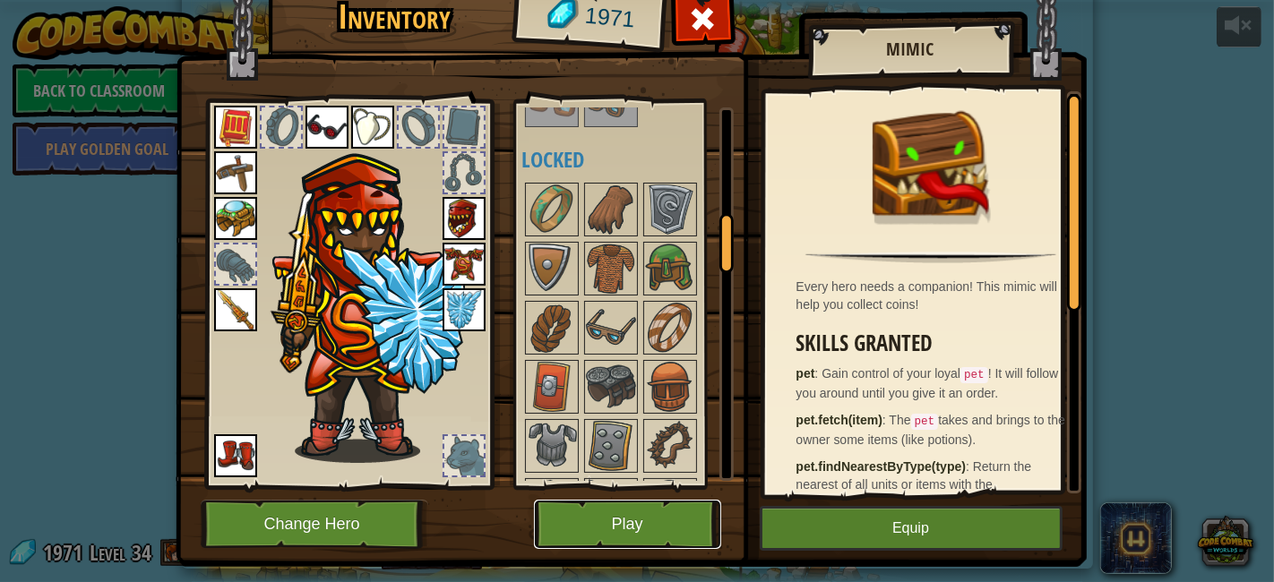
click at [650, 527] on button "Play" at bounding box center [627, 524] width 187 height 49
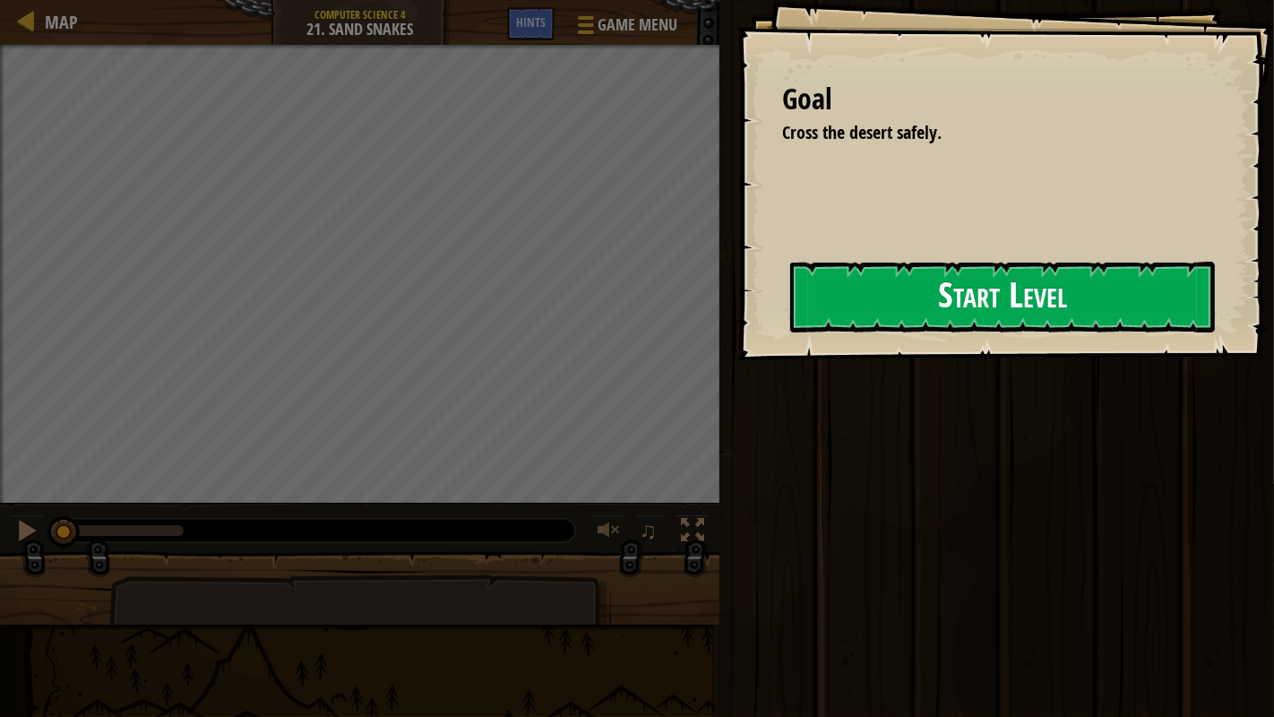
click at [850, 317] on button "Start Level" at bounding box center [1002, 297] width 425 height 71
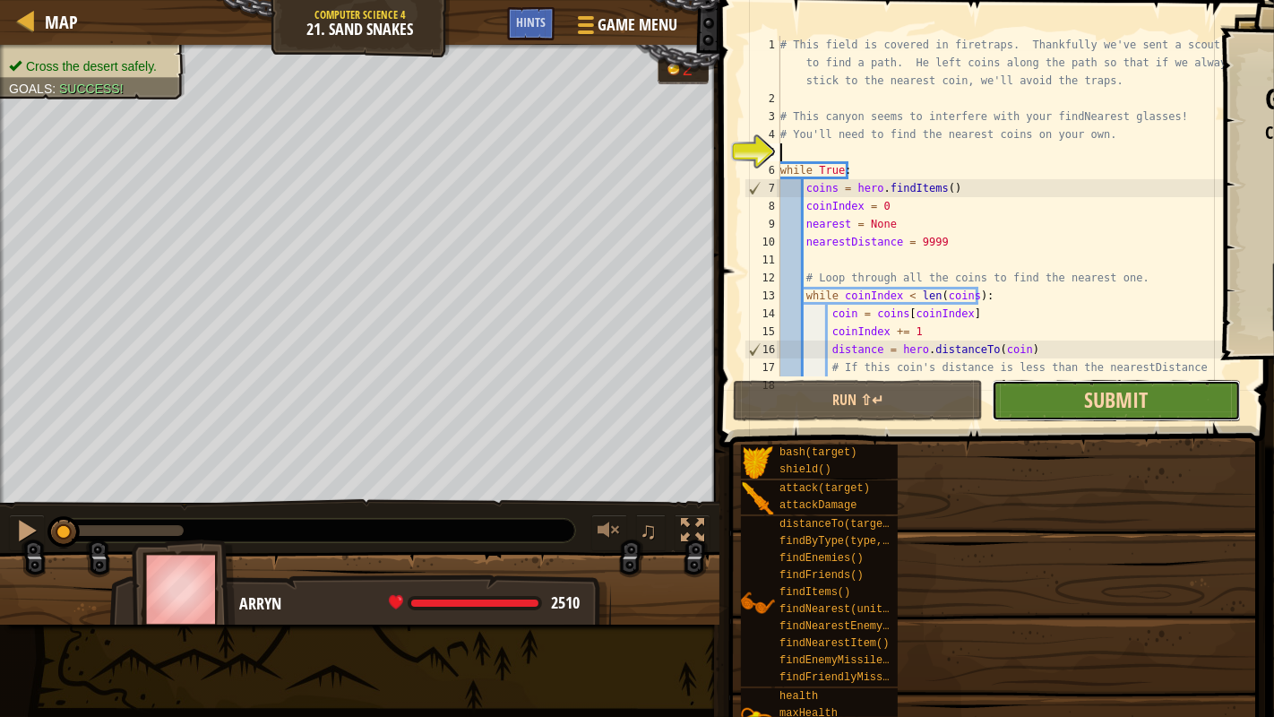
click at [1147, 401] on span "Submit" at bounding box center [1116, 399] width 64 height 29
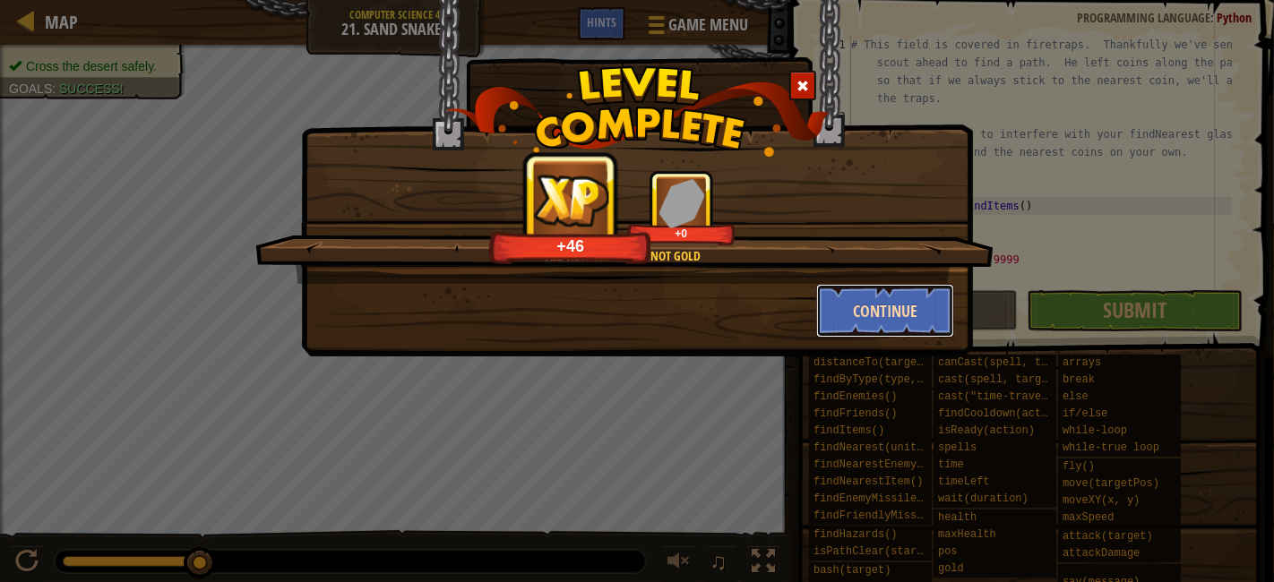
click at [941, 318] on button "Continue" at bounding box center [885, 311] width 139 height 54
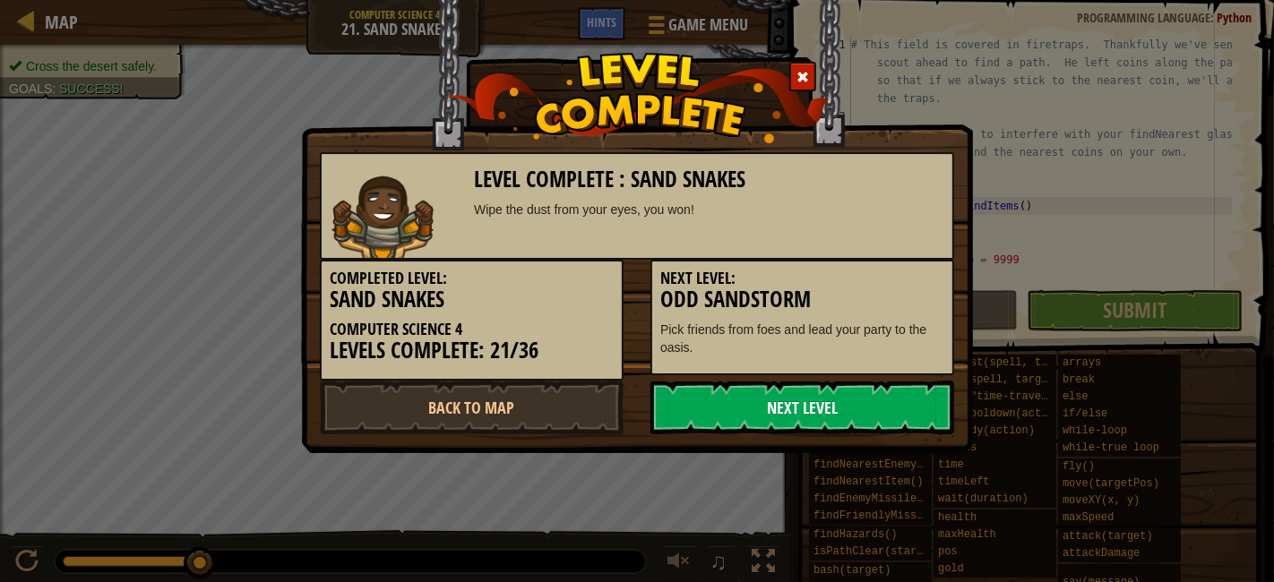
click at [879, 401] on link "Next Level" at bounding box center [803, 408] width 304 height 54
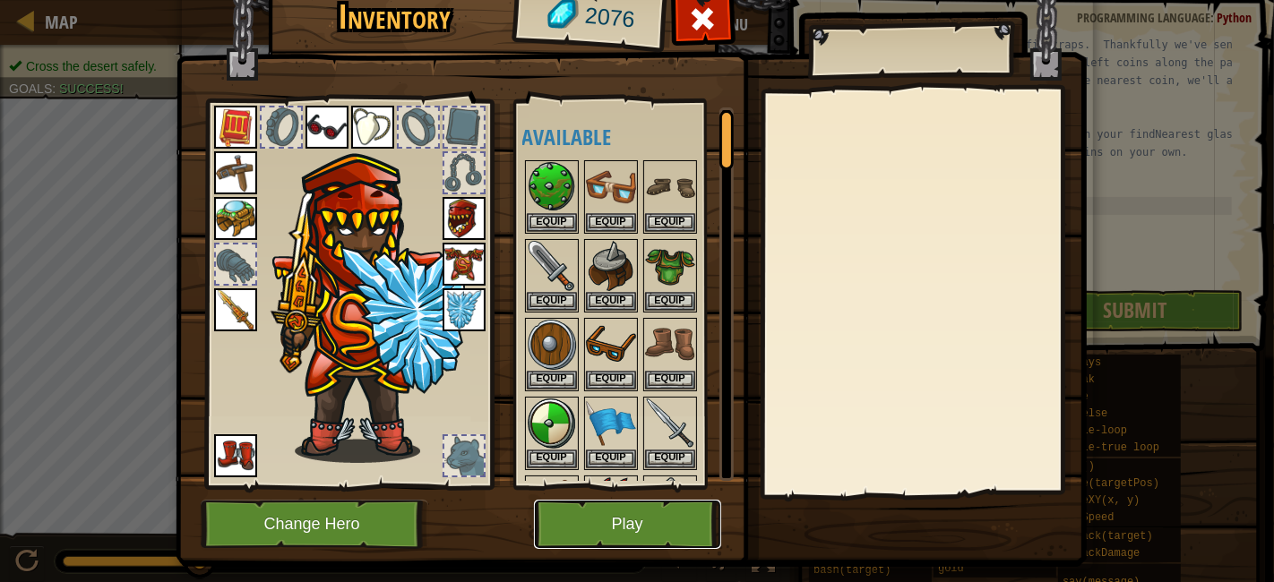
click at [623, 515] on button "Play" at bounding box center [627, 524] width 187 height 49
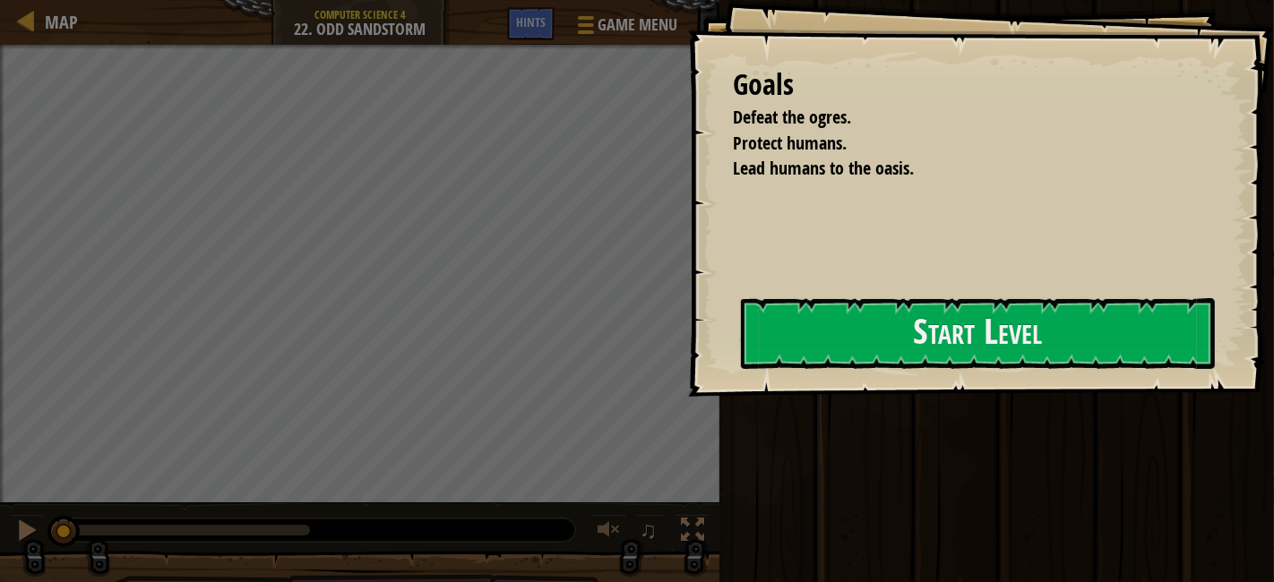
drag, startPoint x: 934, startPoint y: 391, endPoint x: 960, endPoint y: 375, distance: 30.1
click at [960, 375] on div "Goals Defeat the ogres. Protect humans. Lead humans to the oasis. Start Level E…" at bounding box center [981, 198] width 586 height 397
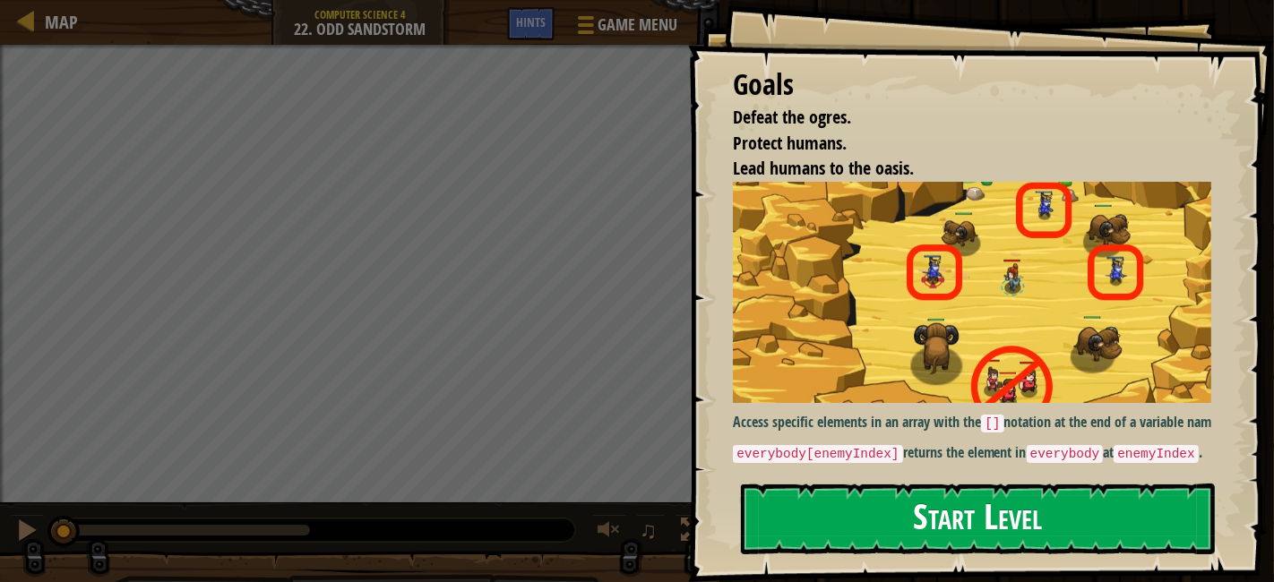
click at [1039, 484] on button "Start Level" at bounding box center [978, 519] width 474 height 71
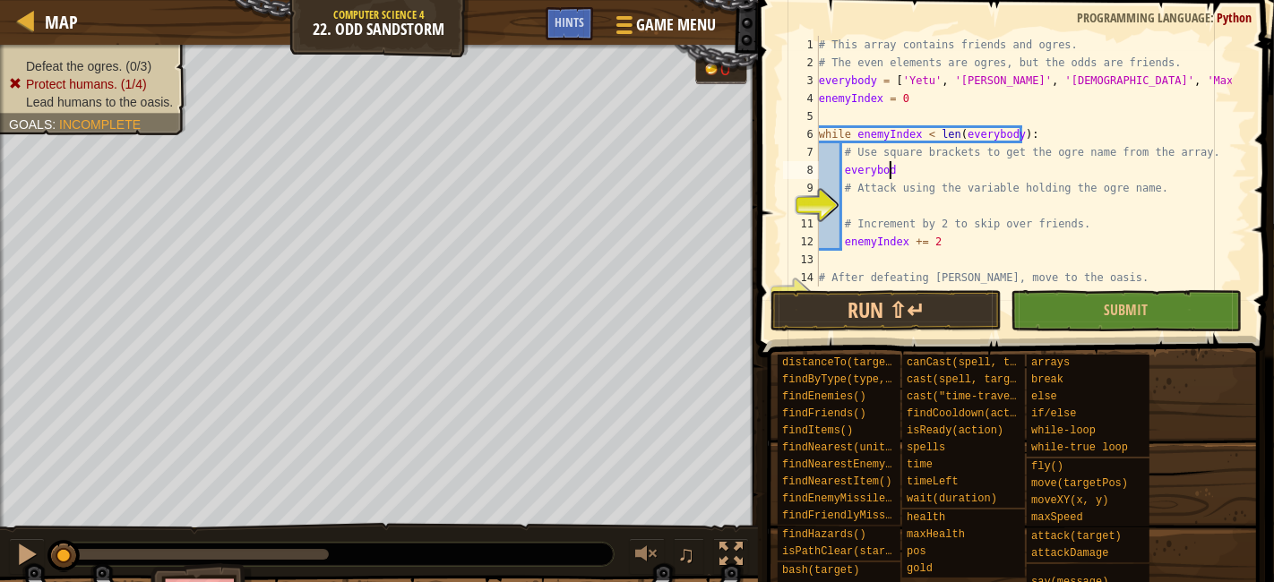
scroll to position [7, 2]
type textarea "e"
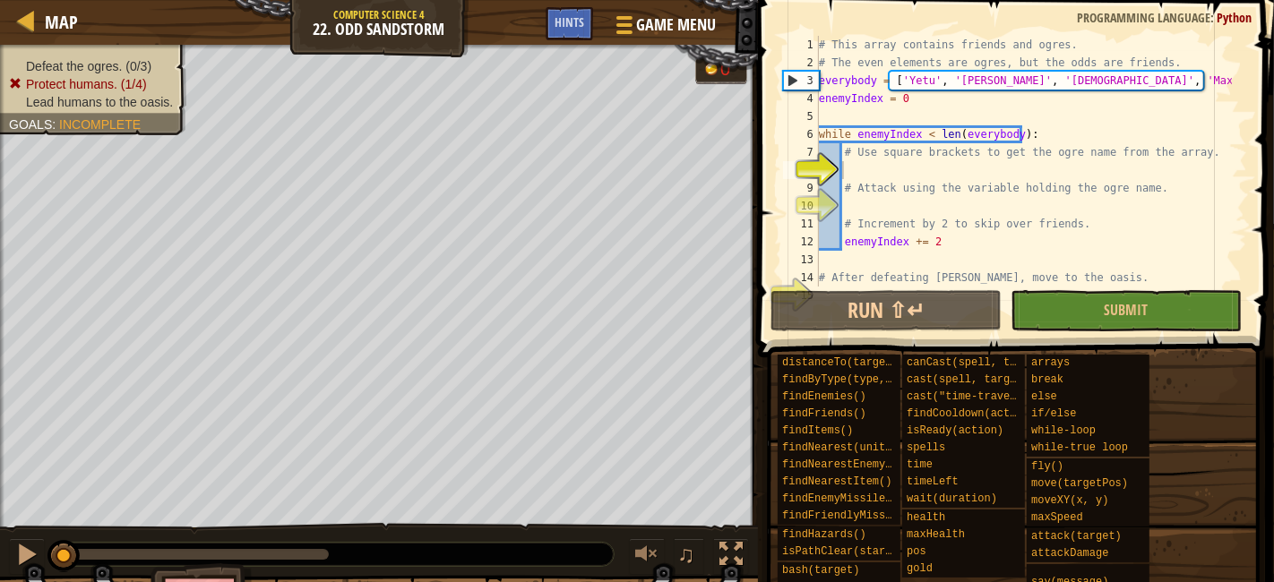
click at [1013, 167] on div "# This array contains friends and ogres. # The even elements are ogres, but the…" at bounding box center [1023, 179] width 417 height 287
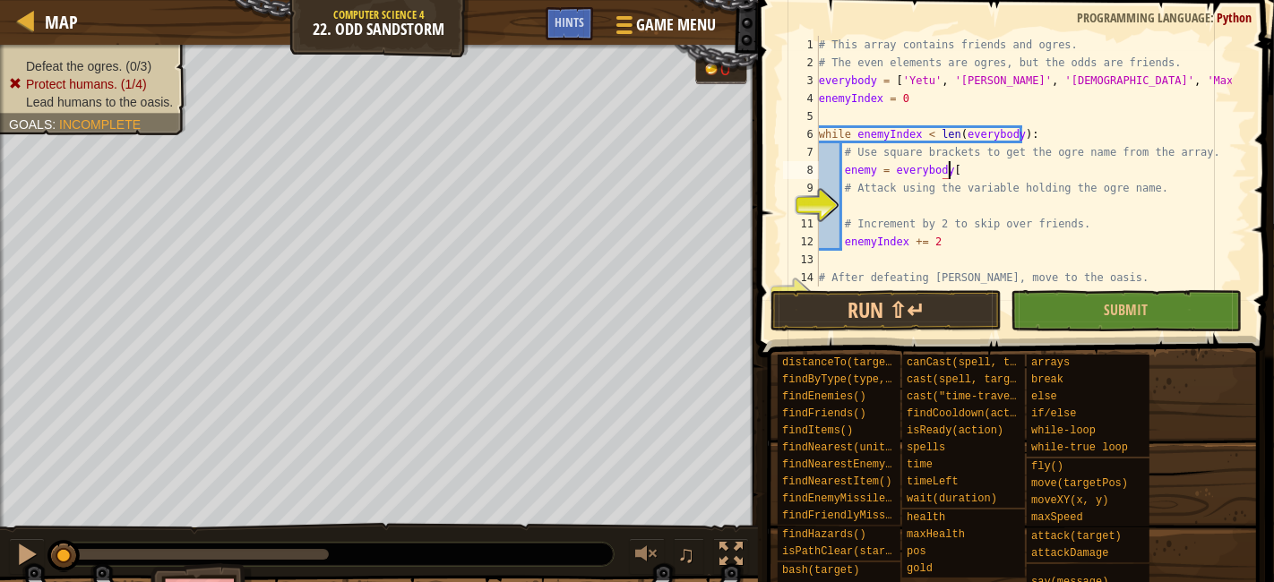
scroll to position [7, 10]
type textarea "enemy = everybody[0]"
click at [1031, 209] on div "# This array contains friends and ogres. # The even elements are ogres, but the…" at bounding box center [1023, 179] width 417 height 287
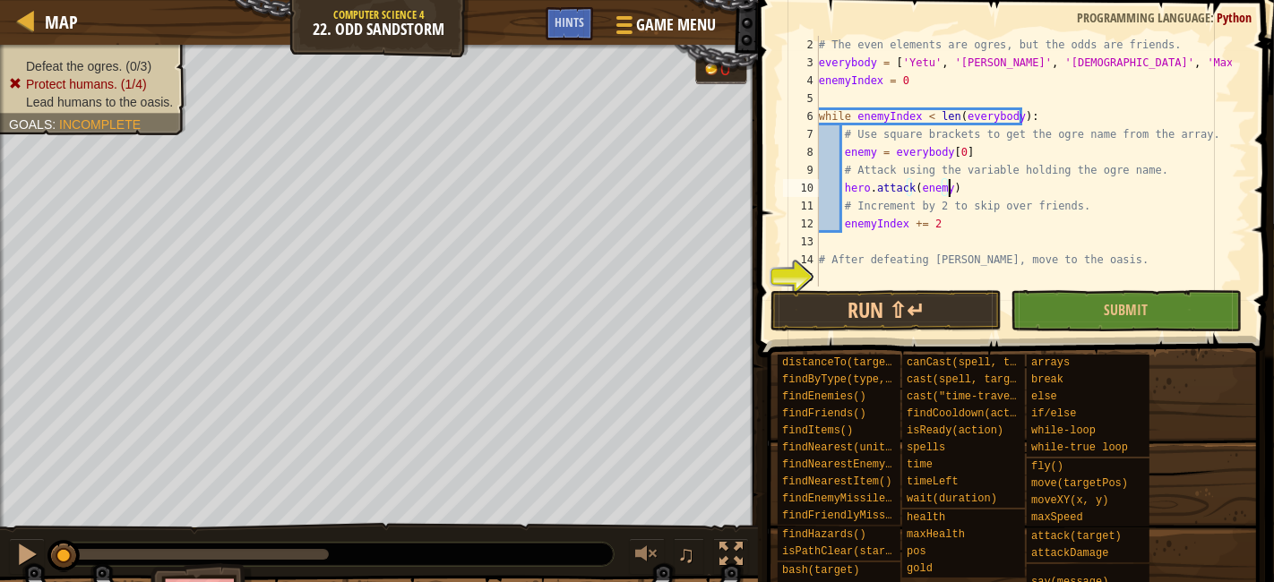
click at [954, 268] on div "# The even elements are ogres, but the odds are friends. everybody = [ 'Yetu' ,…" at bounding box center [1023, 179] width 417 height 287
type textarea "# After defeating [PERSON_NAME], move to the oasis."
click at [951, 285] on div "# The even elements are ogres, but the odds are friends. everybody = [ 'Yetu' ,…" at bounding box center [1023, 179] width 417 height 287
type textarea "w"
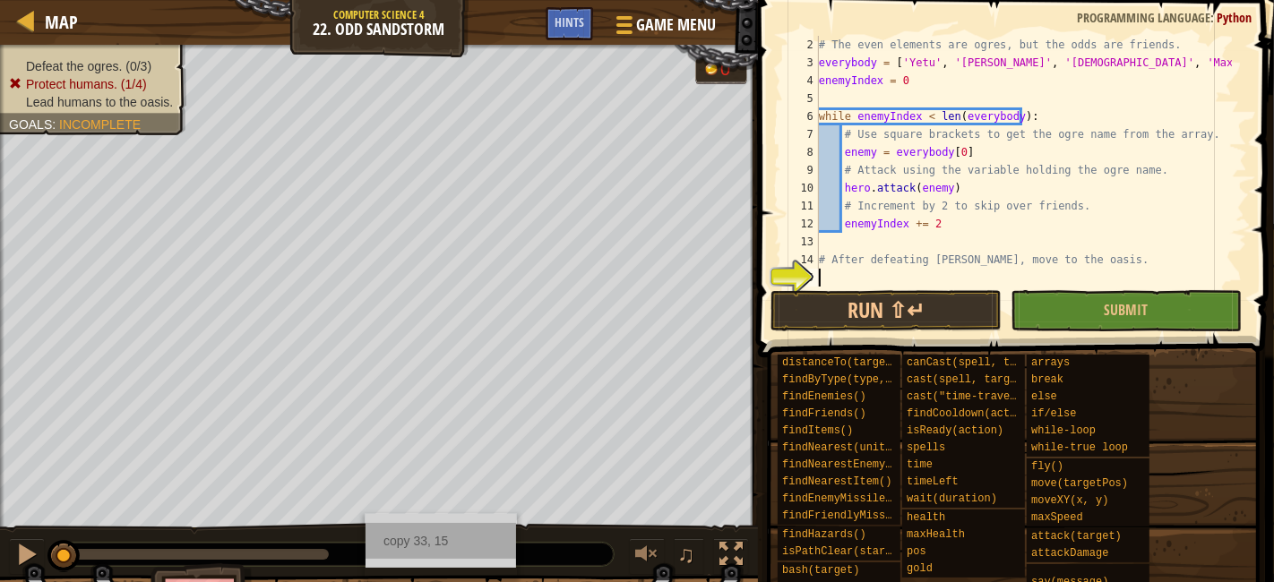
click at [434, 539] on div "copy 33, 15" at bounding box center [441, 541] width 151 height 36
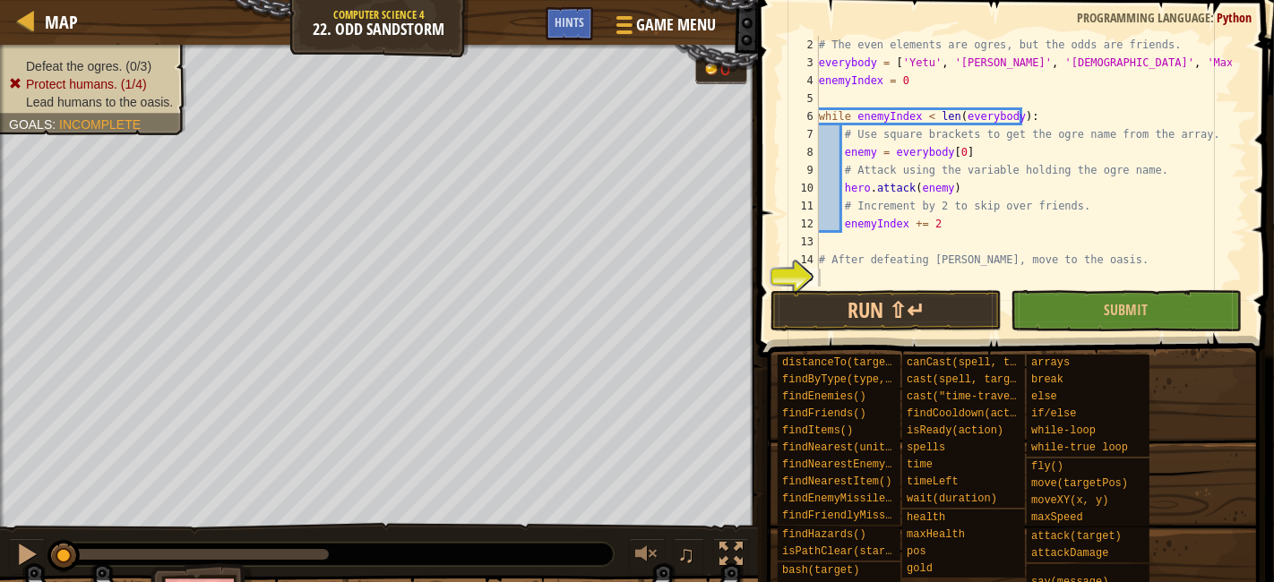
click at [924, 279] on div "# The even elements are ogres, but the odds are friends. everybody = [ 'Yetu' ,…" at bounding box center [1023, 179] width 417 height 287
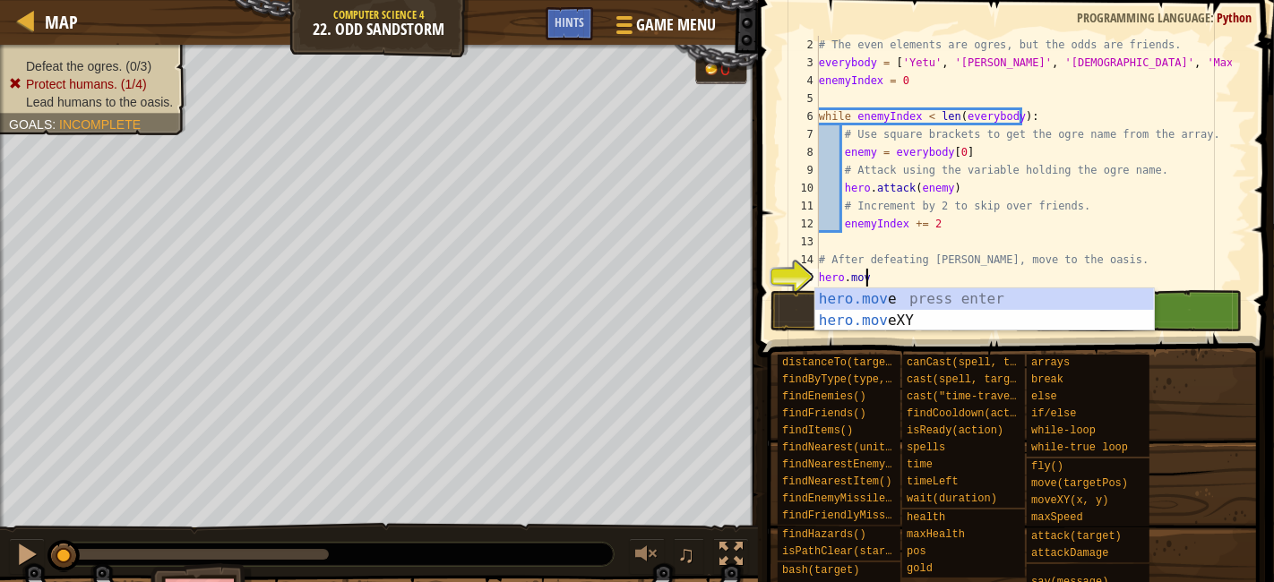
scroll to position [7, 3]
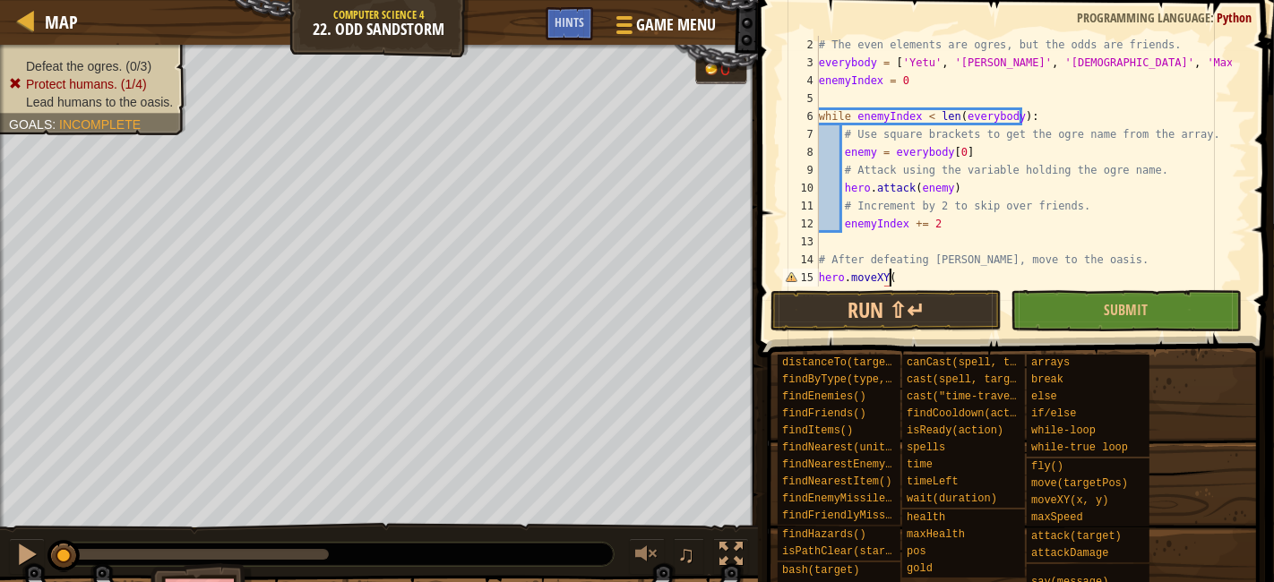
paste textarea "33, 15"
click at [1165, 323] on button "Submit" at bounding box center [1126, 310] width 231 height 41
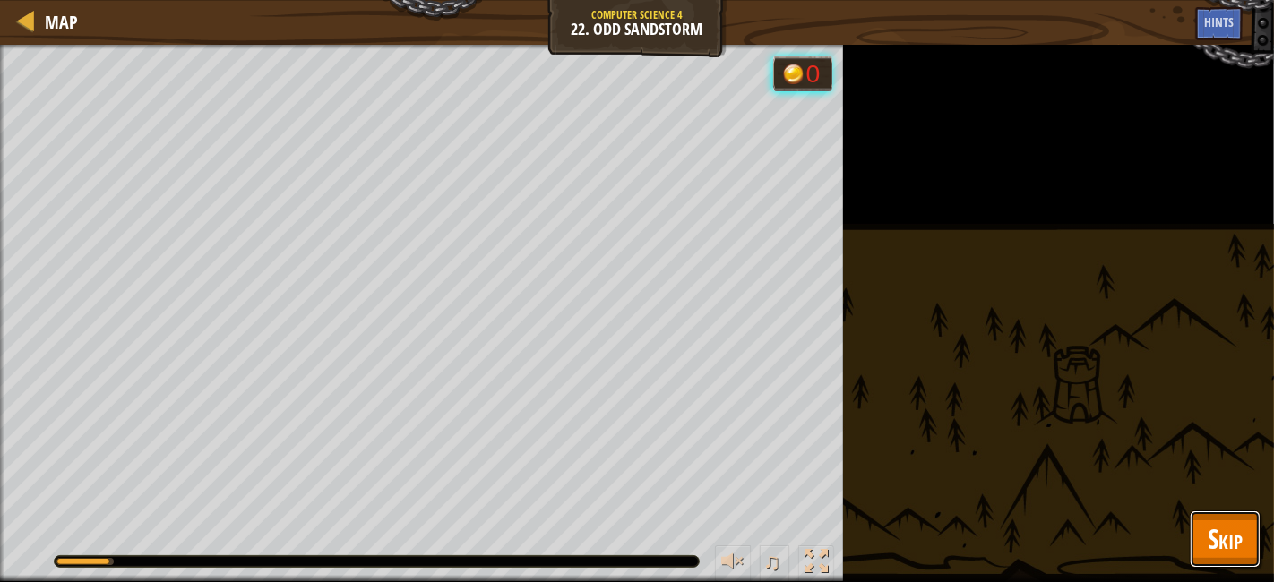
click at [1237, 538] on span "Skip" at bounding box center [1225, 539] width 35 height 37
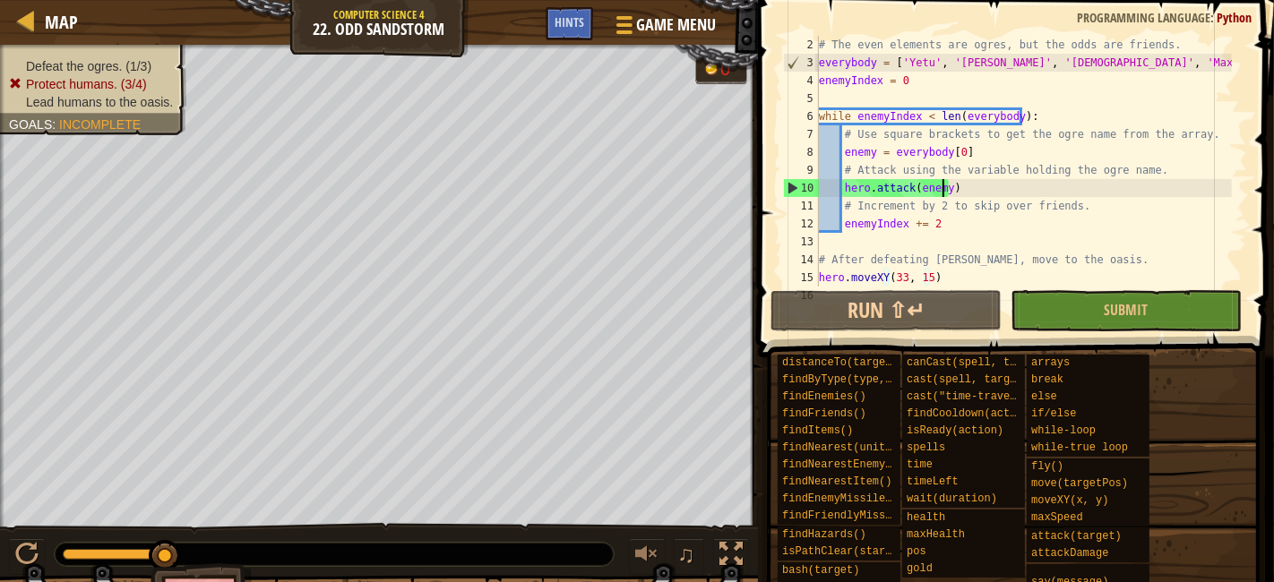
click at [944, 192] on div "# The even elements are ogres, but the odds are friends. everybody = [ 'Yetu' ,…" at bounding box center [1023, 179] width 417 height 287
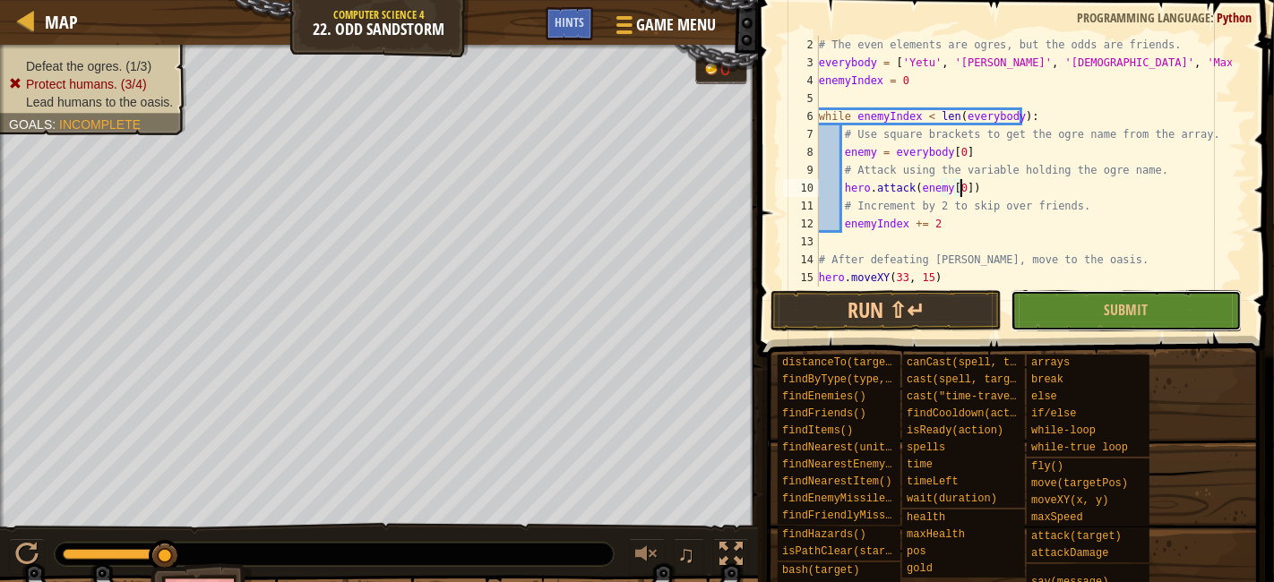
click at [1164, 319] on button "Submit" at bounding box center [1126, 310] width 231 height 41
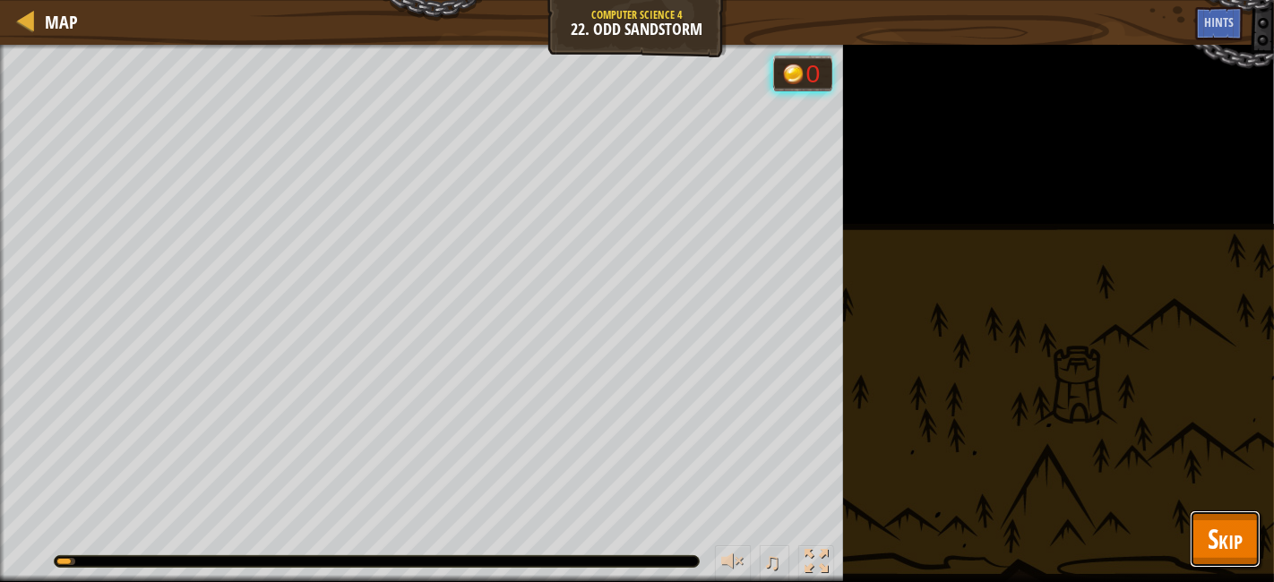
click at [1219, 523] on span "Skip" at bounding box center [1225, 539] width 35 height 37
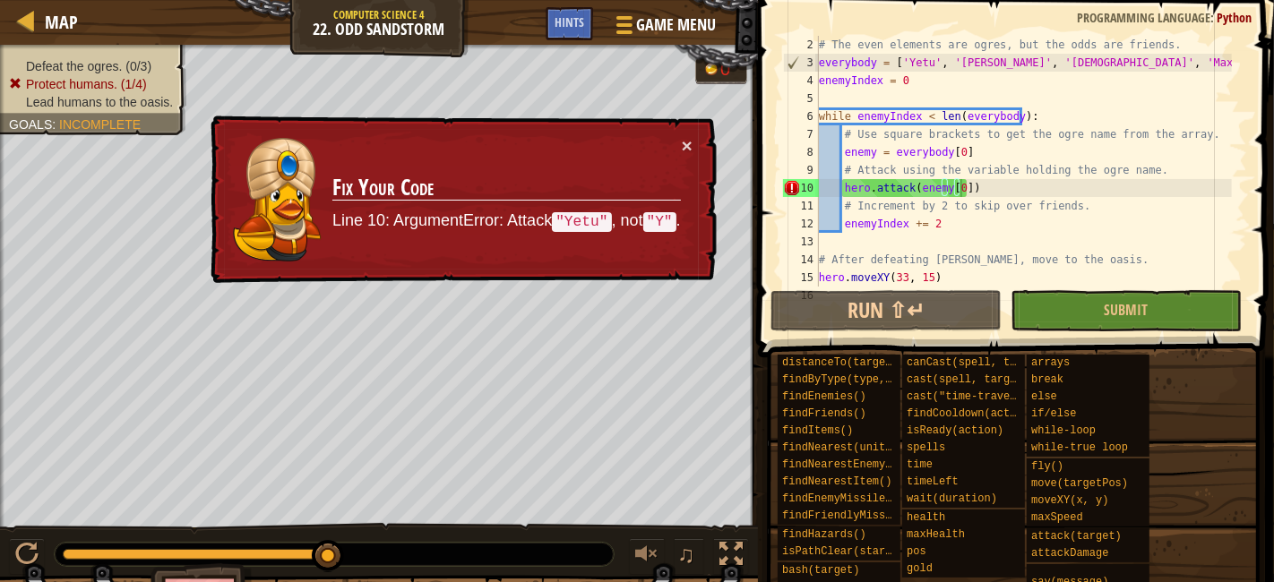
click at [961, 186] on div "# The even elements are ogres, but the odds are friends. everybody = [ 'Yetu' ,…" at bounding box center [1023, 179] width 417 height 287
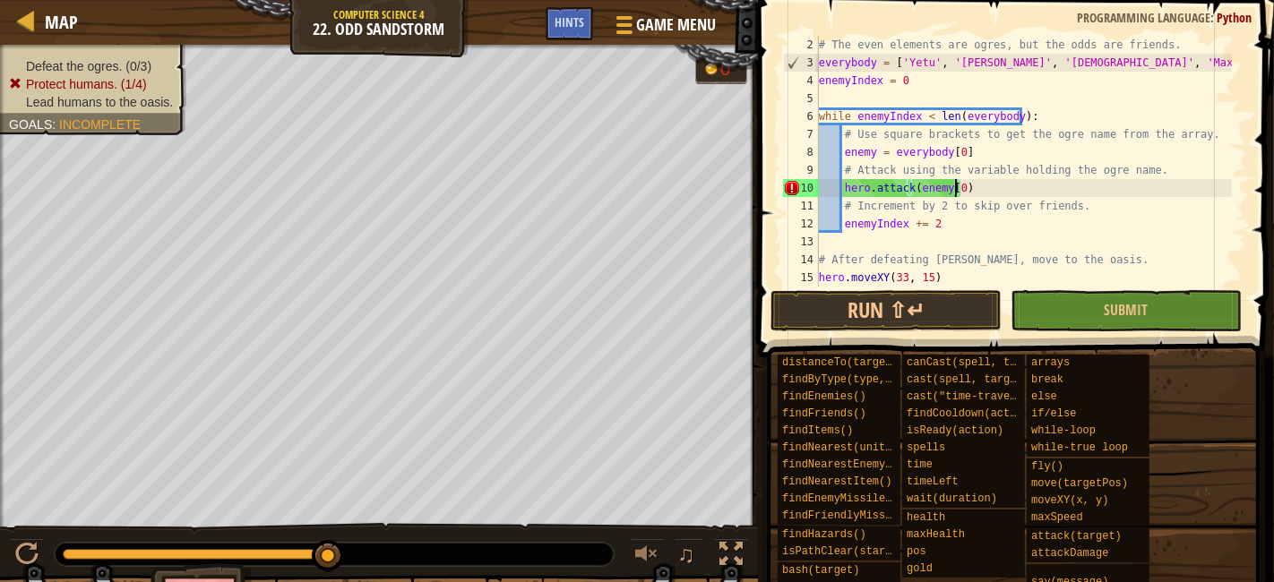
scroll to position [7, 10]
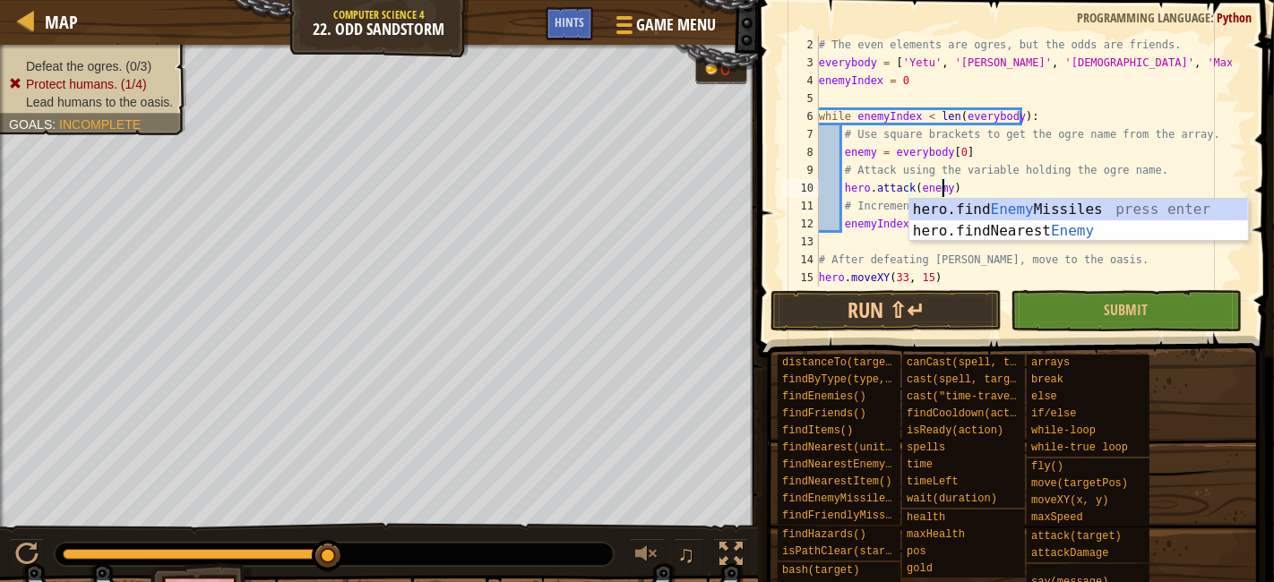
click at [1003, 153] on div "# The even elements are ogres, but the odds are friends. everybody = [ 'Yetu' ,…" at bounding box center [1023, 179] width 417 height 287
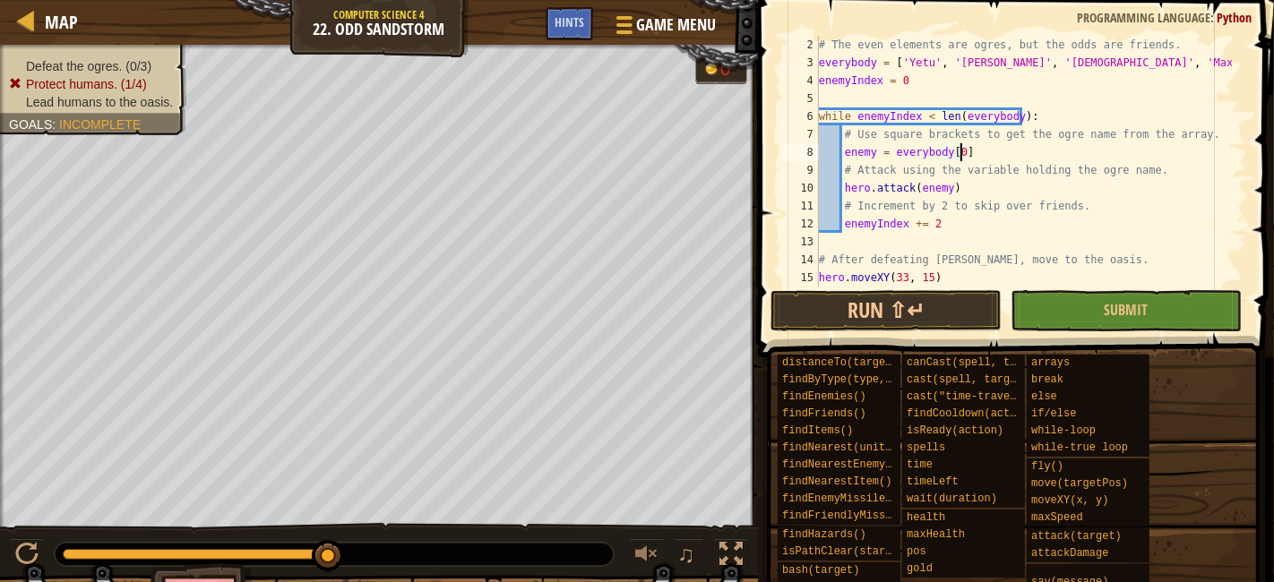
click at [954, 146] on div "# The even elements are ogres, but the odds are friends. everybody = [ 'Yetu' ,…" at bounding box center [1023, 179] width 417 height 287
click at [971, 146] on div "# The even elements are ogres, but the odds are friends. everybody = [ 'Yetu' ,…" at bounding box center [1023, 179] width 417 height 287
click at [1158, 306] on button "Submit" at bounding box center [1126, 310] width 231 height 41
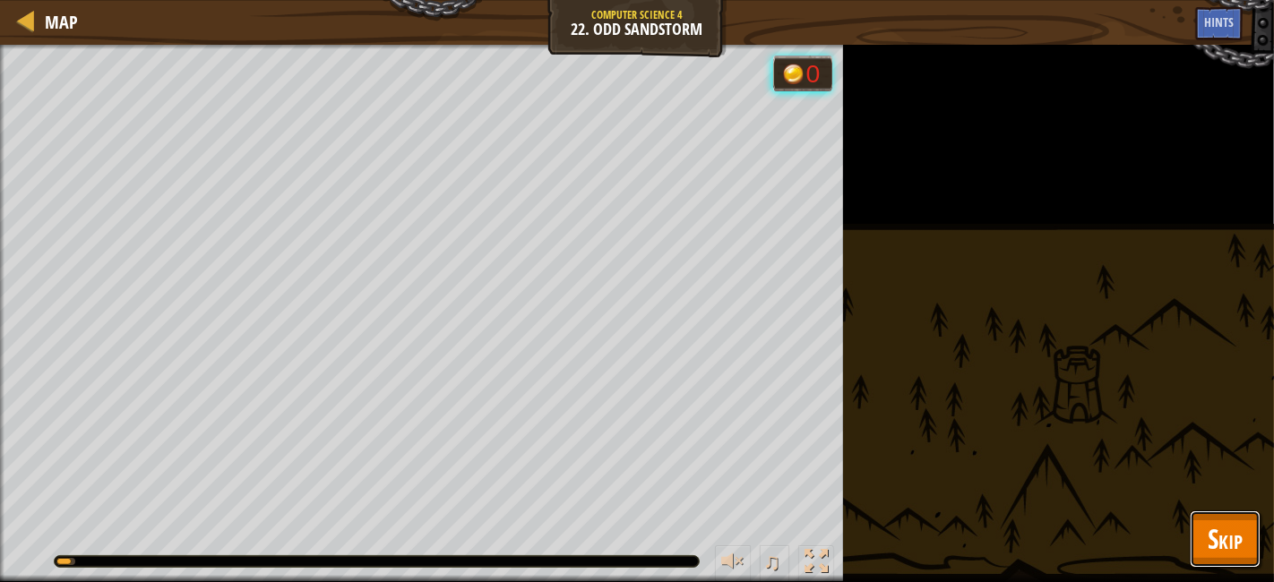
click at [1233, 515] on button "Skip" at bounding box center [1225, 539] width 71 height 57
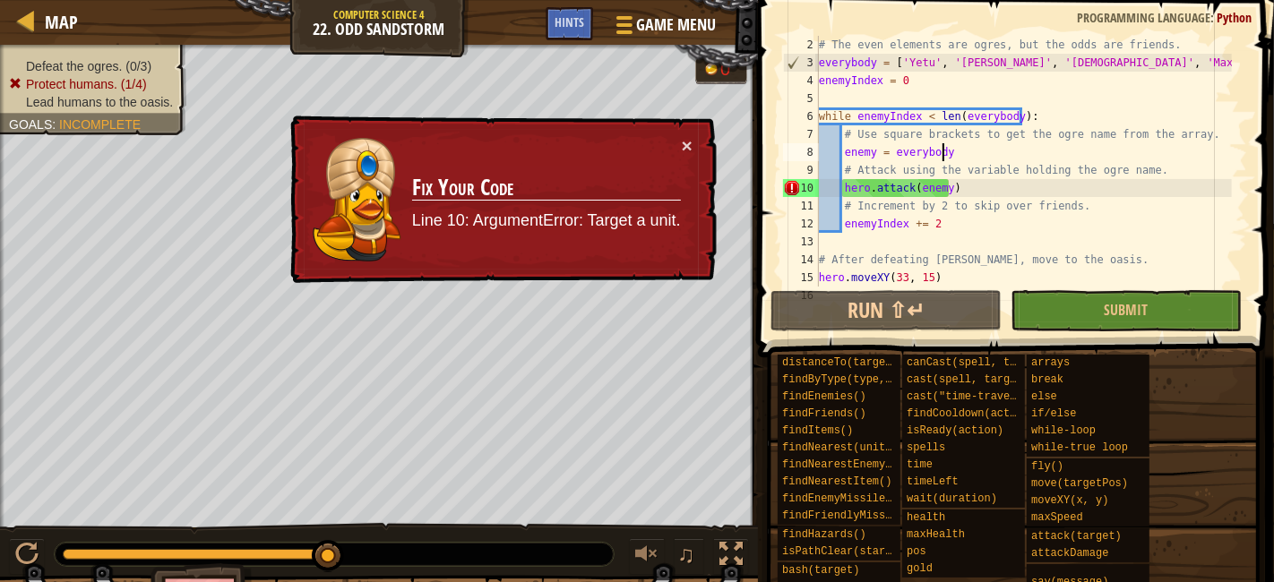
click at [960, 152] on div "# The even elements are ogres, but the odds are friends. everybody = [ 'Yetu' ,…" at bounding box center [1023, 179] width 417 height 287
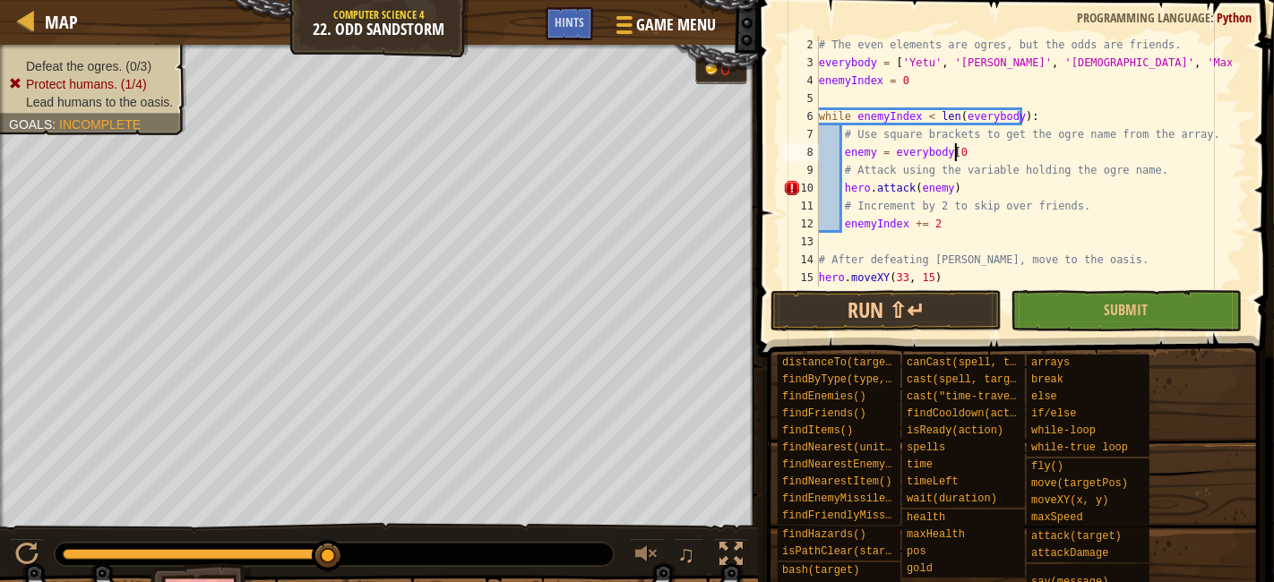
scroll to position [7, 10]
click at [1107, 285] on div "# The even elements are ogres, but the odds are friends. everybody = [ 'Yetu' ,…" at bounding box center [1023, 179] width 417 height 287
click at [1126, 305] on span "Submit" at bounding box center [1127, 310] width 44 height 20
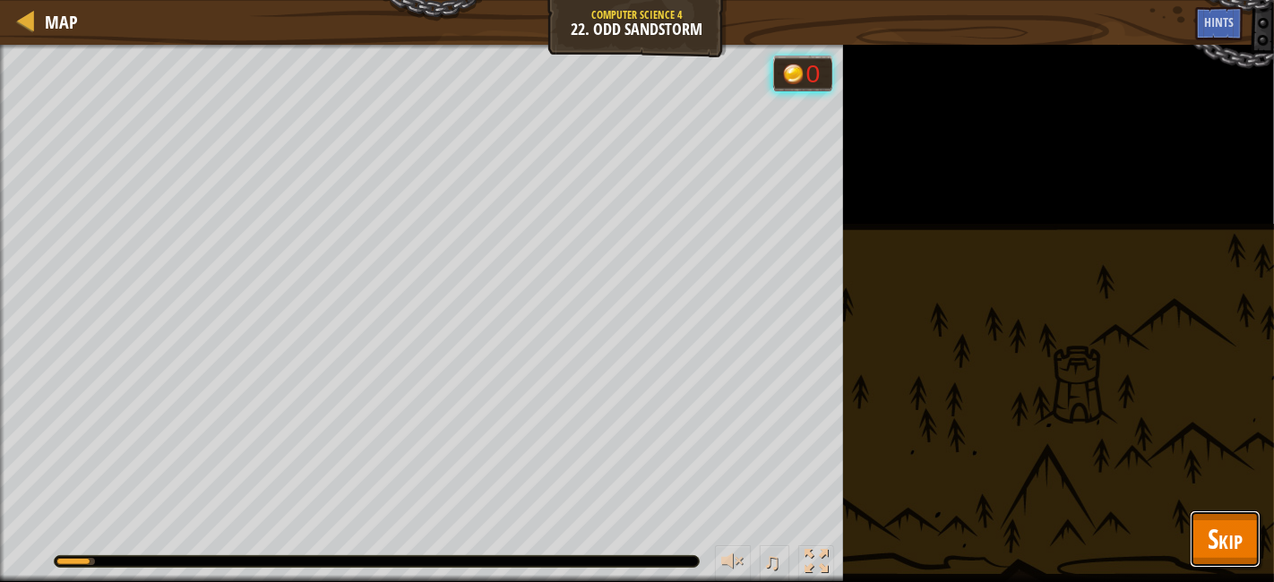
click at [1231, 539] on span "Skip" at bounding box center [1225, 539] width 35 height 37
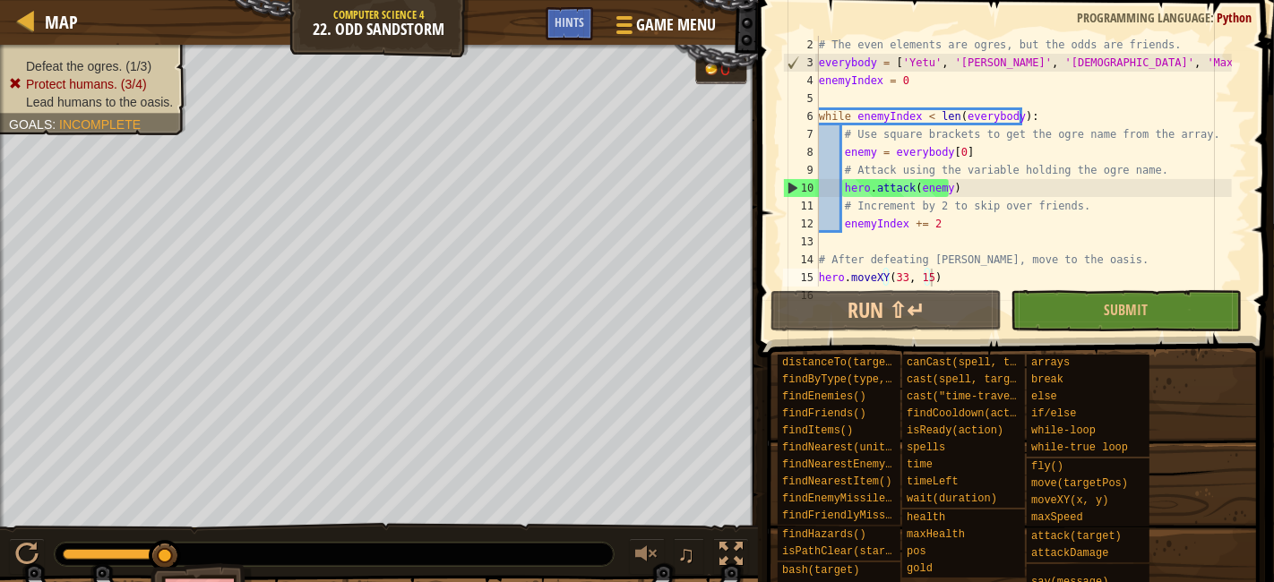
click at [953, 153] on div "# The even elements are ogres, but the odds are friends. everybody = [ 'Yetu' ,…" at bounding box center [1023, 179] width 417 height 287
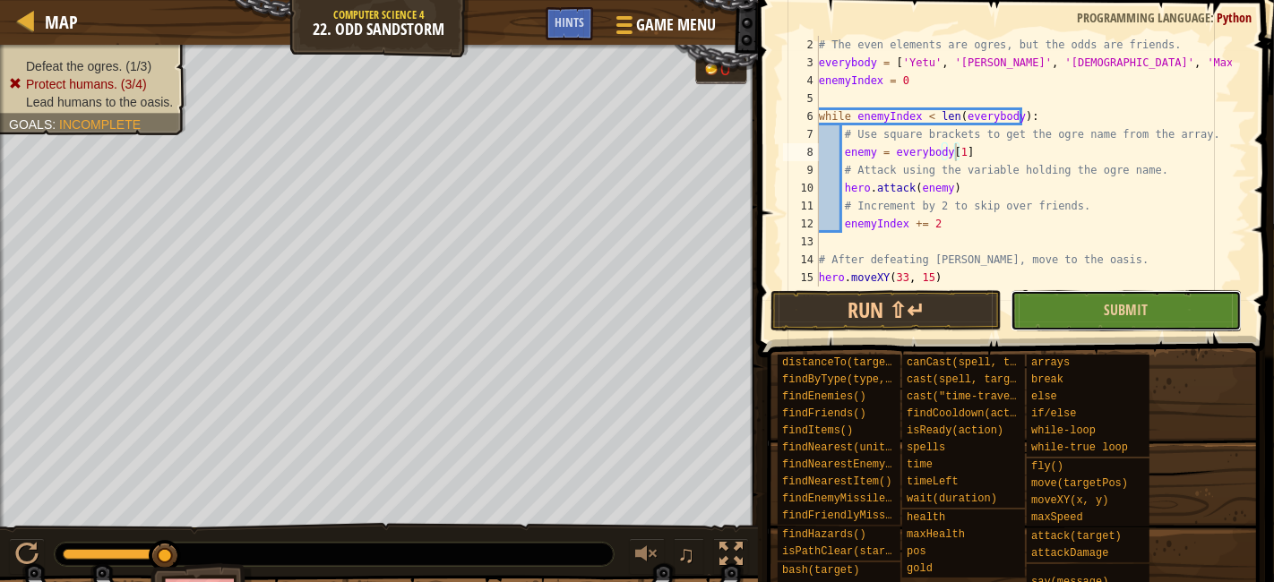
click at [1145, 323] on button "Submit" at bounding box center [1126, 310] width 231 height 41
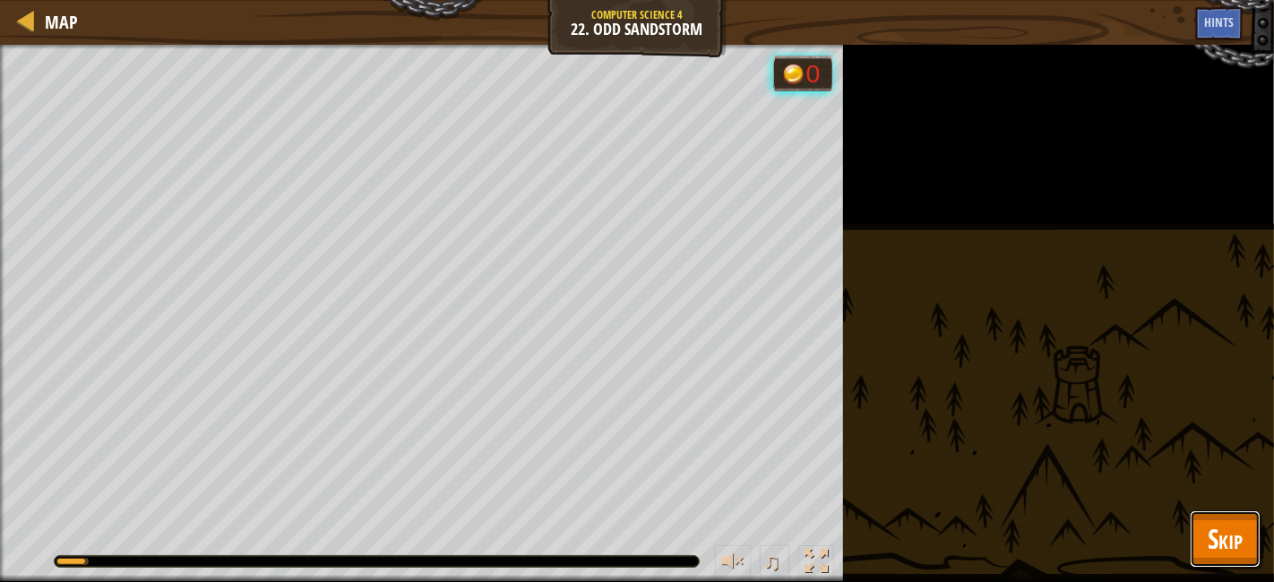
click at [1237, 551] on span "Skip" at bounding box center [1225, 539] width 35 height 37
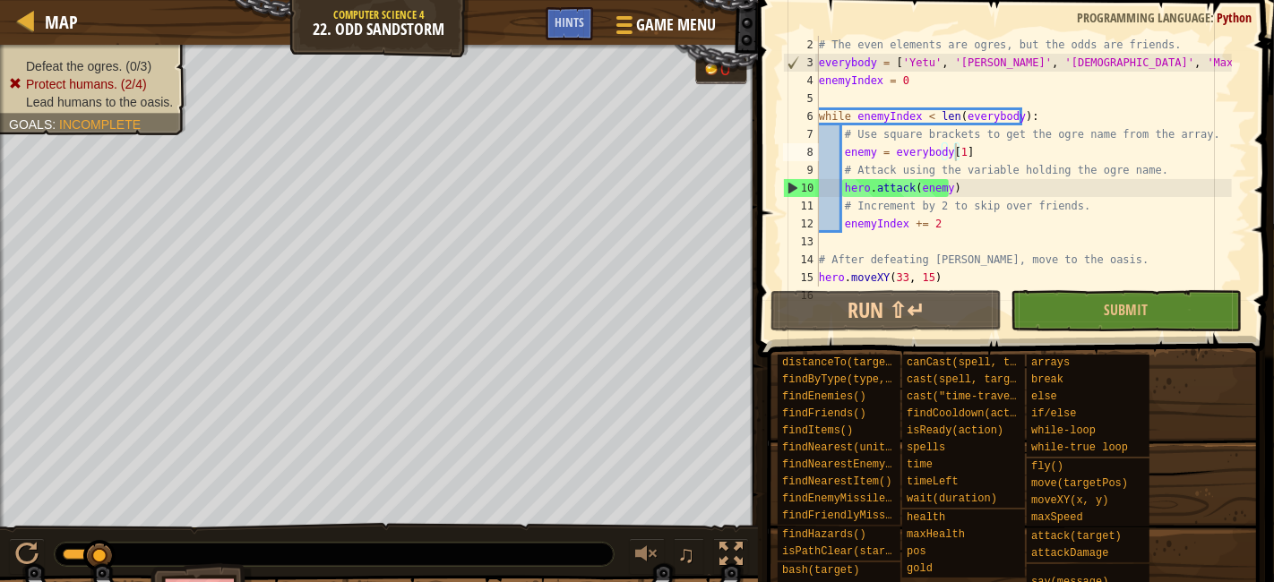
click at [954, 151] on div "# The even elements are ogres, but the odds are friends. everybody = [ 'Yetu' ,…" at bounding box center [1023, 179] width 417 height 287
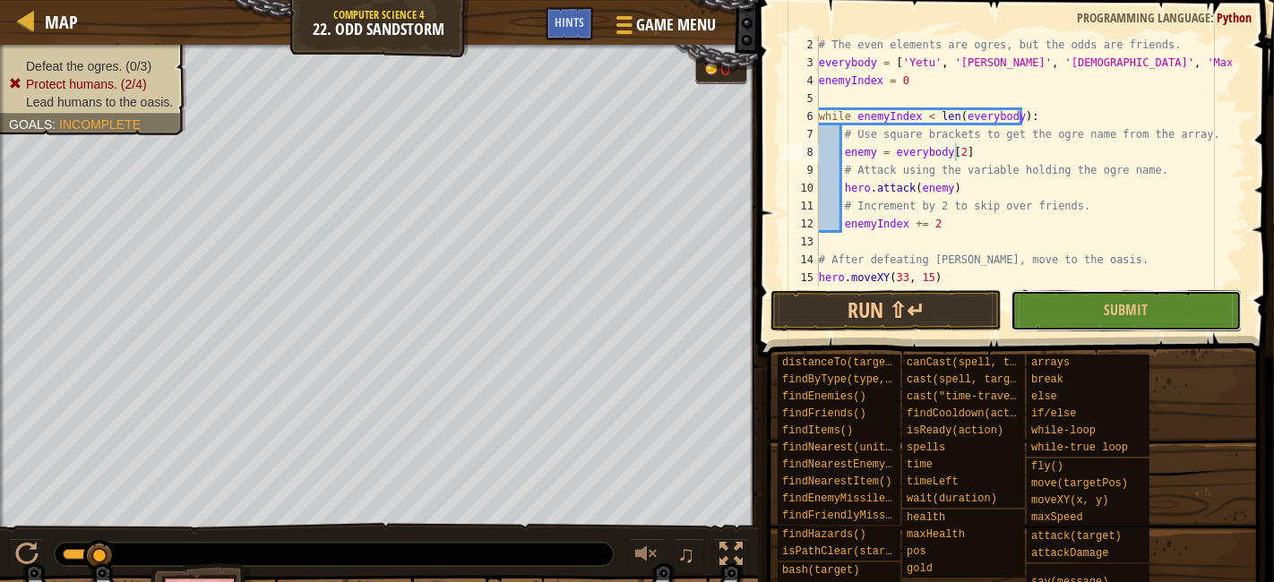
click at [1142, 312] on span "Submit" at bounding box center [1127, 310] width 44 height 20
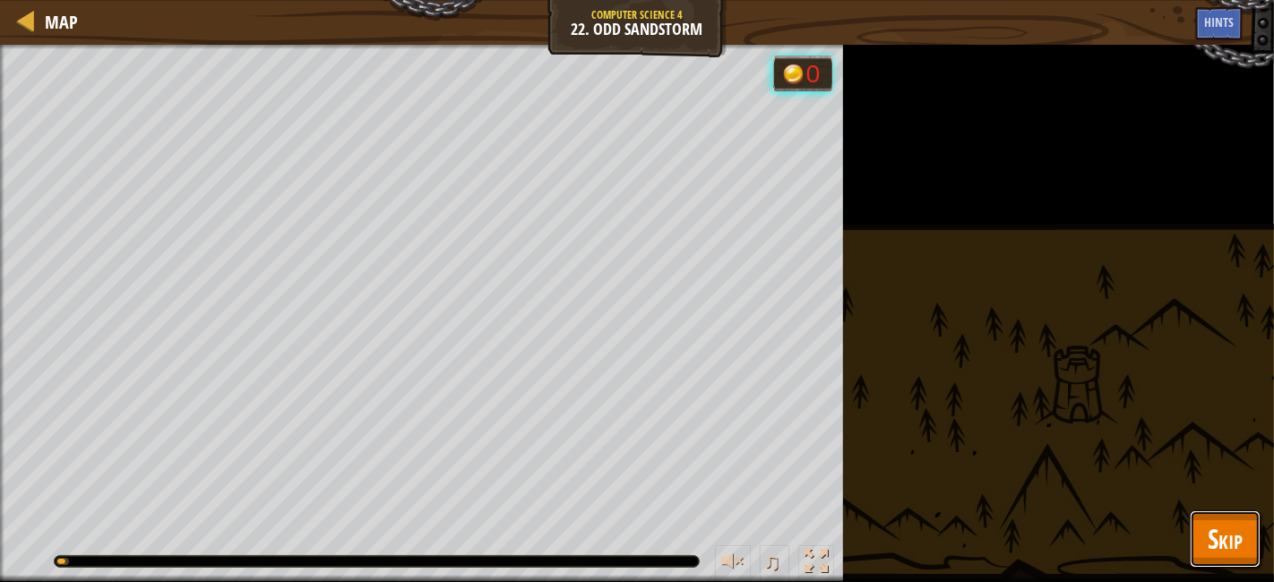
click at [1225, 538] on span "Skip" at bounding box center [1225, 539] width 35 height 37
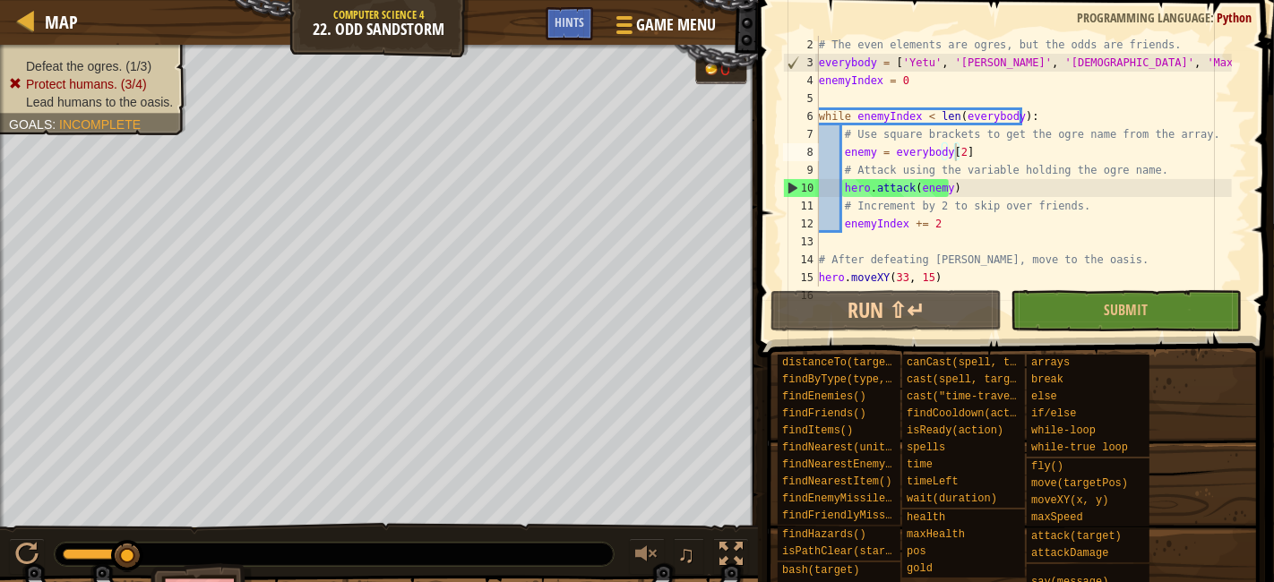
click at [956, 154] on div "# The even elements are ogres, but the odds are friends. everybody = [ 'Yetu' ,…" at bounding box center [1023, 179] width 417 height 287
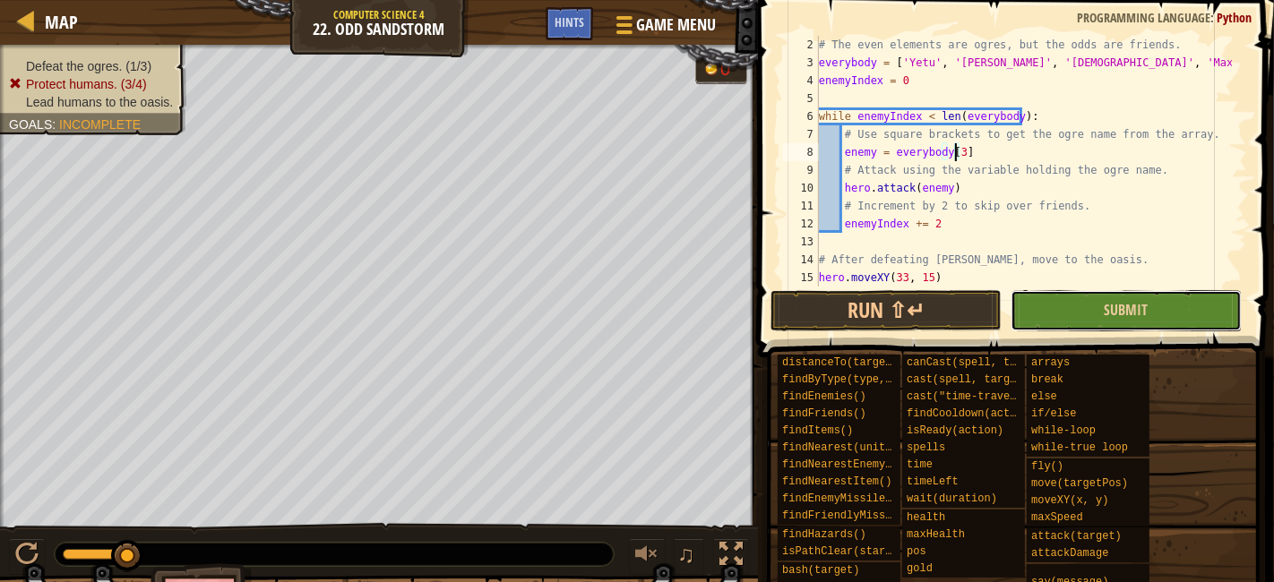
click at [1159, 314] on button "Submit" at bounding box center [1126, 310] width 231 height 41
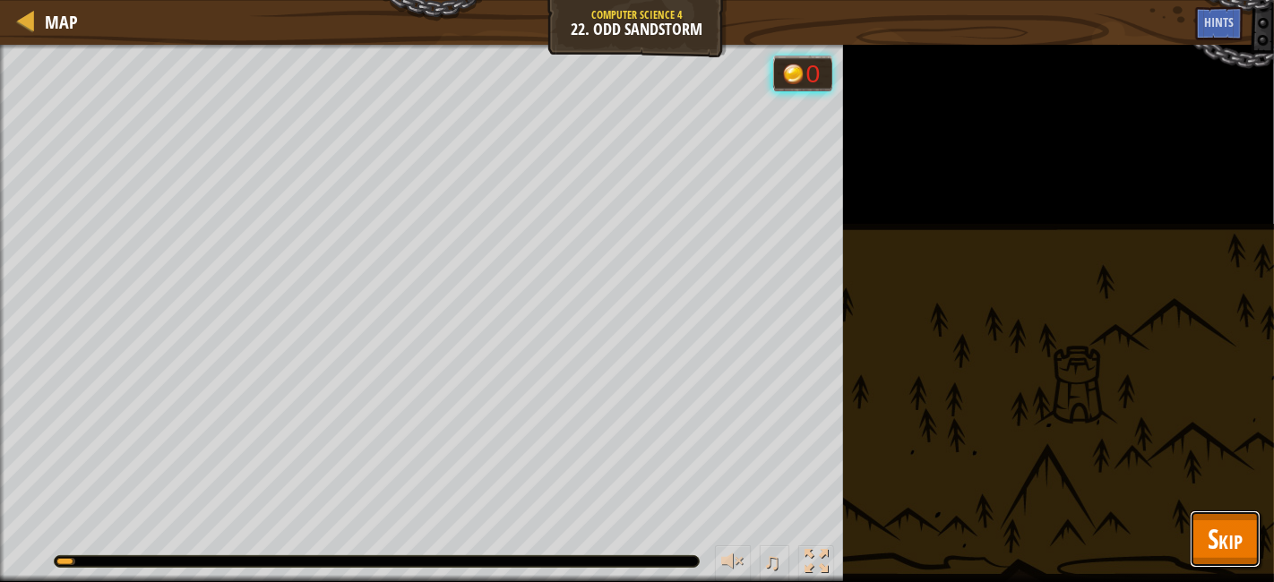
click at [1241, 540] on span "Skip" at bounding box center [1225, 539] width 35 height 37
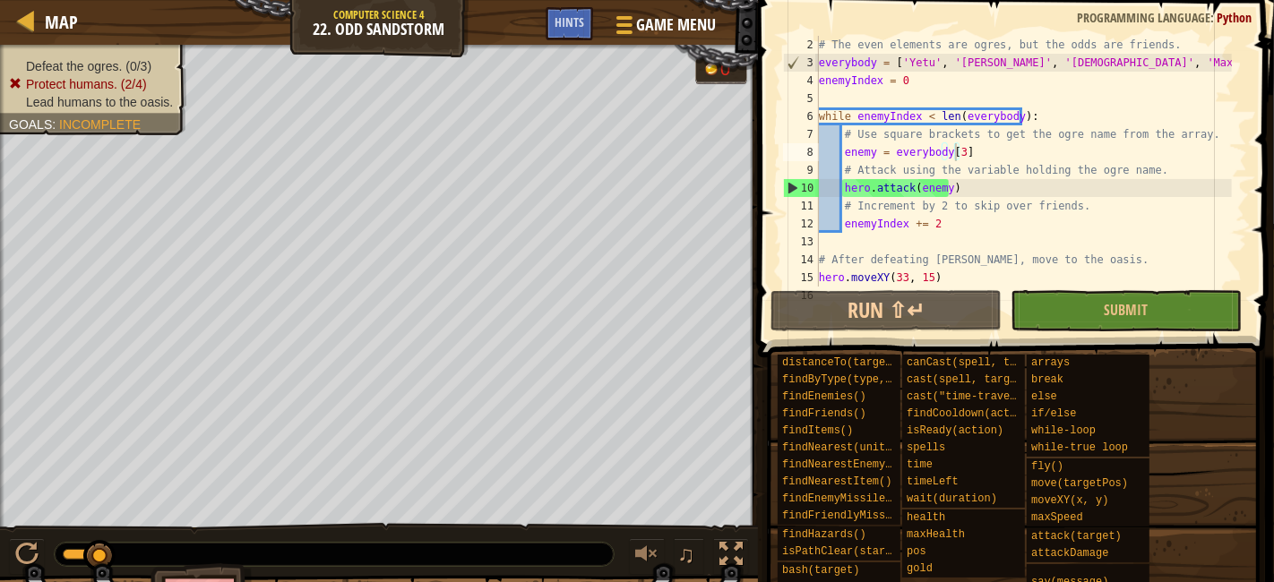
click at [953, 152] on div "# The even elements are ogres, but the odds are friends. everybody = [ 'Yetu' ,…" at bounding box center [1023, 179] width 417 height 287
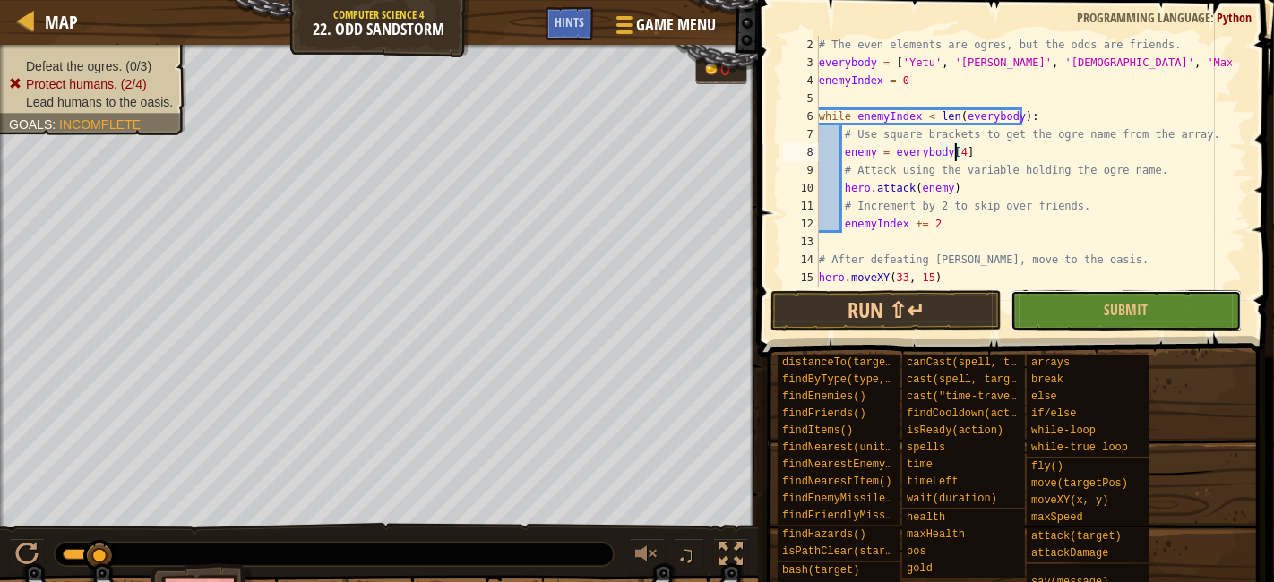
click at [1094, 314] on button "Submit" at bounding box center [1126, 310] width 231 height 41
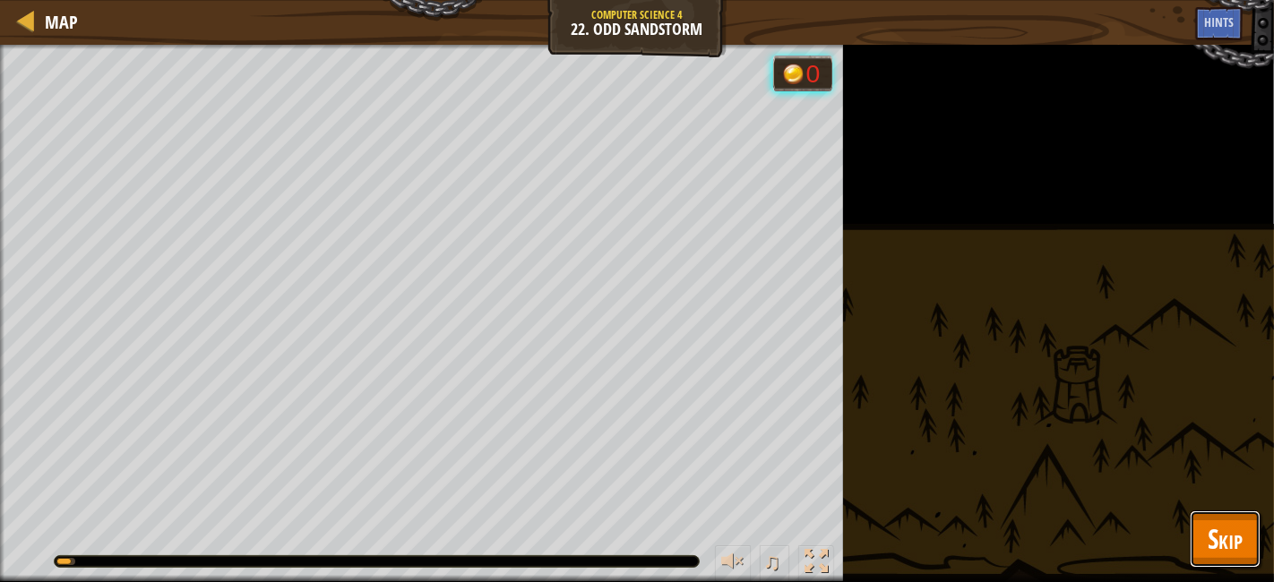
click at [1249, 529] on button "Skip" at bounding box center [1225, 539] width 71 height 57
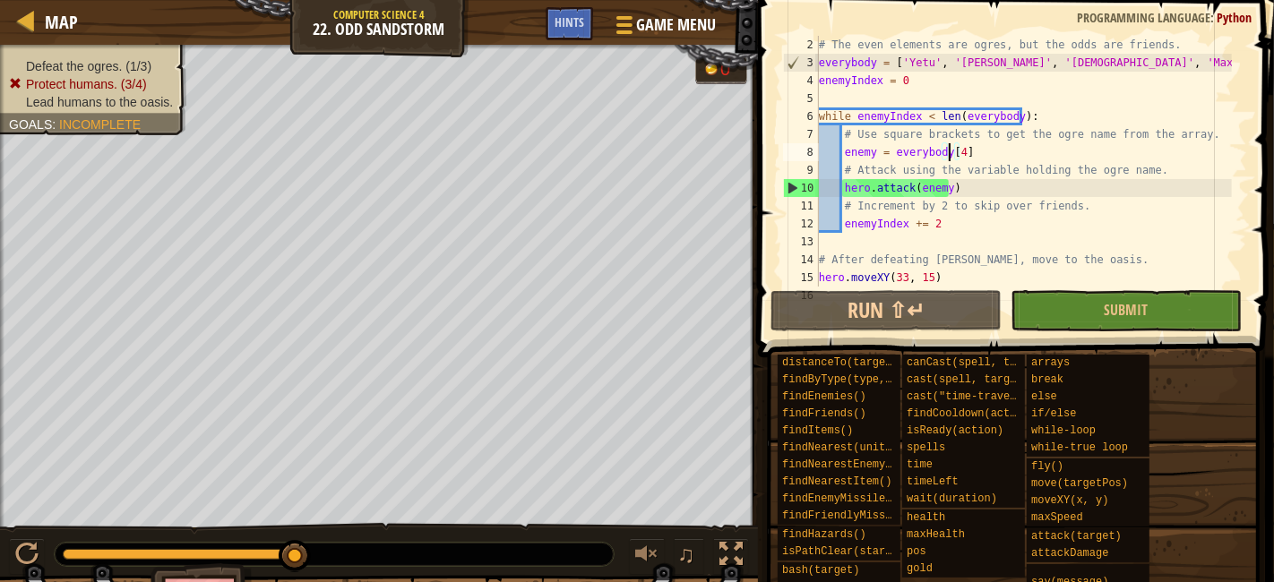
click at [952, 144] on div "# The even elements are ogres, but the odds are friends. everybody = [ 'Yetu' ,…" at bounding box center [1023, 179] width 417 height 287
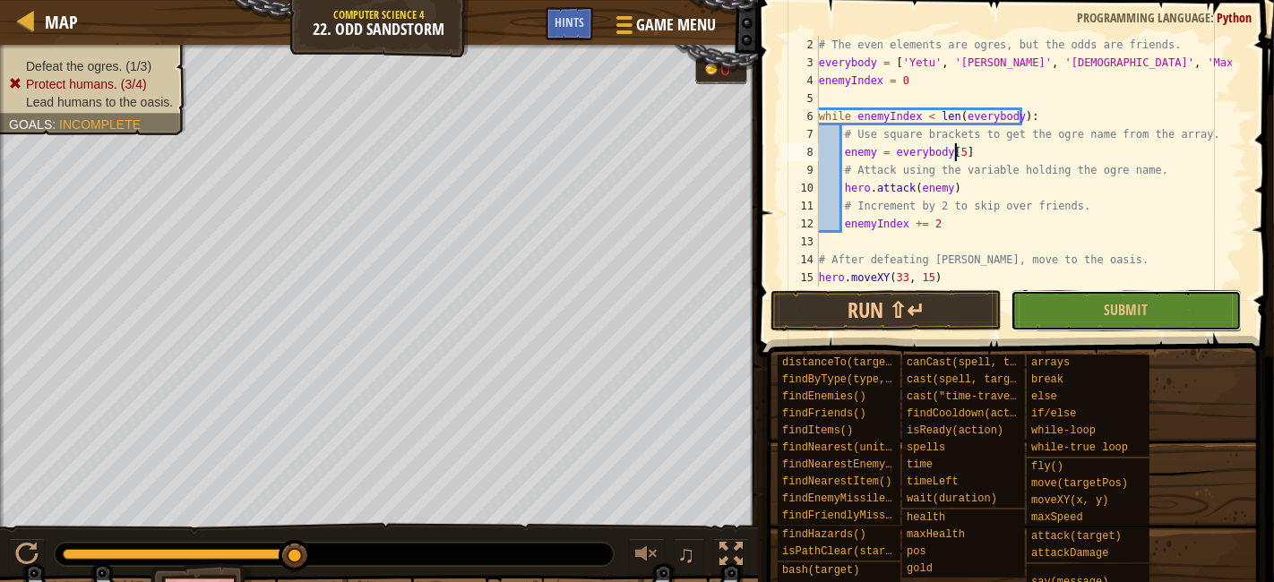
drag, startPoint x: 1126, startPoint y: 298, endPoint x: 1139, endPoint y: 312, distance: 18.4
click at [1139, 312] on button "Submit" at bounding box center [1126, 310] width 231 height 41
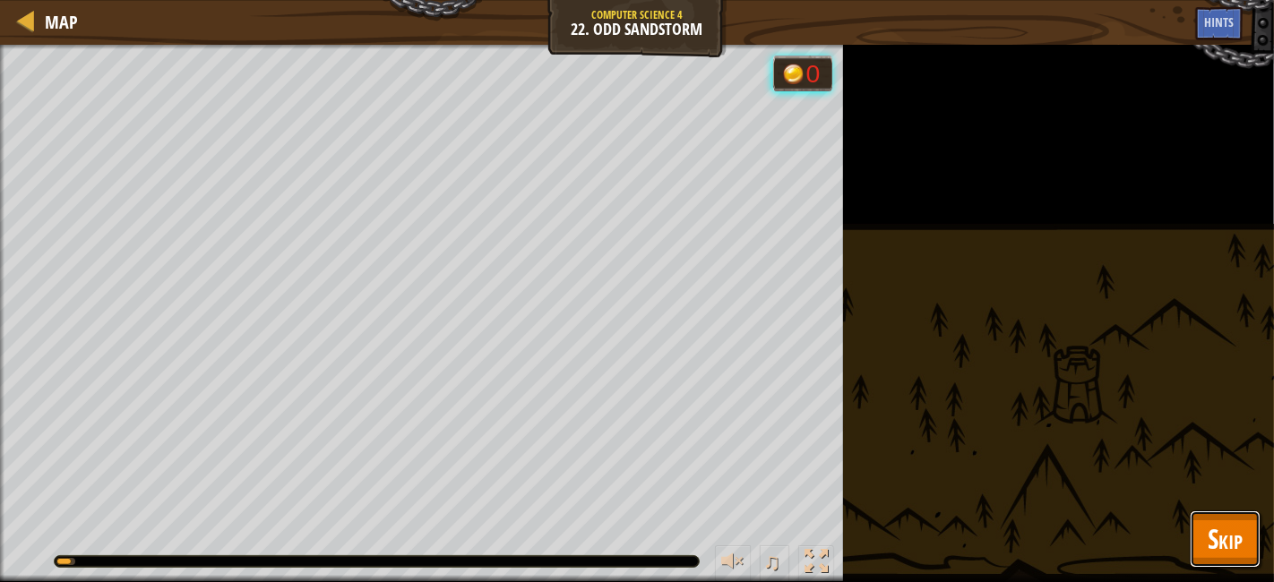
click at [1213, 523] on span "Skip" at bounding box center [1225, 539] width 35 height 37
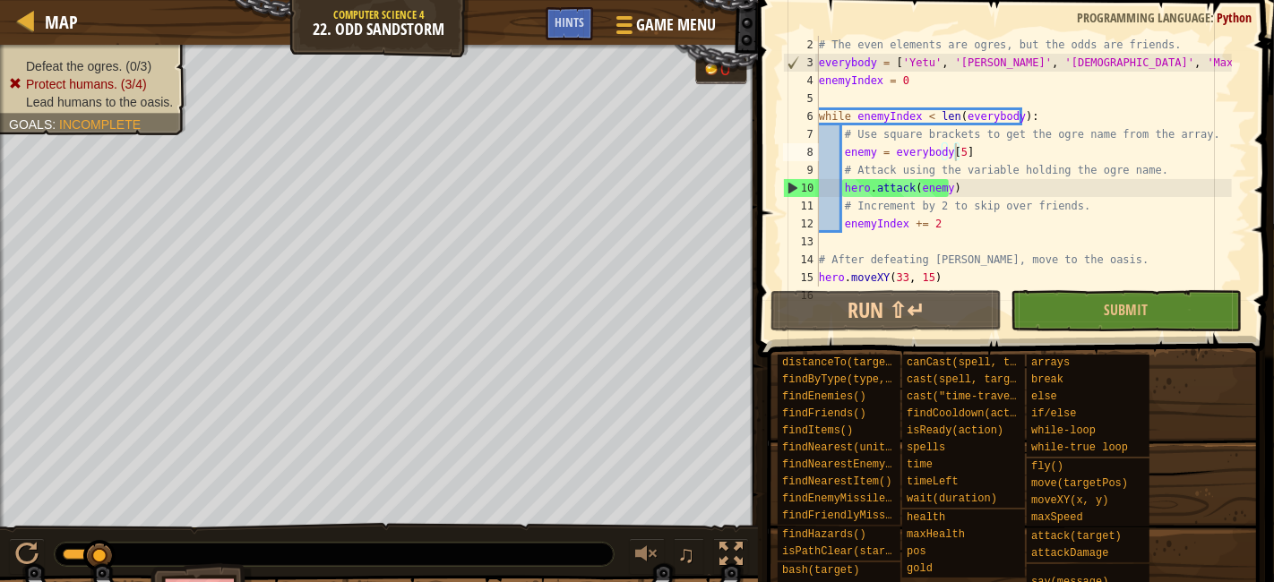
drag, startPoint x: 954, startPoint y: 151, endPoint x: 965, endPoint y: 148, distance: 11.1
click at [954, 152] on div "# The even elements are ogres, but the odds are friends. everybody = [ 'Yetu' ,…" at bounding box center [1023, 179] width 417 height 287
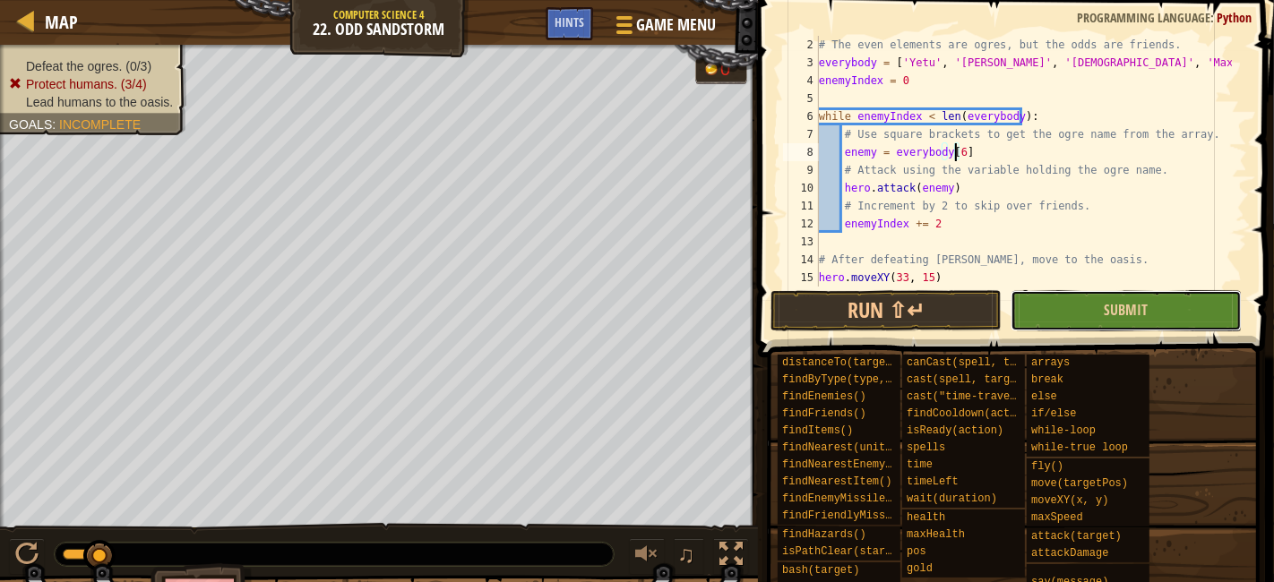
click at [1185, 305] on button "Submit" at bounding box center [1126, 310] width 231 height 41
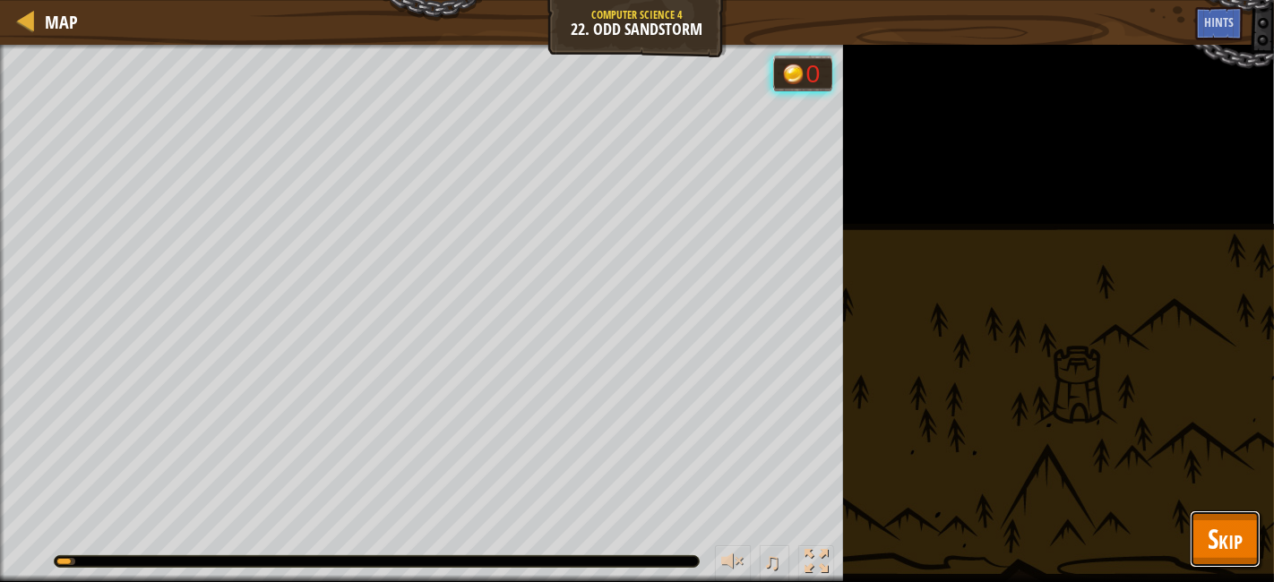
click at [1237, 560] on button "Skip" at bounding box center [1225, 539] width 71 height 57
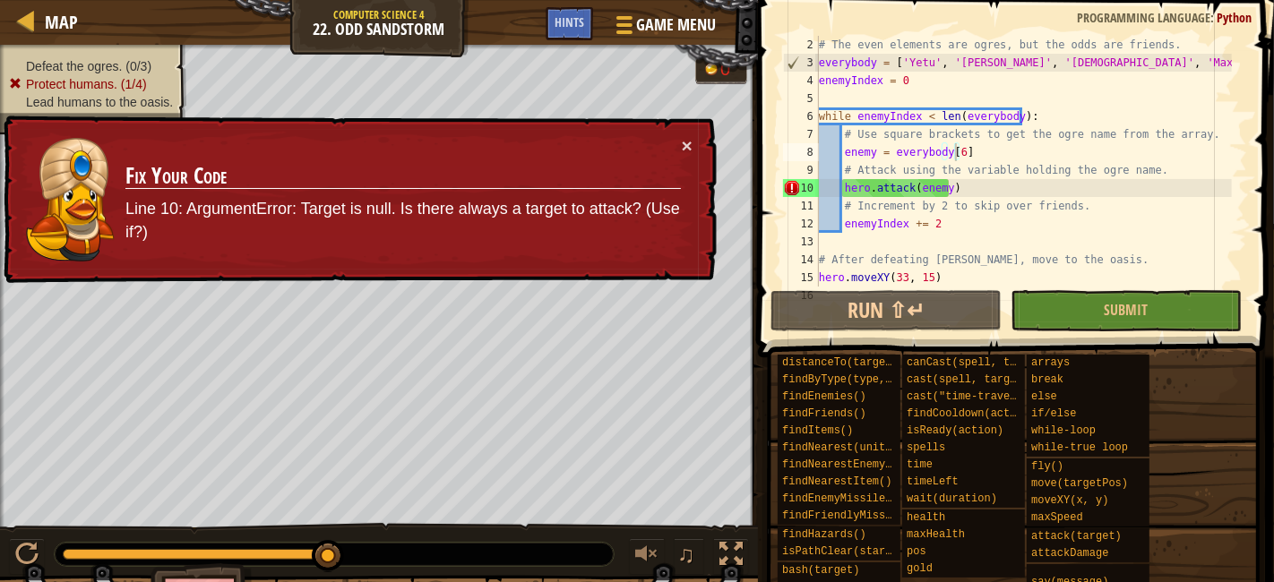
click at [954, 151] on div "# The even elements are ogres, but the odds are friends. everybody = [ 'Yetu' ,…" at bounding box center [1023, 179] width 417 height 287
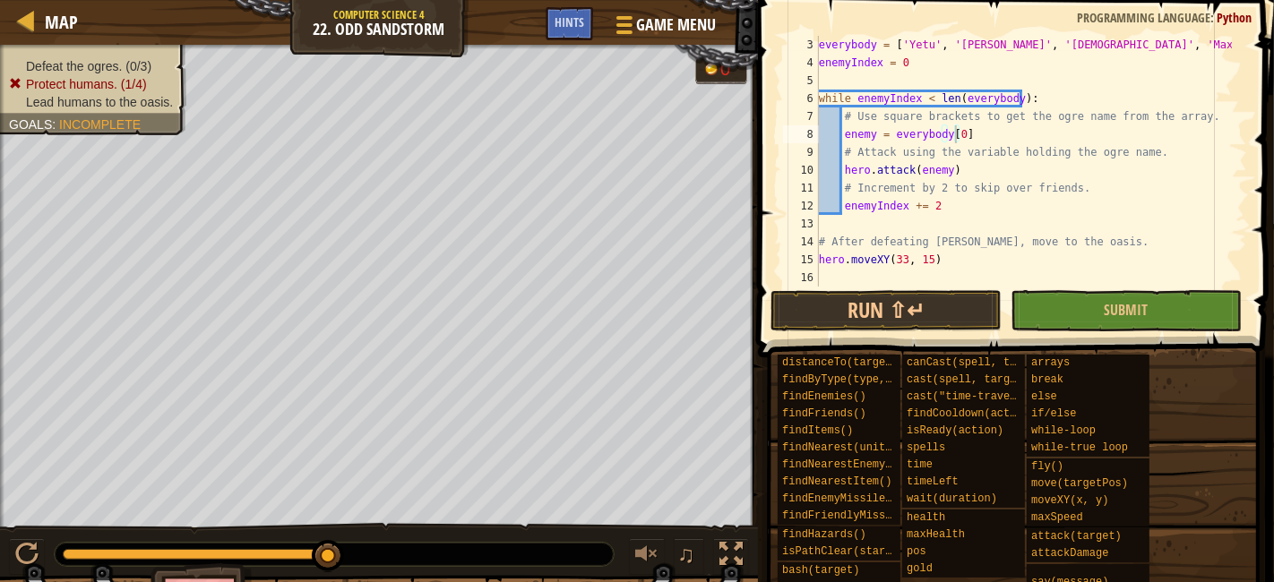
scroll to position [0, 0]
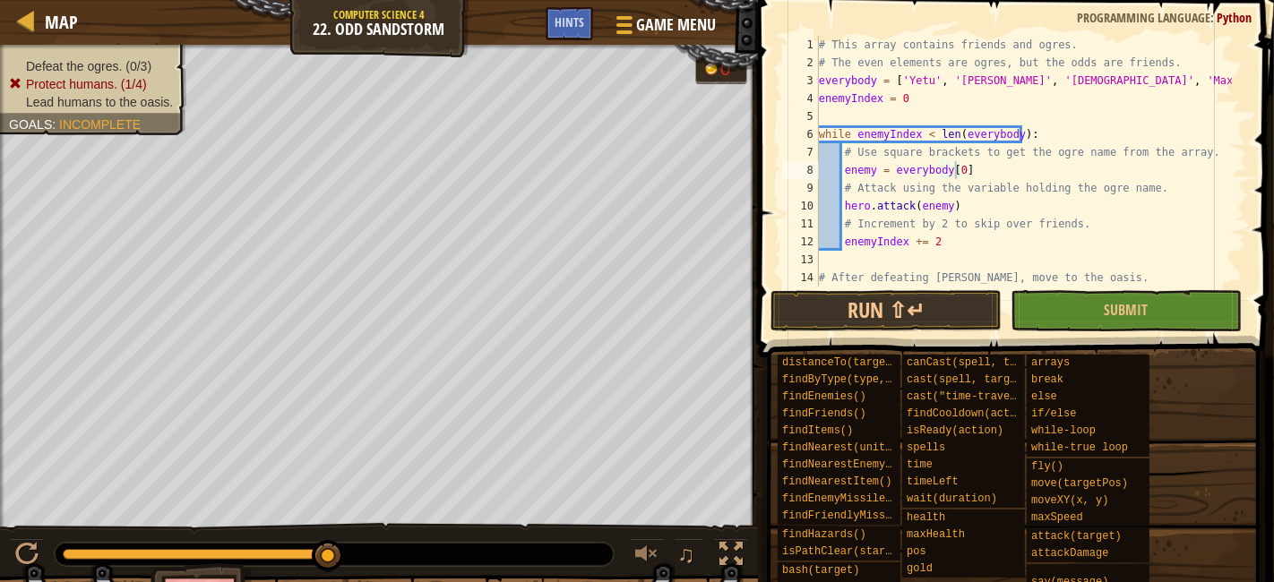
click at [985, 180] on div "# This array contains friends and ogres. # The even elements are ogres, but the…" at bounding box center [1023, 179] width 417 height 287
drag, startPoint x: 984, startPoint y: 175, endPoint x: 1055, endPoint y: 461, distance: 294.5
click at [803, 243] on div "# Attack using the variable holding the ogre name. 1 2 3 4 5 6 7 8 9 10 11 12 1…" at bounding box center [1014, 161] width 468 height 251
click at [996, 154] on div "# This array contains friends and ogres. # The even elements are ogres, but the…" at bounding box center [1023, 179] width 417 height 287
click at [991, 157] on div "# This array contains friends and ogres. # The even elements are ogres, but the…" at bounding box center [1023, 179] width 417 height 287
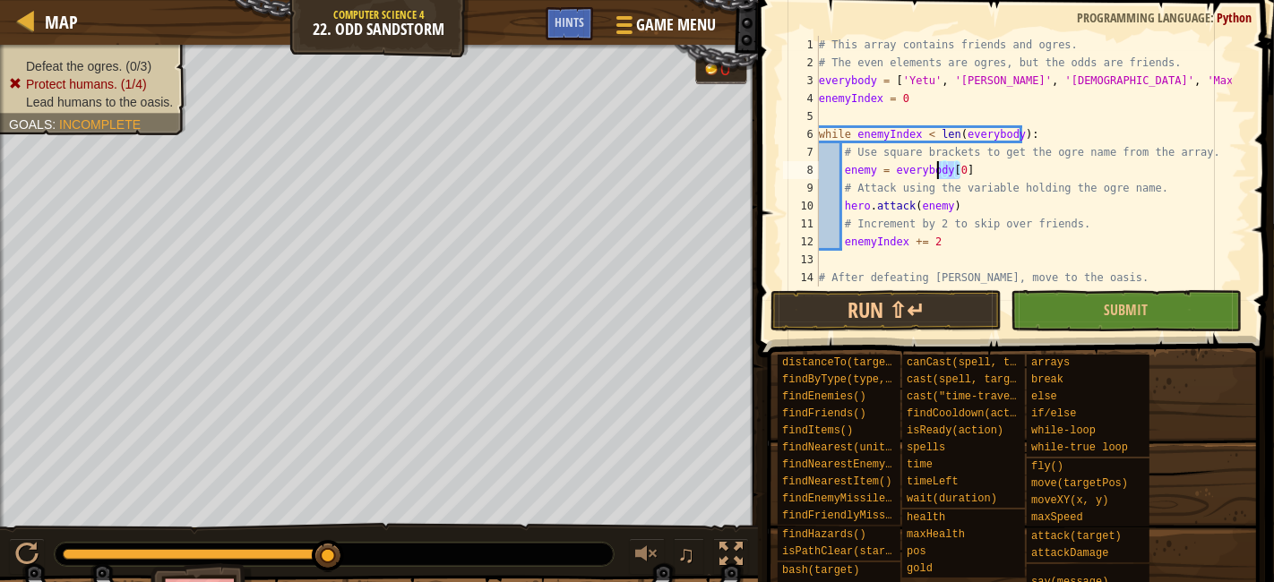
drag, startPoint x: 980, startPoint y: 167, endPoint x: 837, endPoint y: 195, distance: 146.2
click at [837, 195] on div "# This array contains friends and ogres. # The even elements are ogres, but the…" at bounding box center [1023, 179] width 417 height 287
click at [996, 176] on div "# This array contains friends and ogres. # The even elements are ogres, but the…" at bounding box center [1023, 161] width 417 height 251
click at [977, 158] on div "# This array contains friends and ogres. # The even elements are ogres, but the…" at bounding box center [1023, 179] width 417 height 287
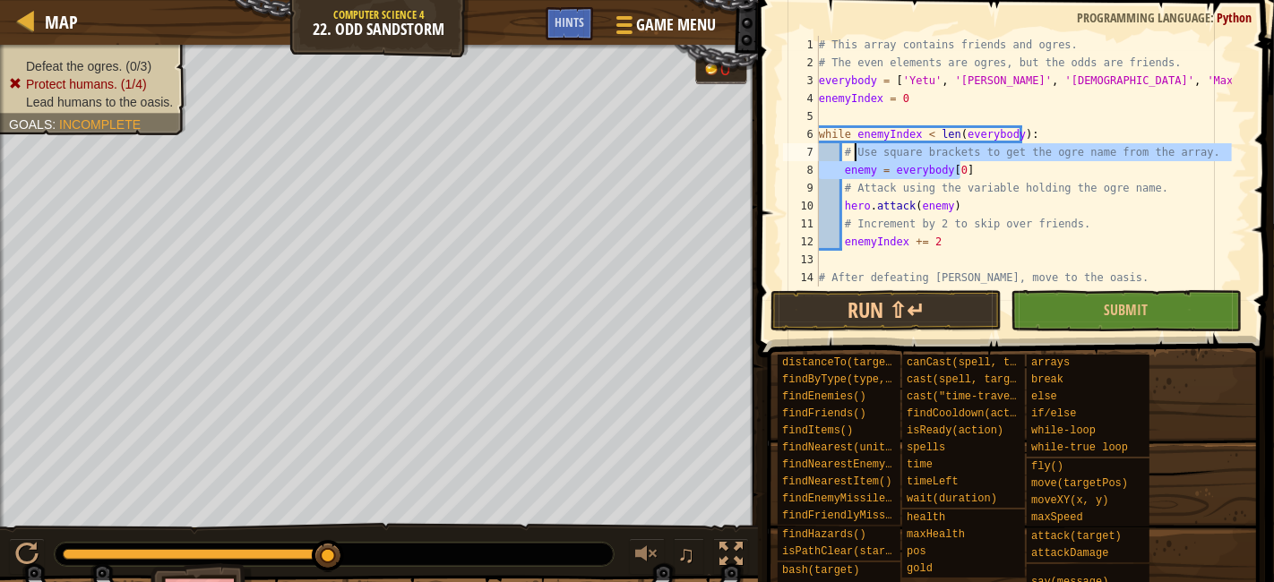
drag, startPoint x: 972, startPoint y: 168, endPoint x: 893, endPoint y: 195, distance: 83.6
click at [888, 198] on div "# This array contains friends and ogres. # The even elements are ogres, but the…" at bounding box center [1023, 179] width 417 height 287
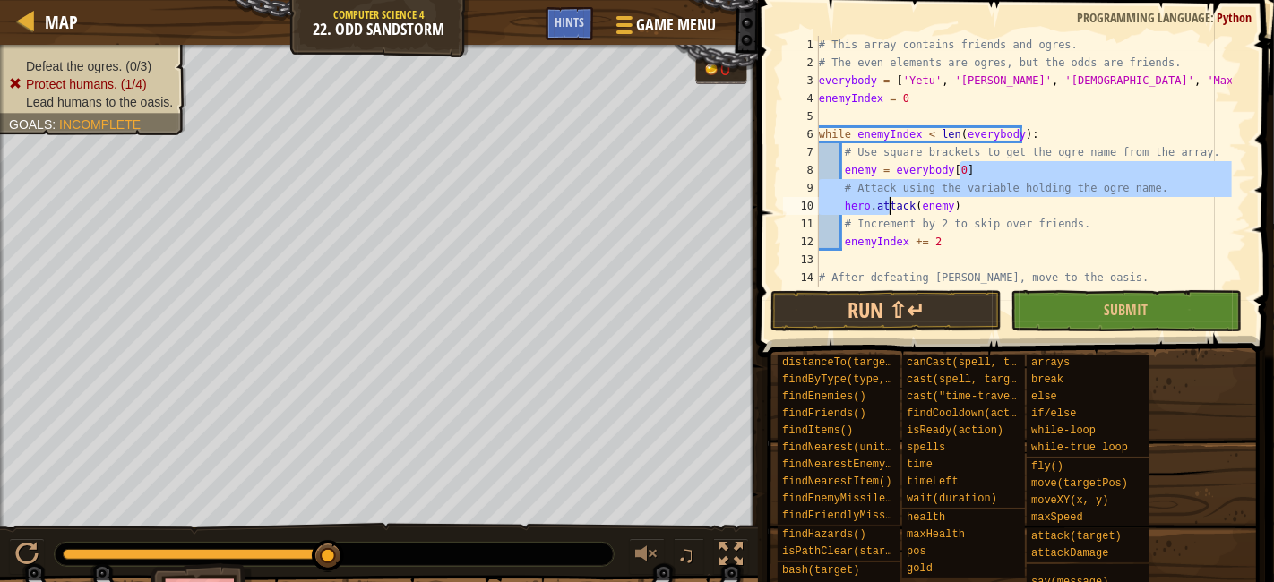
click at [1067, 243] on div "# This array contains friends and ogres. # The even elements are ogres, but the…" at bounding box center [1023, 179] width 417 height 287
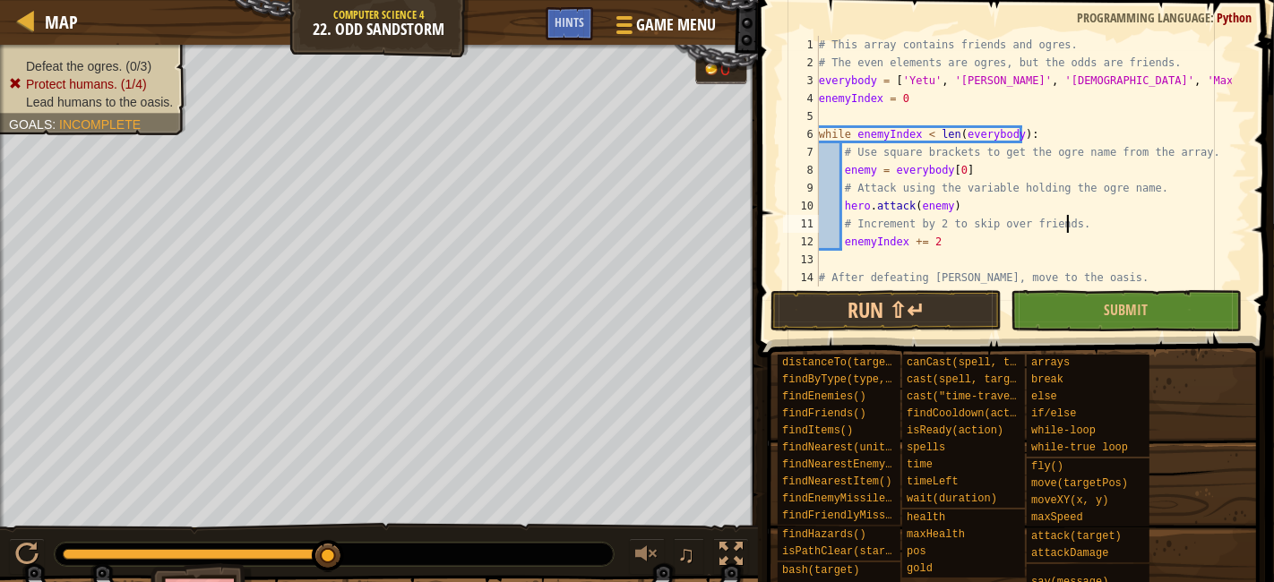
click at [1090, 216] on div "# This array contains friends and ogres. # The even elements are ogres, but the…" at bounding box center [1023, 179] width 417 height 287
click at [1128, 177] on div "# This array contains friends and ogres. # The even elements are ogres, but the…" at bounding box center [1023, 179] width 417 height 287
click at [954, 168] on div "# This array contains friends and ogres. # The even elements are ogres, but the…" at bounding box center [1023, 179] width 417 height 287
click at [1124, 323] on button "Submit" at bounding box center [1126, 310] width 231 height 41
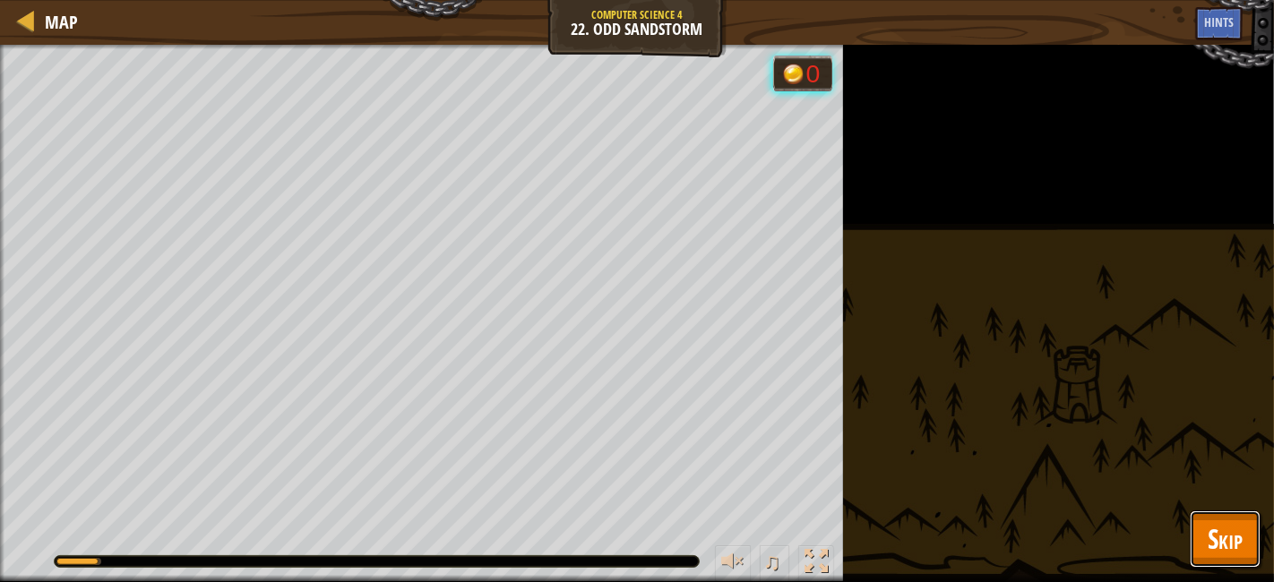
drag, startPoint x: 1220, startPoint y: 541, endPoint x: 1211, endPoint y: 554, distance: 15.4
click at [1214, 550] on span "Skip" at bounding box center [1225, 539] width 35 height 37
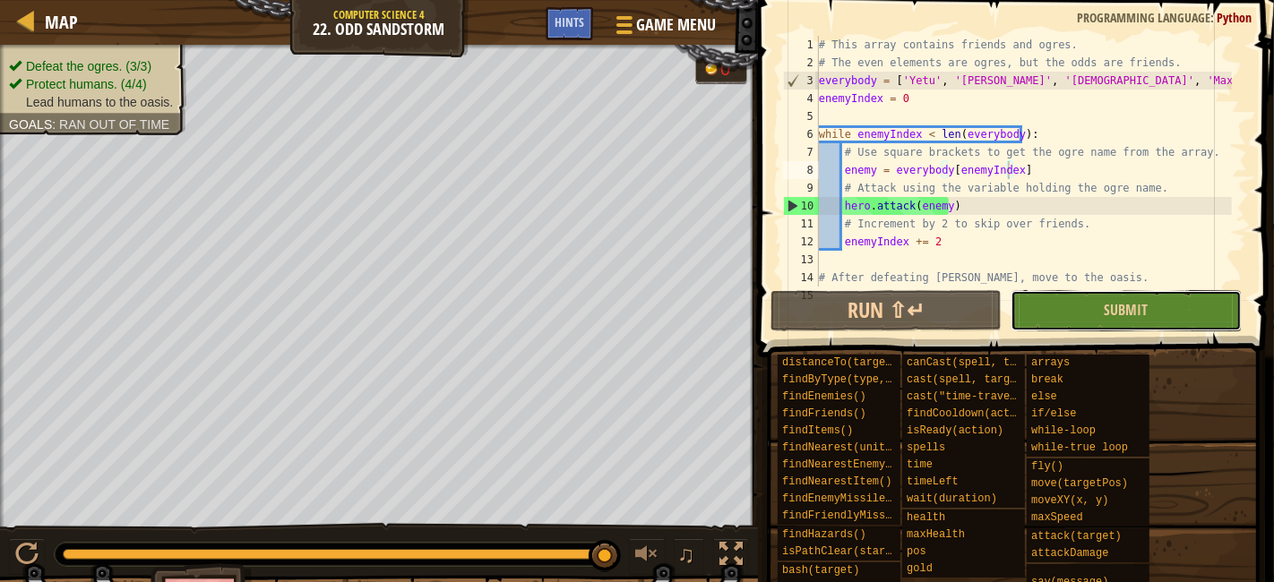
click at [1194, 321] on button "Submit" at bounding box center [1126, 310] width 231 height 41
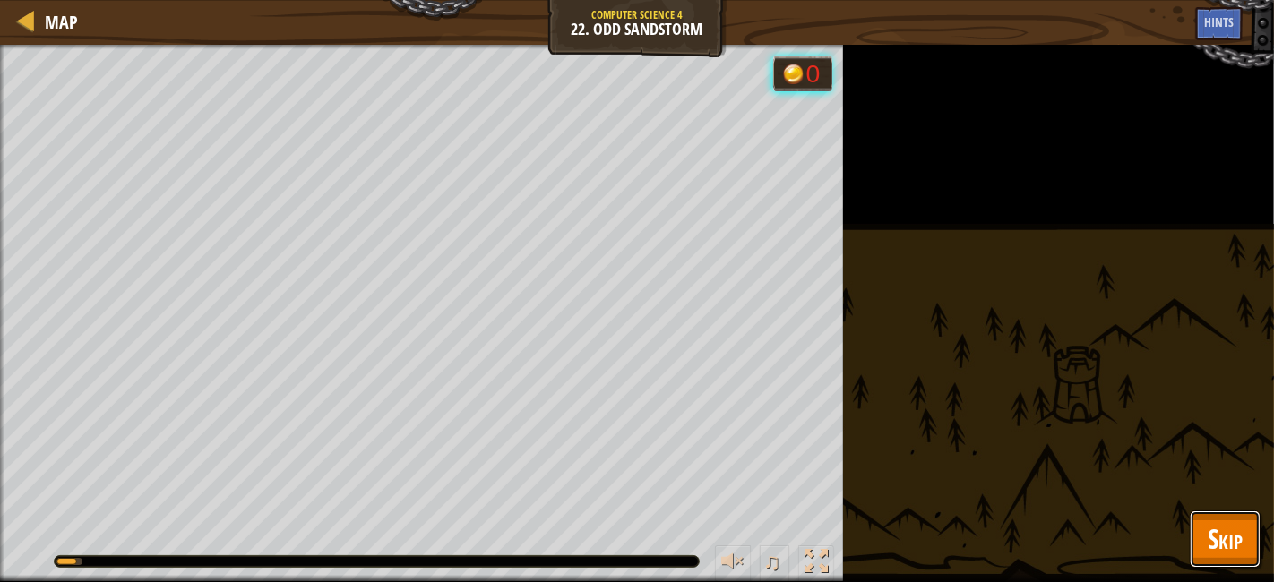
click at [1238, 523] on span "Skip" at bounding box center [1225, 539] width 35 height 37
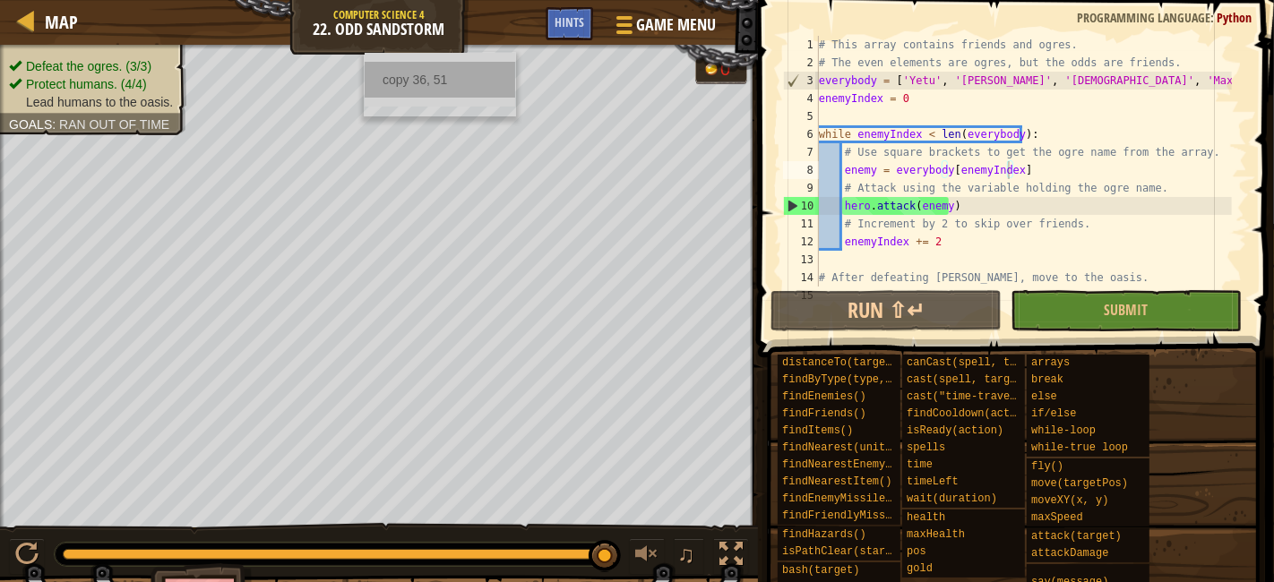
click at [402, 78] on div "copy 36, 51" at bounding box center [440, 80] width 151 height 36
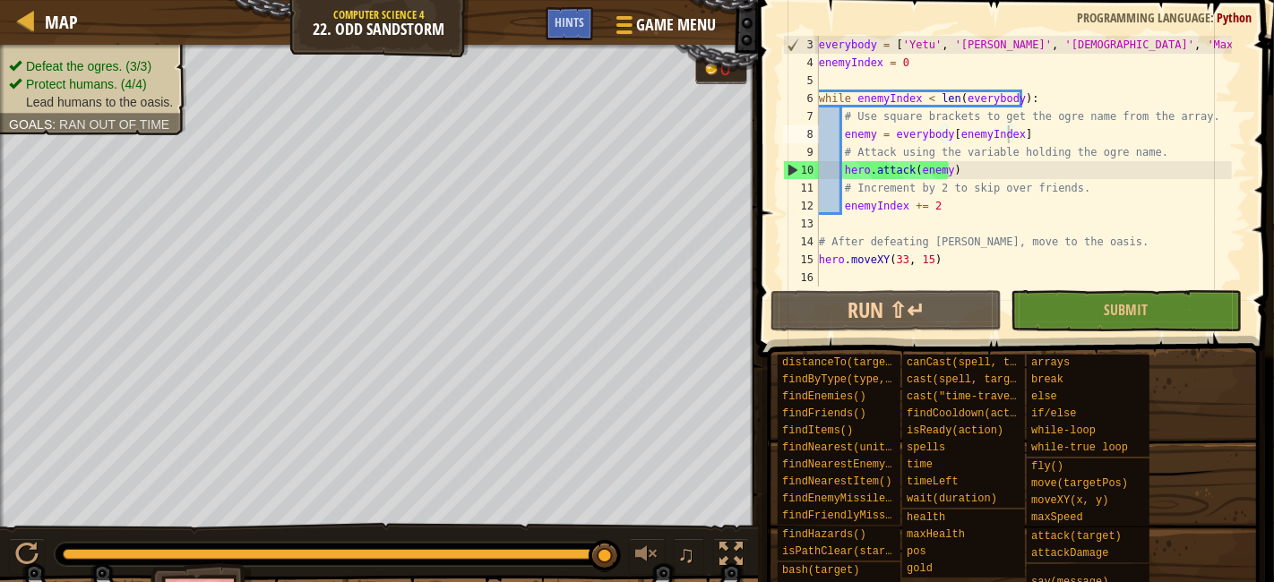
scroll to position [7, 7]
drag, startPoint x: 926, startPoint y: 262, endPoint x: 885, endPoint y: 260, distance: 40.4
click at [885, 260] on div "everybody = [ 'Yetu' , '[PERSON_NAME]' , '[PERSON_NAME]' , 'Max' , 'Yazul' , '[…" at bounding box center [1023, 179] width 417 height 287
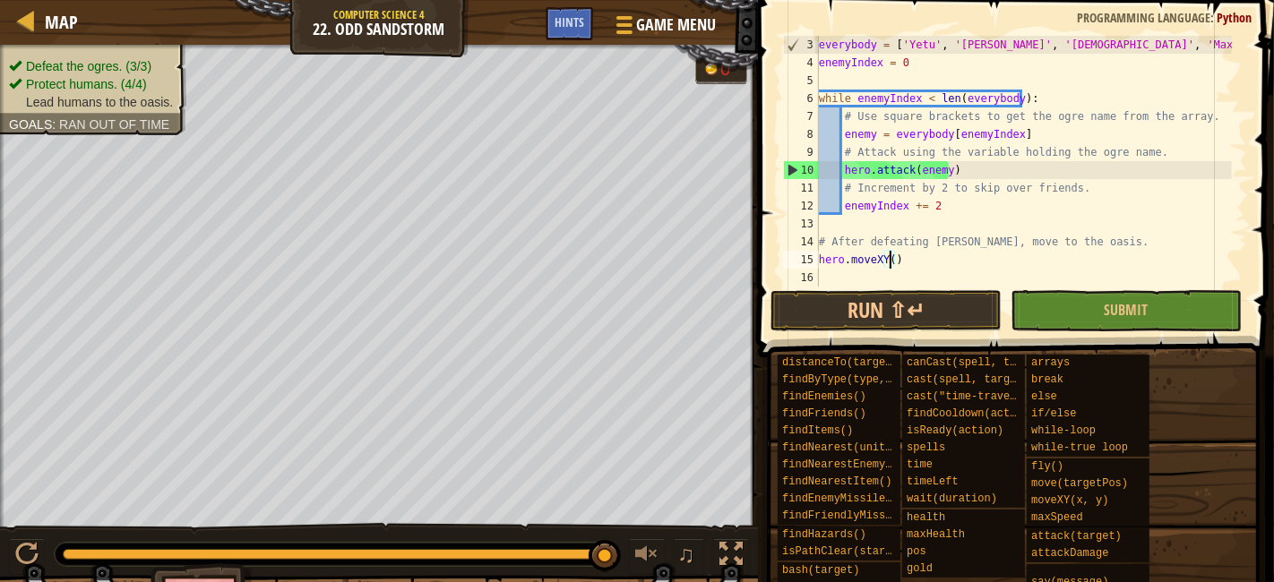
scroll to position [7, 4]
paste textarea "36, 51"
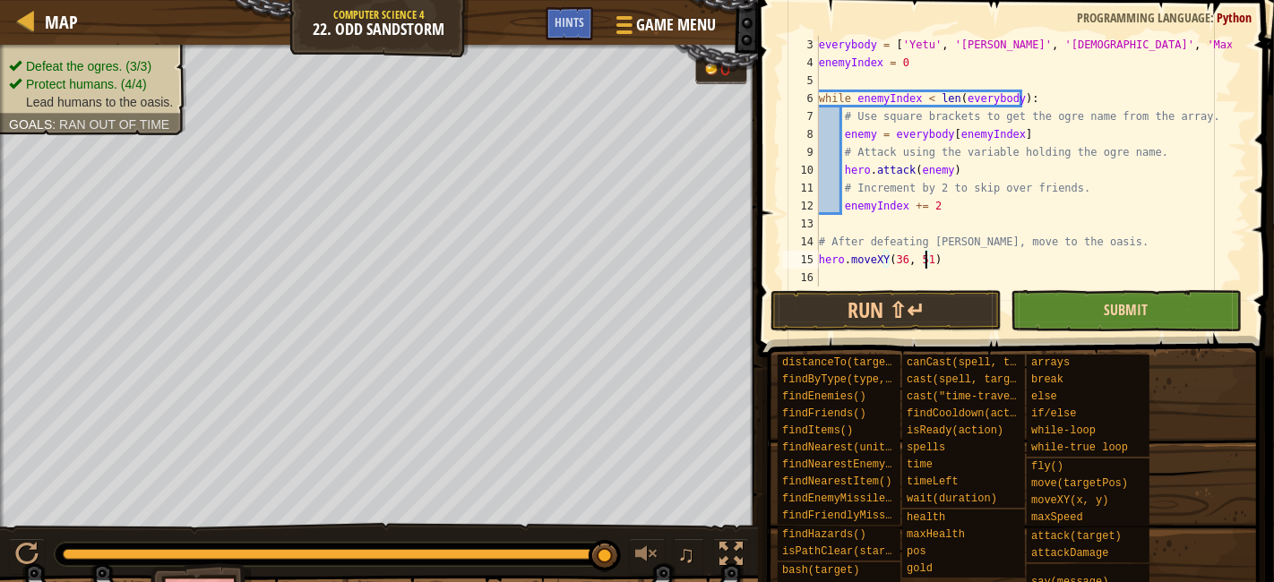
type textarea "hero.moveXY(36, 51)"
click at [1108, 314] on span "Submit" at bounding box center [1127, 310] width 44 height 20
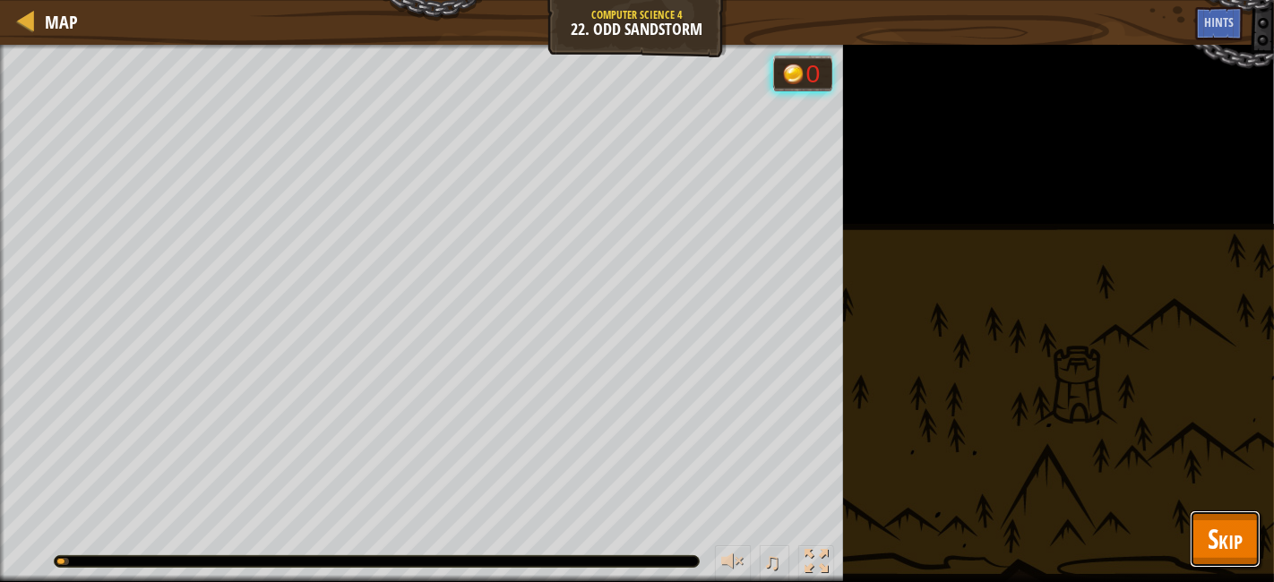
click at [1234, 527] on span "Skip" at bounding box center [1225, 539] width 35 height 37
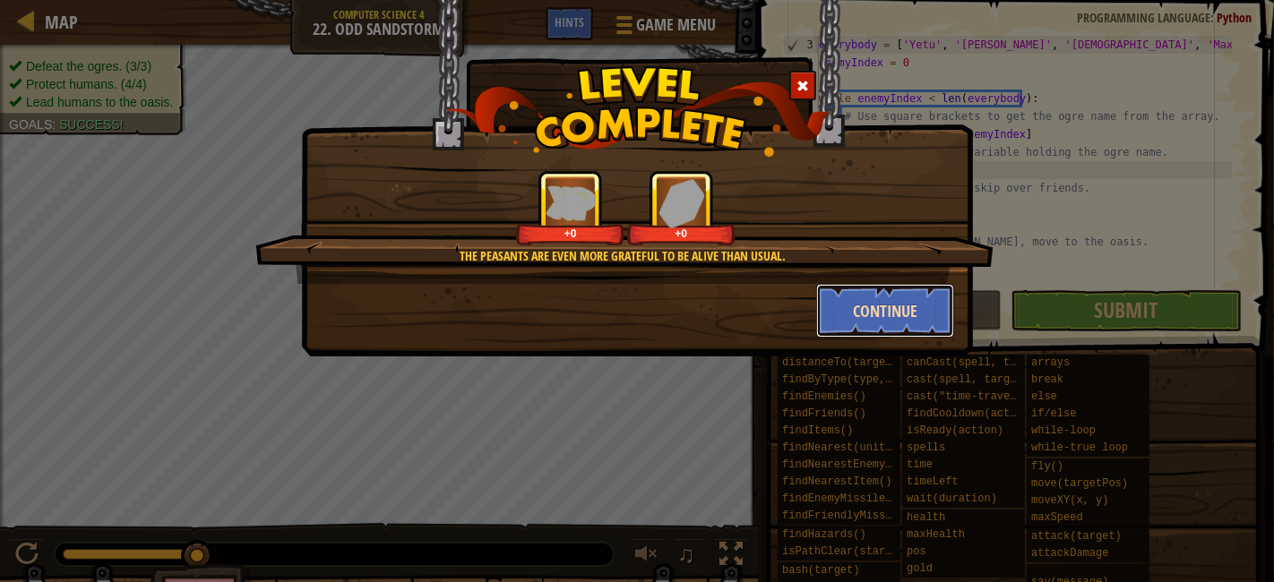
click at [909, 314] on button "Continue" at bounding box center [885, 311] width 139 height 54
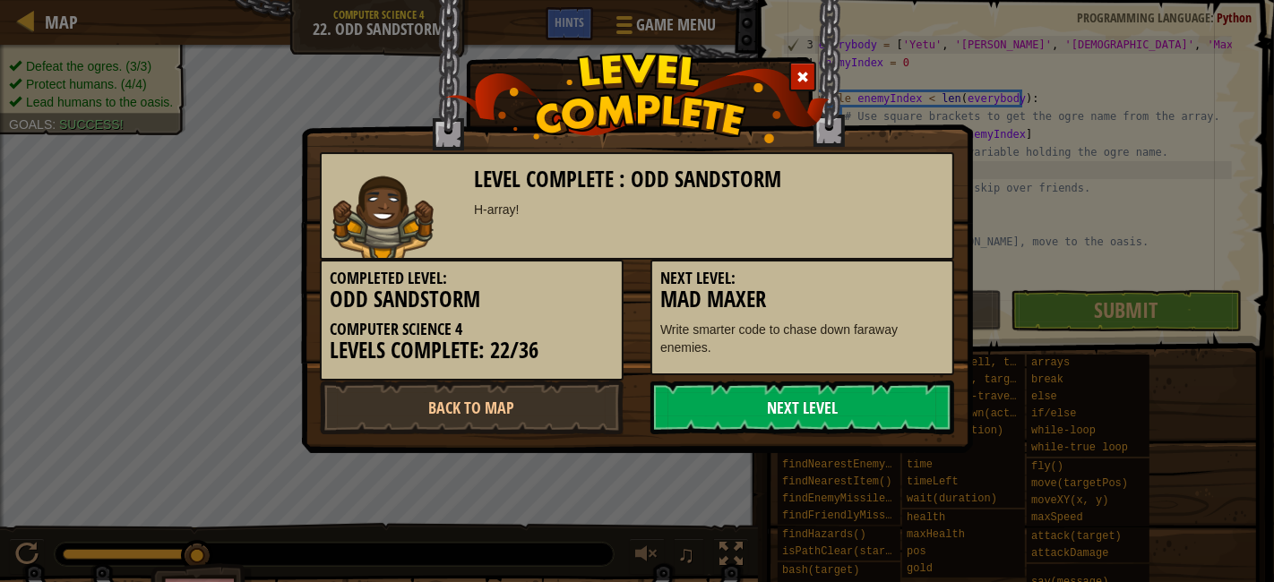
click at [839, 398] on link "Next Level" at bounding box center [803, 408] width 304 height 54
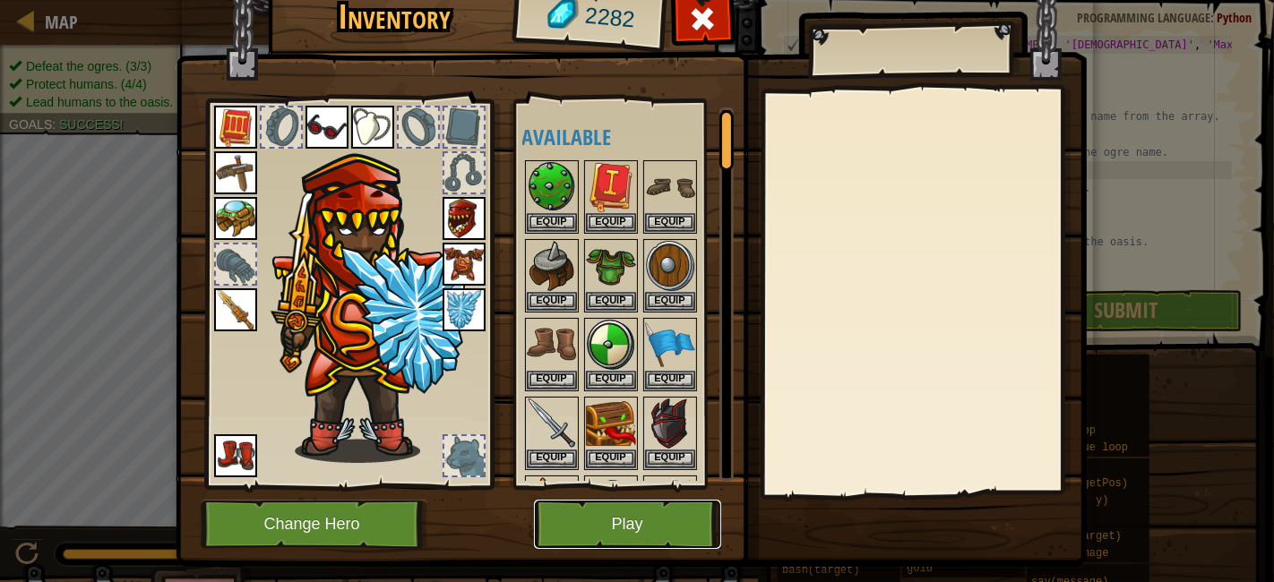
click at [618, 523] on button "Play" at bounding box center [627, 524] width 187 height 49
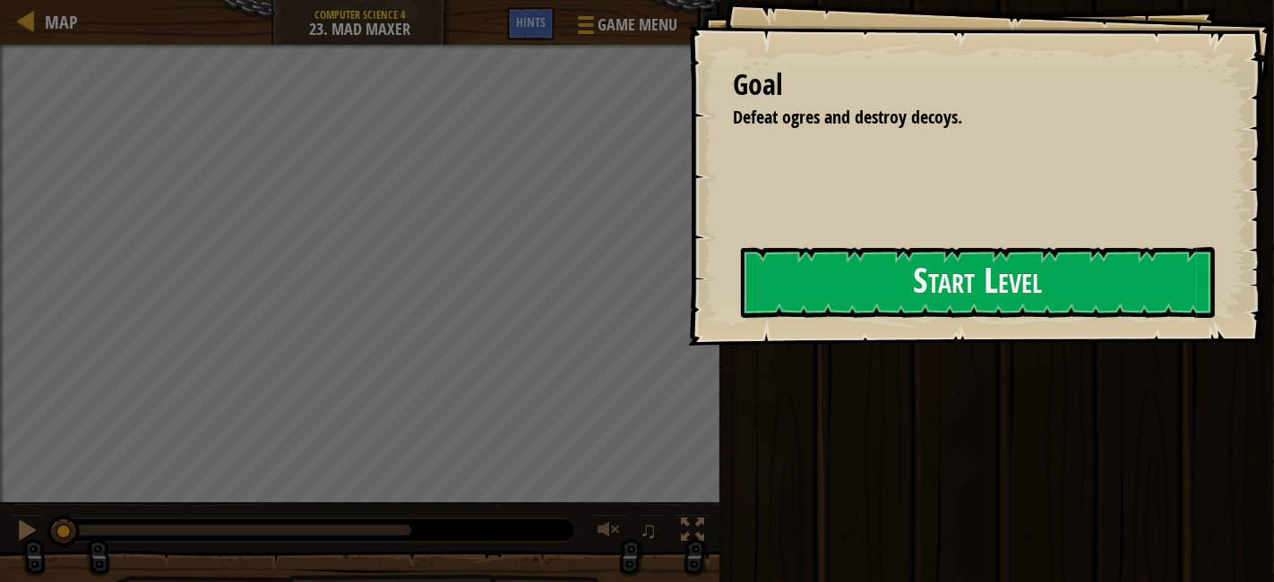
click at [910, 337] on div at bounding box center [978, 356] width 474 height 40
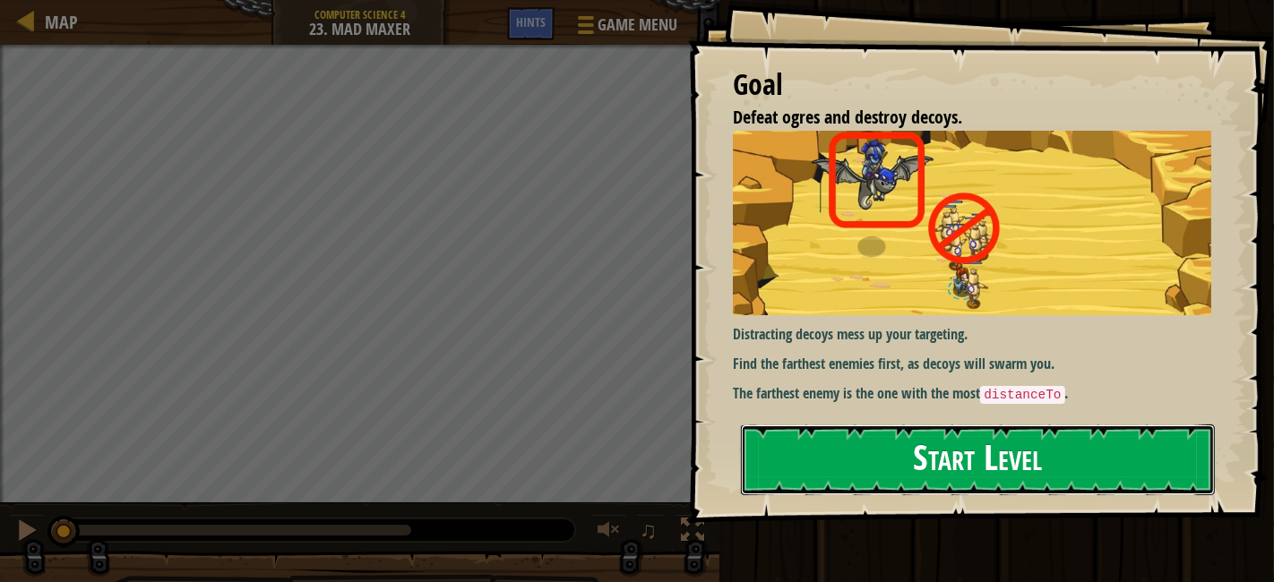
click at [979, 425] on button "Start Level" at bounding box center [978, 460] width 474 height 71
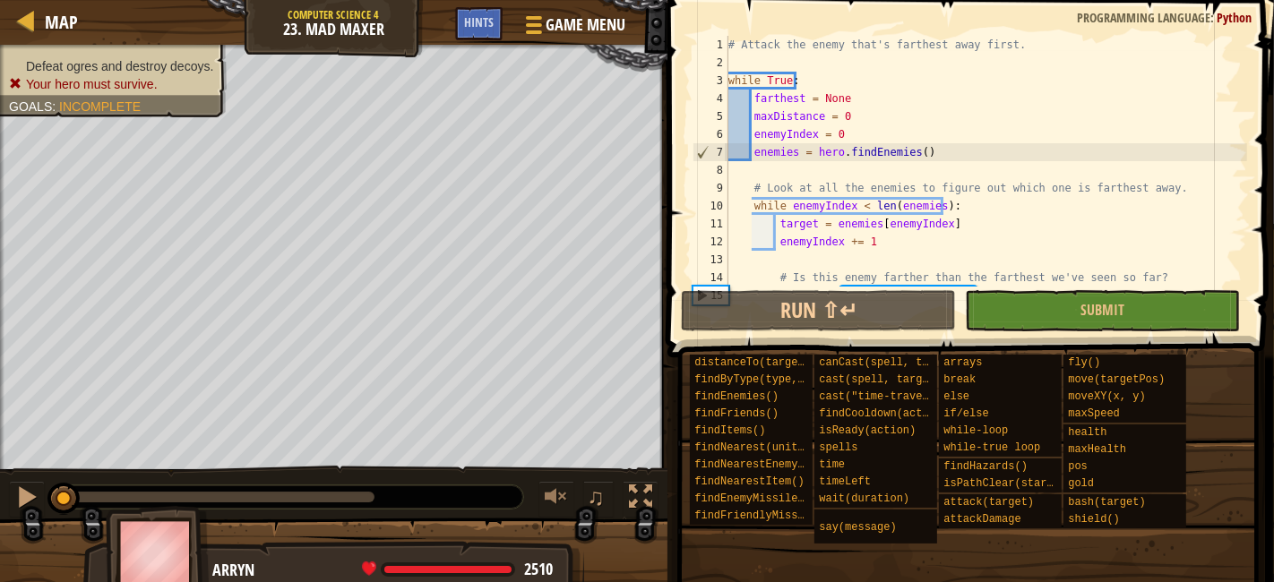
scroll to position [179, 0]
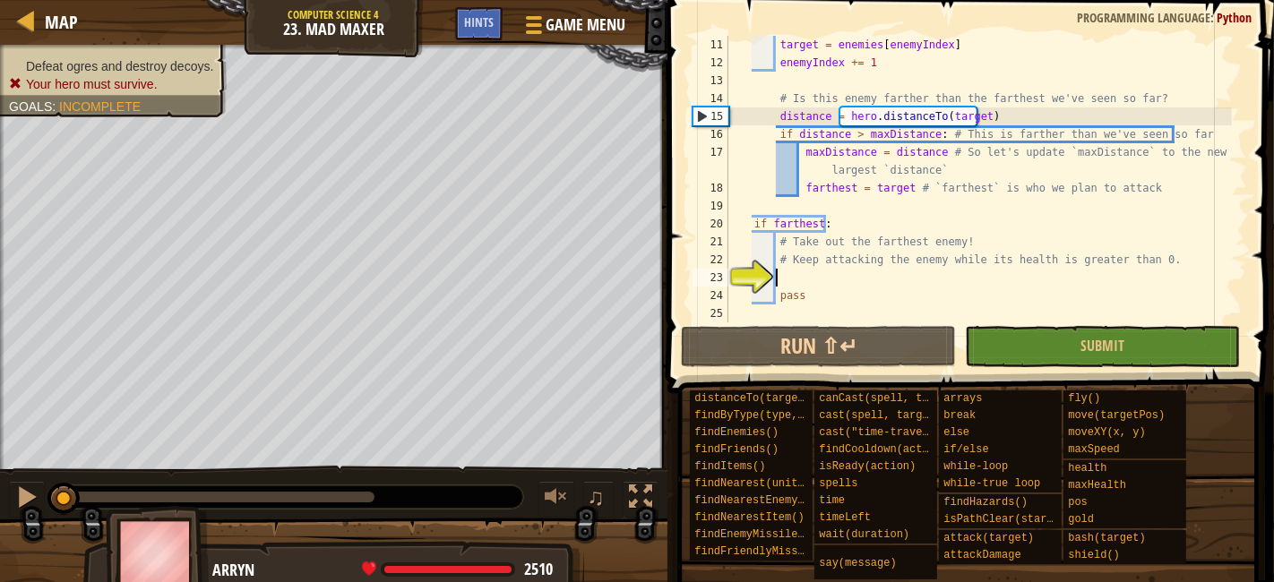
click at [808, 278] on div "target = enemies [ enemyIndex ] enemyIndex += 1 # Is this enemy farther than th…" at bounding box center [978, 197] width 507 height 323
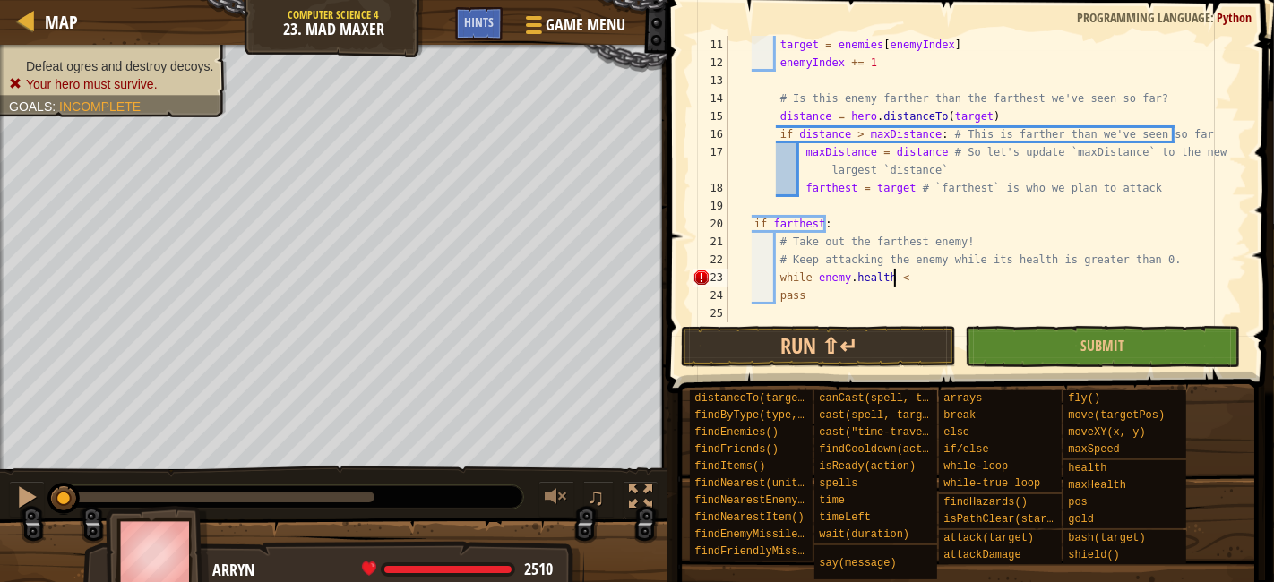
scroll to position [7, 13]
type textarea "while [DOMAIN_NAME] <0:"
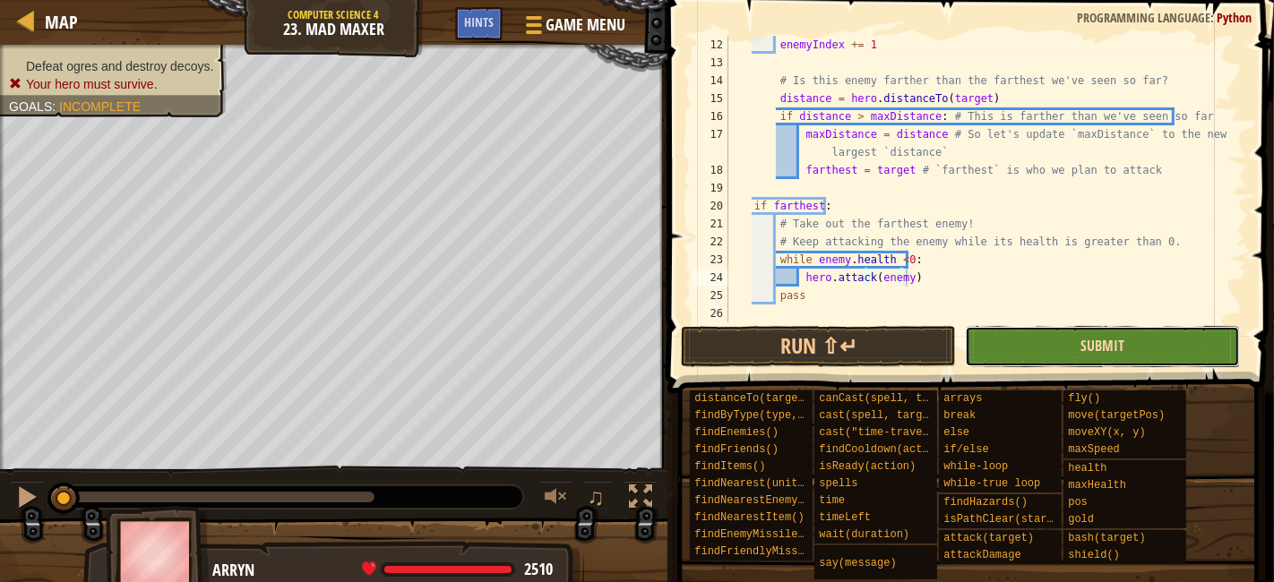
click at [1108, 351] on span "Submit" at bounding box center [1103, 346] width 44 height 20
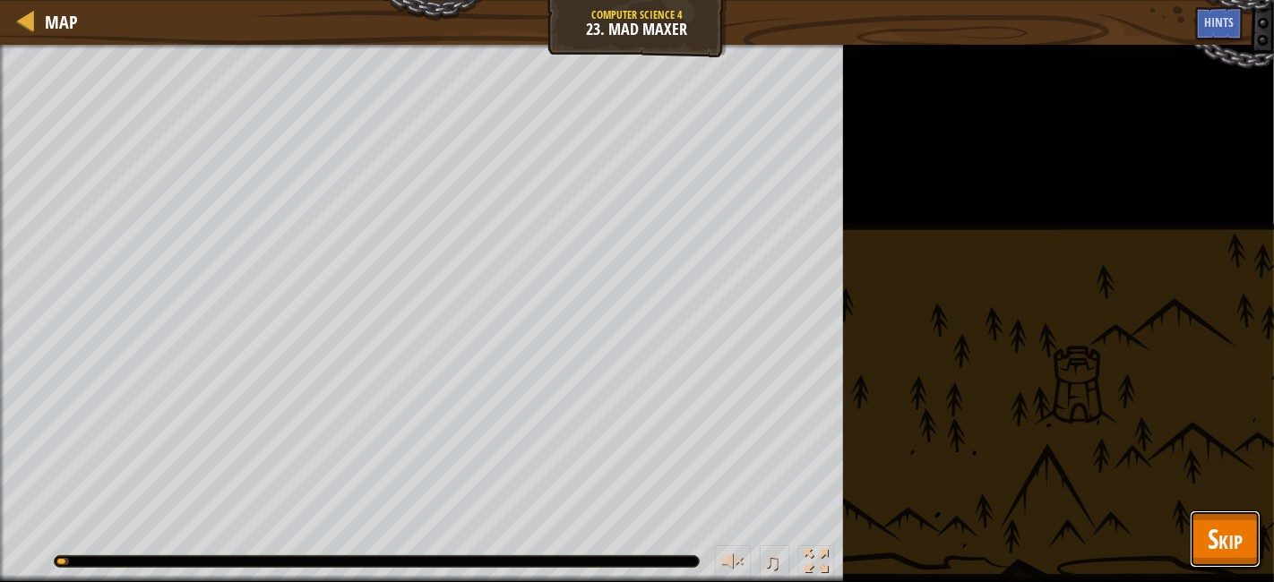
click at [1227, 547] on span "Skip" at bounding box center [1225, 539] width 35 height 37
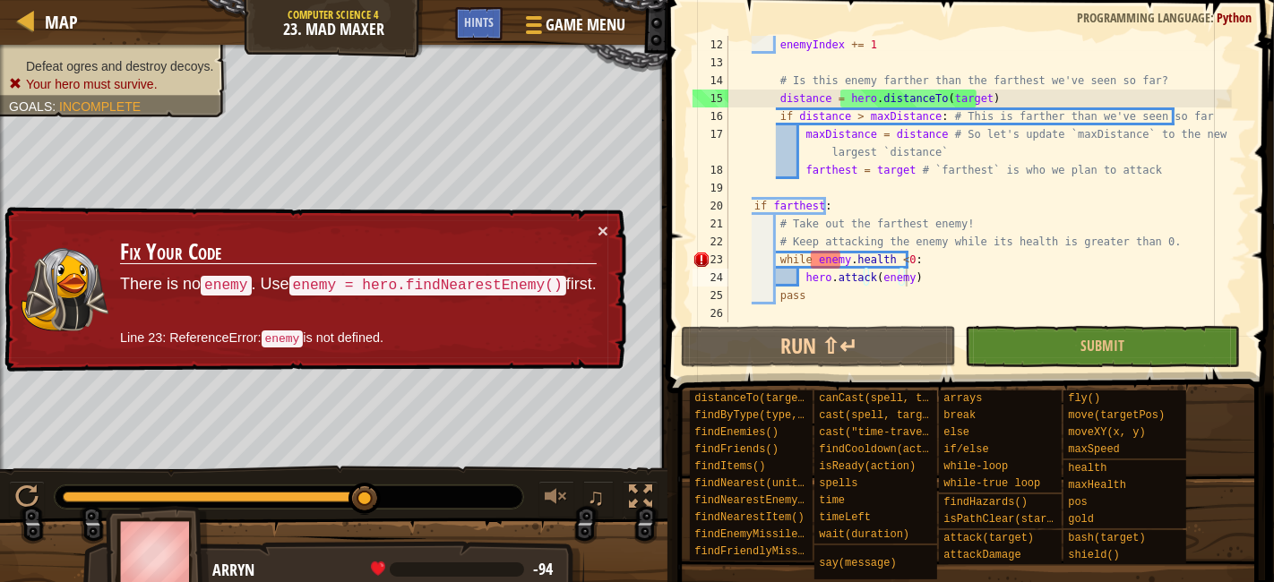
click at [842, 260] on div "enemyIndex += 1 # Is this enemy farther than the farthest we've seen so far? di…" at bounding box center [978, 197] width 507 height 323
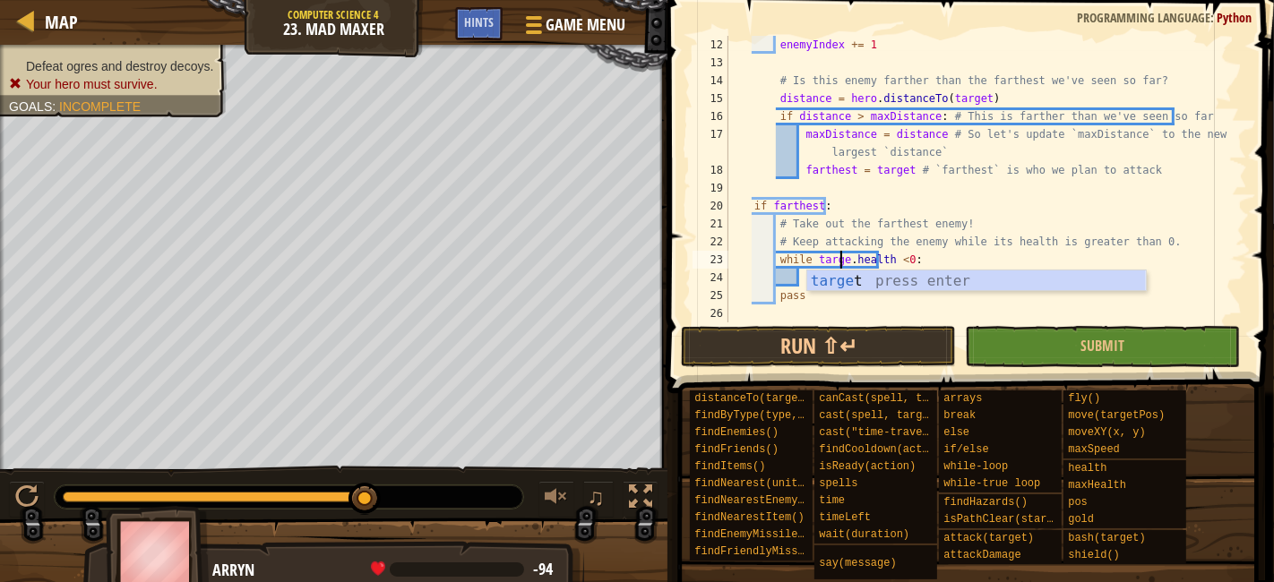
scroll to position [7, 9]
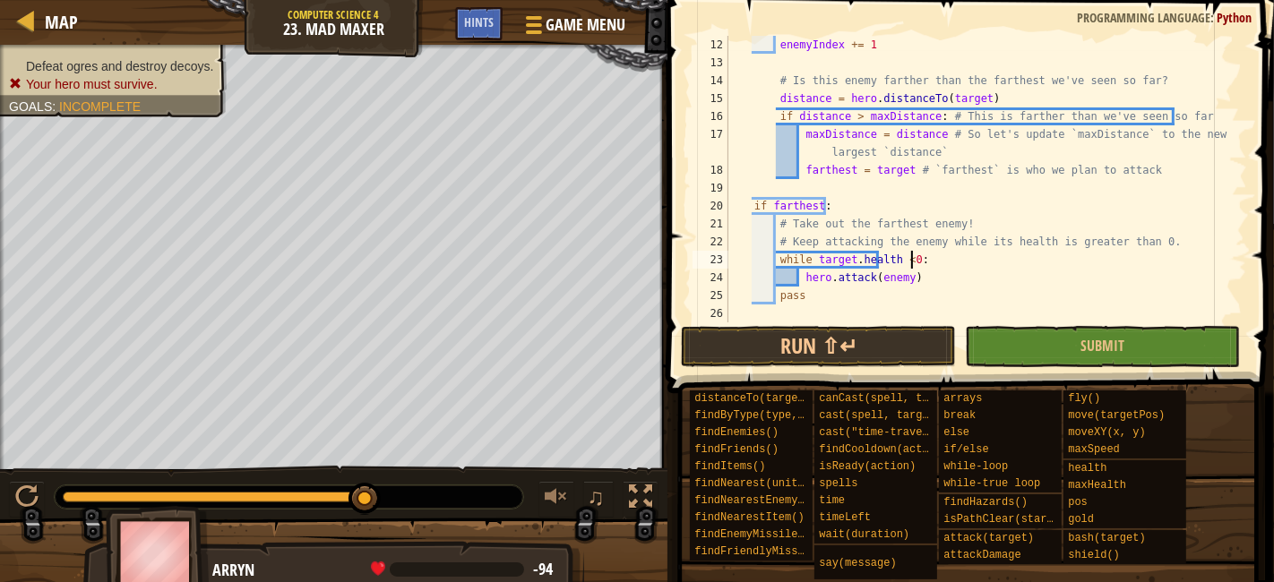
click at [950, 262] on div "enemyIndex += 1 # Is this enemy farther than the farthest we've seen so far? di…" at bounding box center [978, 197] width 507 height 323
drag, startPoint x: 901, startPoint y: 280, endPoint x: 870, endPoint y: 282, distance: 30.6
click at [870, 282] on div "enemyIndex += 1 # Is this enemy farther than the farthest we've seen so far? di…" at bounding box center [978, 197] width 507 height 323
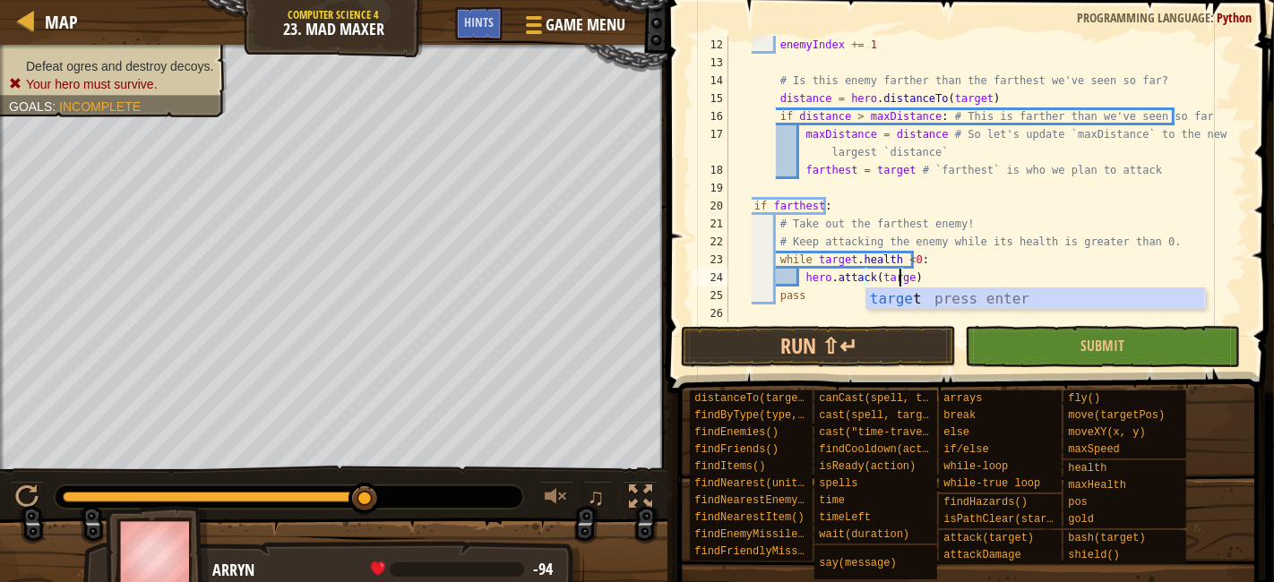
scroll to position [7, 13]
click at [1152, 358] on button "Submit" at bounding box center [1102, 346] width 275 height 41
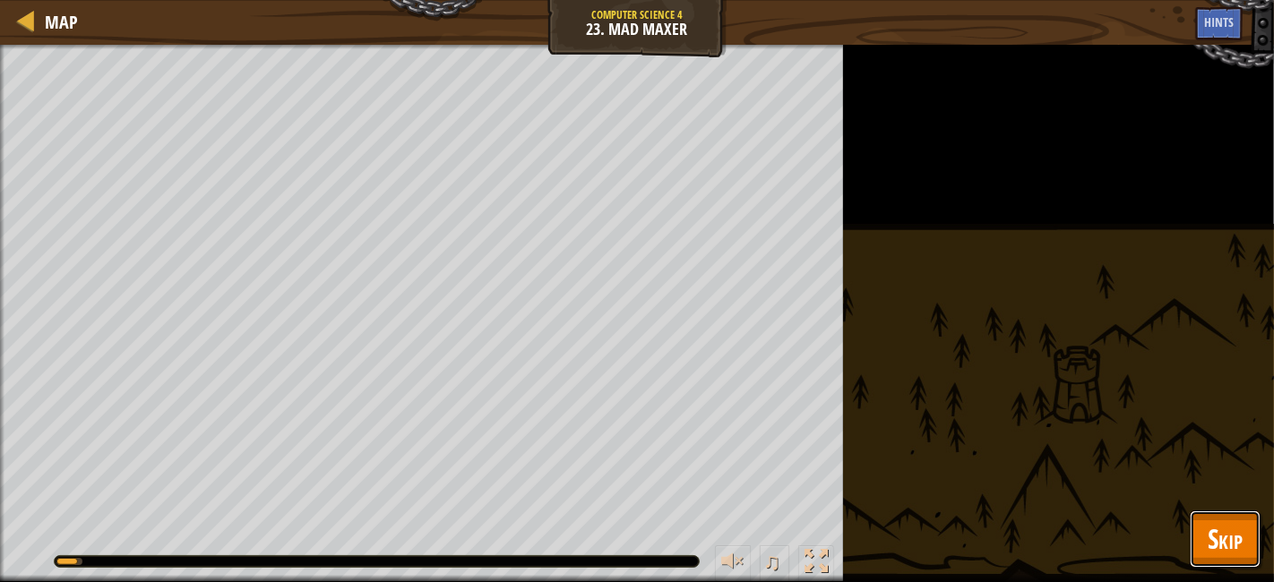
click at [1224, 530] on span "Skip" at bounding box center [1225, 539] width 35 height 37
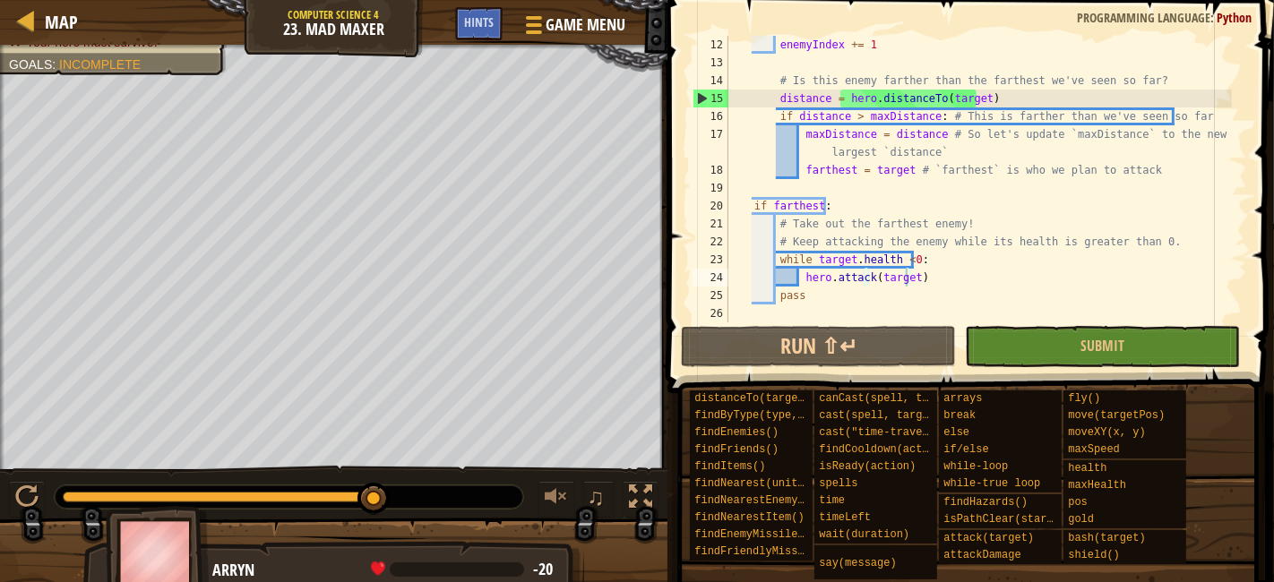
type textarea "# Take out the farthest enemy!"
click at [953, 228] on div "enemyIndex += 1 # Is this enemy farther than the farthest we've seen so far? di…" at bounding box center [978, 197] width 507 height 323
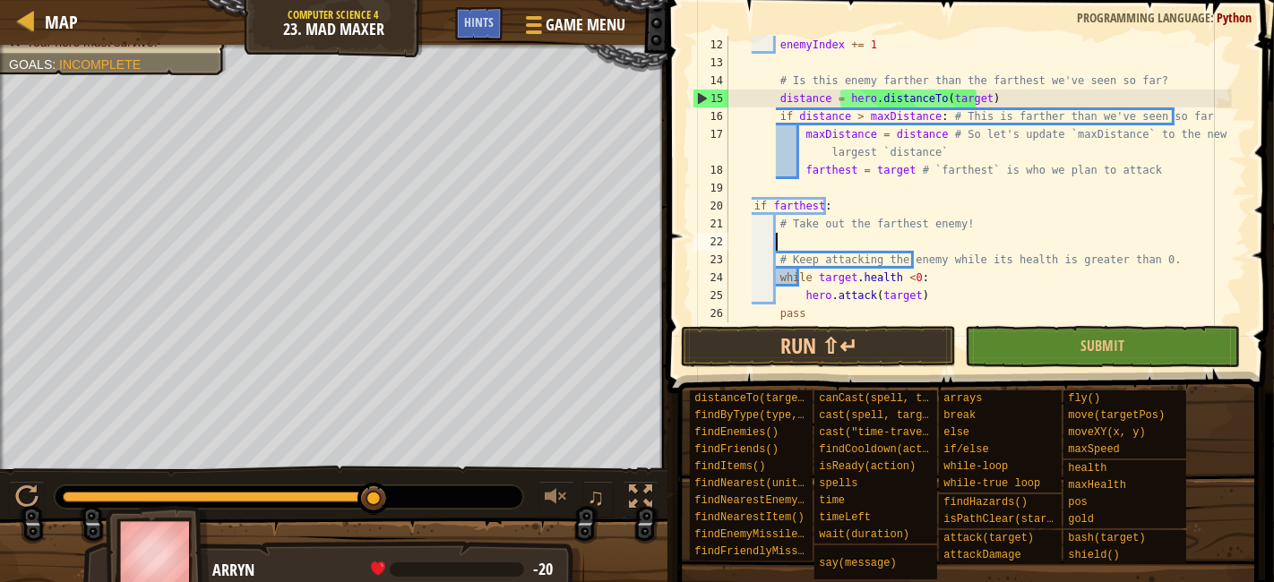
type textarea "h"
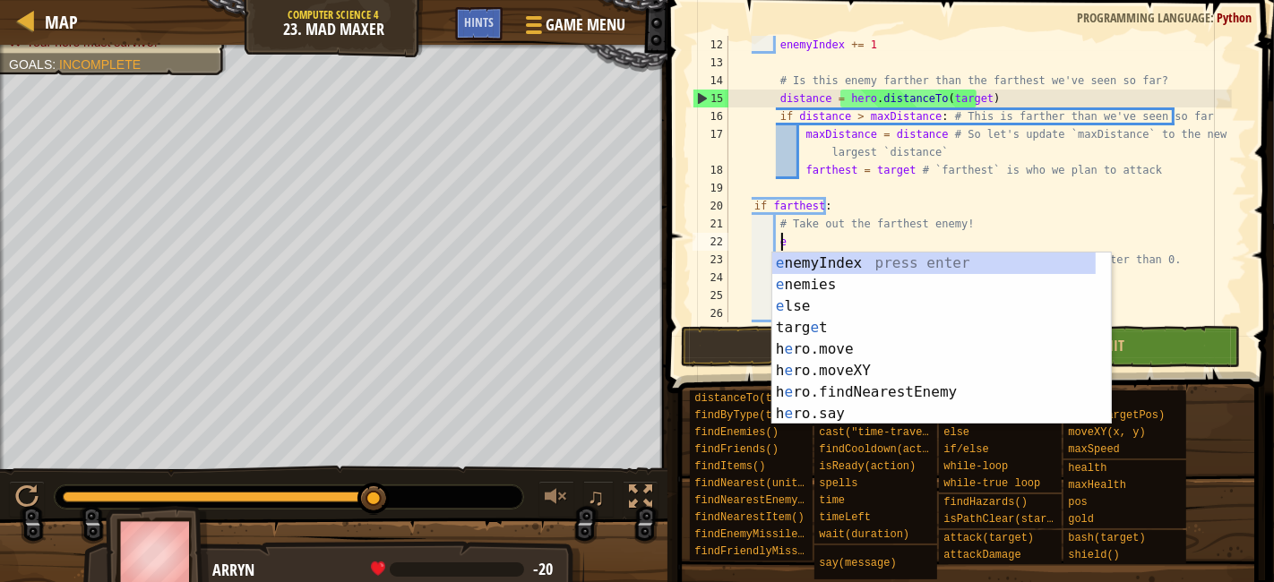
scroll to position [7, 3]
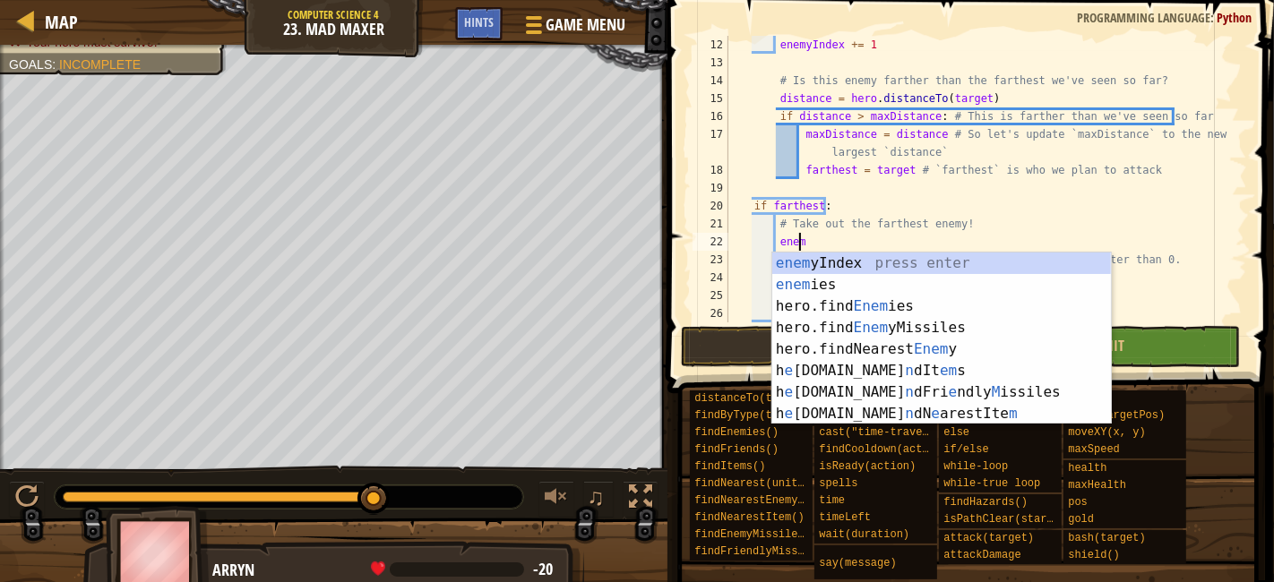
type textarea "enemy"
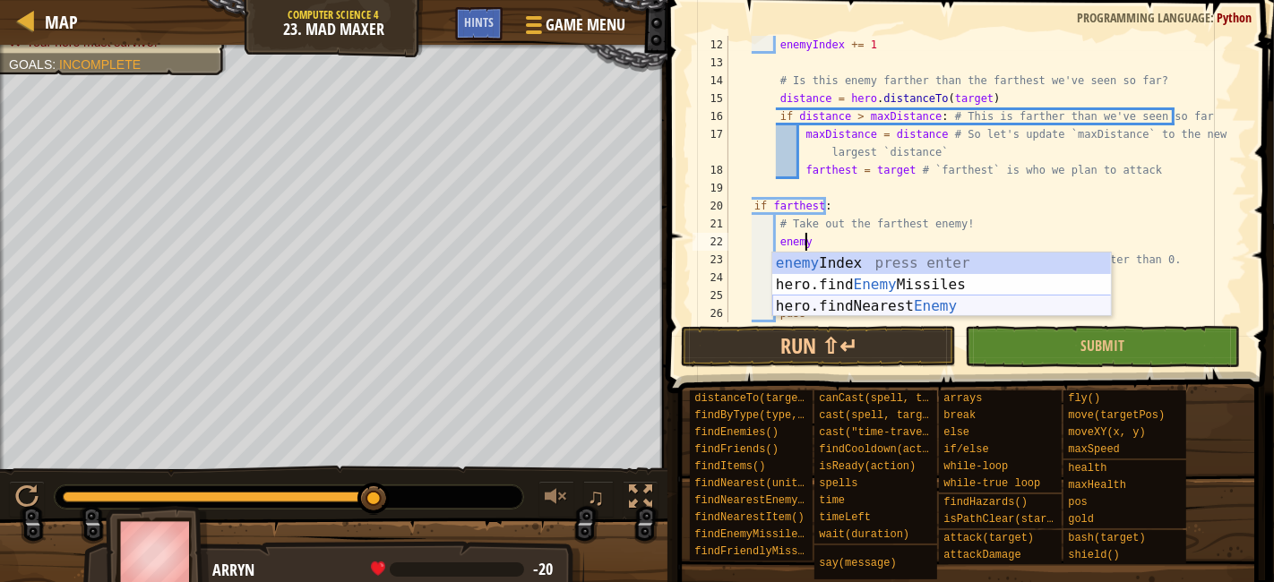
click at [953, 299] on div "enemy Index press enter hero.find Enemy Missiles press enter hero.findNearest E…" at bounding box center [942, 307] width 340 height 108
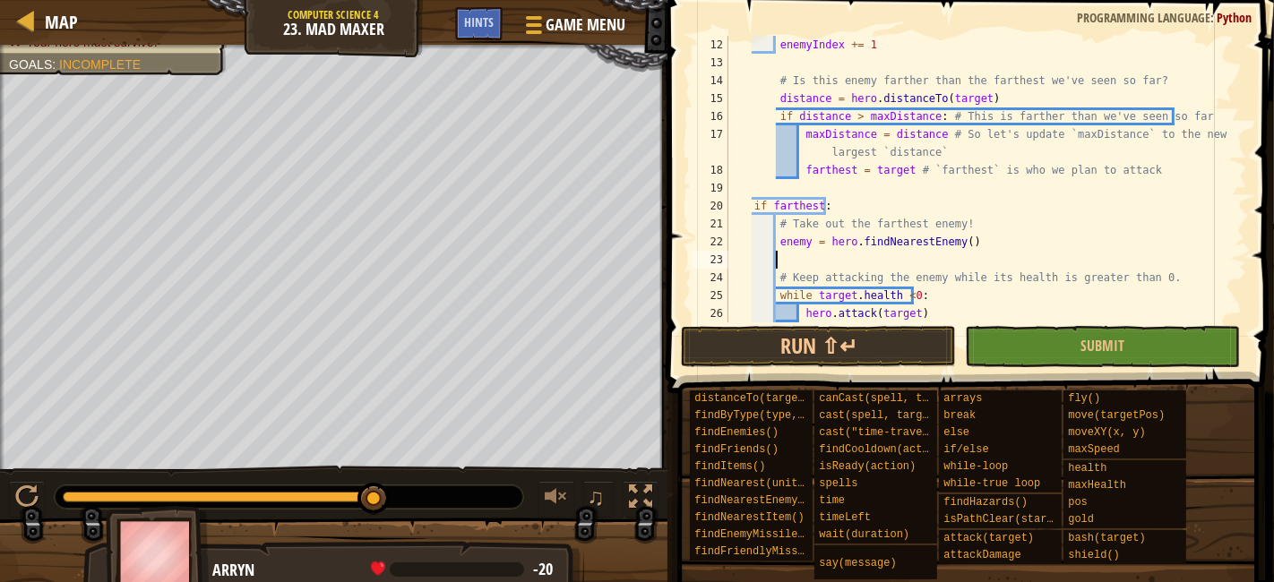
scroll to position [7, 2]
drag, startPoint x: 844, startPoint y: 296, endPoint x: 812, endPoint y: 296, distance: 32.3
click at [812, 296] on div "enemyIndex += 1 # Is this enemy farther than the farthest we've seen so far? di…" at bounding box center [978, 197] width 507 height 323
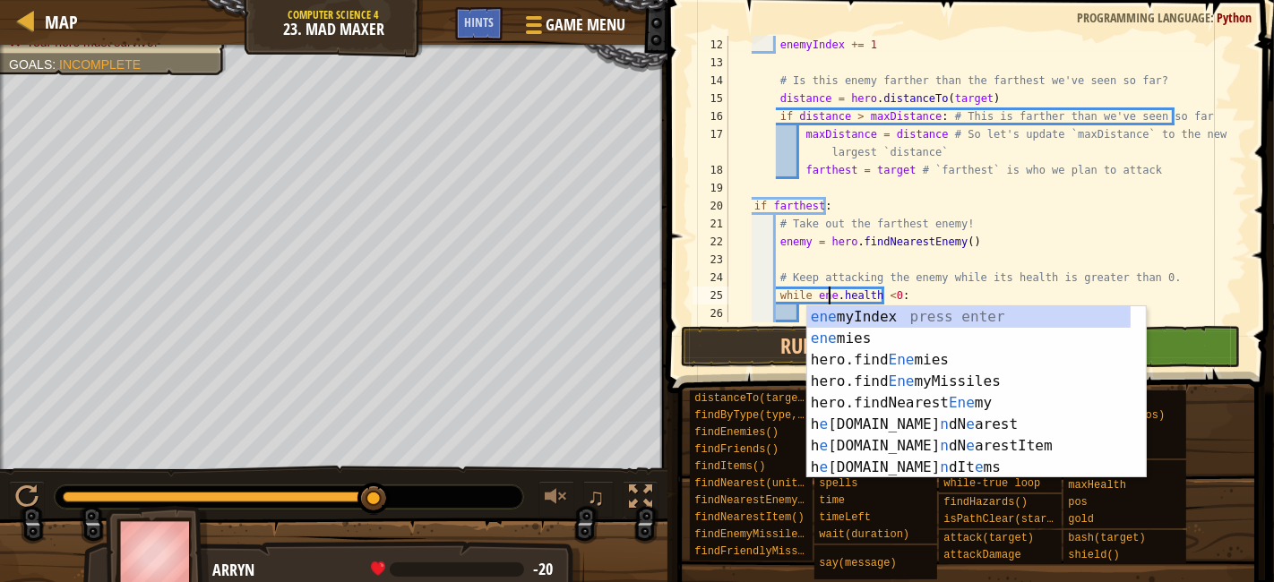
scroll to position [7, 8]
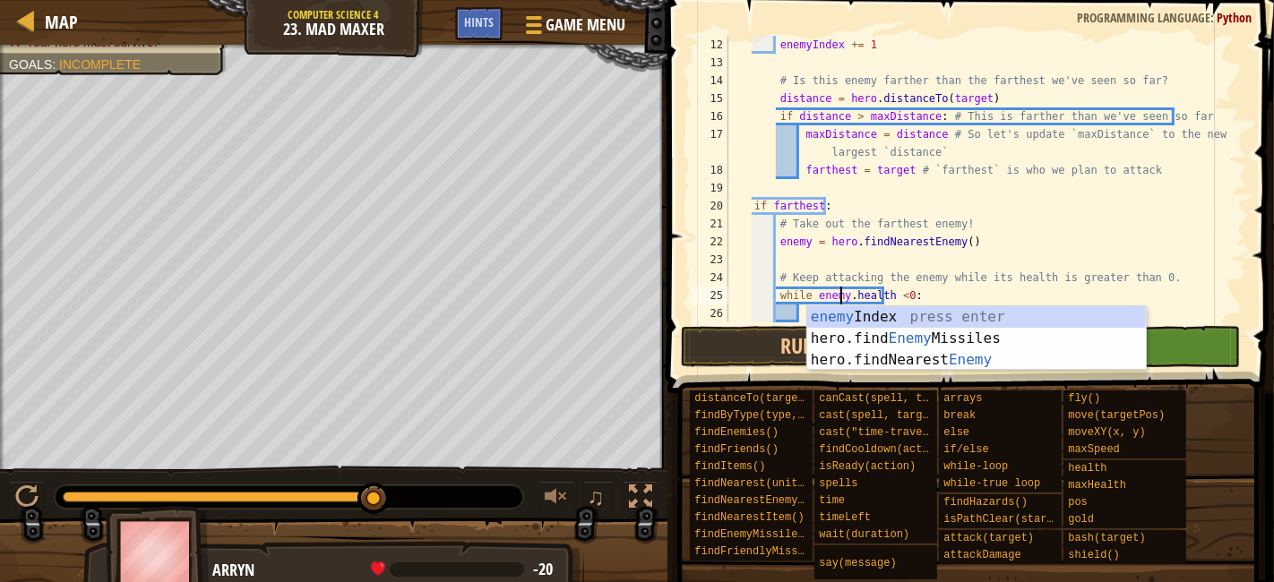
click at [1045, 237] on div "enemyIndex += 1 # Is this enemy farther than the farthest we've seen so far? di…" at bounding box center [978, 197] width 507 height 323
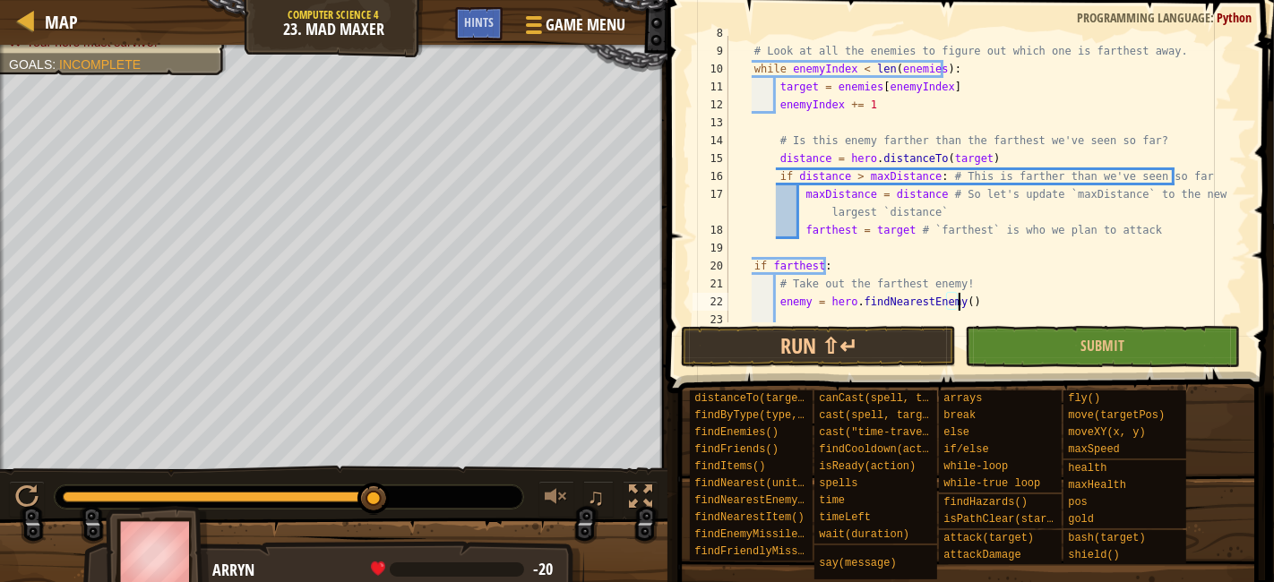
scroll to position [233, 0]
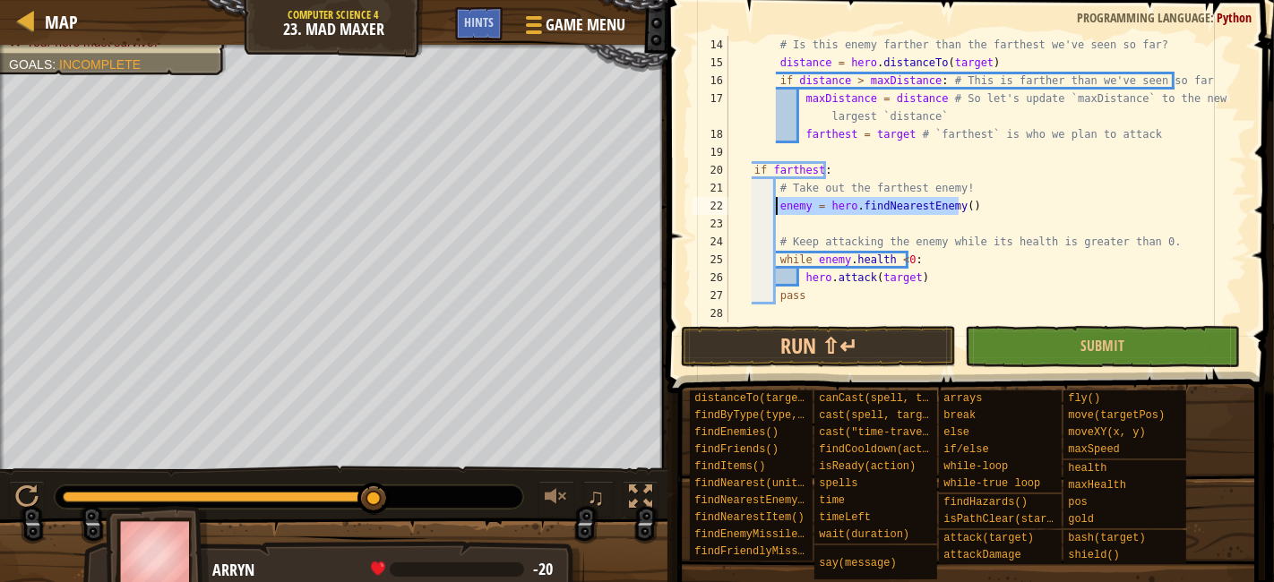
drag, startPoint x: 968, startPoint y: 211, endPoint x: 778, endPoint y: 211, distance: 190.0
click at [778, 211] on div "# Is this enemy farther than the farthest we've seen so far? distance = hero . …" at bounding box center [978, 197] width 507 height 323
click at [897, 270] on div "# Is this enemy farther than the farthest we've seen so far? distance = hero . …" at bounding box center [978, 197] width 507 height 323
click at [897, 254] on div "# Is this enemy farther than the farthest we've seen so far? distance = hero . …" at bounding box center [978, 197] width 507 height 323
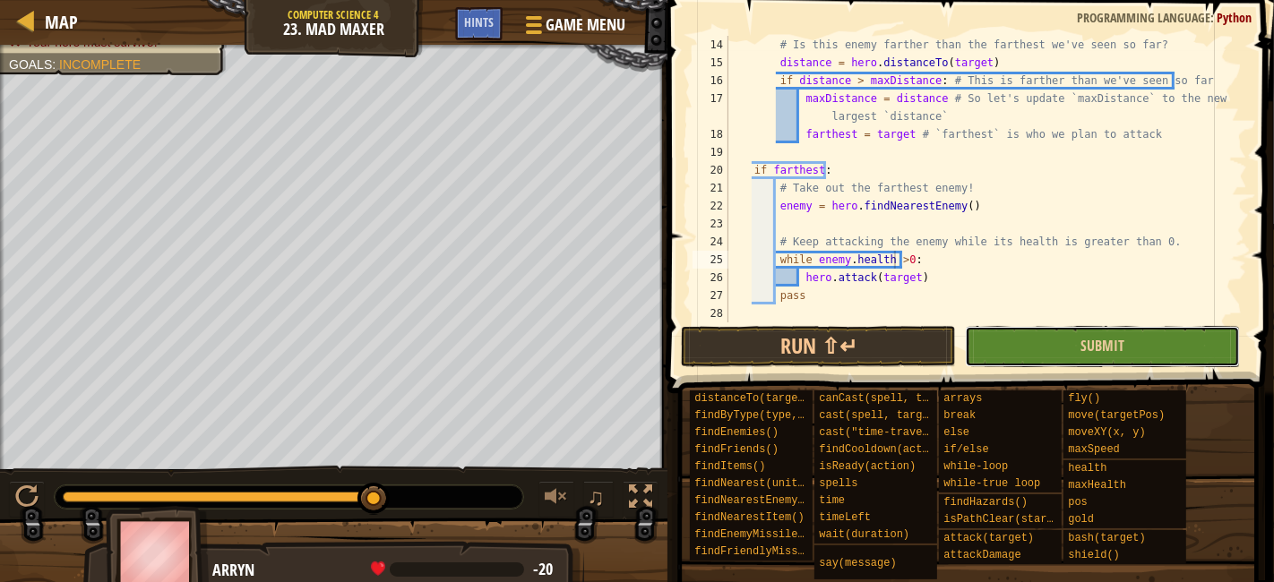
click at [1173, 347] on button "Submit" at bounding box center [1102, 346] width 275 height 41
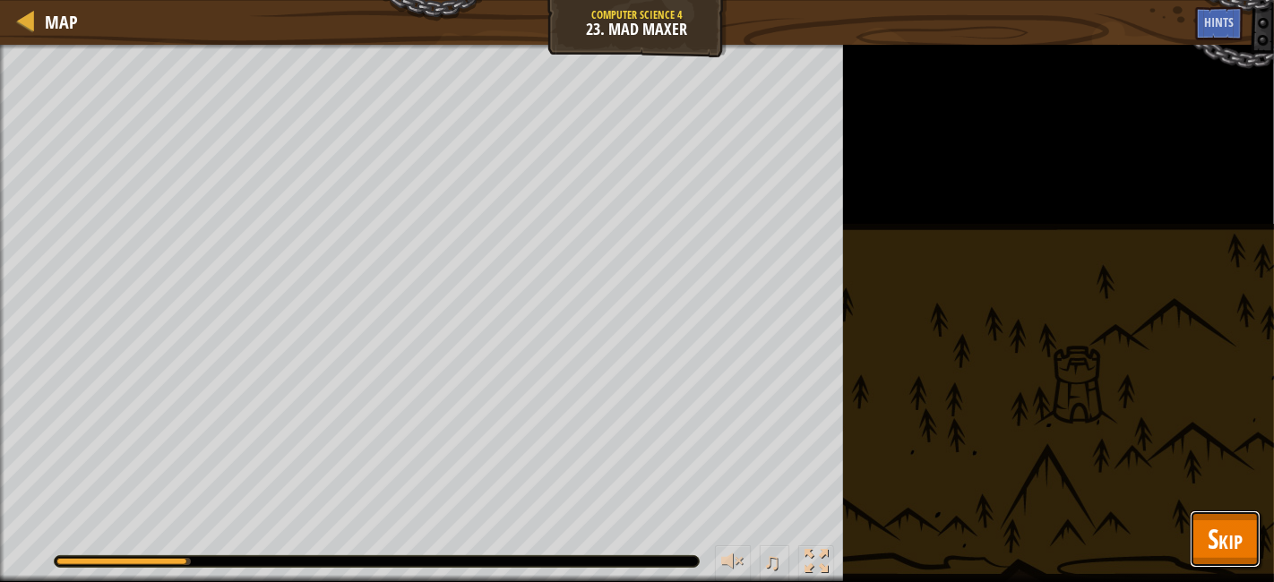
click at [1230, 537] on span "Skip" at bounding box center [1225, 539] width 35 height 37
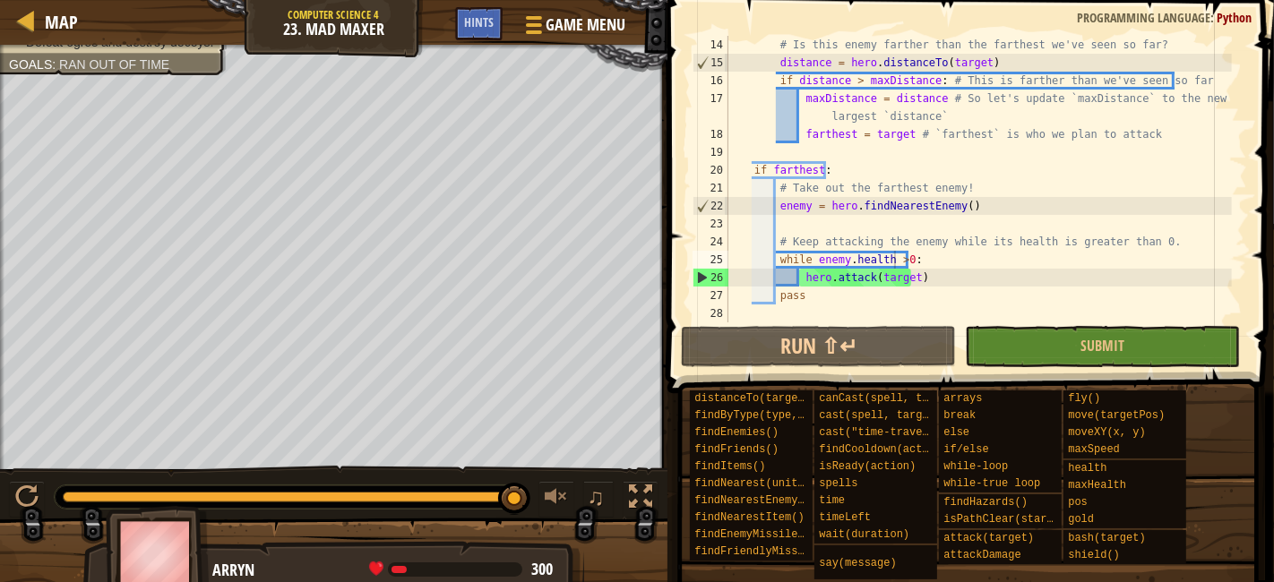
scroll to position [0, 0]
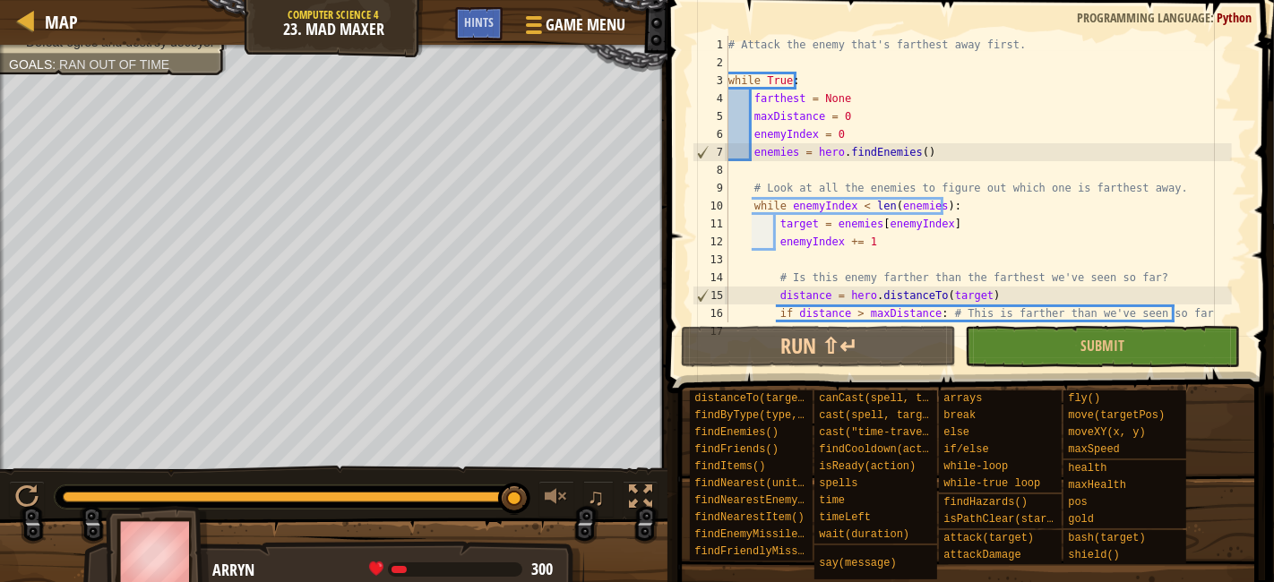
click at [728, 238] on div "# Attack the enemy that's farthest away first. while True : farthest = None max…" at bounding box center [978, 206] width 507 height 340
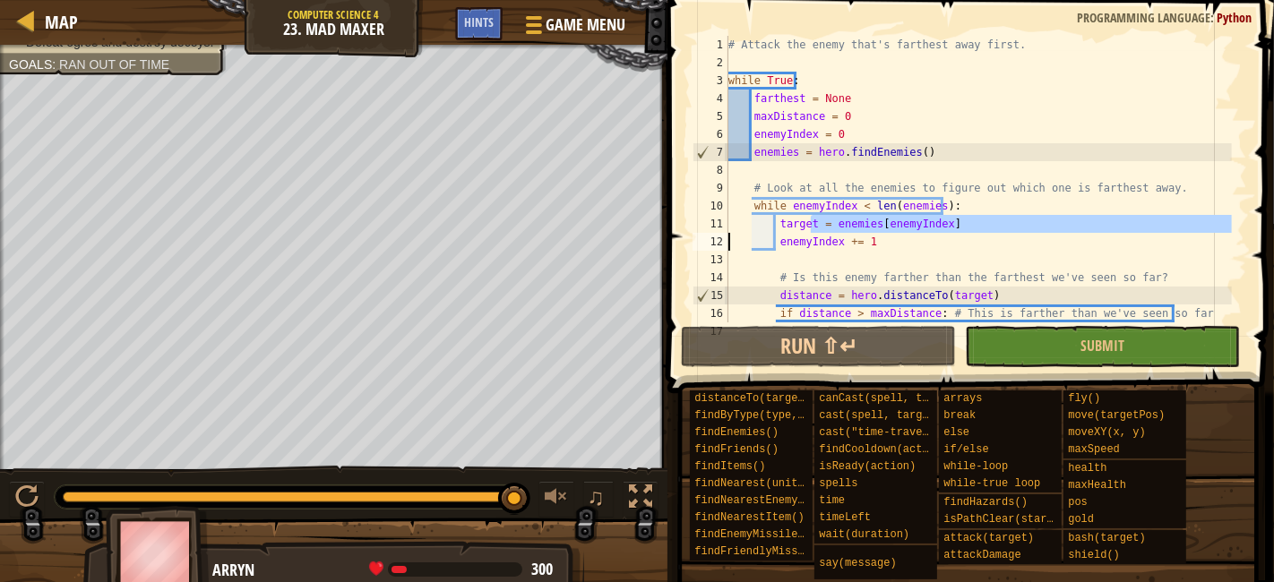
click at [1008, 234] on div "# Attack the enemy that's farthest away first. while True : farthest = None max…" at bounding box center [978, 206] width 507 height 340
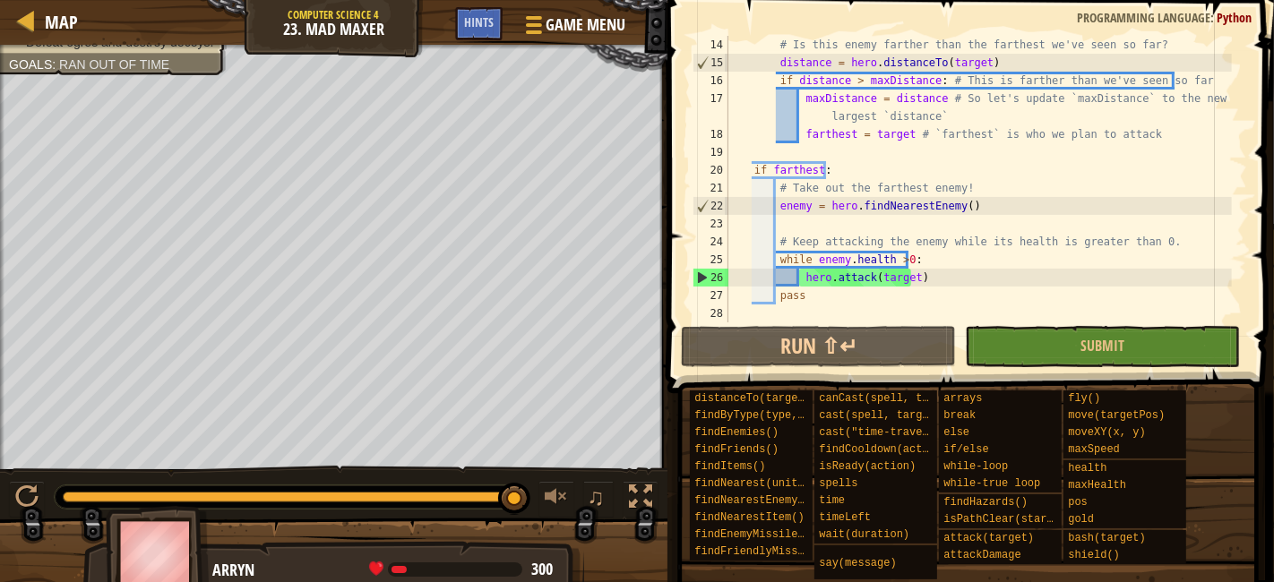
scroll to position [233, 0]
drag, startPoint x: 903, startPoint y: 278, endPoint x: 868, endPoint y: 280, distance: 35.0
click at [868, 280] on div "# Is this enemy farther than the farthest we've seen so far? distance = hero . …" at bounding box center [978, 197] width 507 height 323
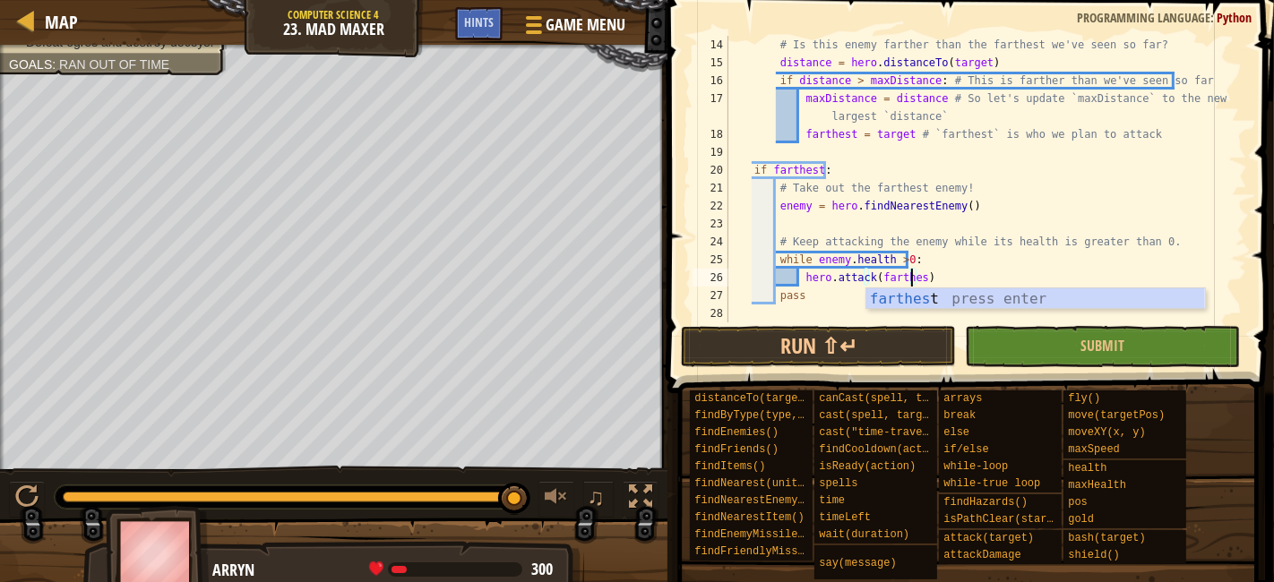
scroll to position [7, 15]
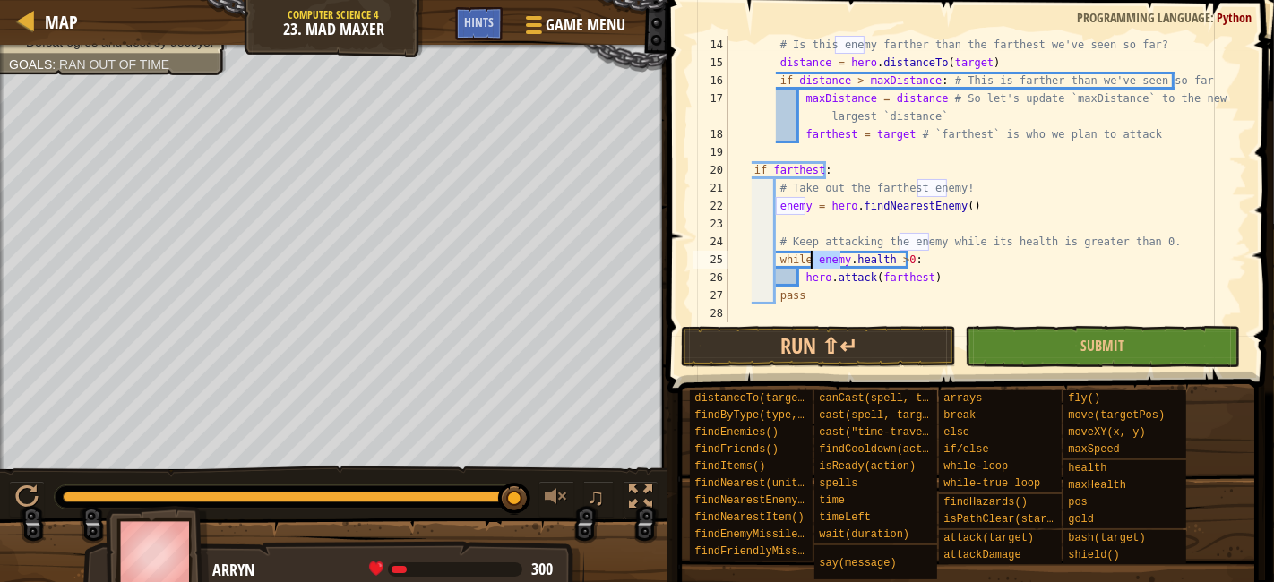
drag, startPoint x: 840, startPoint y: 265, endPoint x: 813, endPoint y: 268, distance: 27.0
click at [813, 268] on div "# Is this enemy farther than the farthest we've seen so far? distance = hero . …" at bounding box center [978, 197] width 507 height 323
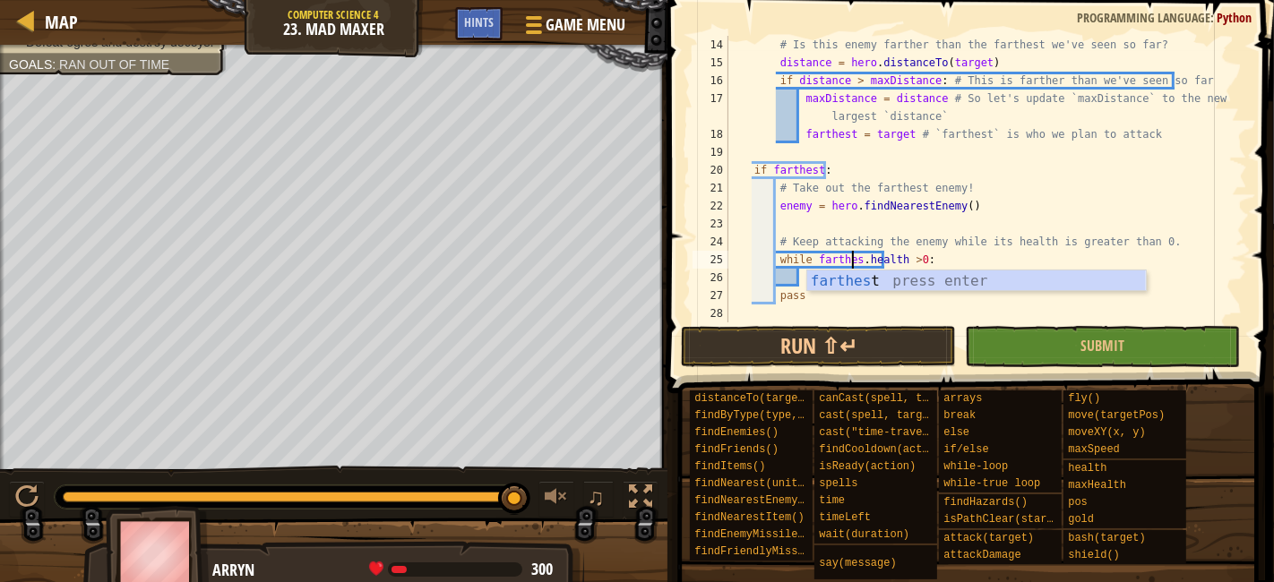
scroll to position [7, 10]
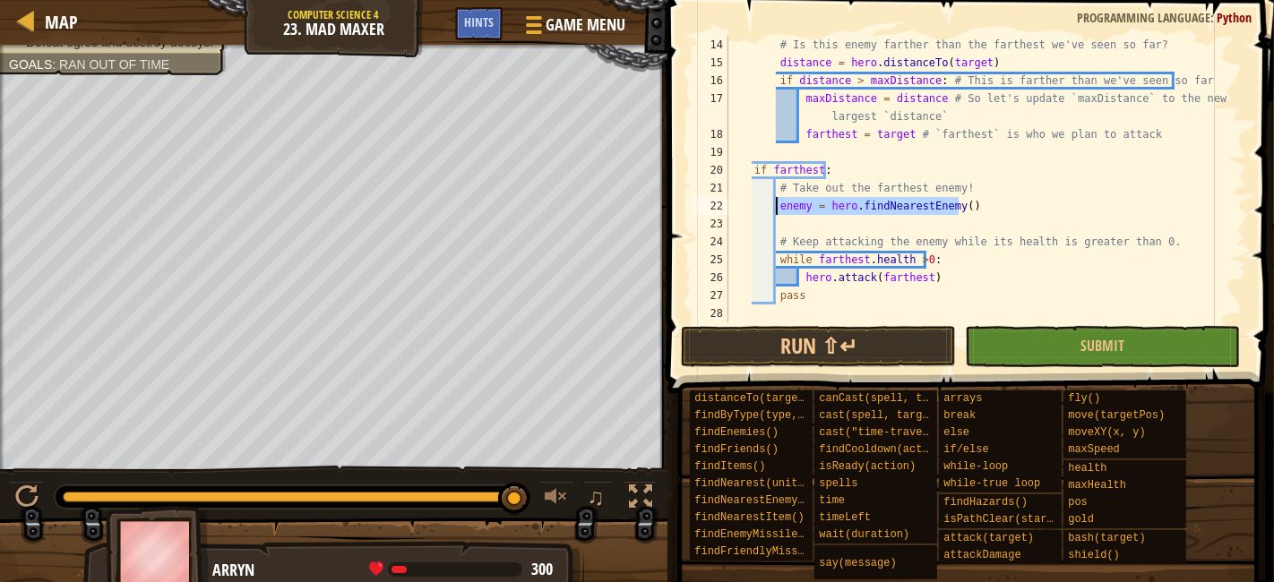
drag, startPoint x: 986, startPoint y: 206, endPoint x: 776, endPoint y: 211, distance: 209.7
click at [776, 211] on div "# Is this enemy farther than the farthest we've seen so far? distance = hero . …" at bounding box center [978, 197] width 507 height 323
type textarea "enemy = hero.findNearestEnemy()"
click at [1200, 367] on span at bounding box center [972, 171] width 621 height 446
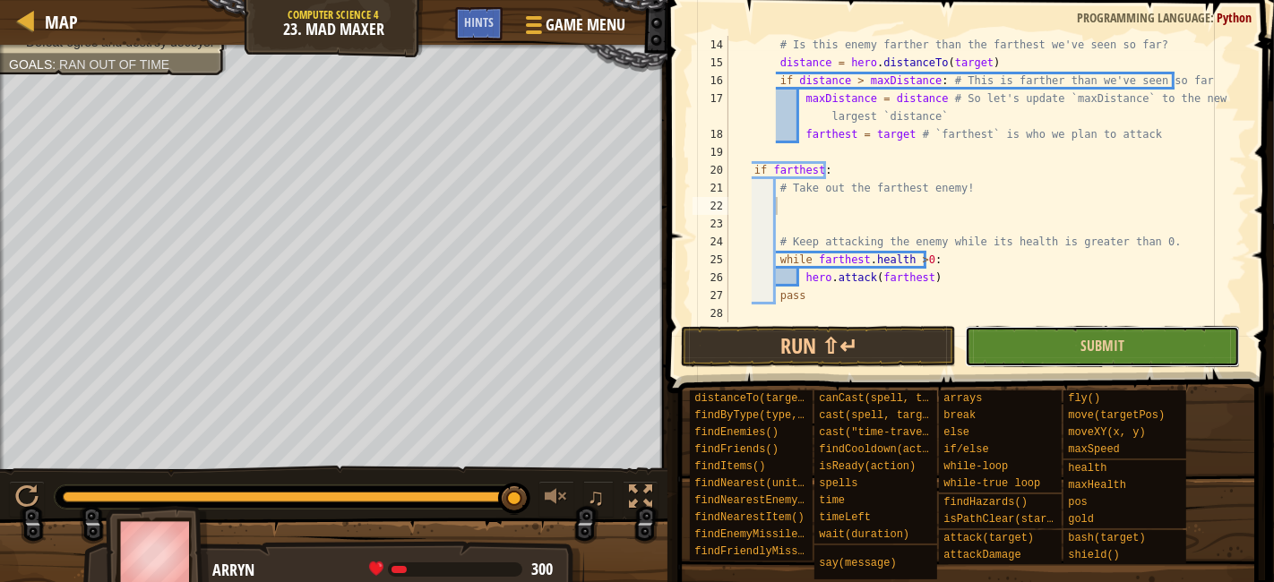
click at [1197, 359] on button "Submit" at bounding box center [1102, 346] width 275 height 41
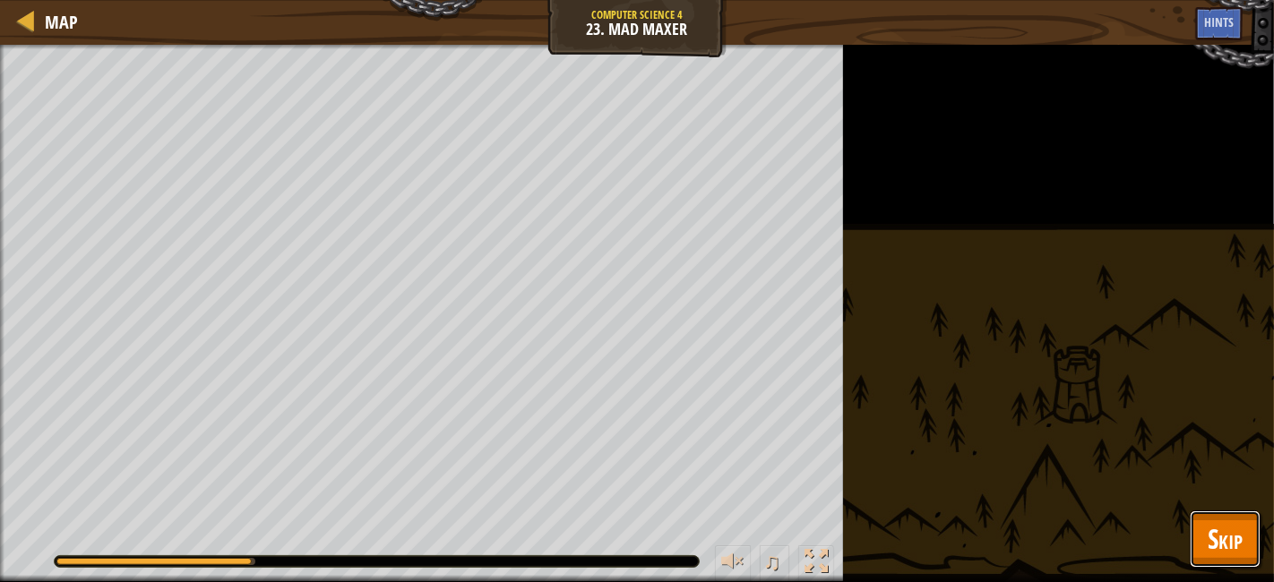
click at [1219, 536] on span "Skip" at bounding box center [1225, 539] width 35 height 37
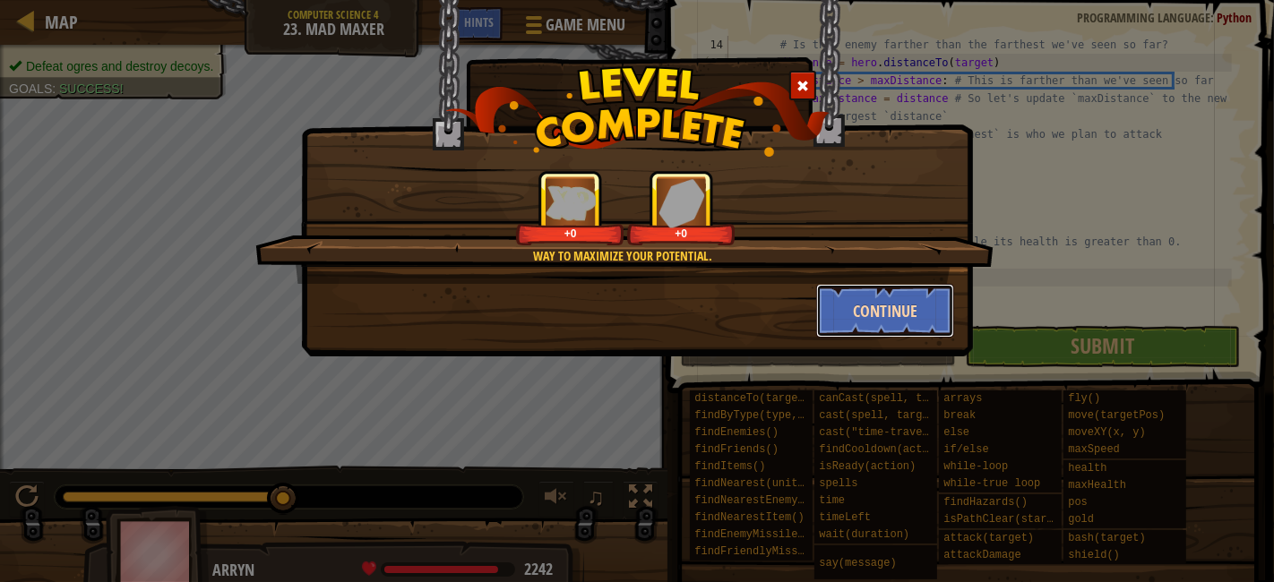
click at [906, 327] on button "Continue" at bounding box center [885, 311] width 139 height 54
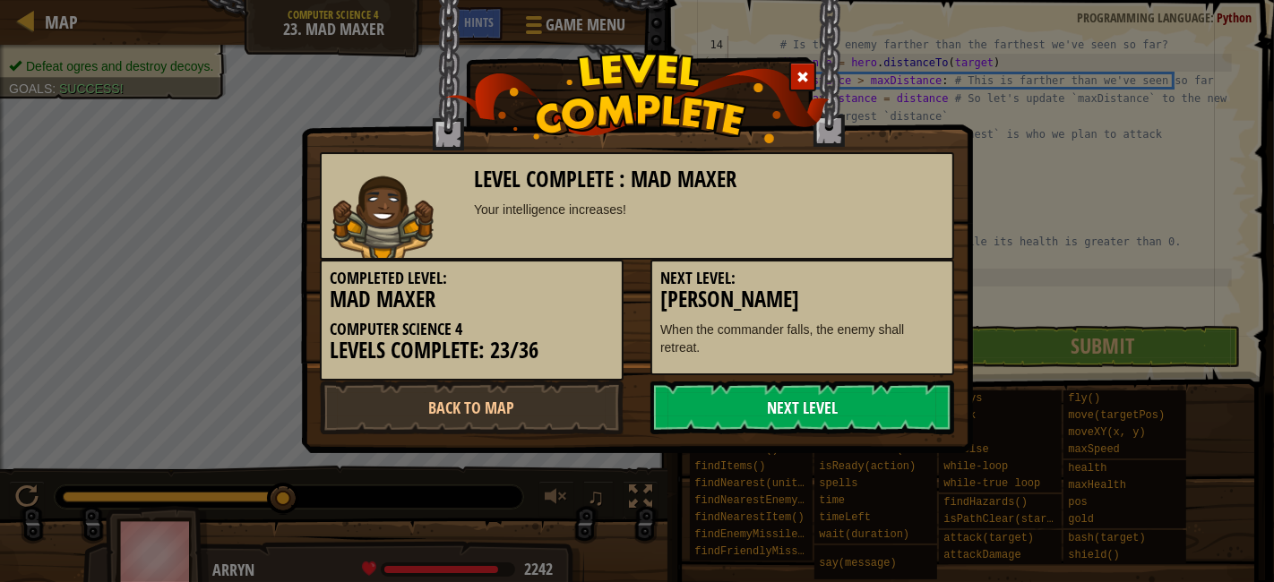
click at [868, 389] on link "Next Level" at bounding box center [803, 408] width 304 height 54
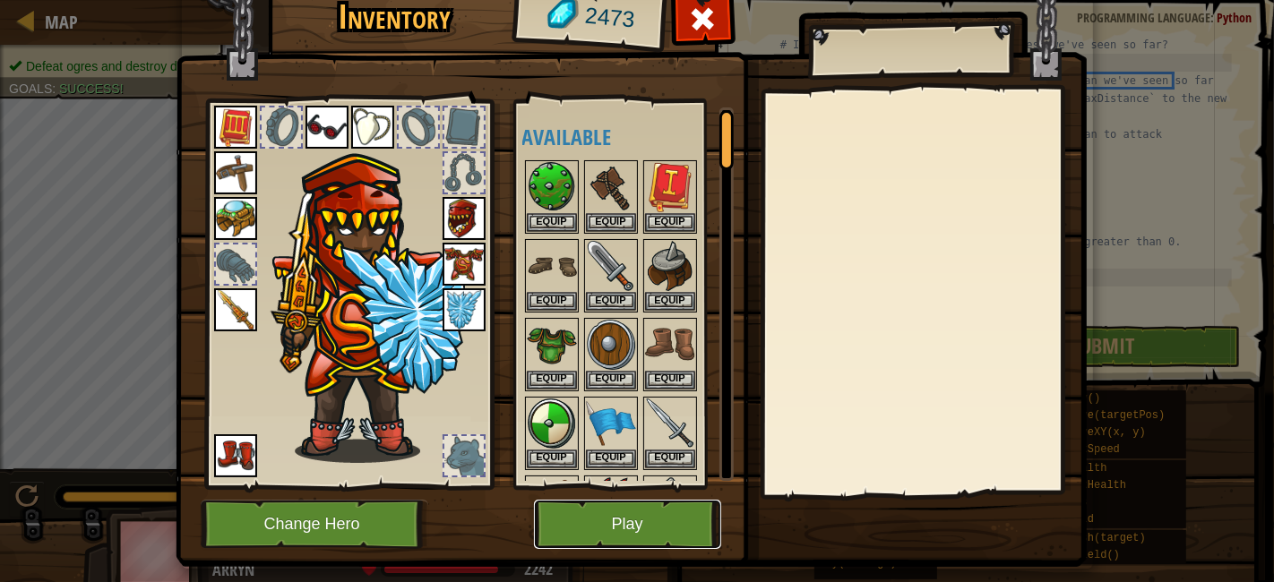
click at [639, 530] on button "Play" at bounding box center [627, 524] width 187 height 49
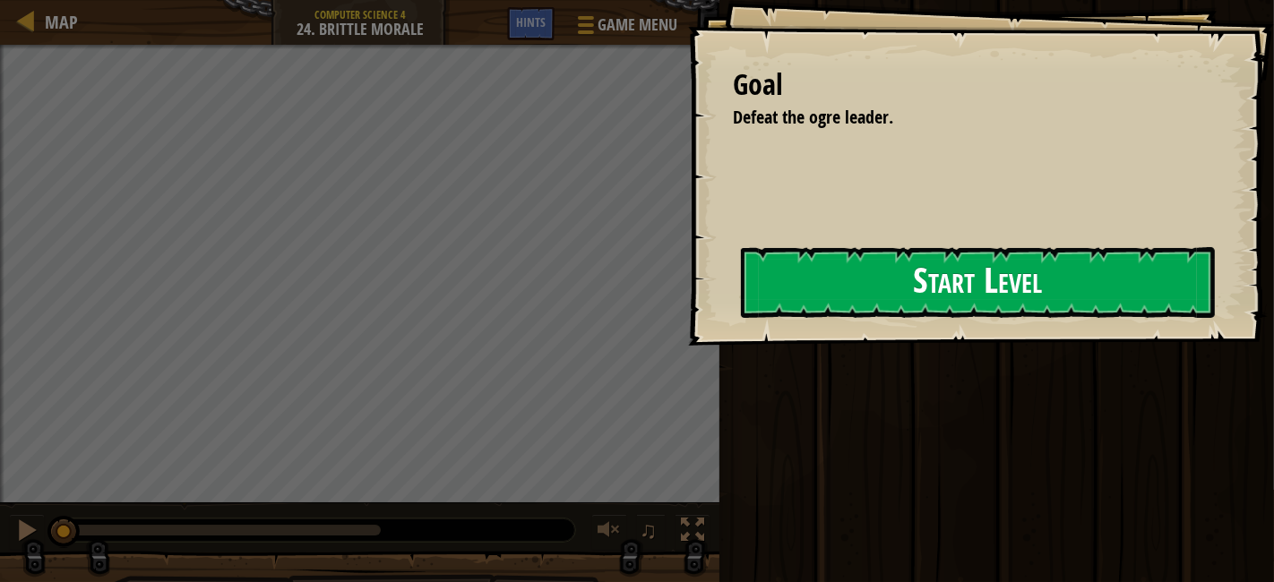
click at [741, 318] on button "Start Level" at bounding box center [978, 282] width 474 height 71
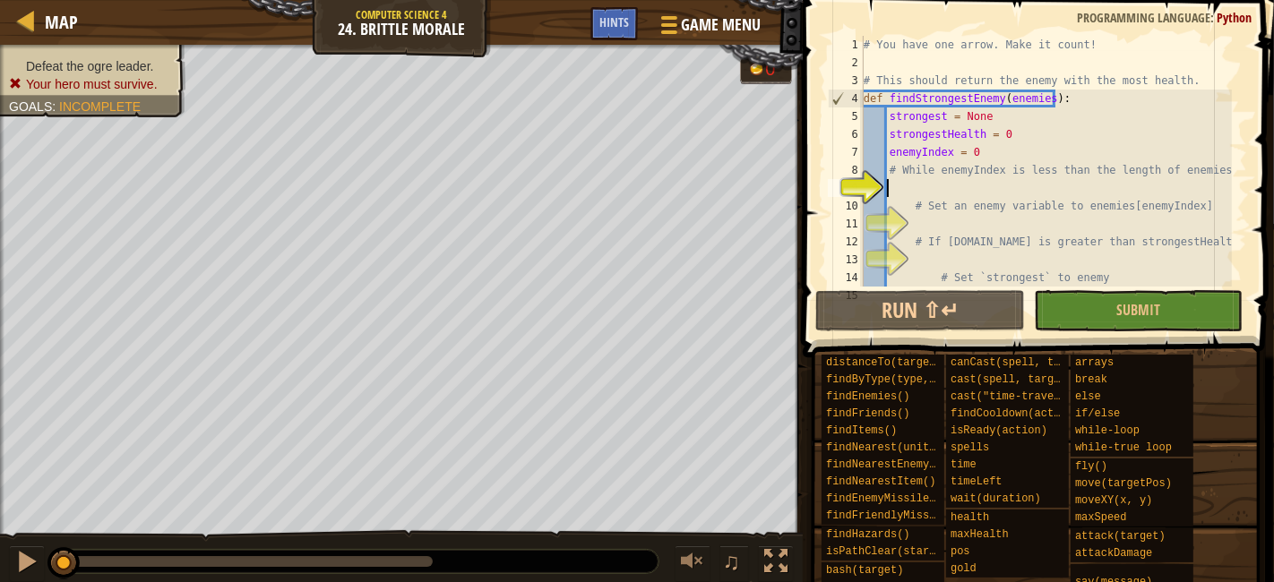
scroll to position [18, 0]
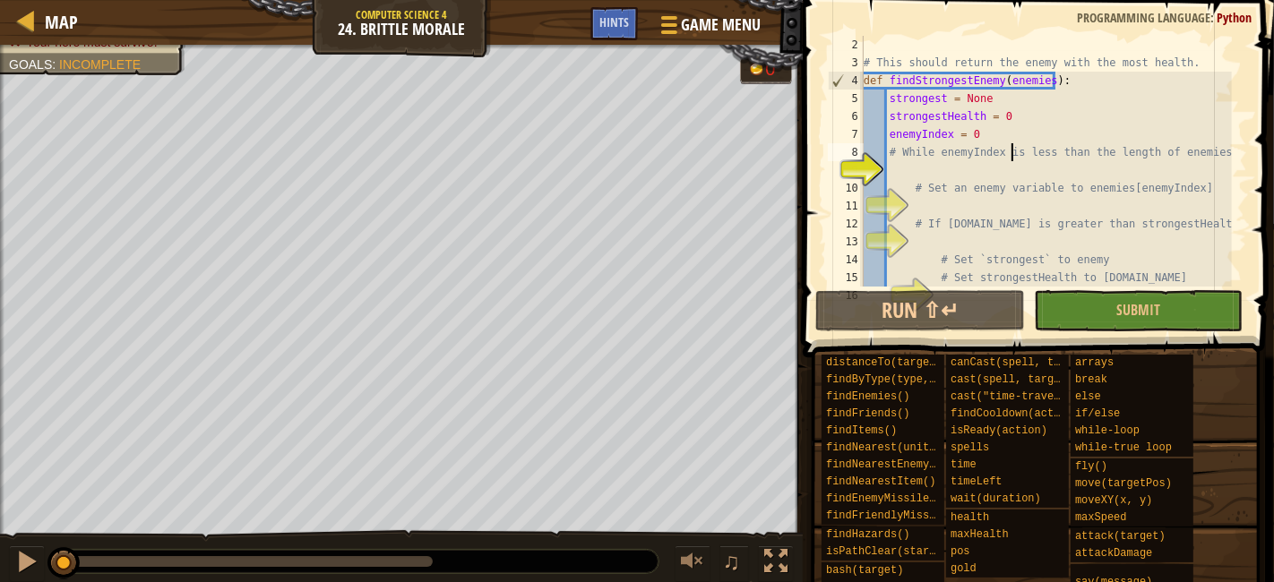
click at [1009, 159] on div "# This should return the enemy with the most health. def findStrongestEnemy ( e…" at bounding box center [1046, 179] width 372 height 287
type textarea "# While enemyIndex is less than the length of enemies:"
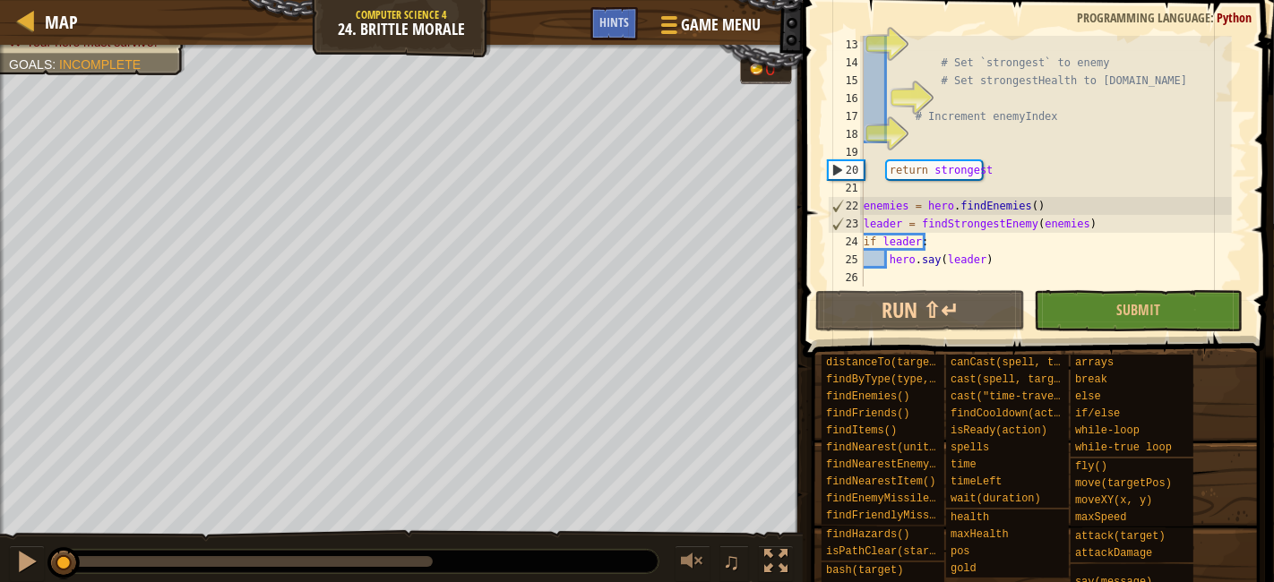
scroll to position [0, 0]
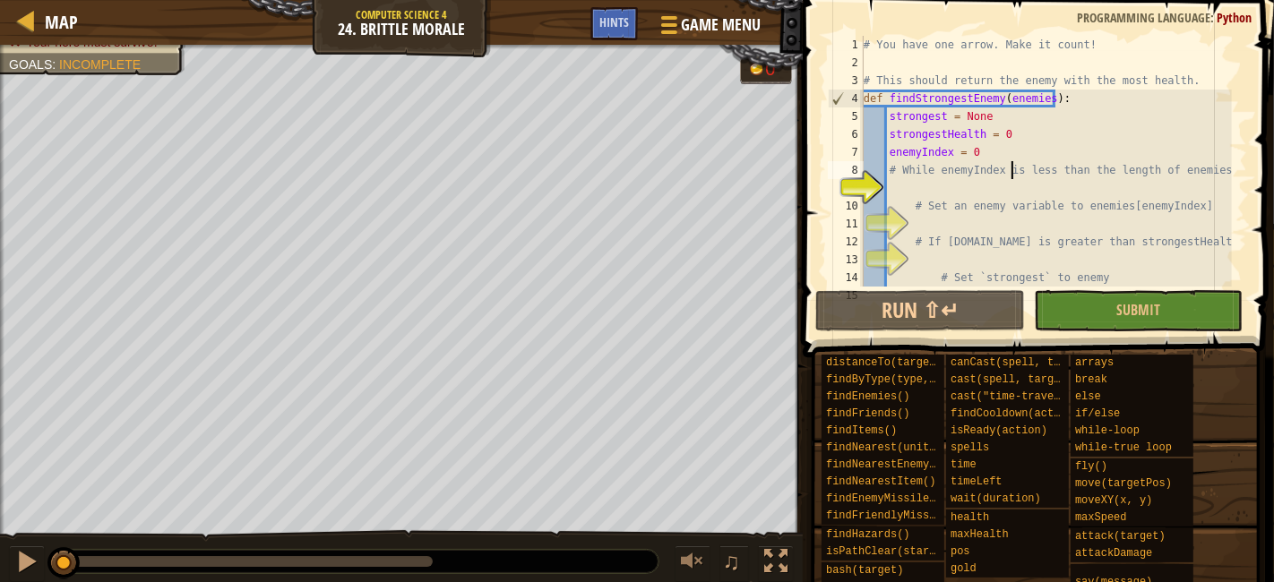
click at [898, 191] on div "# You have one arrow. Make it count! # This should return the enemy with the mo…" at bounding box center [1046, 179] width 372 height 287
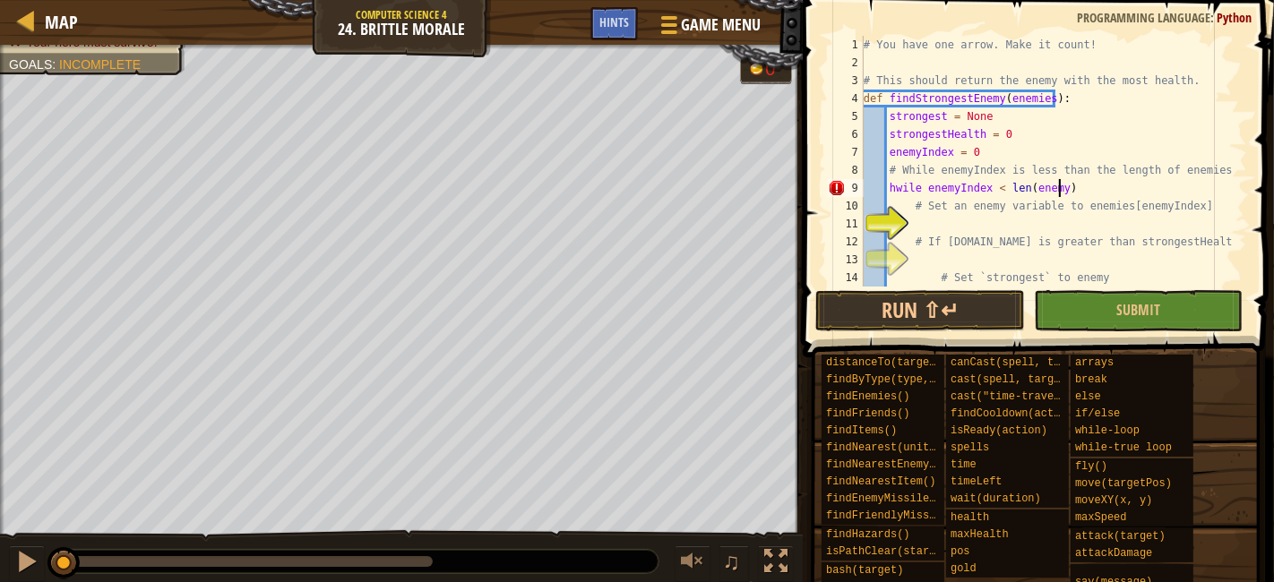
scroll to position [7, 15]
click at [1053, 188] on div "# You have one arrow. Make it count! # This should return the enemy with the mo…" at bounding box center [1046, 179] width 372 height 287
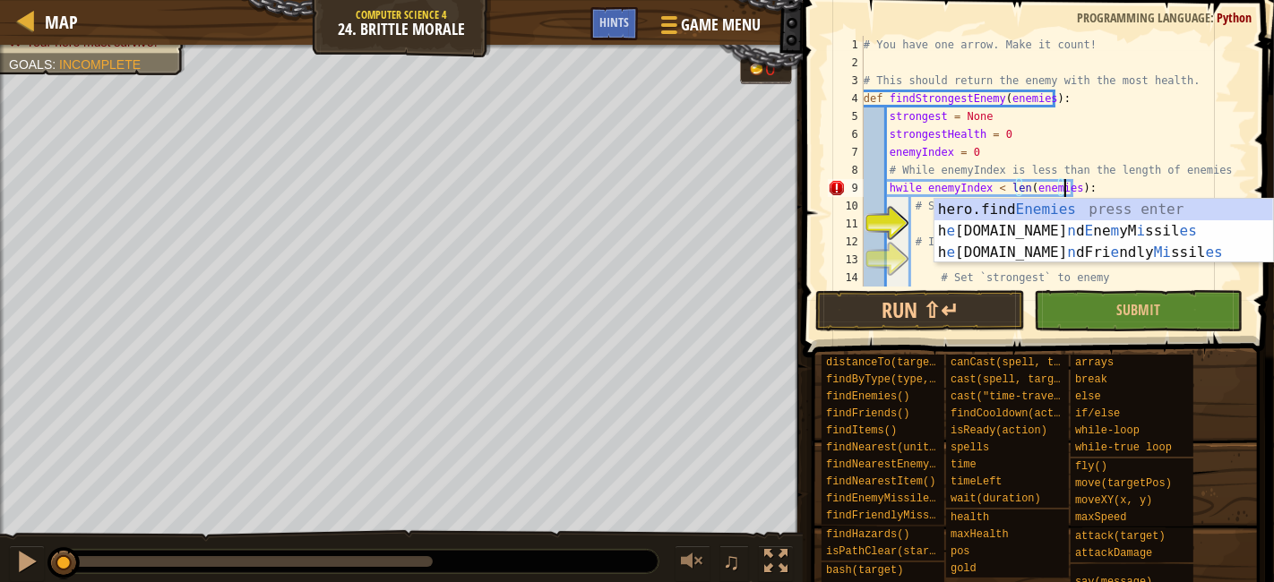
scroll to position [7, 16]
click at [894, 190] on div "# You have one arrow. Make it count! # This should return the enemy with the mo…" at bounding box center [1046, 179] width 372 height 287
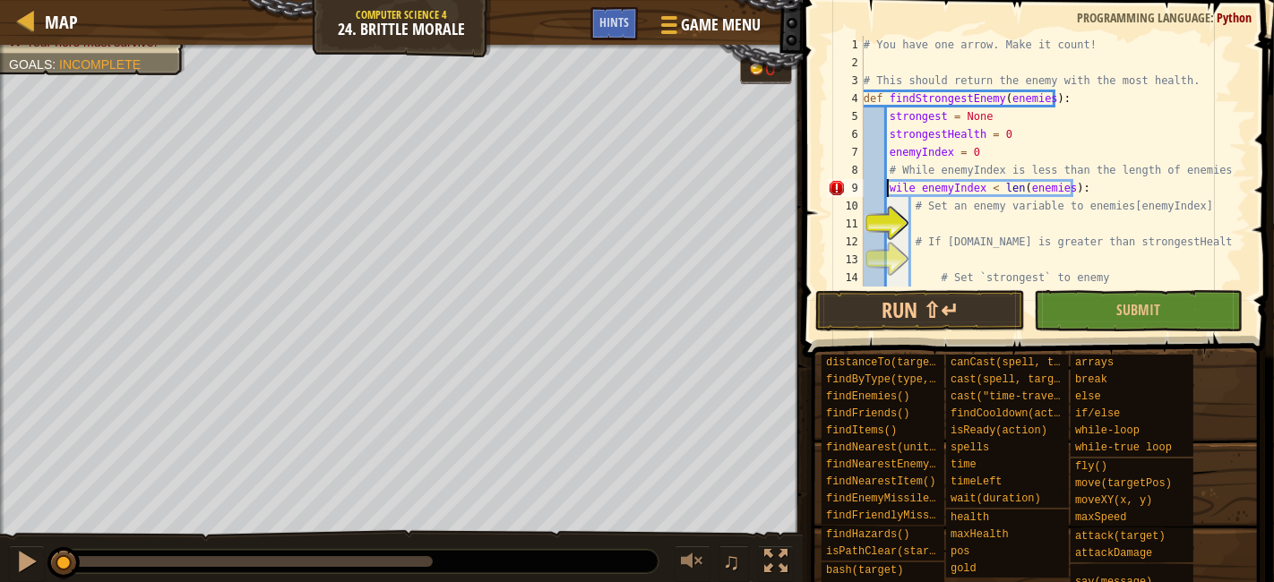
scroll to position [7, 15]
click at [892, 192] on div "# You have one arrow. Make it count! # This should return the enemy with the mo…" at bounding box center [1046, 179] width 372 height 287
type textarea "while enemyIndex < len(enemies):"
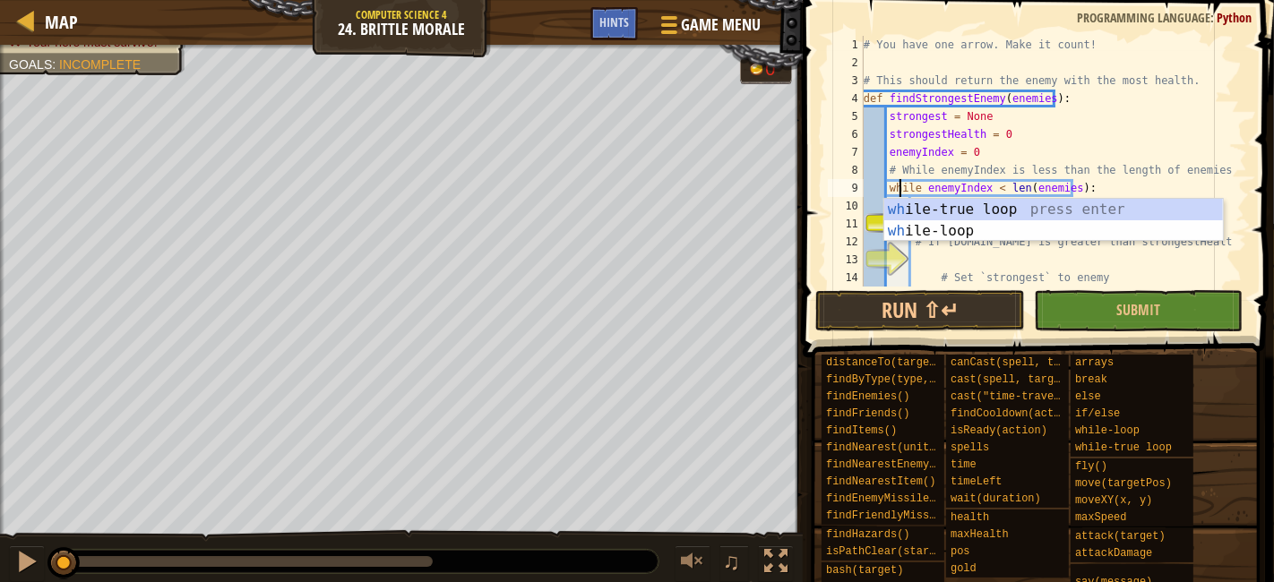
click at [1093, 185] on div "# You have one arrow. Make it count! # This should return the enemy with the mo…" at bounding box center [1046, 179] width 372 height 287
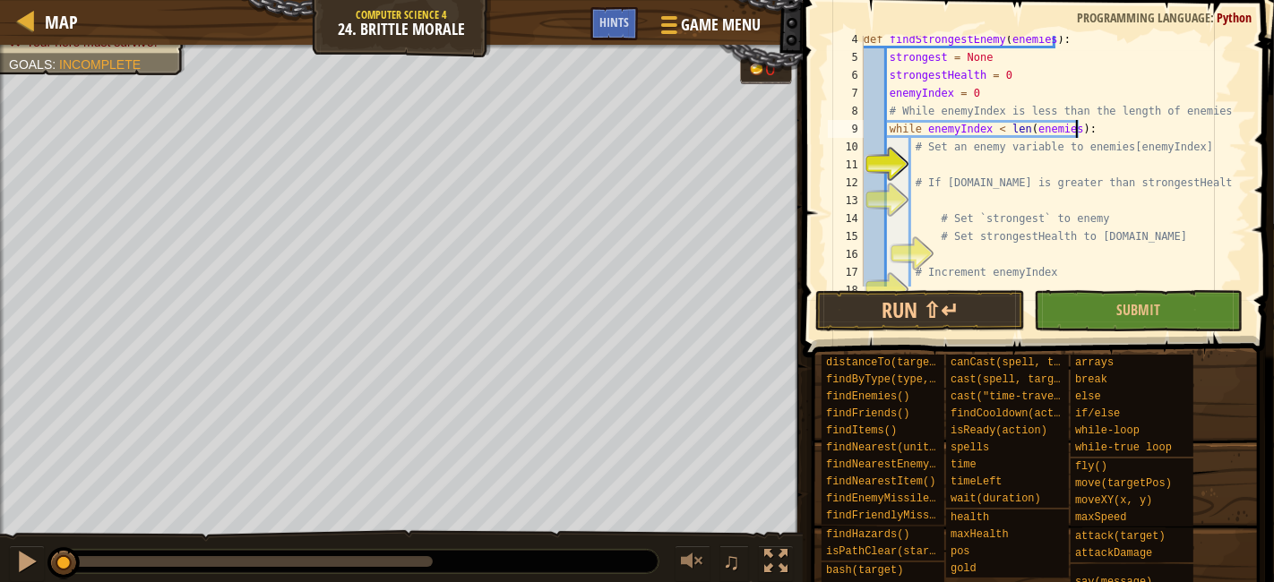
scroll to position [59, 0]
click at [1016, 168] on div "def findStrongestEnemy ( enemies ) : strongest = None strongestHealth = 0 enemy…" at bounding box center [1046, 173] width 372 height 287
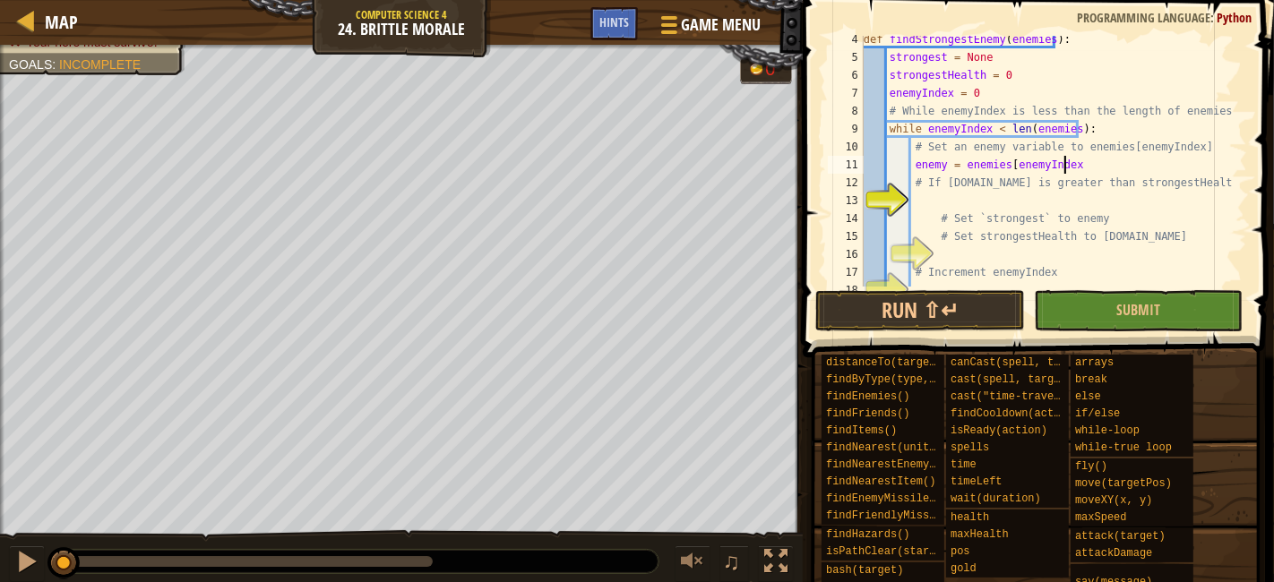
type textarea "enemy = enemies[enemyIndex]"
click at [997, 200] on div "def findStrongestEnemy ( enemies ) : strongest = None strongestHealth = 0 enemy…" at bounding box center [1046, 173] width 372 height 287
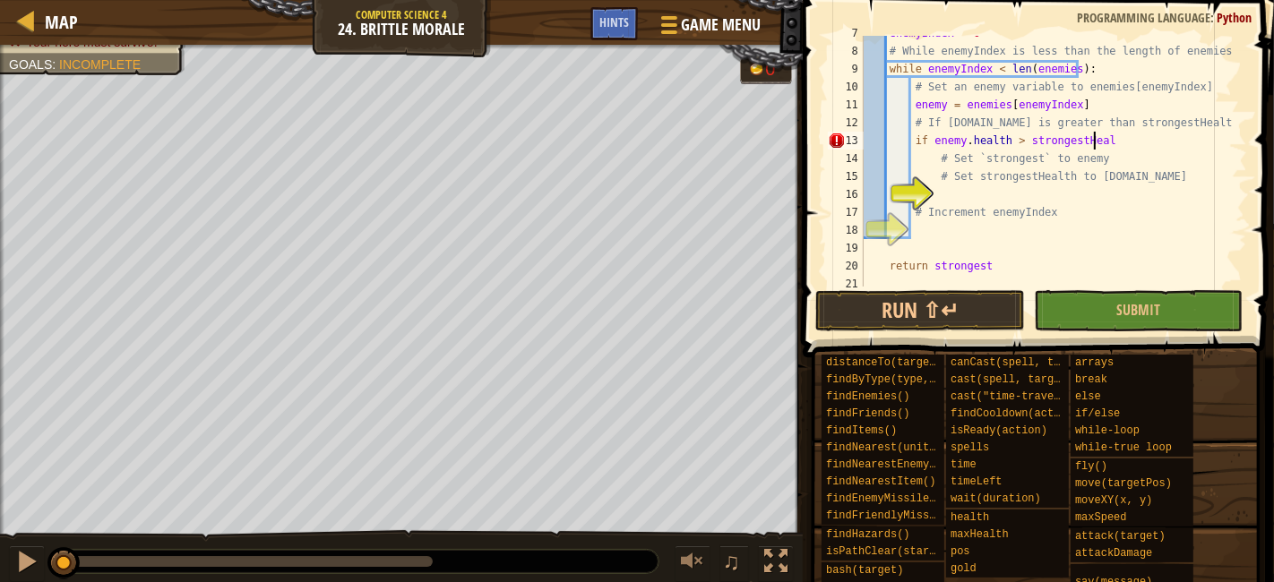
scroll to position [8, 18]
type textarea "if [DOMAIN_NAME] > strongestHealth"
click at [1036, 190] on div "enemyIndex = 0 # While enemyIndex is less than the length of enemies: while ene…" at bounding box center [1046, 167] width 372 height 287
click at [1143, 150] on div "enemyIndex = 0 # While enemyIndex is less than the length of enemies: while ene…" at bounding box center [1046, 167] width 372 height 287
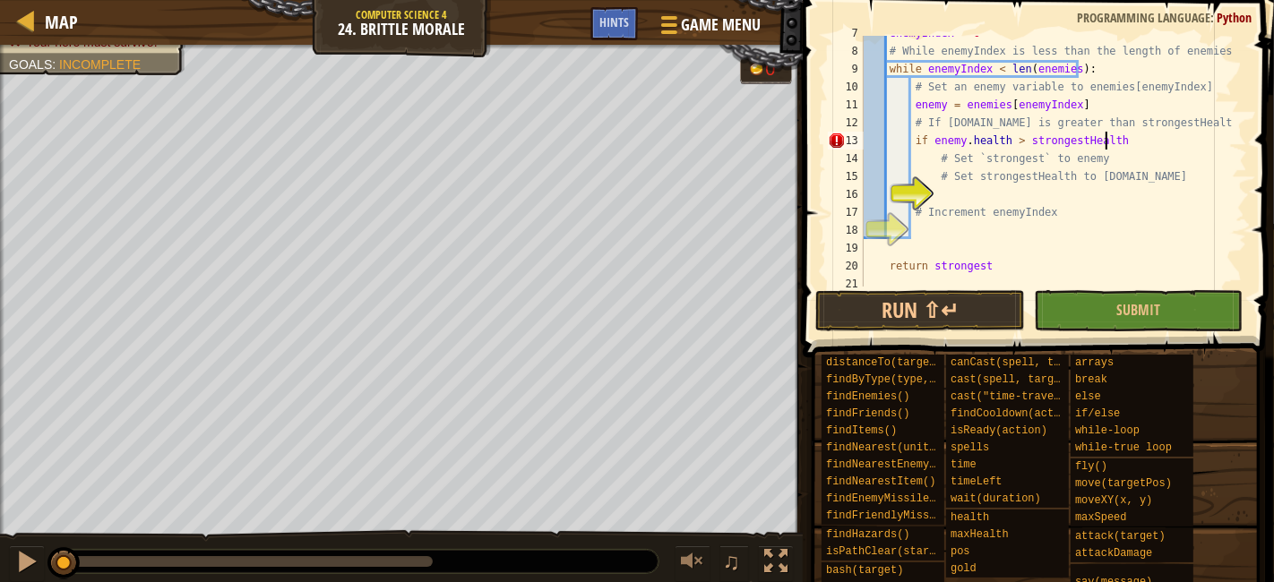
type textarea "if [DOMAIN_NAME] > strongestHealth:"
click at [1027, 192] on div "enemyIndex = 0 # While enemyIndex is less than the length of enemies: while ene…" at bounding box center [1046, 167] width 372 height 287
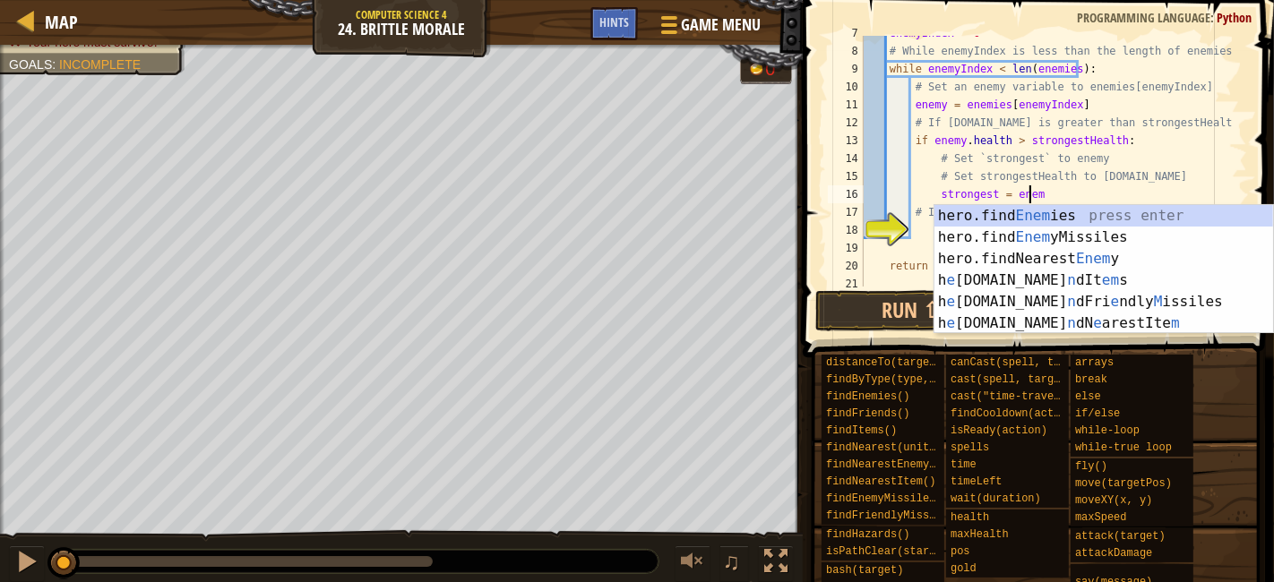
type textarea "strongest = enemy"
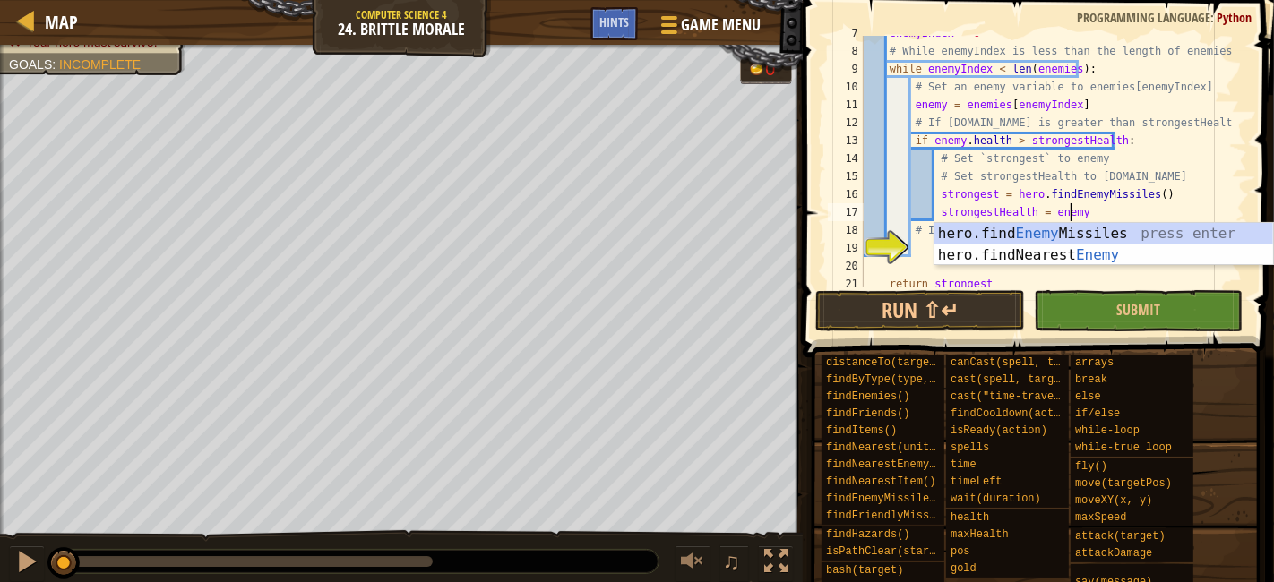
scroll to position [8, 16]
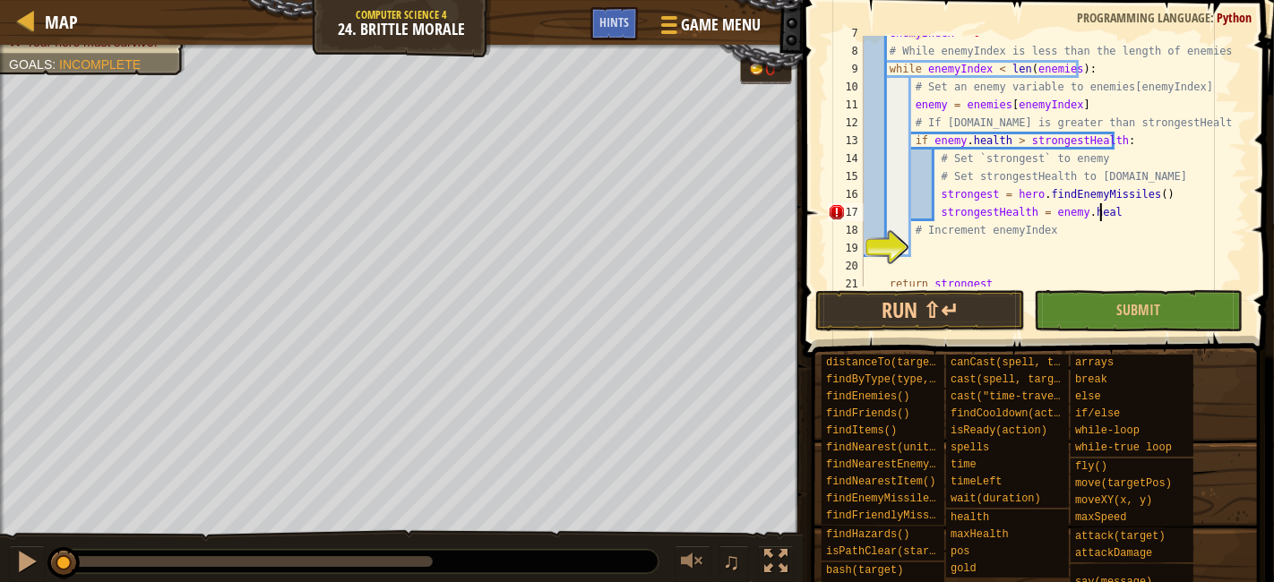
type textarea "strongestHealth = [DOMAIN_NAME]"
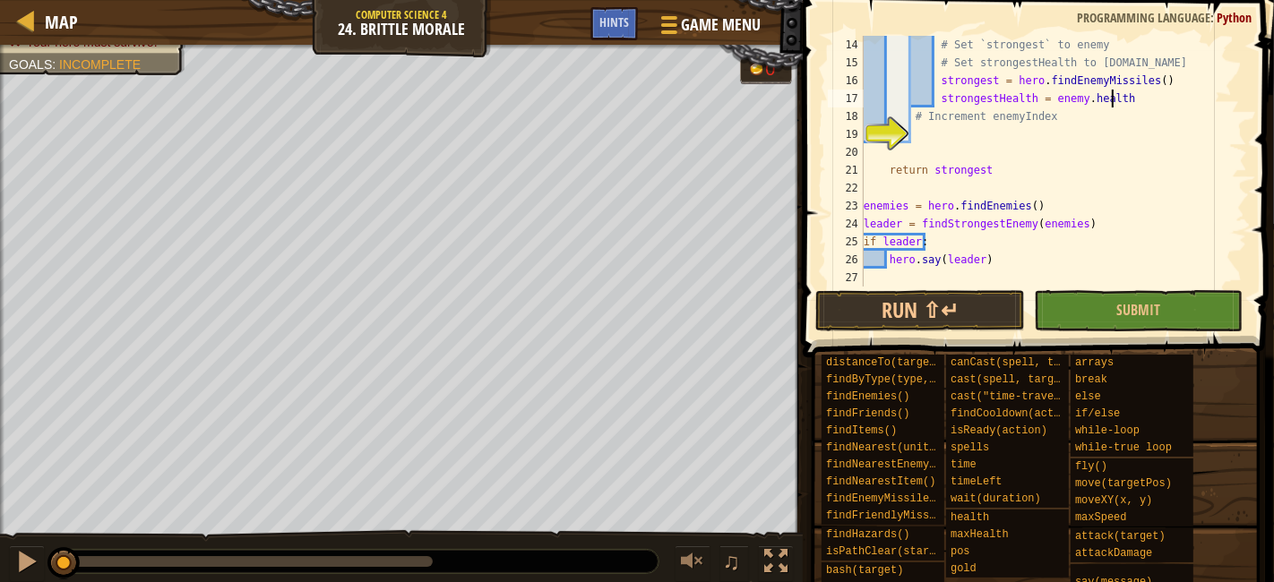
click at [1040, 137] on div "# Set `strongest` to enemy # Set strongestHealth to [DOMAIN_NAME] strongest = h…" at bounding box center [1046, 179] width 372 height 287
type textarea "enemy.index += 1"
click at [1129, 328] on button "Submit" at bounding box center [1138, 310] width 209 height 41
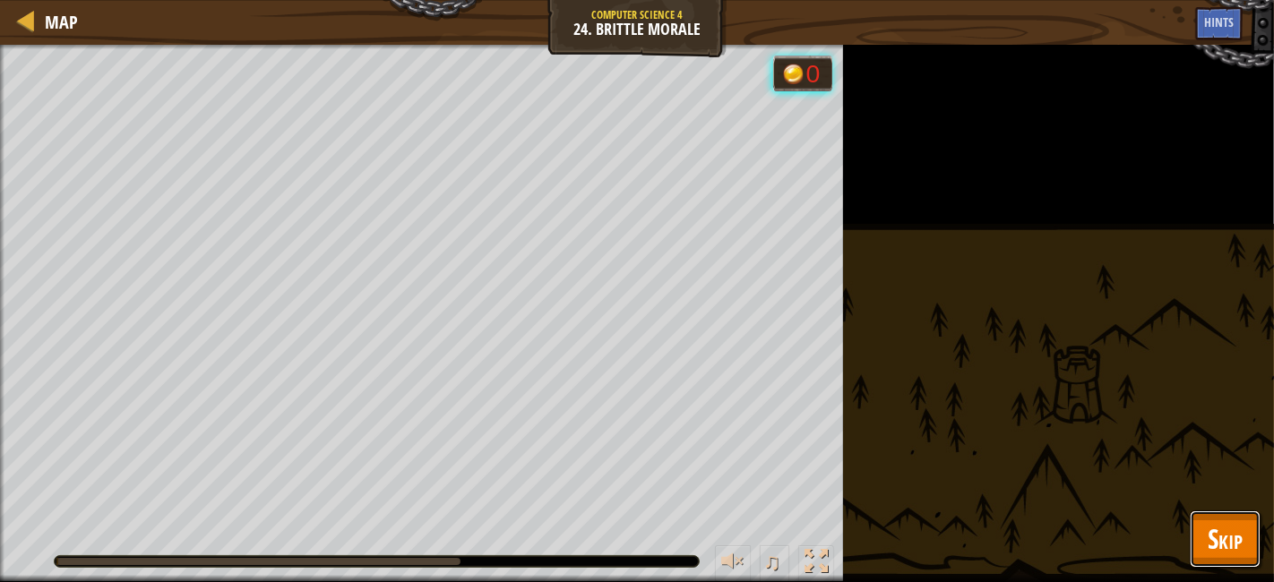
click at [1220, 566] on button "Skip" at bounding box center [1225, 539] width 71 height 57
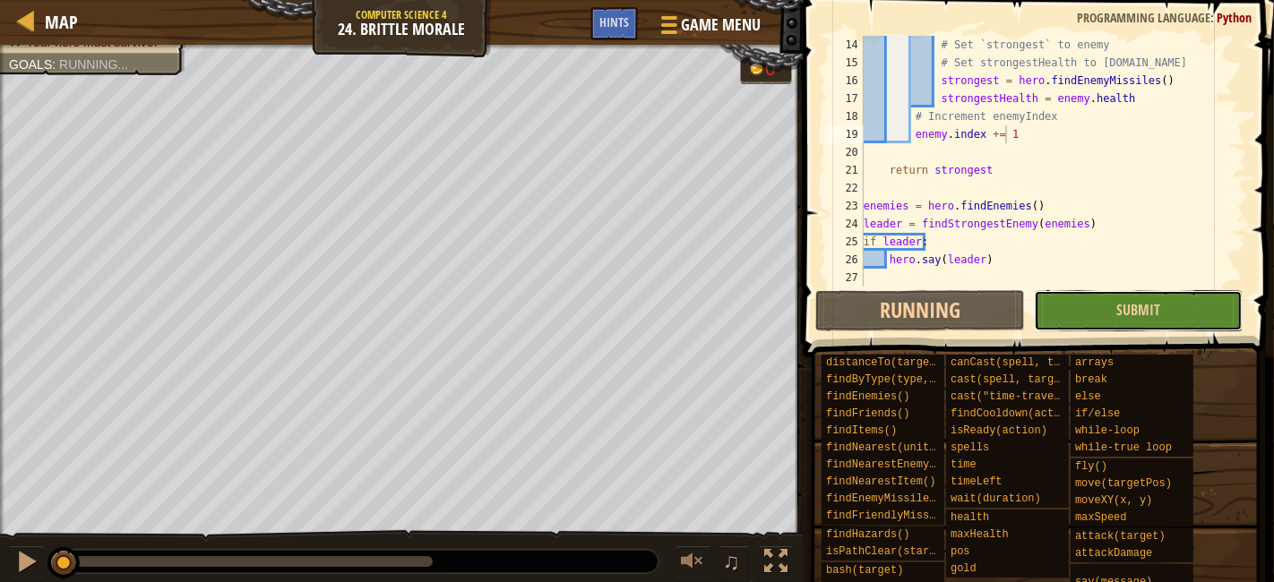
click at [1137, 321] on button "Submit" at bounding box center [1138, 310] width 209 height 41
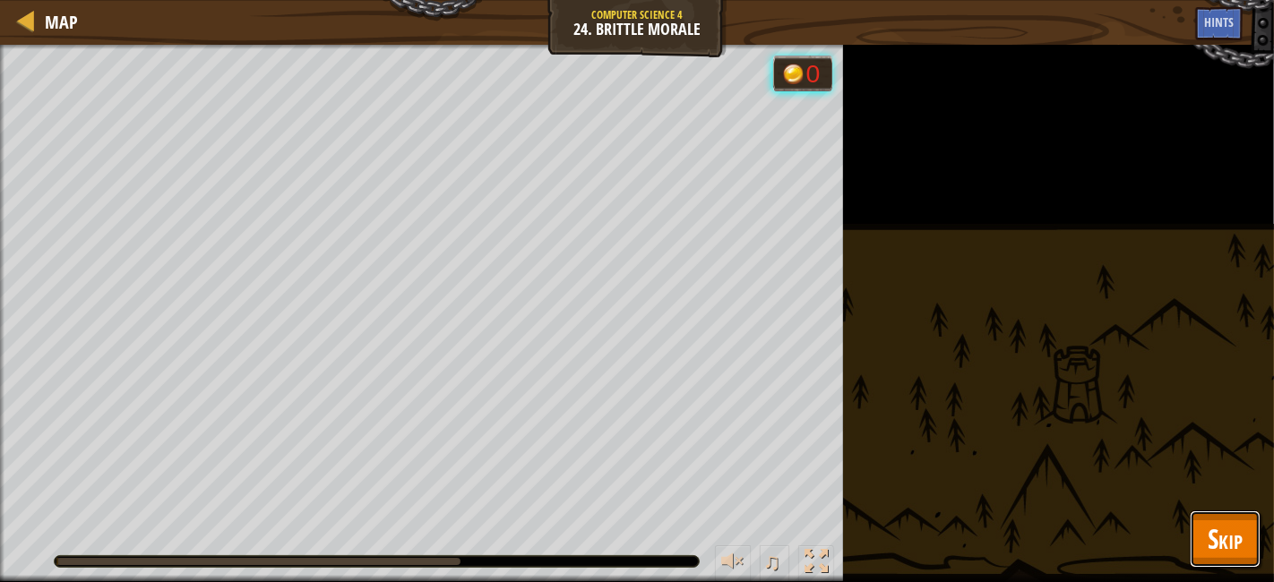
click at [1201, 565] on button "Skip" at bounding box center [1225, 539] width 71 height 57
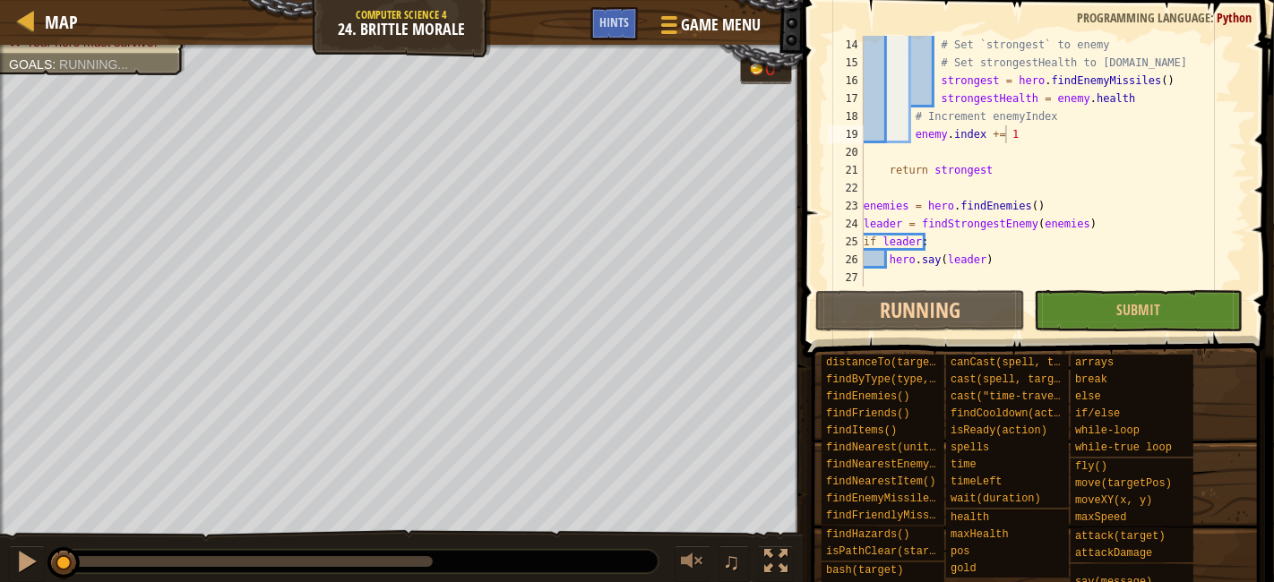
click at [1024, 139] on div "# Set `strongest` to enemy # Set strongestHealth to [DOMAIN_NAME] strongest = h…" at bounding box center [1046, 179] width 372 height 287
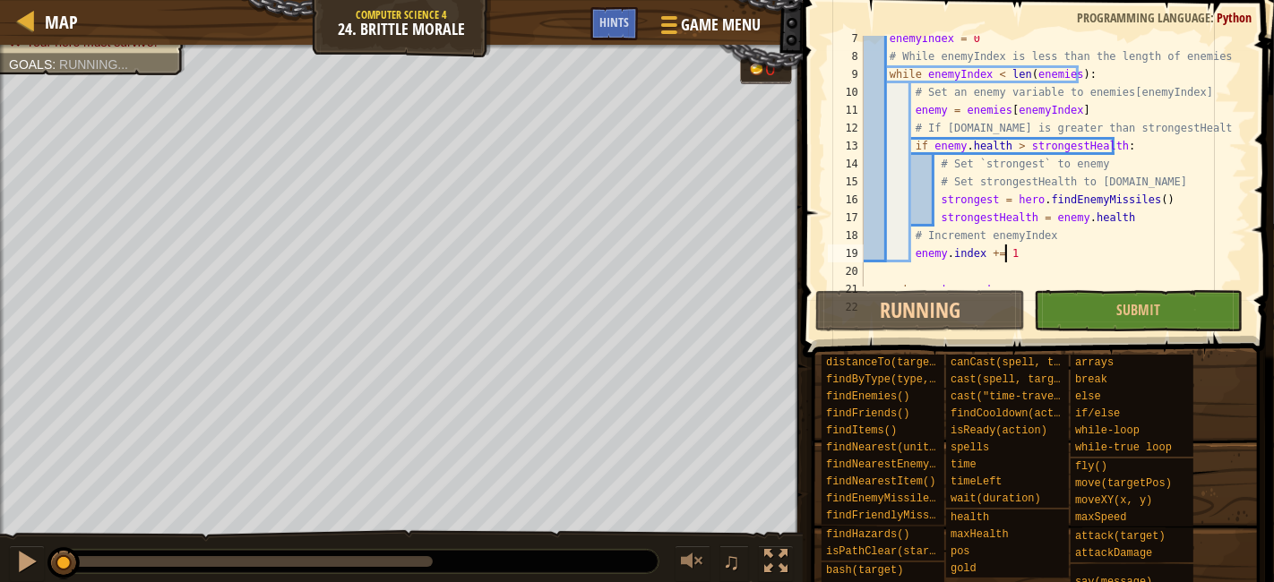
scroll to position [0, 0]
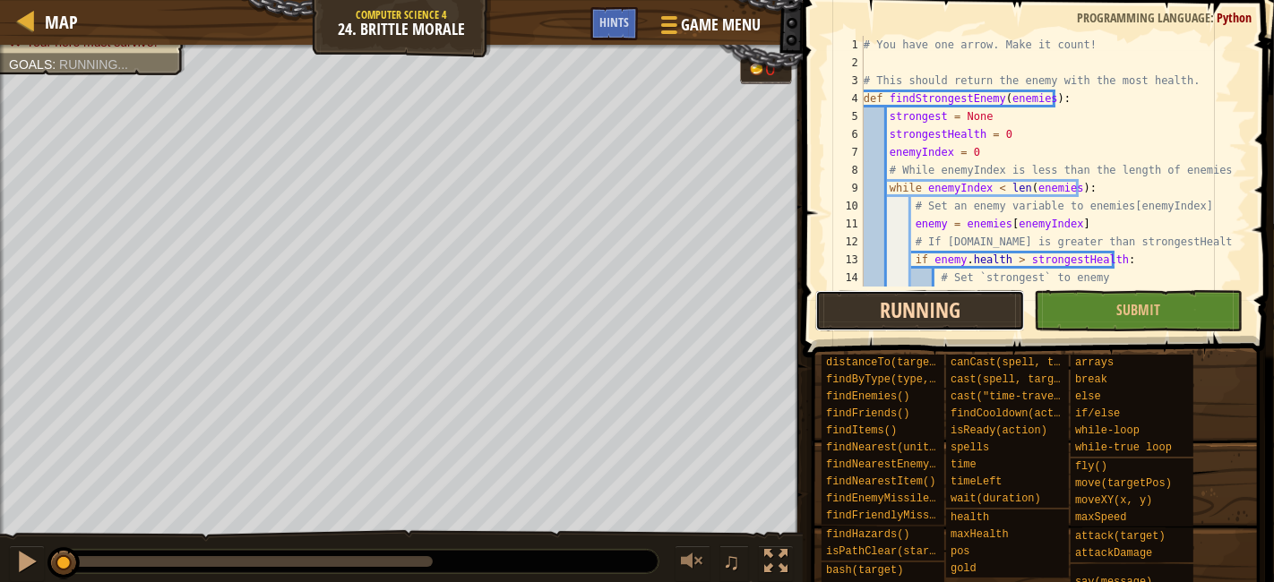
click at [904, 293] on button "Running" at bounding box center [919, 310] width 209 height 41
click at [987, 301] on button "Running" at bounding box center [919, 310] width 209 height 41
click at [953, 312] on button "Running" at bounding box center [919, 310] width 209 height 41
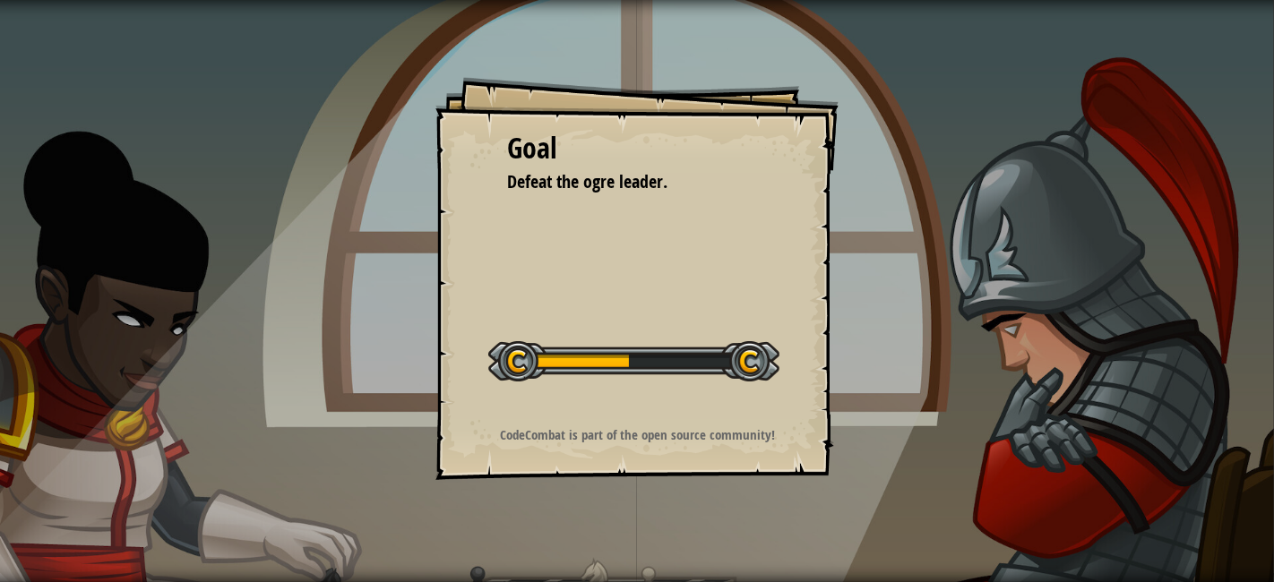
click at [739, 444] on div "Goal Defeat the ogre leader. Start Level Error loading from server. Try refresh…" at bounding box center [636, 278] width 403 height 403
drag, startPoint x: 627, startPoint y: 391, endPoint x: 642, endPoint y: 384, distance: 16.0
click at [633, 388] on div "Start Level" at bounding box center [633, 359] width 291 height 72
click at [649, 379] on div at bounding box center [633, 361] width 291 height 40
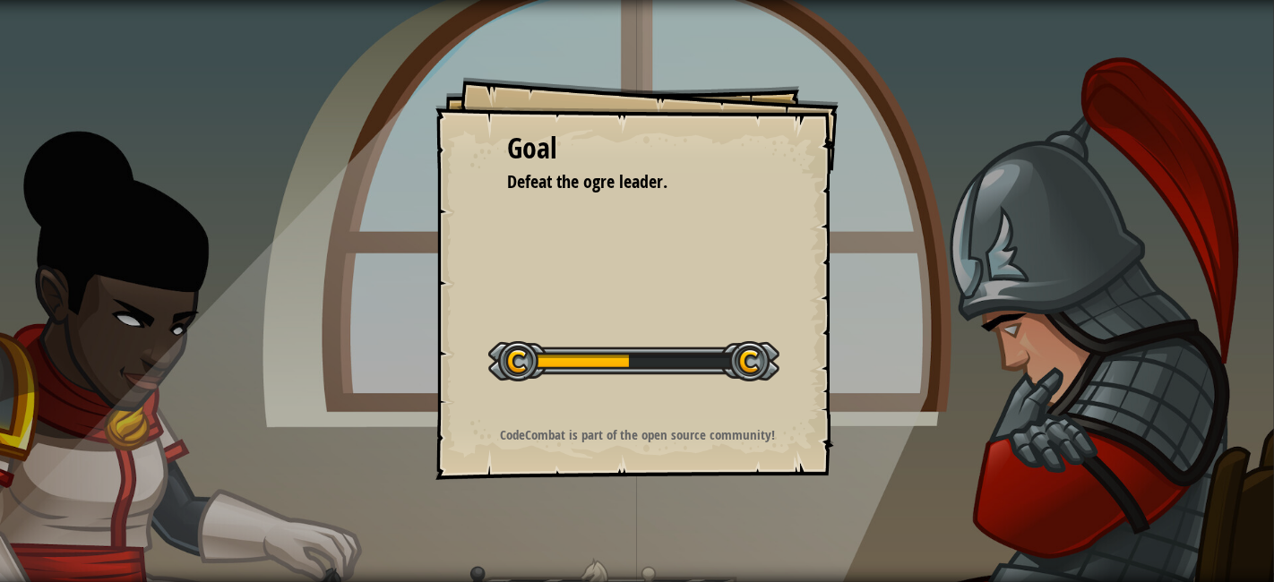
click at [649, 379] on div at bounding box center [633, 361] width 291 height 40
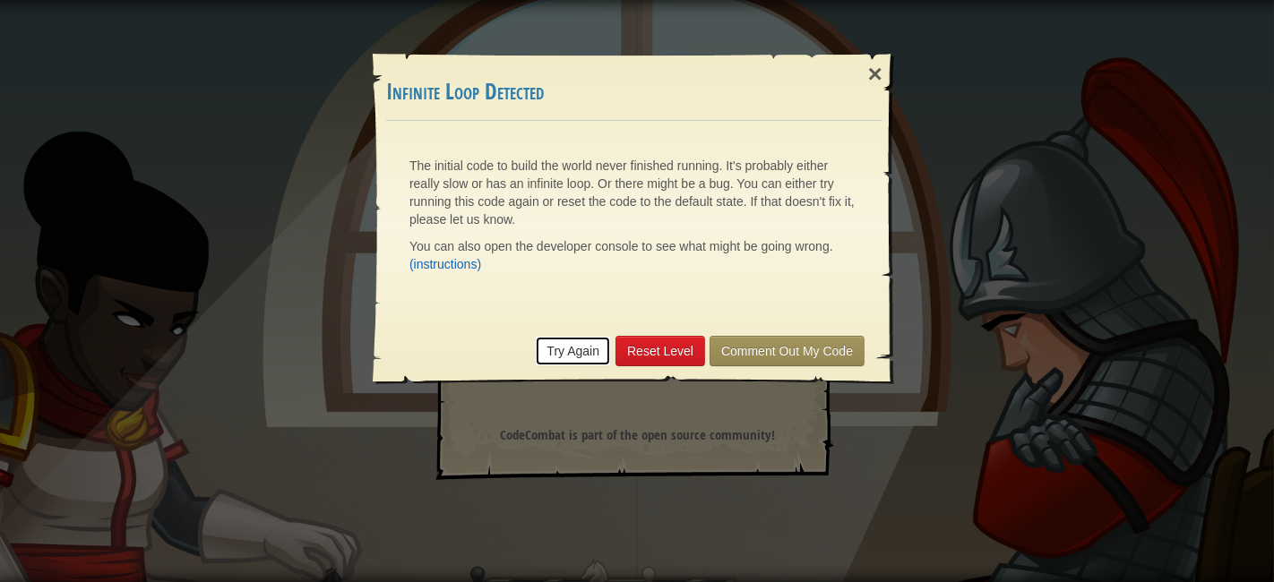
click at [587, 353] on link "Try Again" at bounding box center [573, 351] width 76 height 30
